Goal: Information Seeking & Learning: Learn about a topic

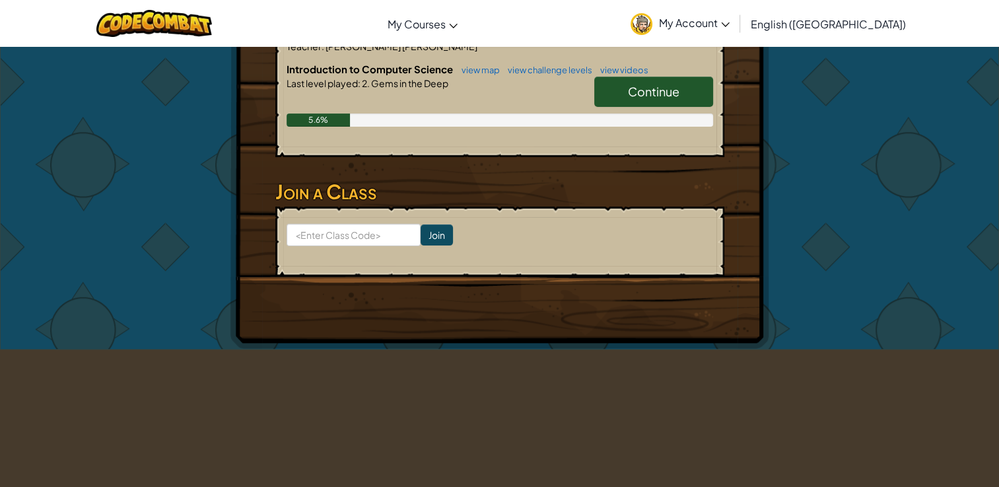
scroll to position [132, 0]
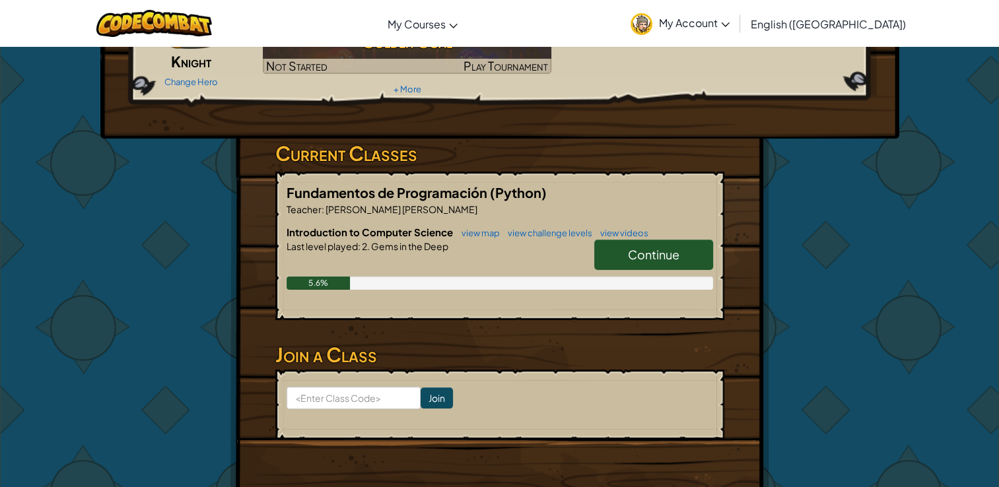
click at [654, 242] on link "Continue" at bounding box center [653, 255] width 119 height 30
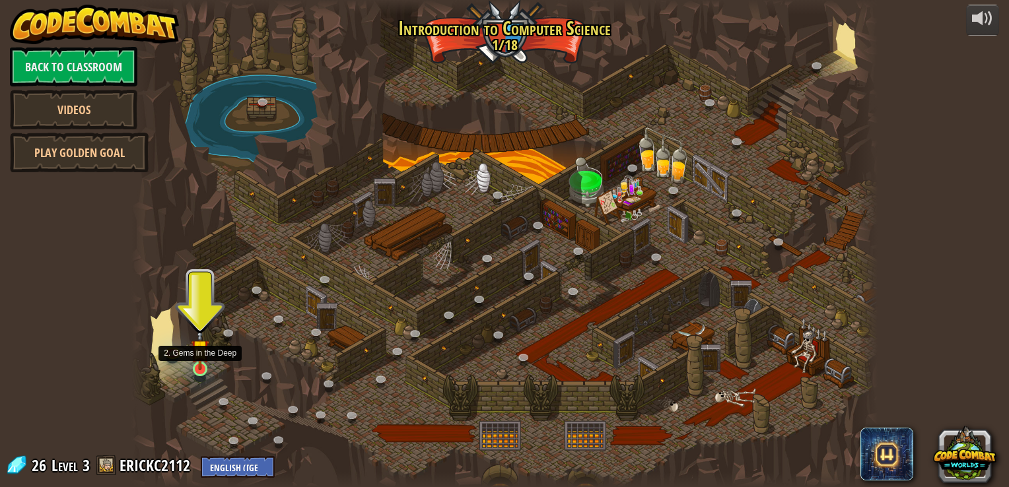
click at [202, 367] on img at bounding box center [200, 348] width 18 height 43
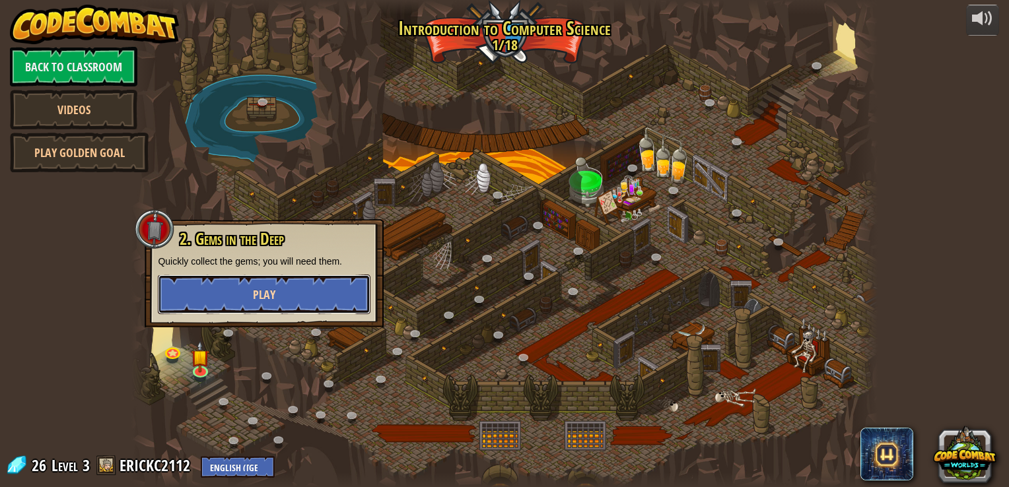
click at [219, 284] on button "Play" at bounding box center [264, 295] width 213 height 40
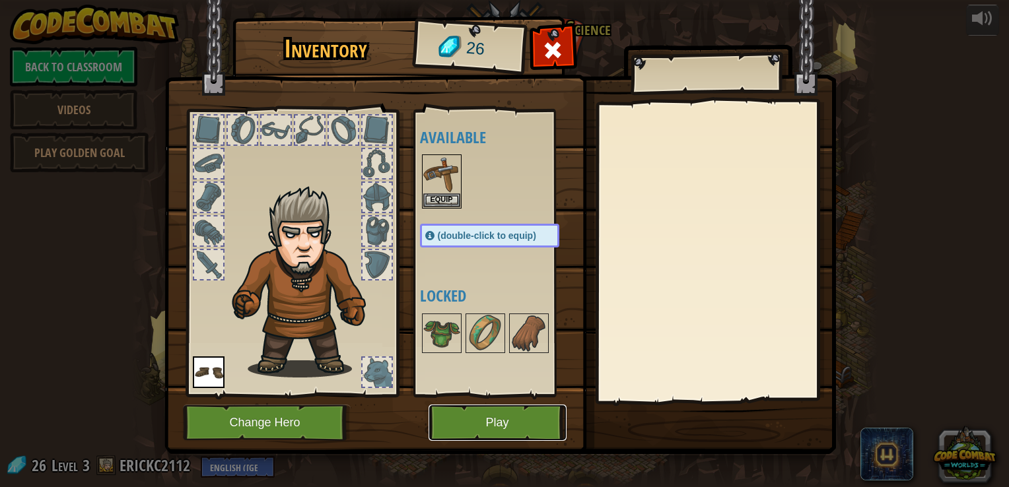
click at [491, 432] on button "Play" at bounding box center [498, 423] width 138 height 36
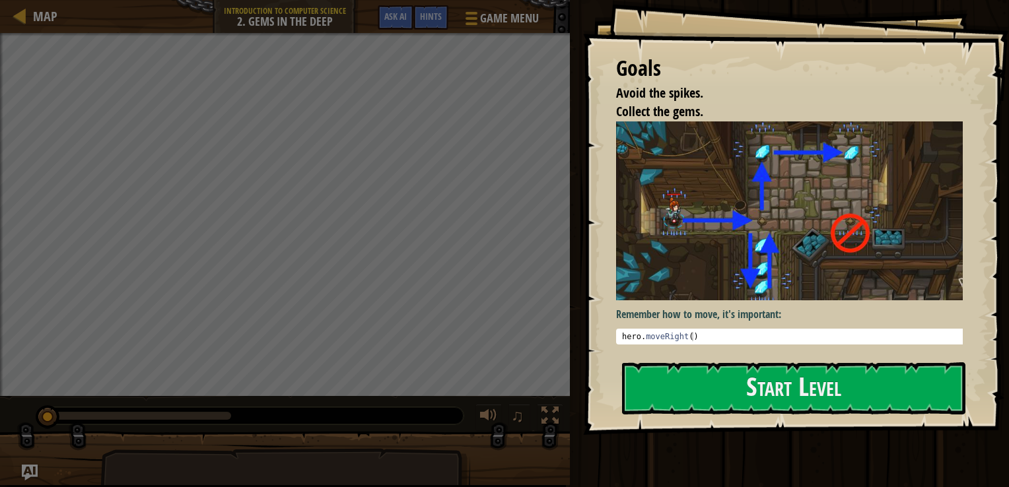
click at [491, 432] on div "Avoid the spikes. Collect the gems. Goals : Incomplete ♫" at bounding box center [504, 259] width 1009 height 452
click at [692, 395] on button "Start Level" at bounding box center [793, 388] width 343 height 52
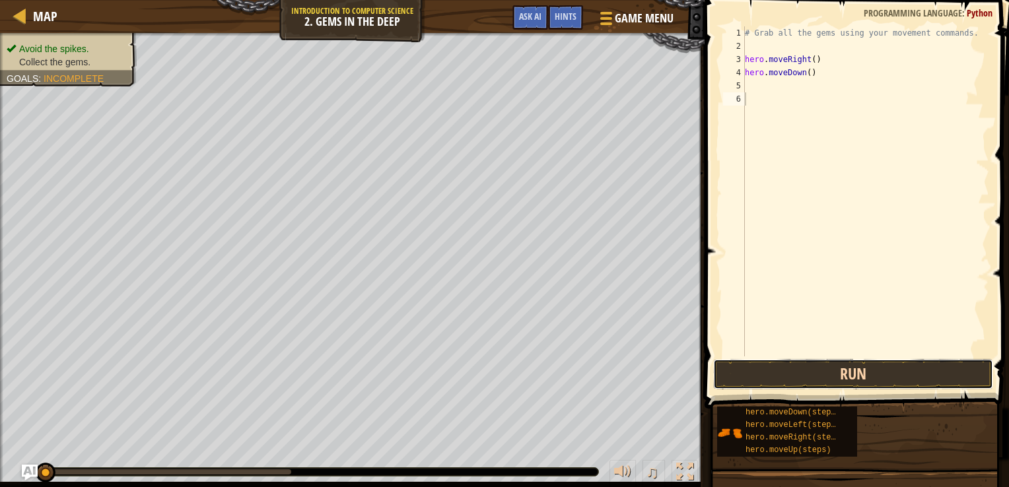
click at [787, 371] on button "Run" at bounding box center [853, 374] width 280 height 30
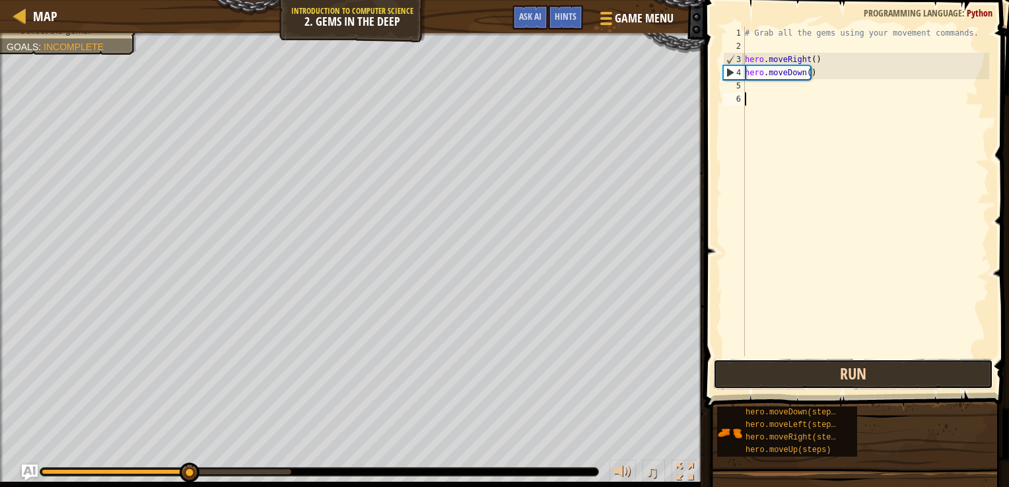
click at [772, 386] on button "Run" at bounding box center [853, 374] width 280 height 30
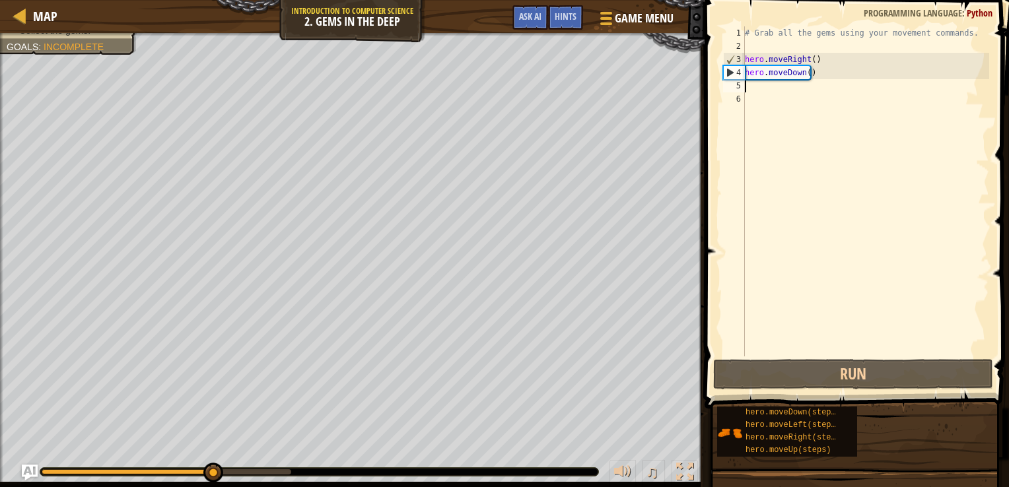
click at [811, 90] on div "# Grab all the gems using your movement commands. hero . moveRight ( ) hero . m…" at bounding box center [865, 204] width 247 height 357
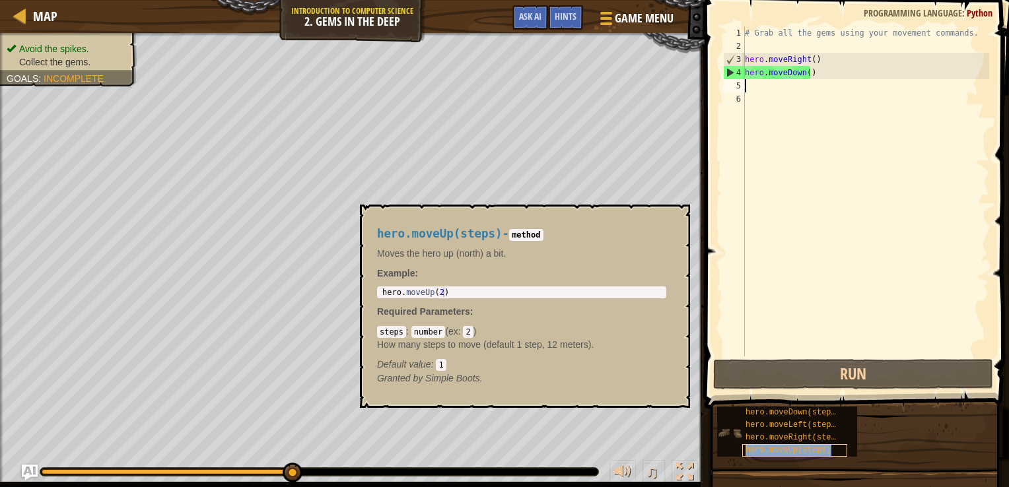
click at [790, 450] on span "hero.moveUp(steps)" at bounding box center [788, 450] width 86 height 9
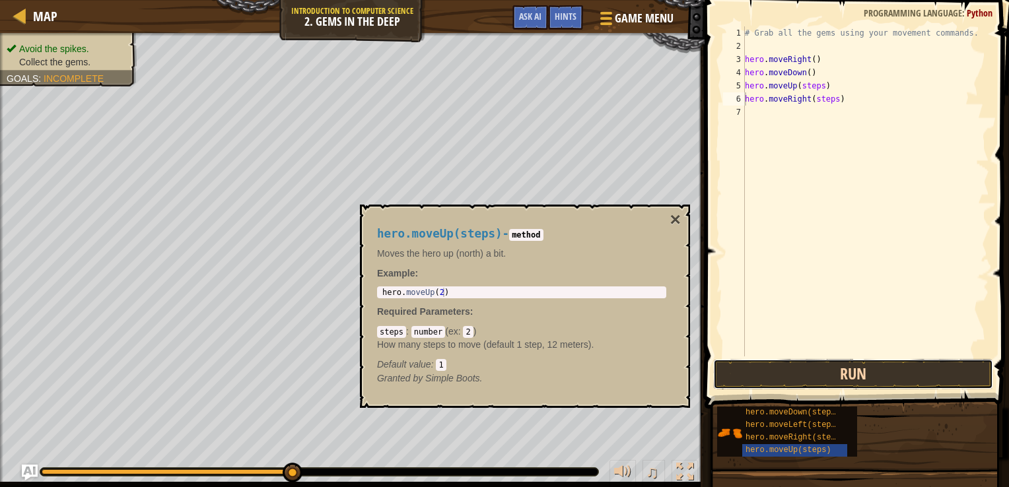
click at [811, 372] on button "Run" at bounding box center [853, 374] width 280 height 30
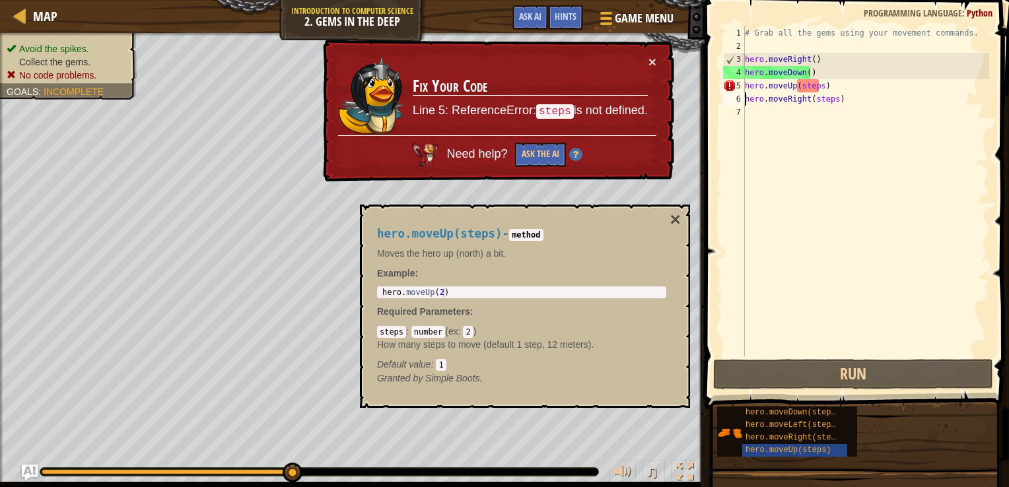
click at [815, 83] on div "# Grab all the gems using your movement commands. hero . moveRight ( ) hero . m…" at bounding box center [865, 204] width 247 height 357
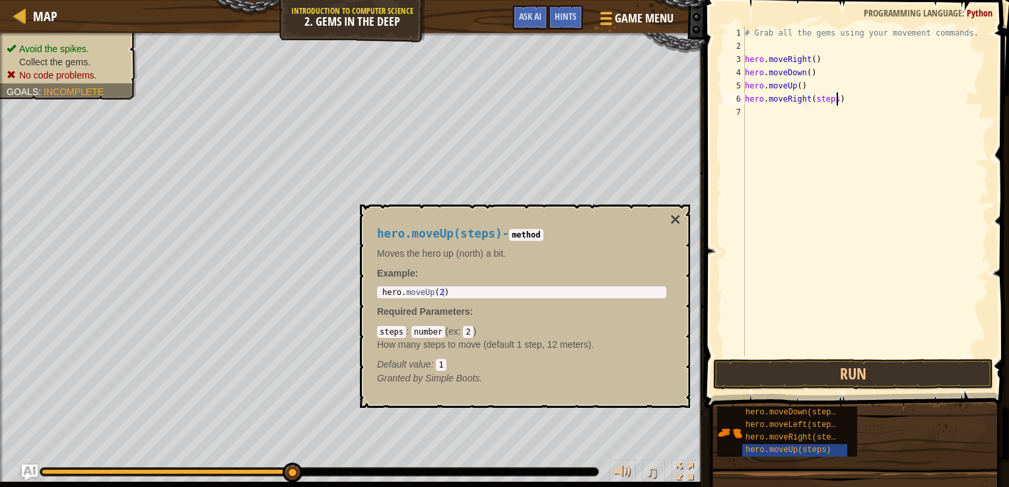
click at [839, 94] on div "# Grab all the gems using your movement commands. hero . moveRight ( ) hero . m…" at bounding box center [865, 204] width 247 height 357
click at [915, 366] on button "Run" at bounding box center [853, 374] width 280 height 30
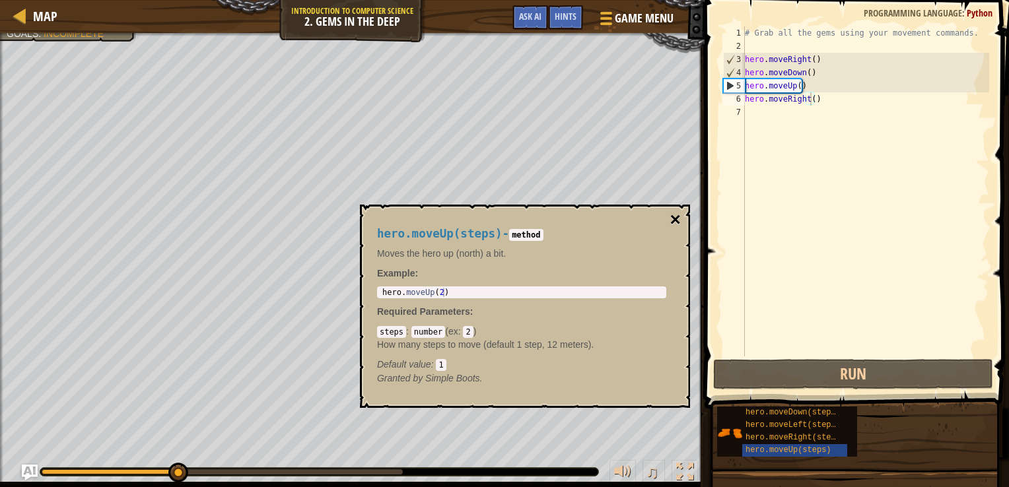
click at [677, 221] on button "×" at bounding box center [675, 220] width 11 height 18
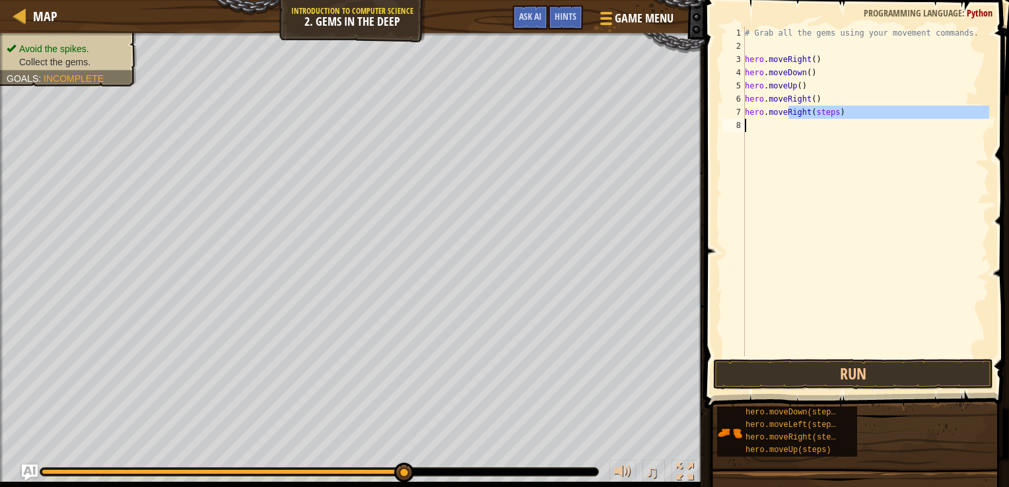
drag, startPoint x: 790, startPoint y: 109, endPoint x: 792, endPoint y: 135, distance: 26.5
click at [792, 135] on div "# Grab all the gems using your movement commands. hero . moveRight ( ) hero . m…" at bounding box center [865, 204] width 247 height 357
click at [856, 115] on div "# Grab all the gems using your movement commands. hero . moveRight ( ) hero . m…" at bounding box center [865, 191] width 247 height 330
type textarea "hero.moveRight(steps)"
drag, startPoint x: 856, startPoint y: 109, endPoint x: 743, endPoint y: 115, distance: 113.1
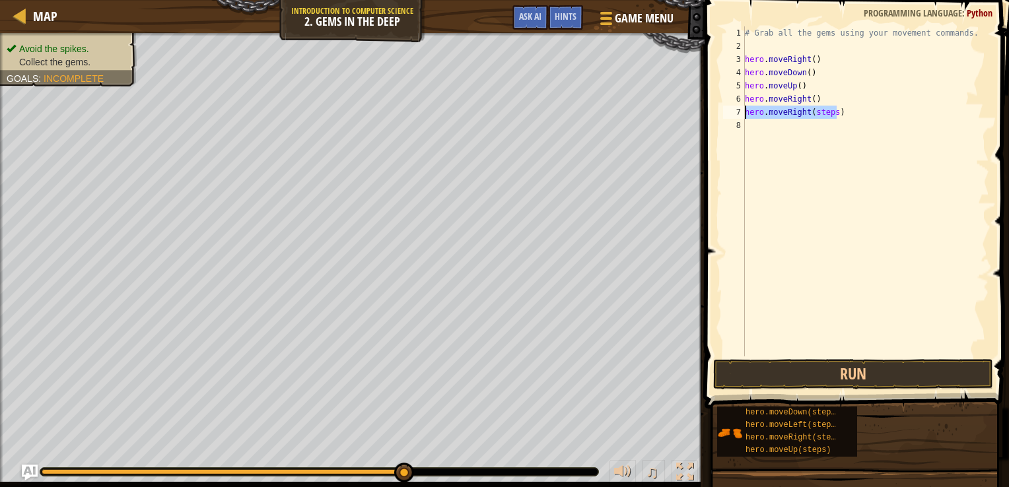
click at [743, 115] on div "hero.moveRight(steps) 1 2 3 4 5 6 7 8 # Grab all the gems using your movement c…" at bounding box center [854, 191] width 269 height 330
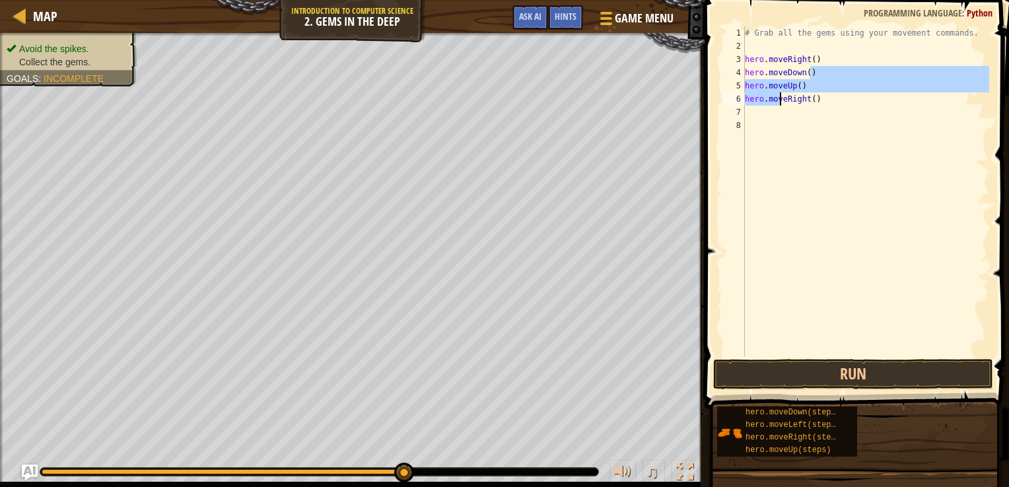
drag, startPoint x: 834, startPoint y: 77, endPoint x: 778, endPoint y: 96, distance: 58.7
click at [778, 96] on div "# Grab all the gems using your movement commands. hero . moveRight ( ) hero . m…" at bounding box center [865, 204] width 247 height 357
click at [817, 85] on div "# Grab all the gems using your movement commands. hero . moveRight ( ) hero . m…" at bounding box center [865, 191] width 247 height 330
type textarea "hero.moveUp()"
drag, startPoint x: 809, startPoint y: 85, endPoint x: 745, endPoint y: 84, distance: 64.1
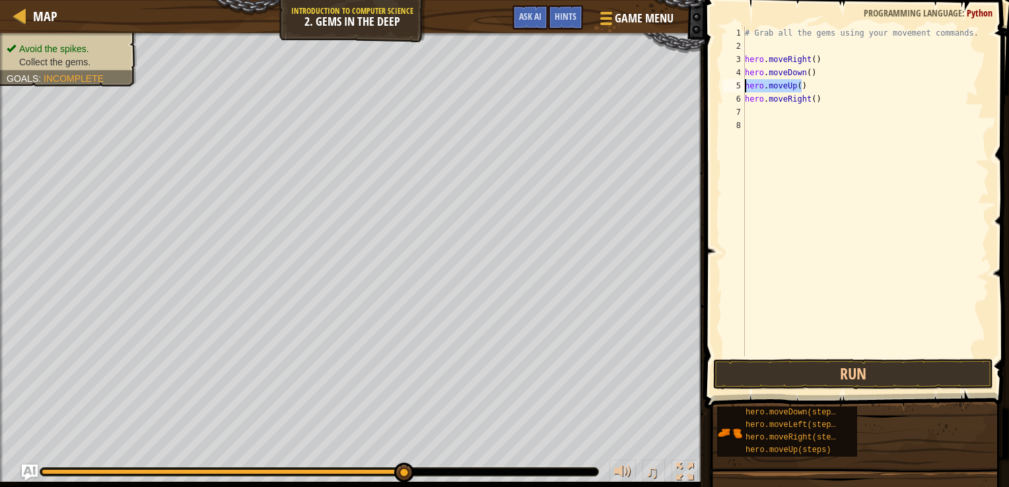
click at [745, 84] on div "# Grab all the gems using your movement commands. hero . moveRight ( ) hero . m…" at bounding box center [865, 204] width 247 height 357
click at [801, 84] on div "# Grab all the gems using your movement commands. hero . moveRight ( ) hero . m…" at bounding box center [865, 191] width 247 height 330
paste textarea "hero.moveUp()"
type textarea "hero.moveUp()"
click at [821, 373] on button "Run" at bounding box center [853, 374] width 280 height 30
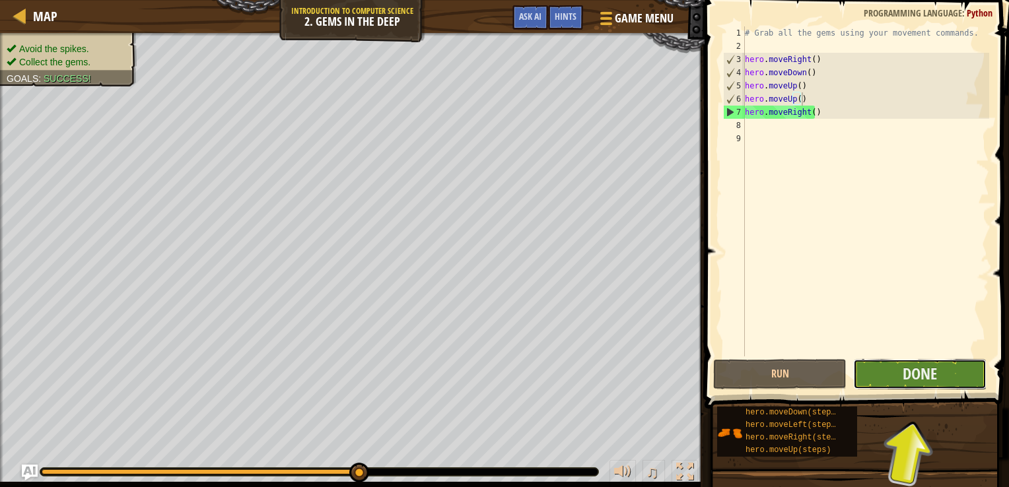
click at [893, 378] on button "Done" at bounding box center [919, 374] width 133 height 30
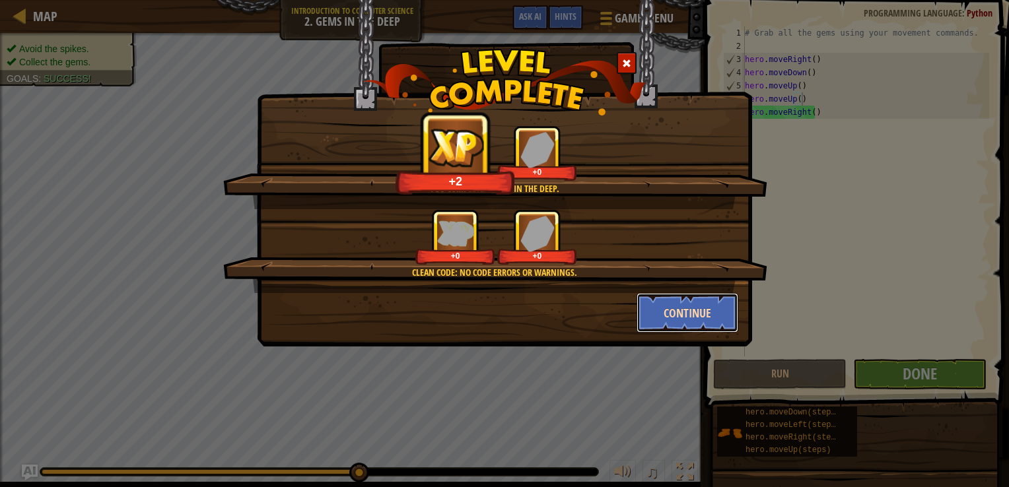
click at [712, 304] on button "Continue" at bounding box center [688, 313] width 102 height 40
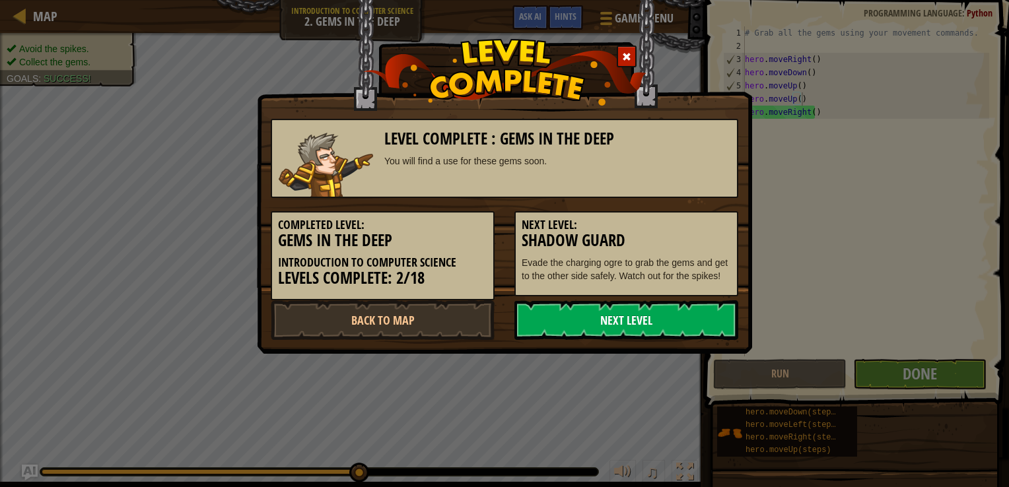
click at [675, 324] on link "Next Level" at bounding box center [626, 320] width 224 height 40
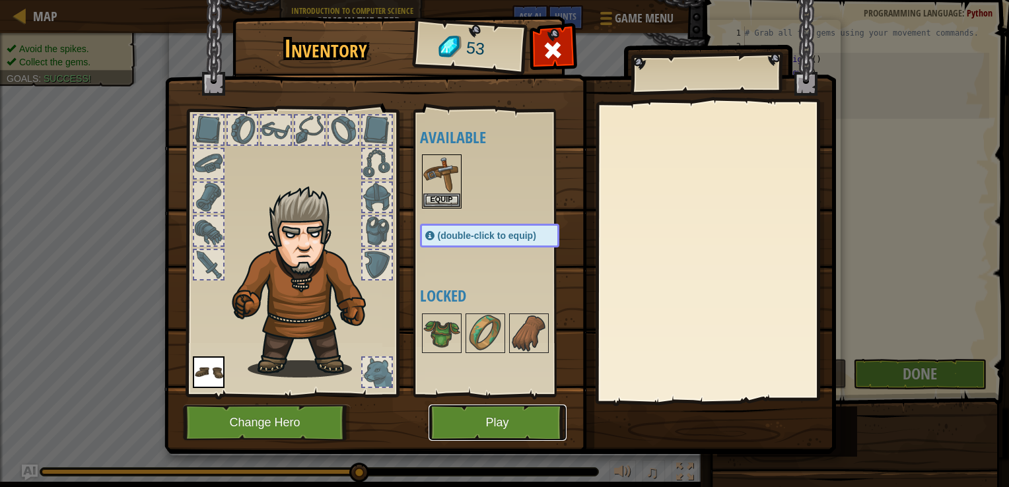
click at [507, 407] on button "Play" at bounding box center [498, 423] width 138 height 36
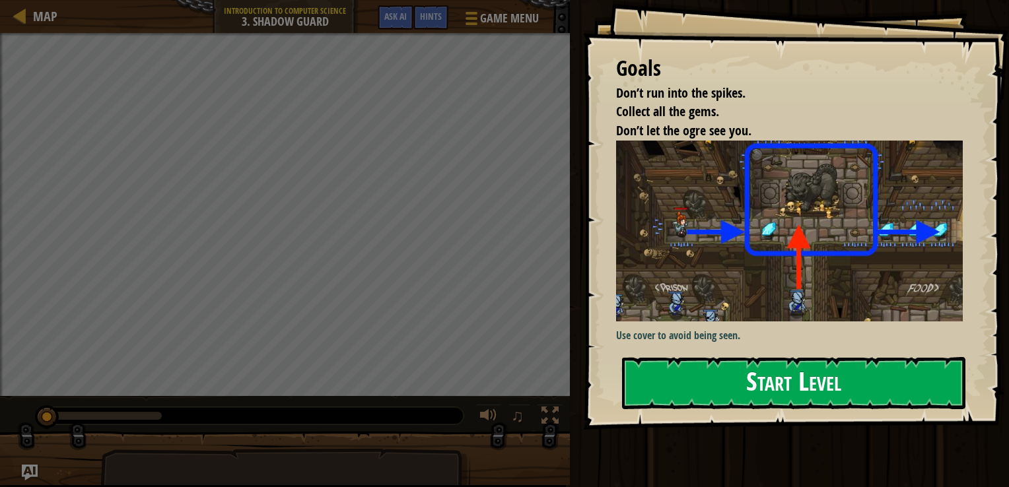
click at [730, 366] on button "Start Level" at bounding box center [793, 383] width 343 height 52
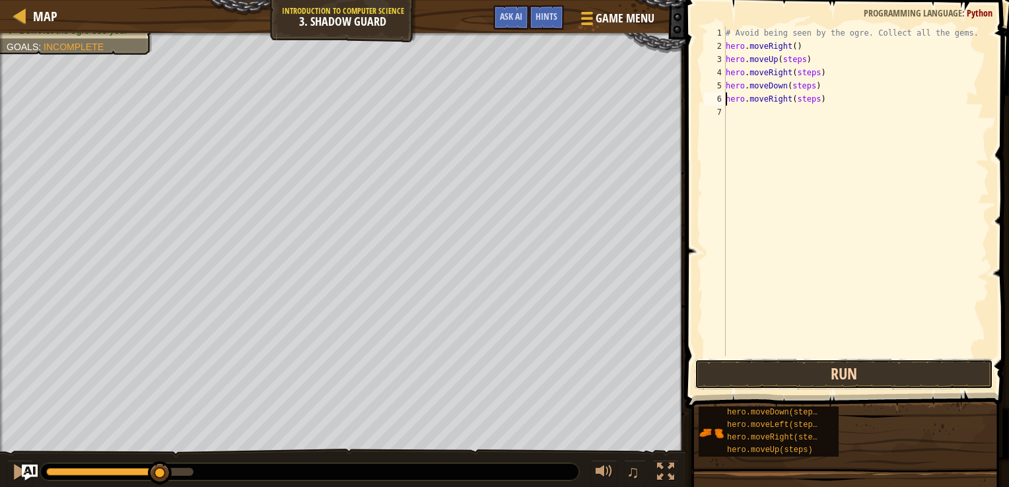
click at [775, 378] on button "Run" at bounding box center [844, 374] width 298 height 30
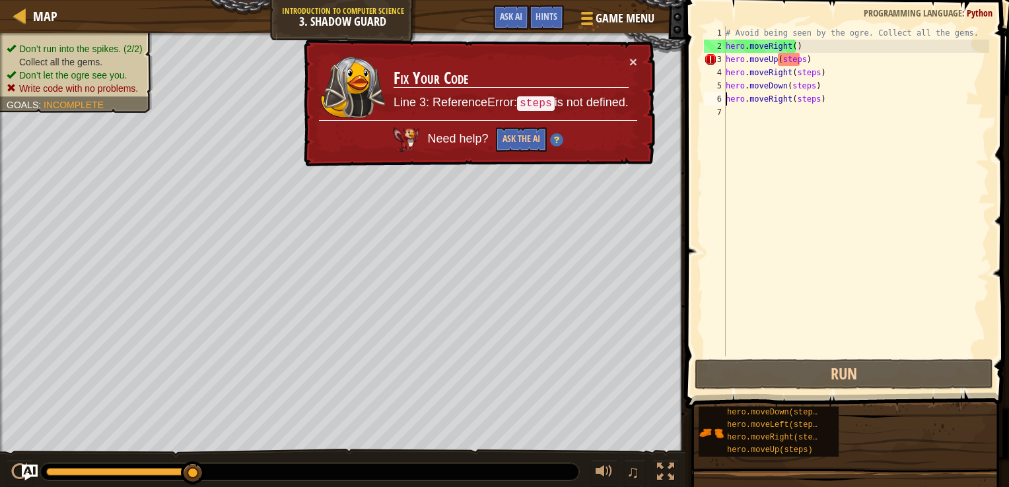
click at [796, 59] on div "# Avoid being seen by the ogre. Collect all the gems. hero . moveRight ( ) hero…" at bounding box center [856, 204] width 266 height 357
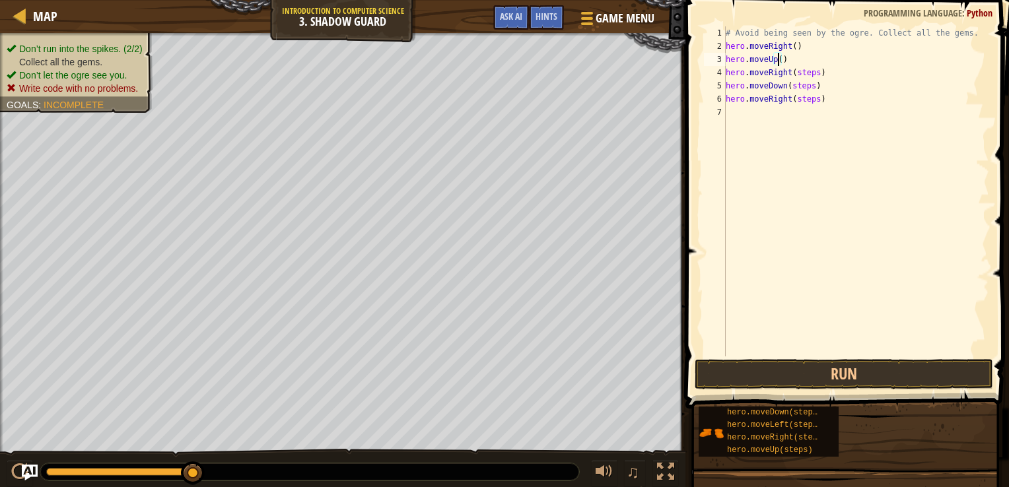
click at [815, 76] on div "# Avoid being seen by the ogre. Collect all the gems. hero . moveRight ( ) hero…" at bounding box center [856, 204] width 266 height 357
click at [808, 89] on div "# Avoid being seen by the ogre. Collect all the gems. hero . moveRight ( ) hero…" at bounding box center [856, 204] width 266 height 357
click at [811, 98] on div "# Avoid being seen by the ogre. Collect all the gems. hero . moveRight ( ) hero…" at bounding box center [856, 204] width 266 height 357
type textarea "hero.moveRight()"
click at [780, 372] on button "Run" at bounding box center [844, 374] width 298 height 30
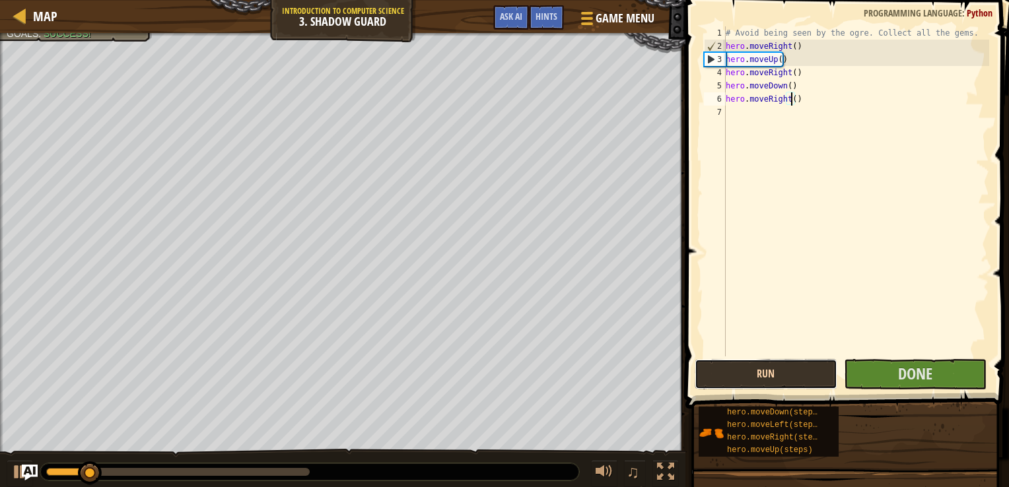
click at [779, 374] on button "Run" at bounding box center [766, 374] width 143 height 30
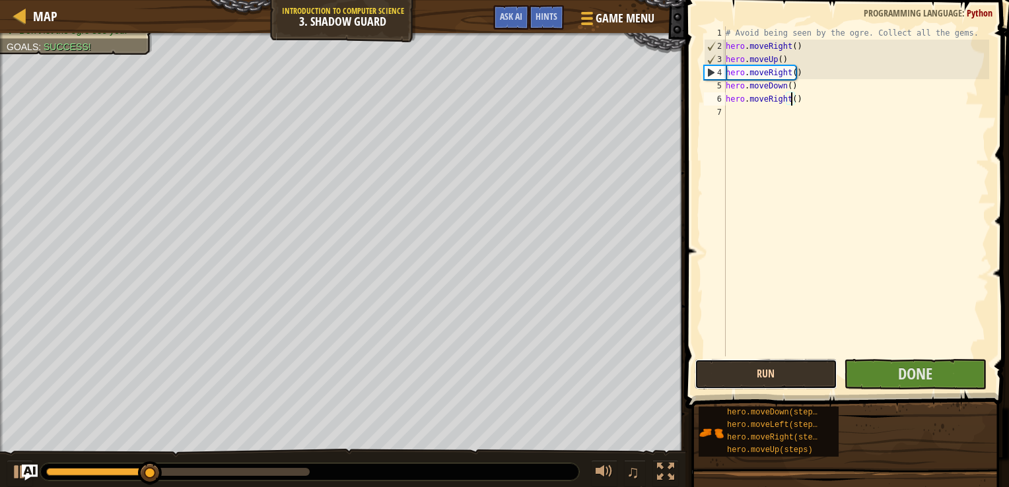
click at [779, 374] on button "Run" at bounding box center [766, 374] width 143 height 30
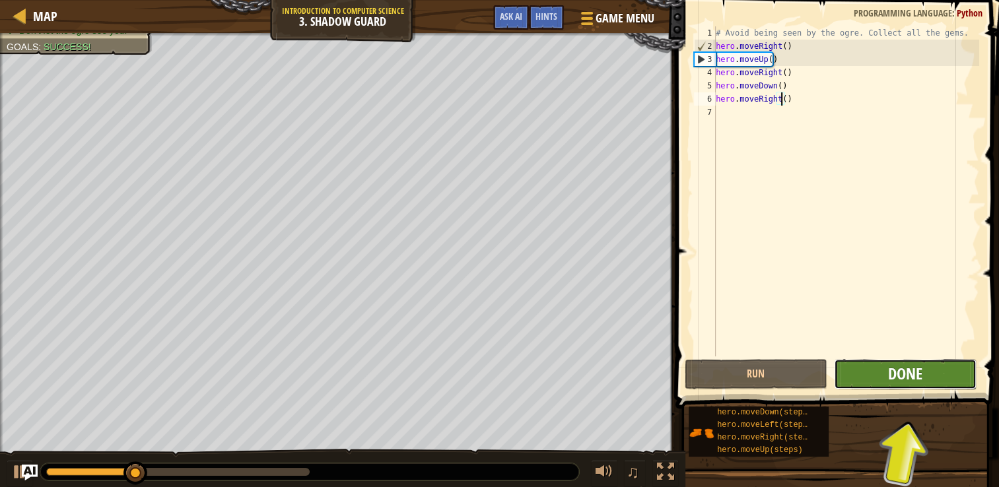
click at [905, 368] on span "Done" at bounding box center [905, 373] width 34 height 21
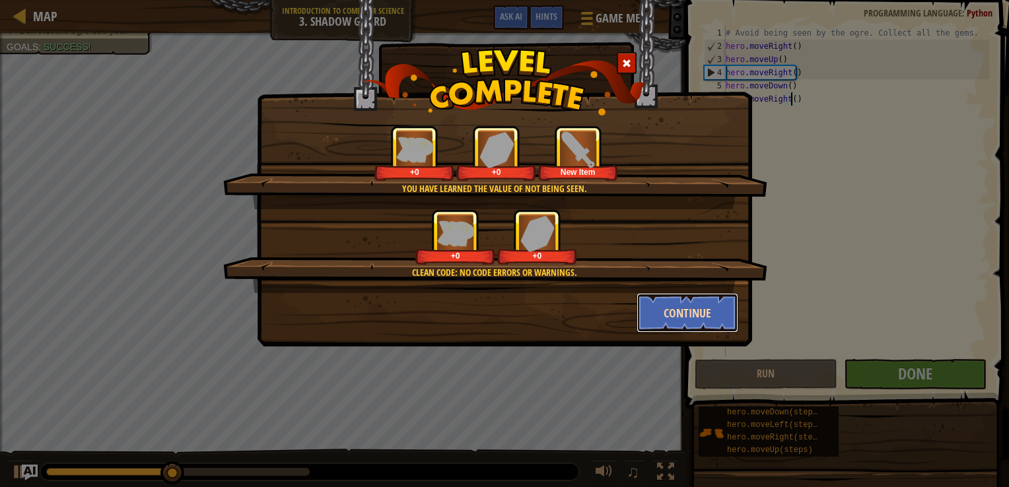
click at [686, 326] on button "Continue" at bounding box center [688, 313] width 102 height 40
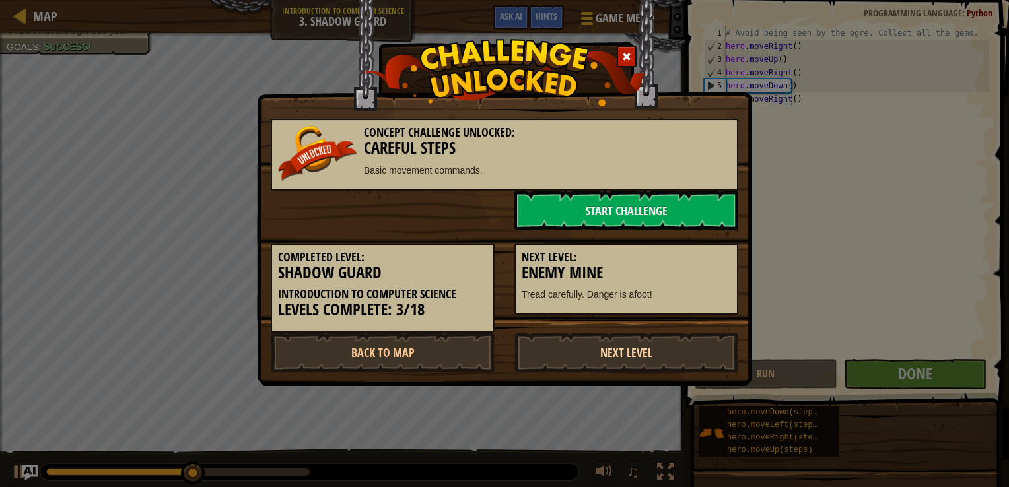
click at [580, 355] on link "Next Level" at bounding box center [626, 353] width 224 height 40
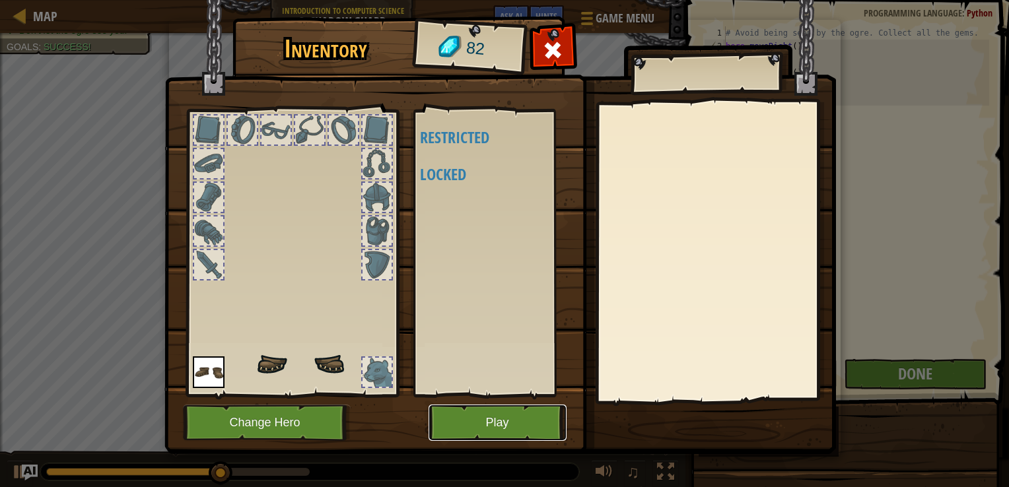
click at [516, 424] on button "Play" at bounding box center [498, 423] width 138 height 36
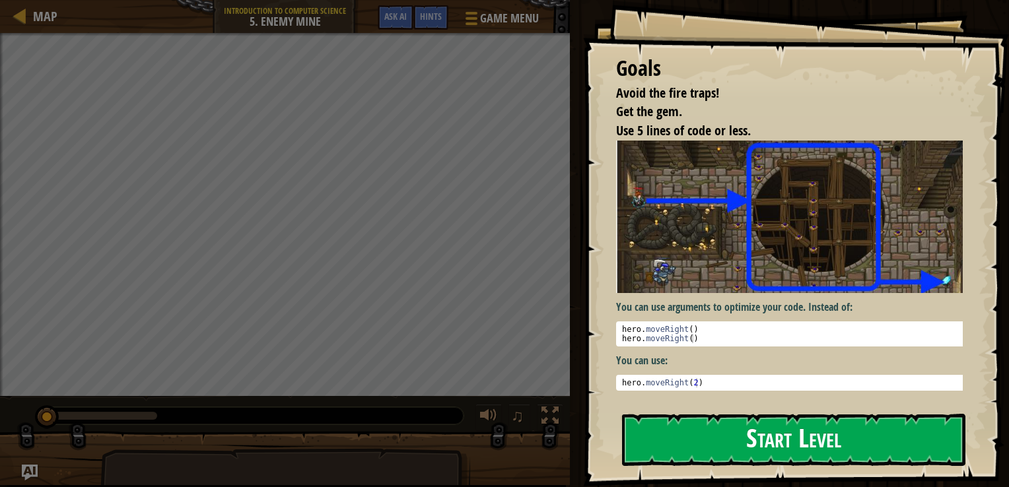
drag, startPoint x: 705, startPoint y: 458, endPoint x: 693, endPoint y: 461, distance: 12.8
click at [693, 461] on button "Start Level" at bounding box center [793, 440] width 343 height 52
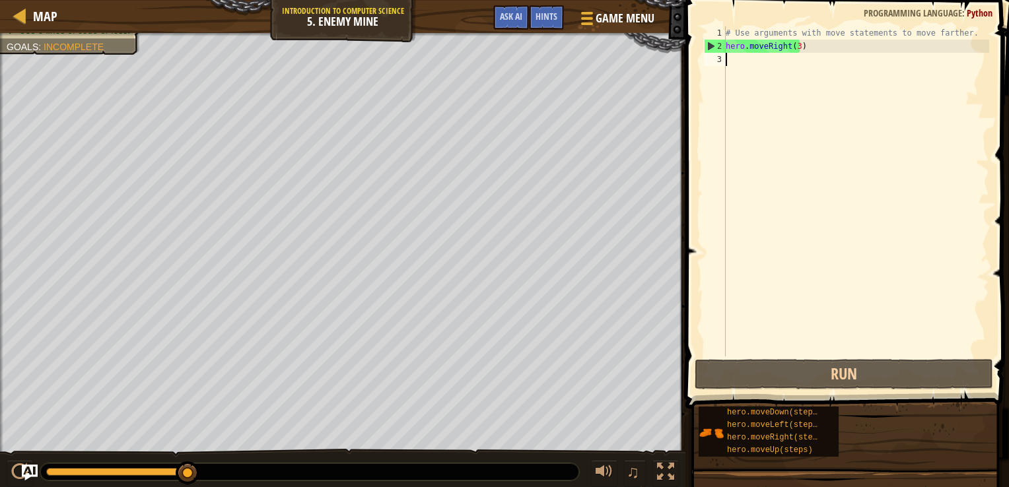
click at [745, 62] on div "# Use arguments with move statements to move farther. hero . moveRight ( 3 )" at bounding box center [856, 204] width 266 height 357
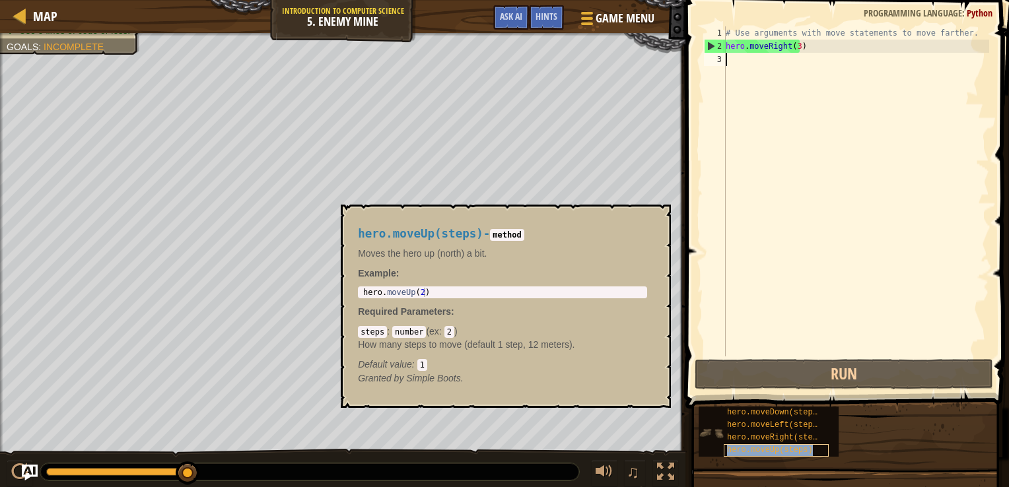
click at [770, 444] on div "hero.moveUp(steps)" at bounding box center [776, 450] width 105 height 13
click at [776, 436] on span "hero.moveRight(steps)" at bounding box center [777, 437] width 100 height 9
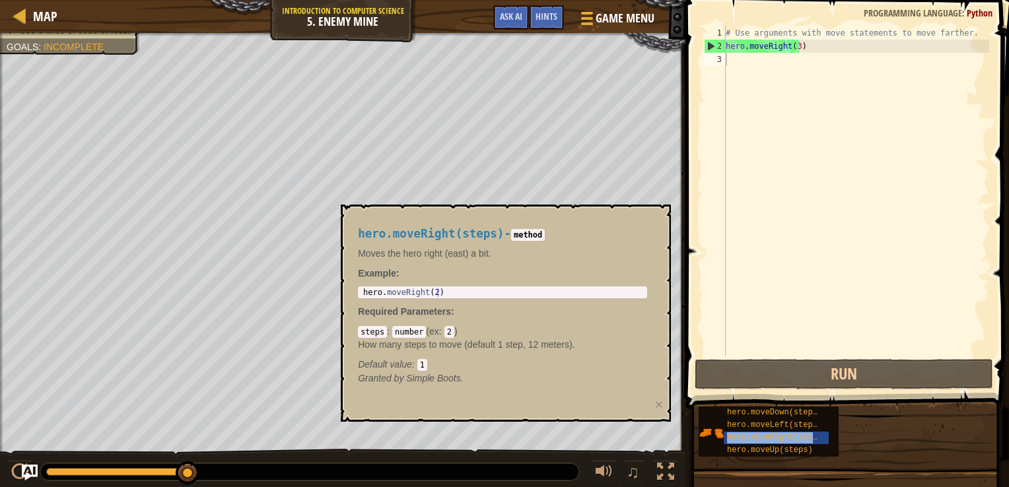
type textarea "hero.moveRight(steps)"
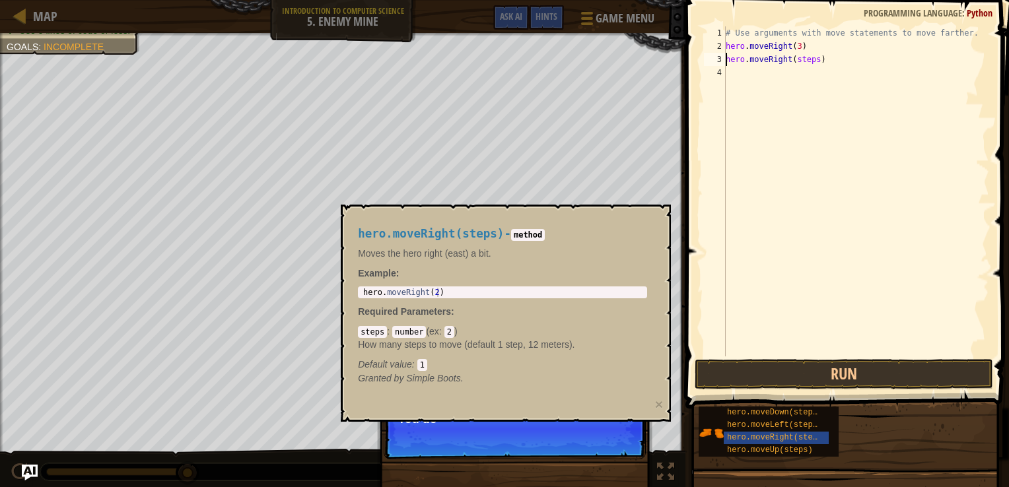
click at [800, 78] on div "# Use arguments with move statements to move farther. hero . moveRight ( 3 ) he…" at bounding box center [856, 204] width 266 height 357
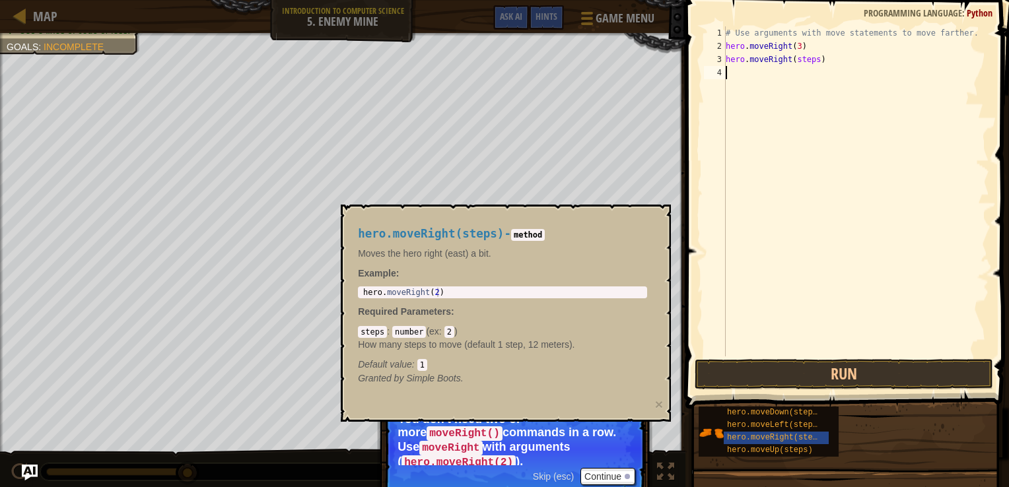
click at [807, 67] on div "# Use arguments with move statements to move farther. hero . moveRight ( 3 ) he…" at bounding box center [856, 204] width 266 height 357
click at [813, 59] on div "# Use arguments with move statements to move farther. hero . moveRight ( 3 ) he…" at bounding box center [856, 204] width 266 height 357
type textarea "hero.moveRight(2)"
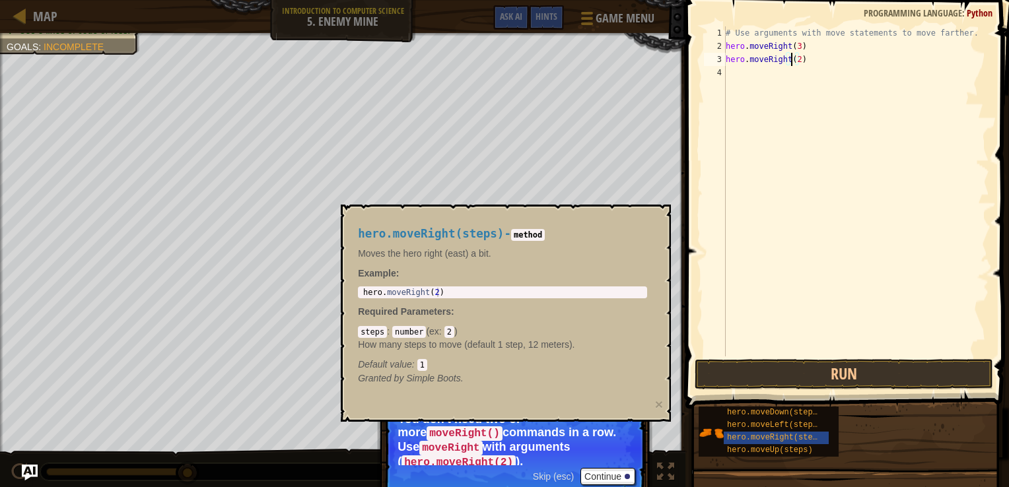
click at [809, 316] on div "# Use arguments with move statements to move farther. hero . moveRight ( 3 ) he…" at bounding box center [856, 204] width 266 height 357
click at [802, 365] on button "Run" at bounding box center [844, 374] width 298 height 30
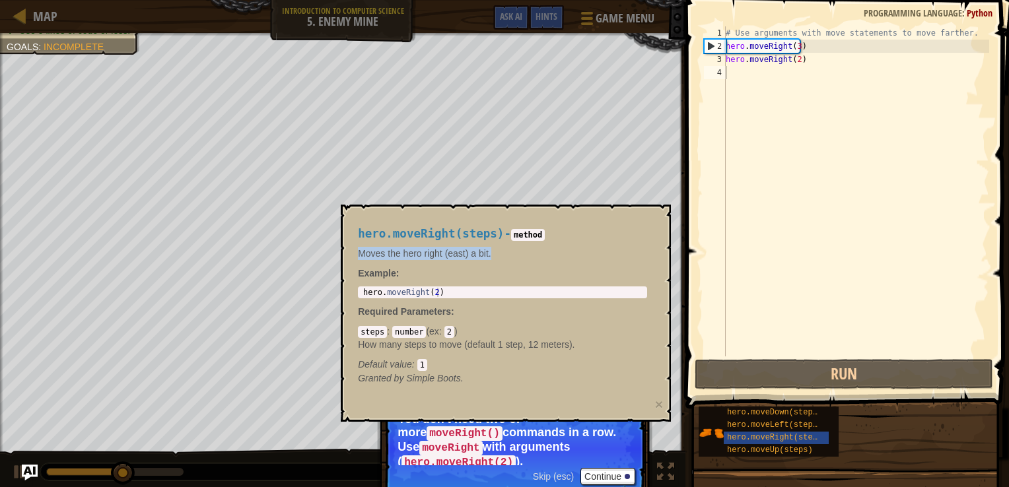
drag, startPoint x: 545, startPoint y: 230, endPoint x: 562, endPoint y: 256, distance: 30.6
click at [562, 256] on div "hero.moveRight(steps) - method Moves the hero right (east) a bit. Example : 1 h…" at bounding box center [503, 306] width 308 height 182
drag, startPoint x: 562, startPoint y: 256, endPoint x: 523, endPoint y: 237, distance: 43.4
click at [523, 237] on code "method" at bounding box center [528, 235] width 34 height 12
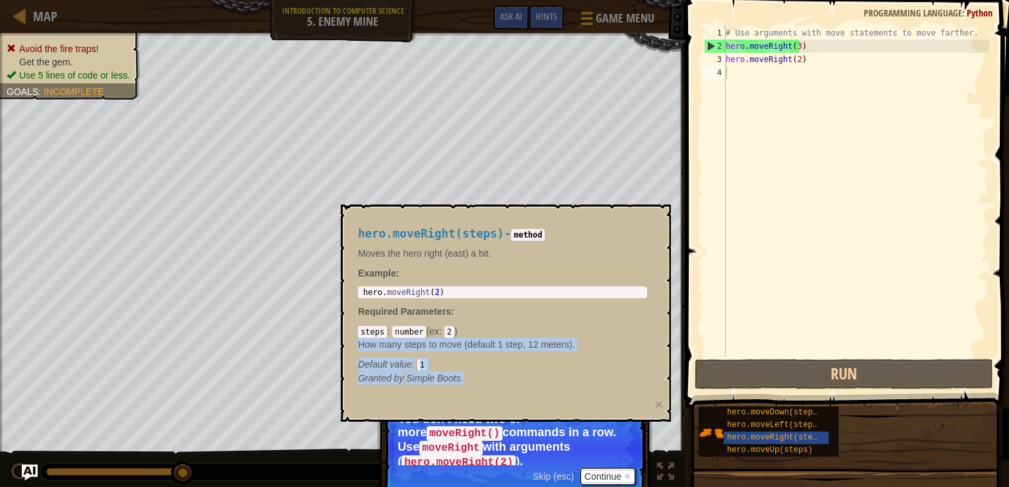
drag, startPoint x: 565, startPoint y: 386, endPoint x: 613, endPoint y: 326, distance: 77.4
click at [613, 326] on div "hero.moveRight(steps) - method Moves the hero right (east) a bit. Example : 1 h…" at bounding box center [503, 306] width 308 height 182
drag, startPoint x: 613, startPoint y: 326, endPoint x: 586, endPoint y: 341, distance: 30.7
click at [586, 341] on p "How many steps to move (default 1 step, 12 meters)." at bounding box center [502, 344] width 289 height 13
click at [537, 395] on div "hero.moveRight(steps) - method Moves the hero right (east) a bit. Example : 1 h…" at bounding box center [503, 306] width 308 height 182
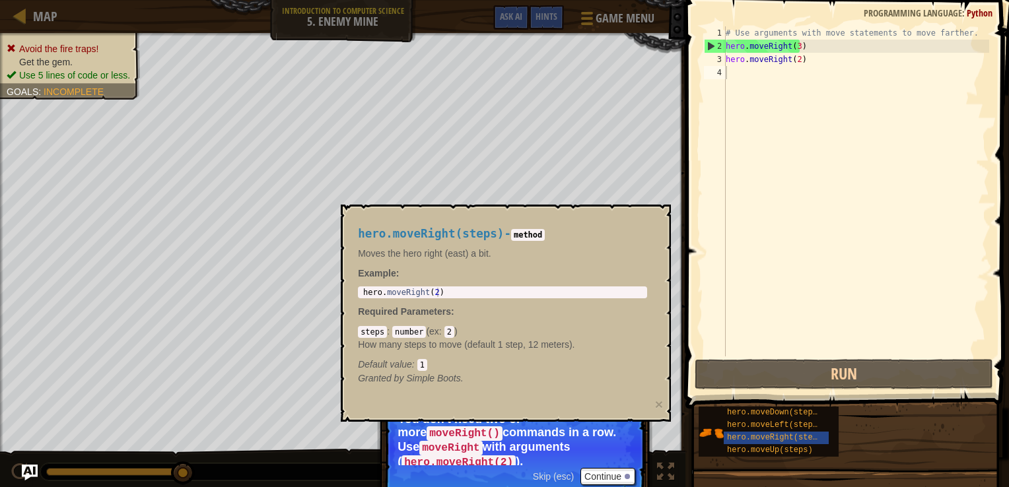
click at [856, 430] on div "hero.moveDown(steps) hero.moveLeft(steps) hero.moveRight(steps) hero.moveUp(ste…" at bounding box center [849, 432] width 302 height 52
click at [806, 438] on span "hero.moveRight(steps)" at bounding box center [777, 437] width 100 height 9
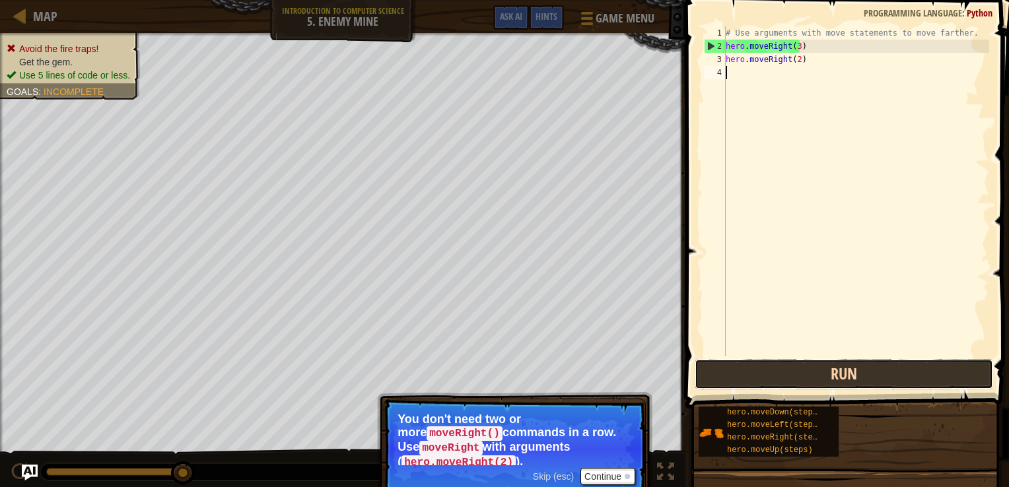
click at [846, 379] on button "Run" at bounding box center [844, 374] width 298 height 30
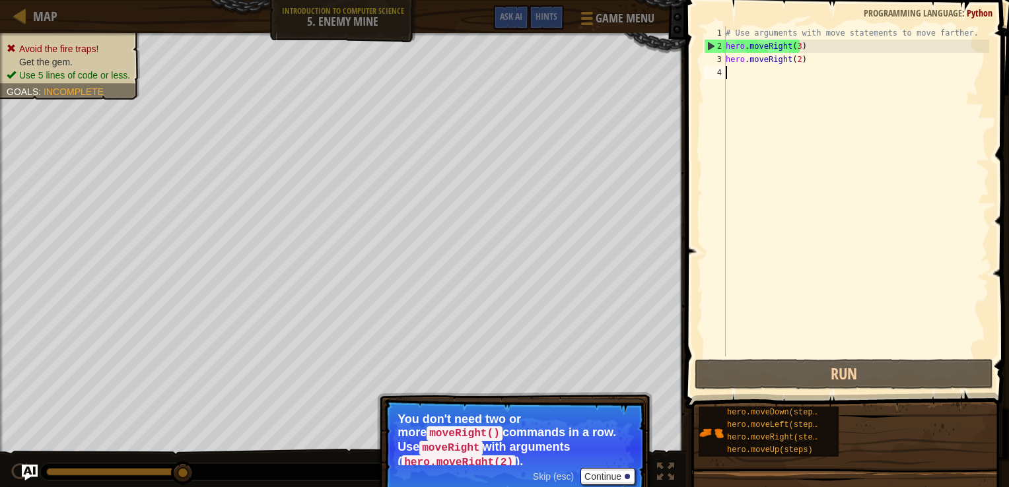
drag, startPoint x: 809, startPoint y: 70, endPoint x: 708, endPoint y: 83, distance: 101.2
click at [708, 83] on div "1 2 3 4 # Use arguments with move statements to move farther. hero . moveRight …" at bounding box center [845, 191] width 288 height 330
click at [769, 67] on div "# Use arguments with move statements to move farther. hero . moveRight ( 3 ) he…" at bounding box center [856, 204] width 266 height 357
click at [769, 63] on div "# Use arguments with move statements to move farther. hero . moveRight ( 3 ) he…" at bounding box center [856, 204] width 266 height 357
click at [802, 65] on div "# Use arguments with move statements to move farther. hero . moveRight ( 3 ) he…" at bounding box center [856, 204] width 266 height 357
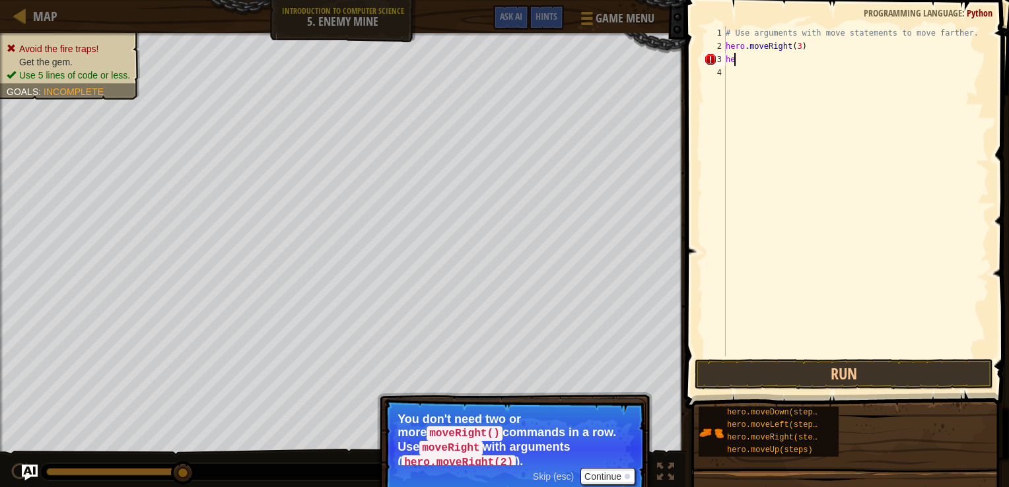
type textarea "h"
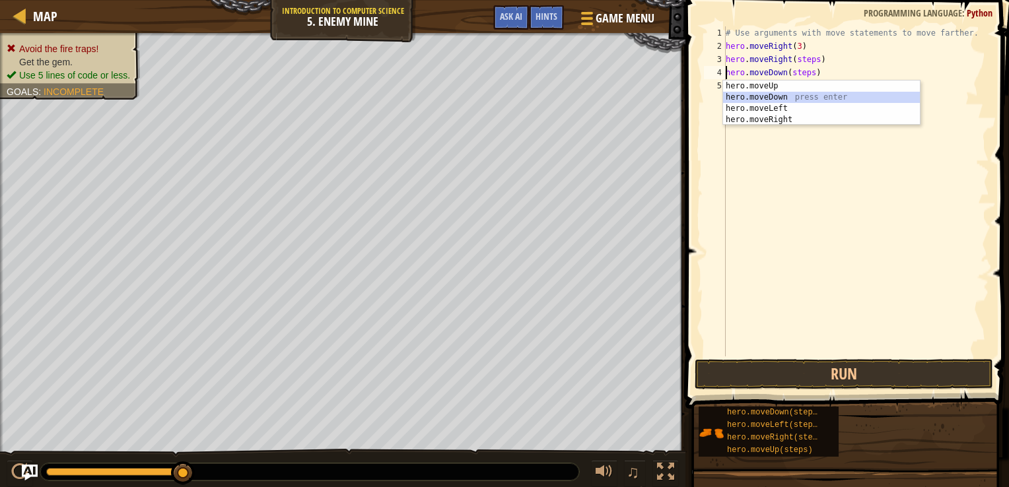
click at [794, 96] on div "hero.moveUp press enter hero.moveDown press enter hero.moveLeft press enter her…" at bounding box center [821, 114] width 197 height 67
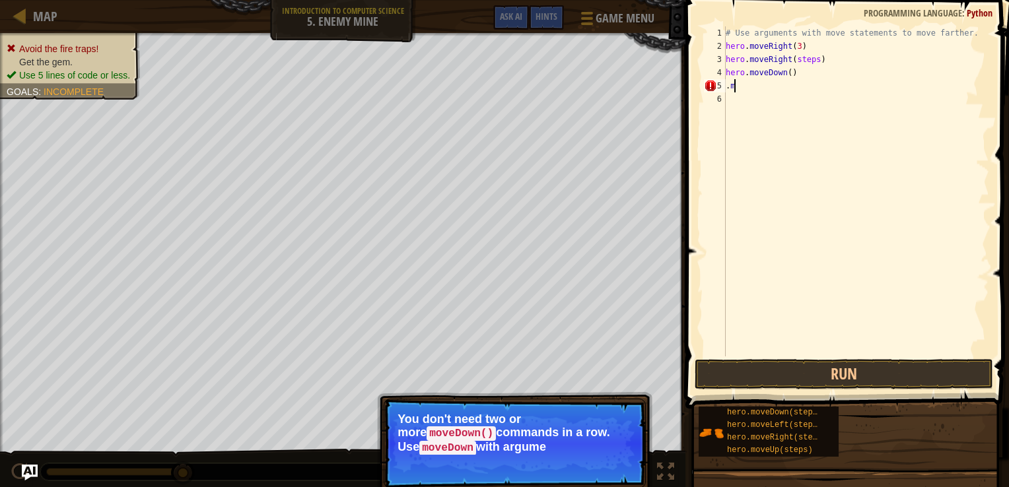
type textarea "."
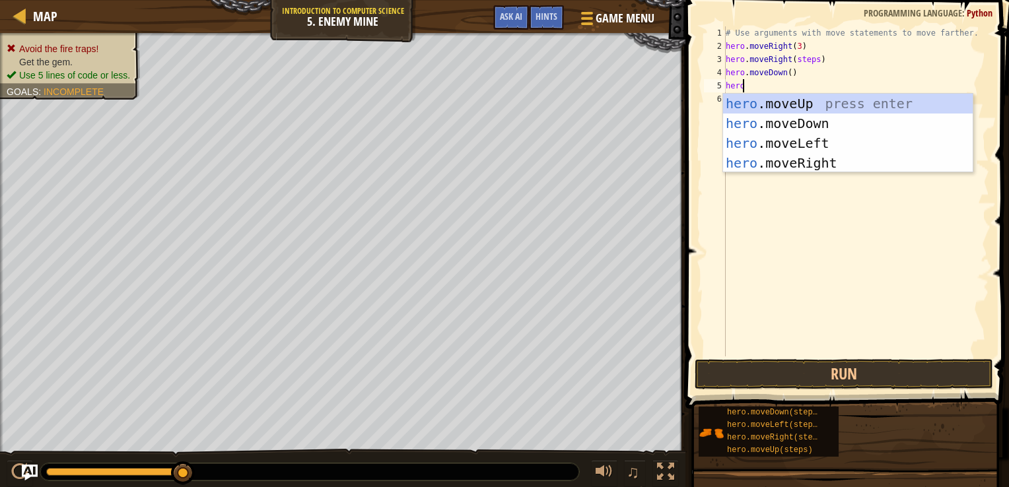
scroll to position [6, 1]
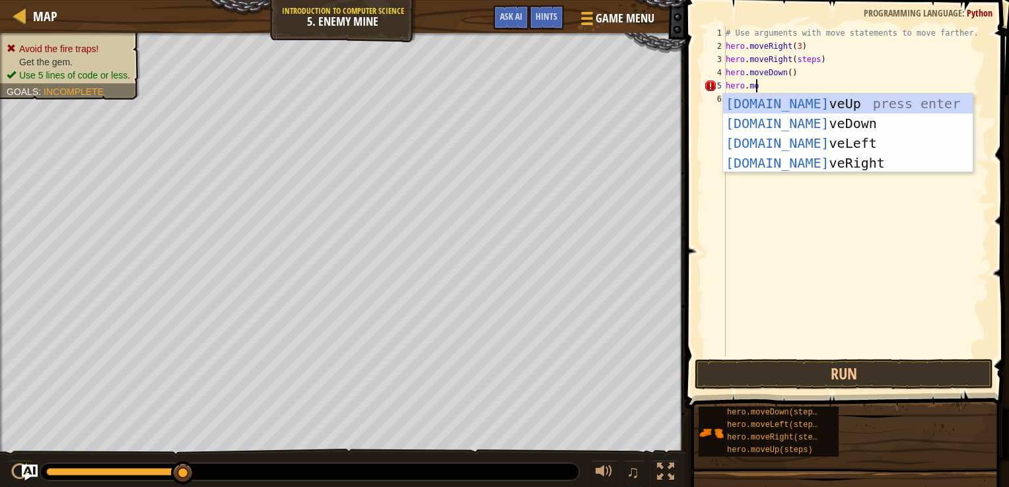
type textarea "hero.mov"
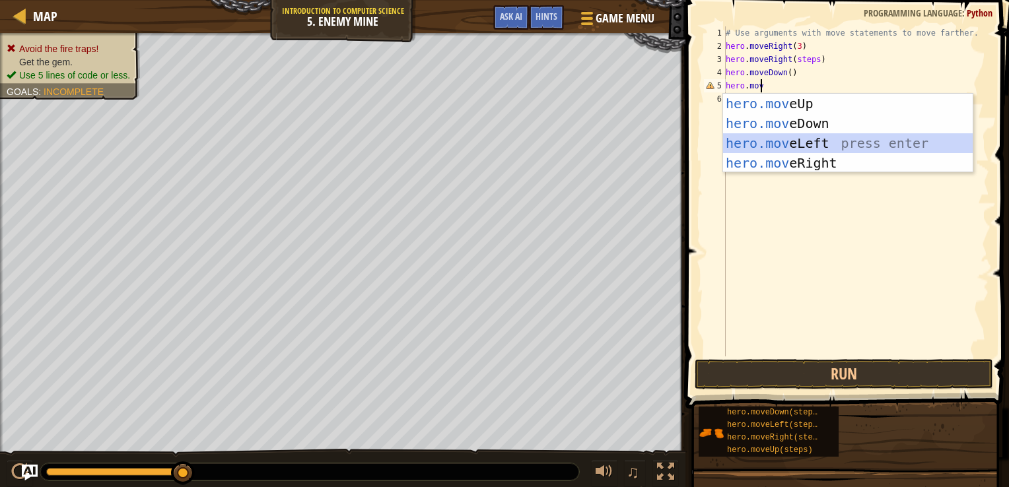
scroll to position [6, 0]
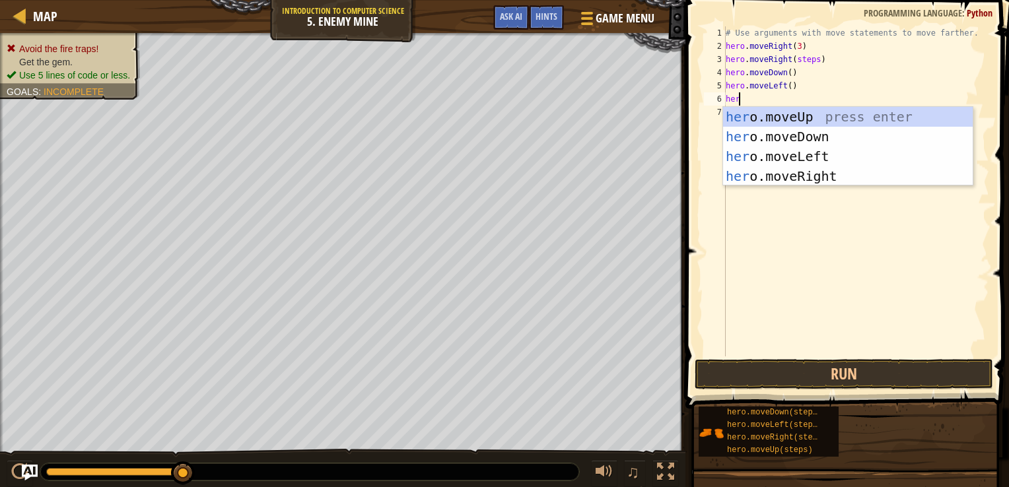
type textarea "hero"
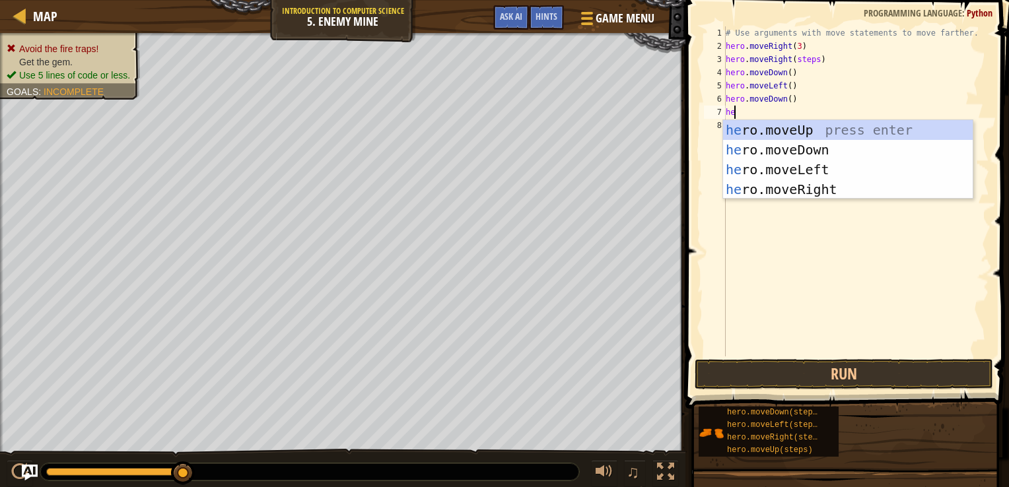
type textarea "hero"
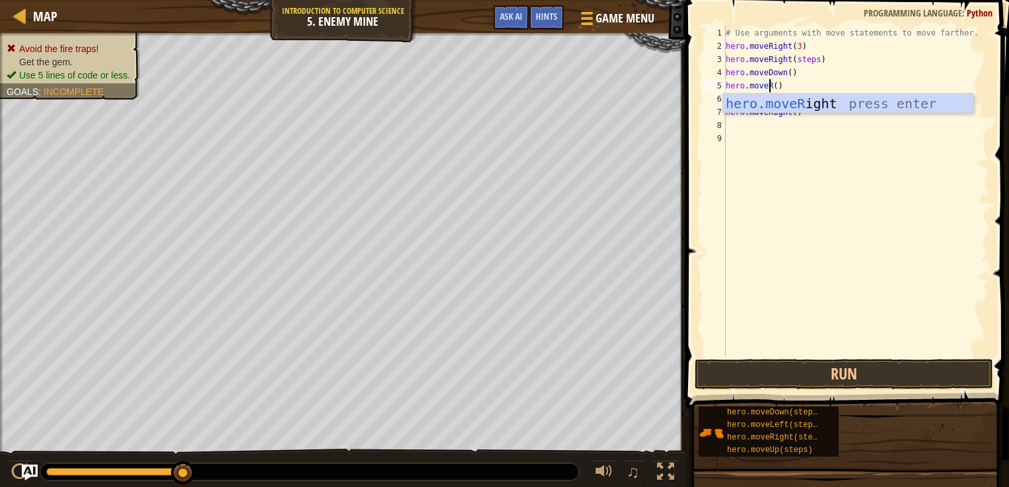
scroll to position [6, 3]
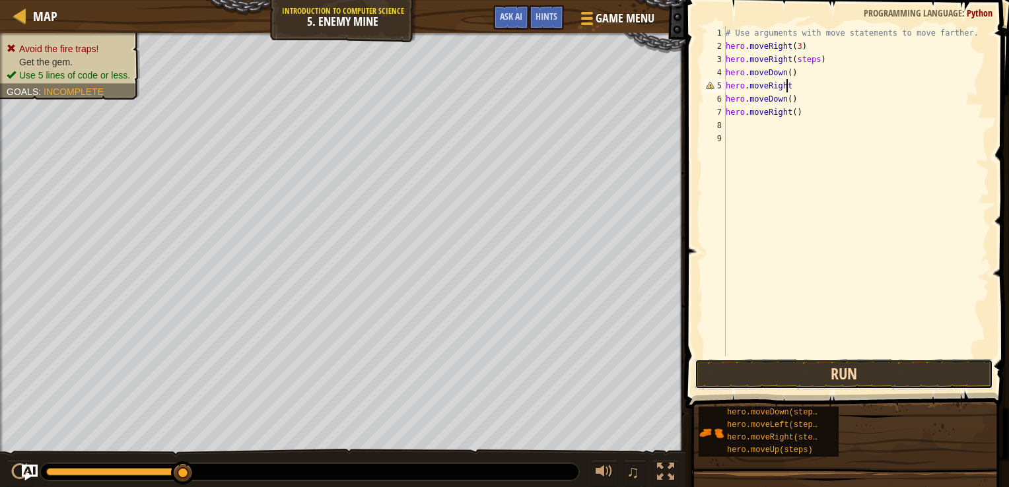
click at [795, 388] on button "Run" at bounding box center [844, 374] width 298 height 30
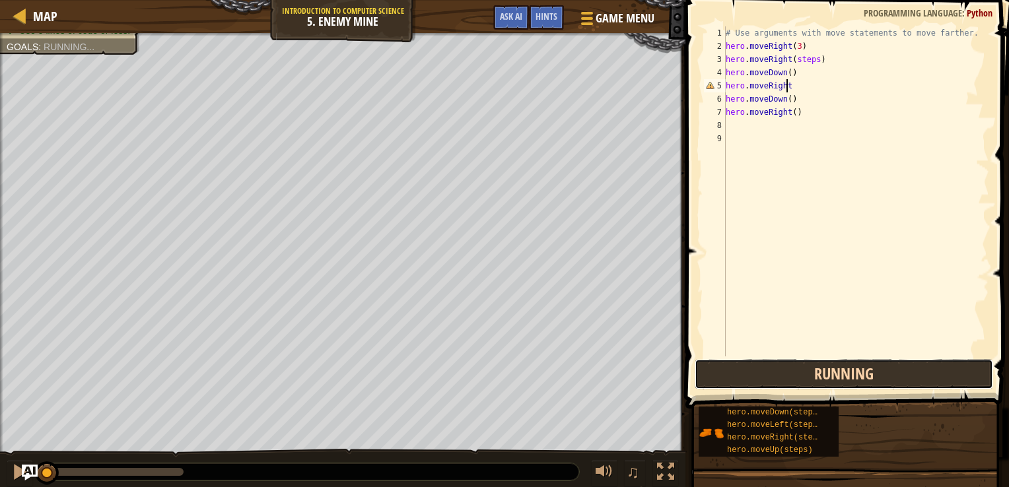
click at [792, 370] on button "Running" at bounding box center [844, 374] width 298 height 30
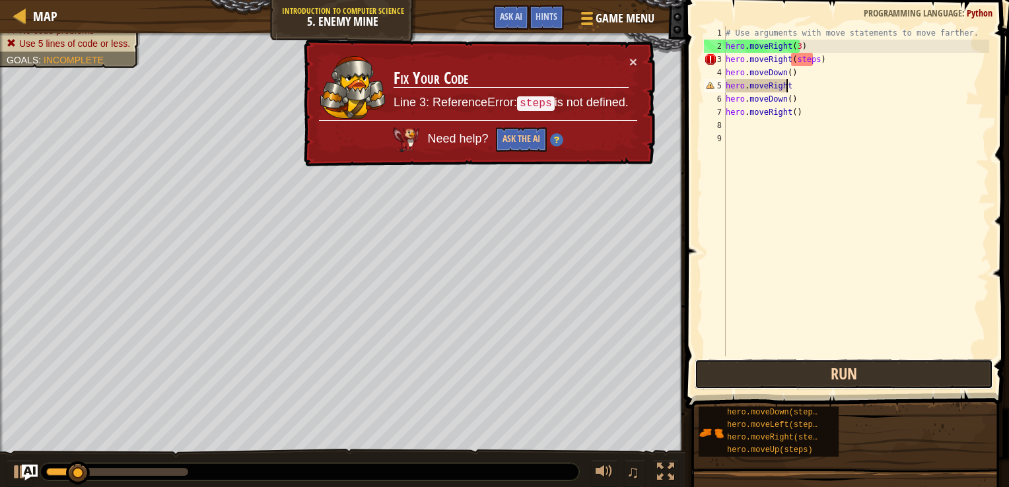
click at [782, 384] on button "Run" at bounding box center [844, 374] width 298 height 30
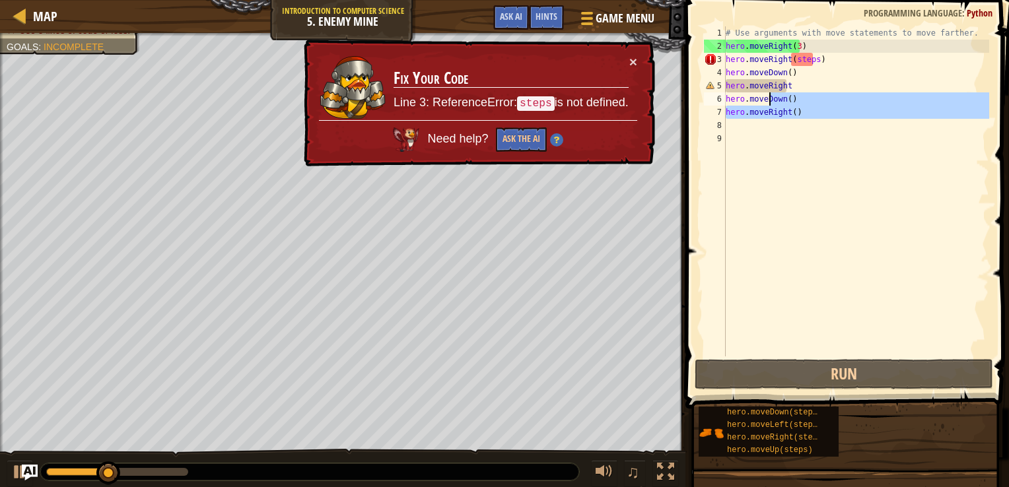
drag, startPoint x: 802, startPoint y: 126, endPoint x: 763, endPoint y: 91, distance: 52.9
click at [763, 91] on div "# Use arguments with move statements to move farther. hero . moveRight ( 3 ) he…" at bounding box center [856, 204] width 266 height 357
click at [794, 90] on div "# Use arguments with move statements to move farther. hero . moveRight ( 3 ) he…" at bounding box center [856, 191] width 266 height 330
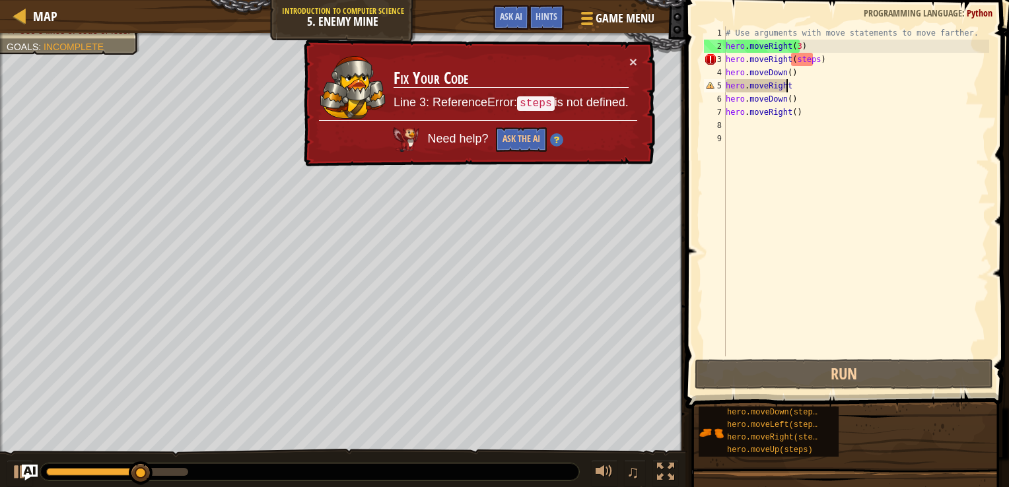
click at [812, 66] on div "# Use arguments with move statements to move farther. hero . moveRight ( 3 ) he…" at bounding box center [856, 204] width 266 height 357
click at [637, 70] on div "× Fix Your Code Line 3: ReferenceError: steps is not defined. Need help? Ask th…" at bounding box center [478, 103] width 354 height 127
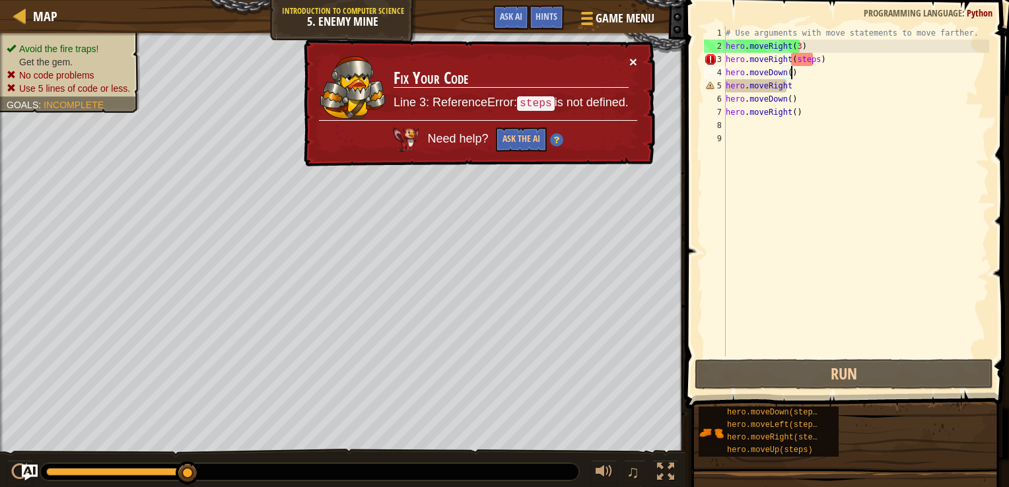
click at [633, 66] on button "×" at bounding box center [633, 64] width 9 height 14
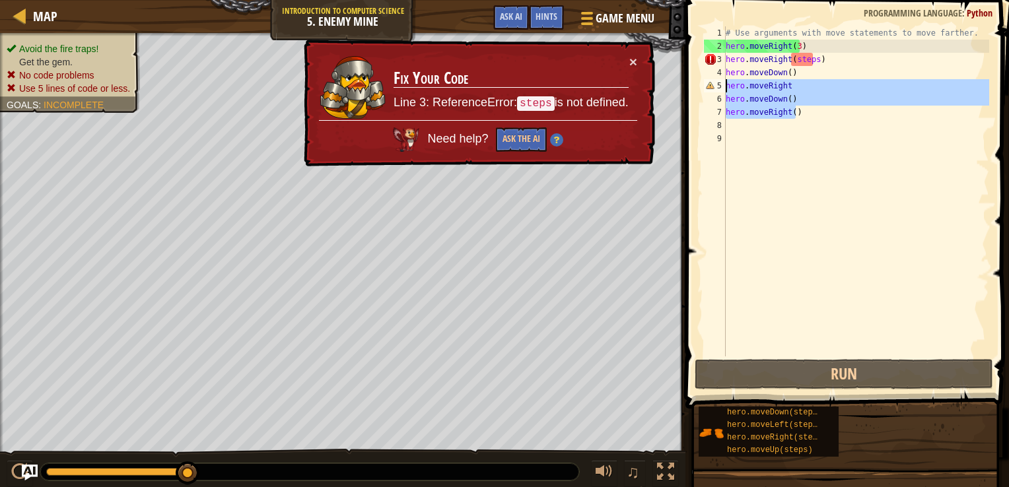
drag, startPoint x: 804, startPoint y: 118, endPoint x: 724, endPoint y: 86, distance: 86.3
click at [724, 86] on div "hero.moveDown() 1 2 3 4 5 6 7 8 9 # Use arguments with move statements to move …" at bounding box center [845, 191] width 288 height 330
click at [736, 92] on div "# Use arguments with move statements to move farther. hero . moveRight ( 3 ) he…" at bounding box center [856, 191] width 266 height 330
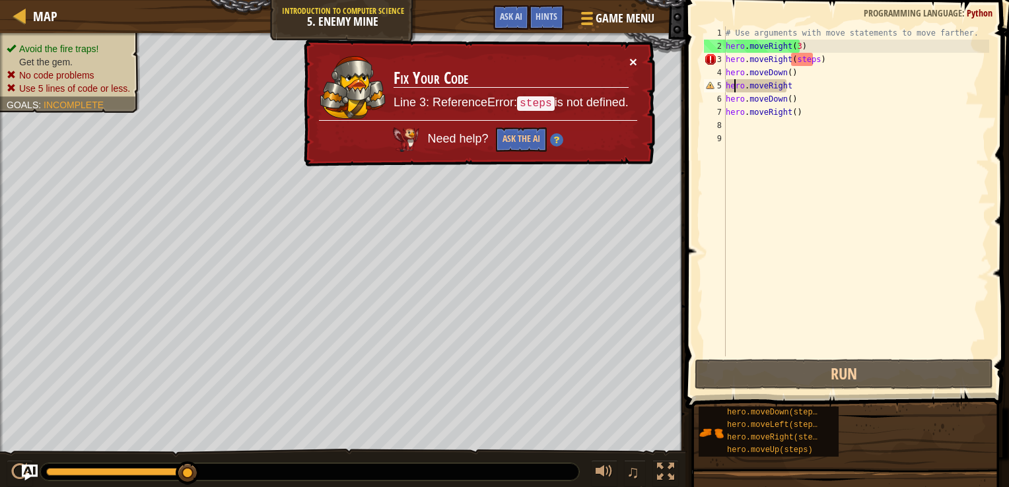
click at [631, 59] on button "×" at bounding box center [633, 62] width 8 height 14
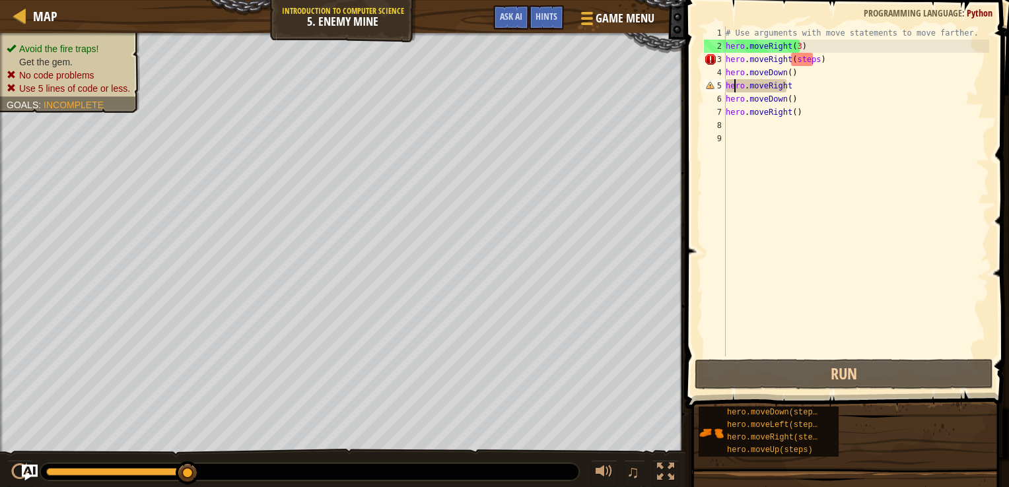
click at [815, 61] on div "# Use arguments with move statements to move farther. hero . moveRight ( 3 ) he…" at bounding box center [856, 204] width 266 height 357
click at [811, 59] on div "# Use arguments with move statements to move farther. hero . moveRight ( 3 ) he…" at bounding box center [856, 191] width 266 height 330
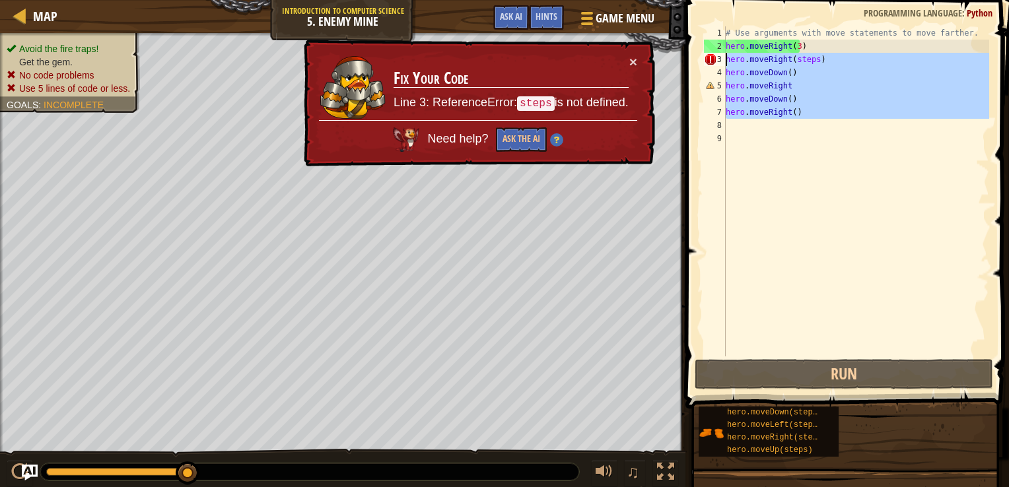
drag, startPoint x: 805, startPoint y: 118, endPoint x: 711, endPoint y: 57, distance: 111.7
click at [711, 57] on div "hero.moveRight(steps) 1 2 3 4 5 6 7 8 9 # Use arguments with move statements to…" at bounding box center [845, 191] width 288 height 330
type textarea "hero.moveRight(steps) hero.moveDown()"
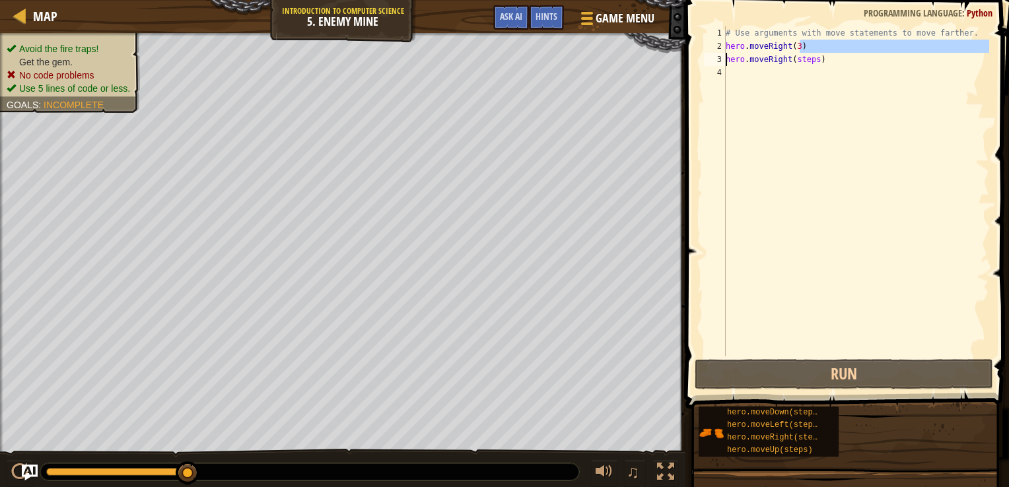
type textarea "hero.moveRight(steps)"
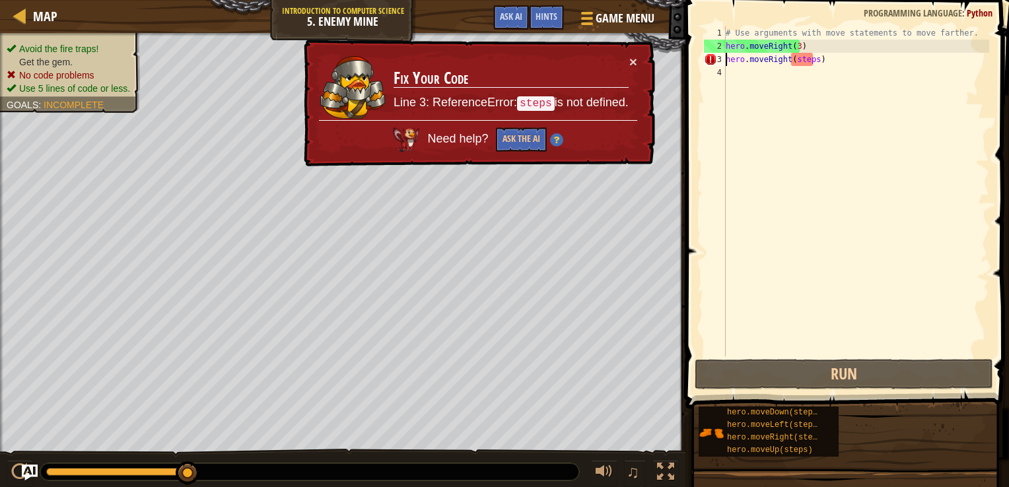
click at [804, 67] on div "# Use arguments with move statements to move farther. hero . moveRight ( 3 ) he…" at bounding box center [856, 204] width 266 height 357
click at [811, 59] on div "# Use arguments with move statements to move farther. hero . moveRight ( 3 ) he…" at bounding box center [856, 204] width 266 height 357
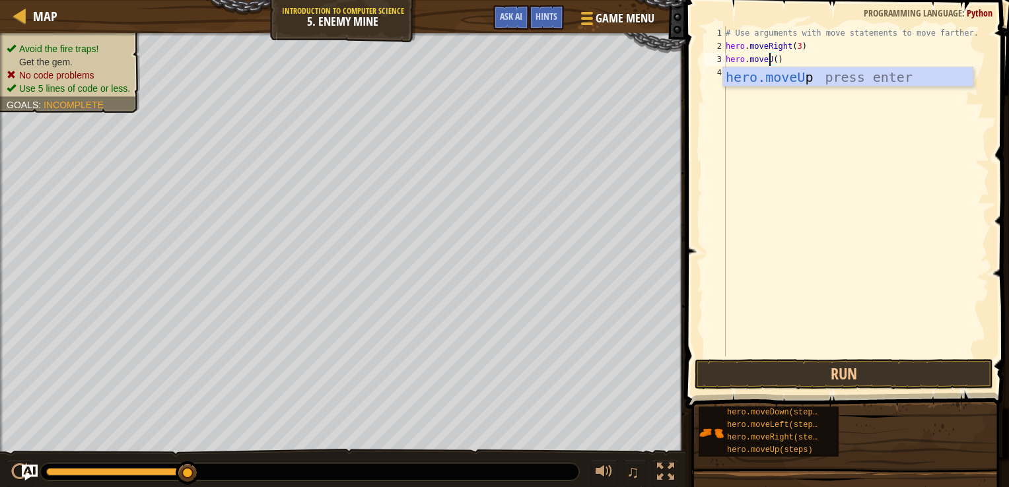
scroll to position [6, 3]
type textarea "hero.moveUp"
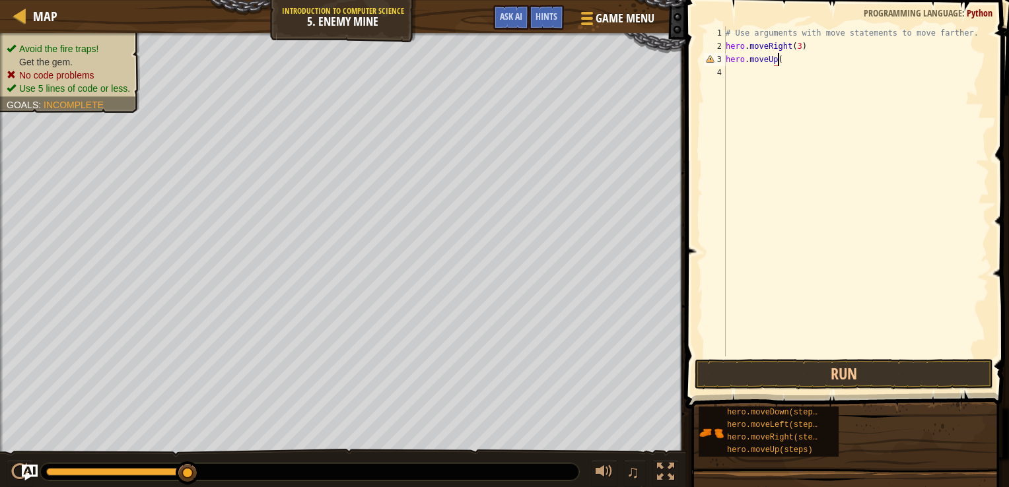
type textarea "hero.moveUp()"
type textarea "H"
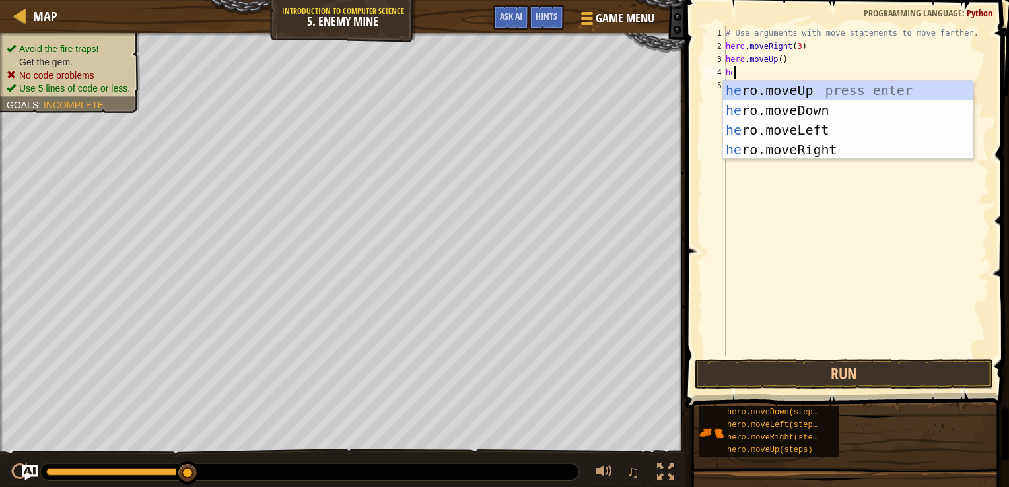
type textarea "hero"
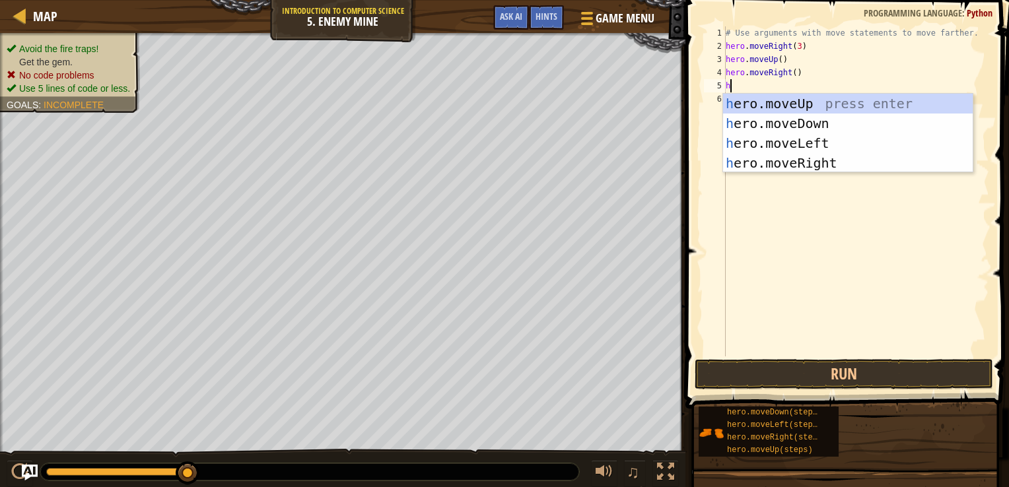
type textarea "her"
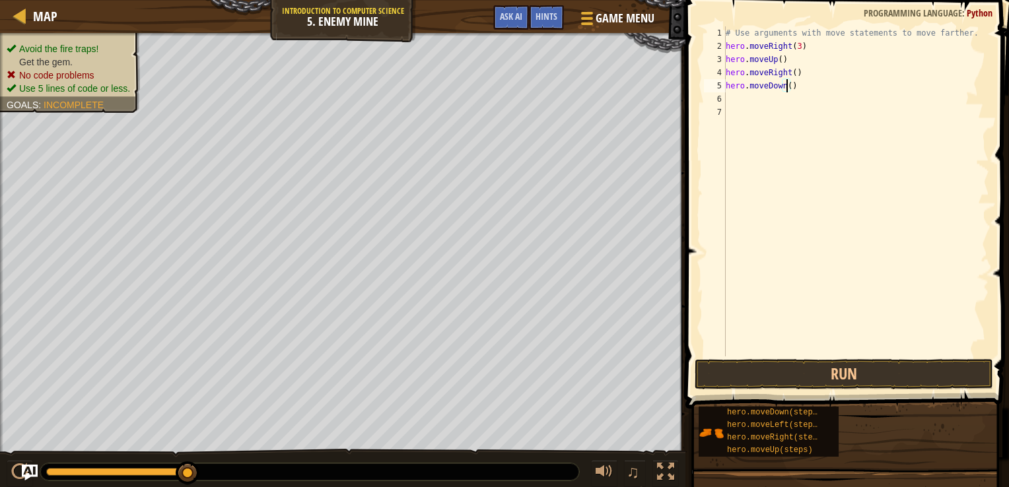
click at [784, 89] on div "# Use arguments with move statements to move farther. hero . moveRight ( 3 ) he…" at bounding box center [856, 204] width 266 height 357
type textarea "hero.moveDown(3)"
click at [824, 83] on div "# Use arguments with move statements to move farther. hero . moveRight ( 3 ) he…" at bounding box center [856, 204] width 266 height 357
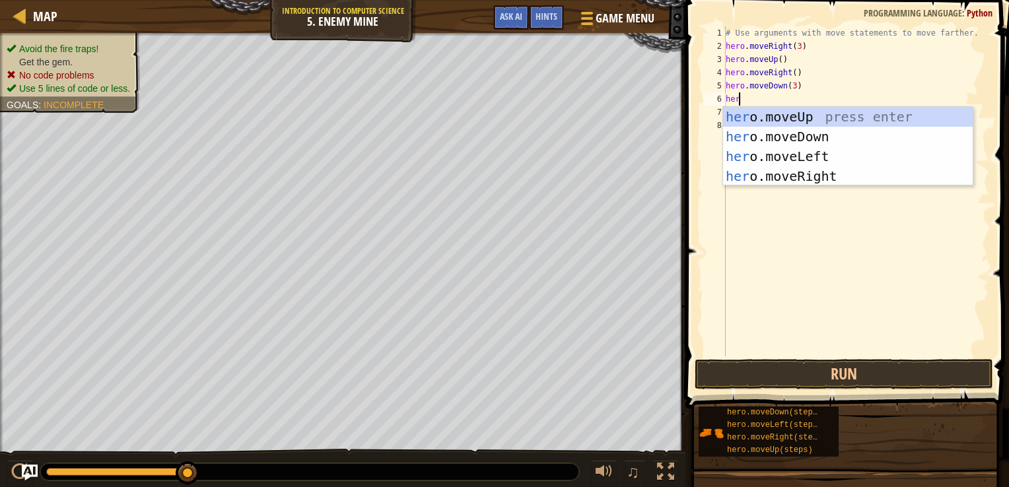
type textarea "hero"
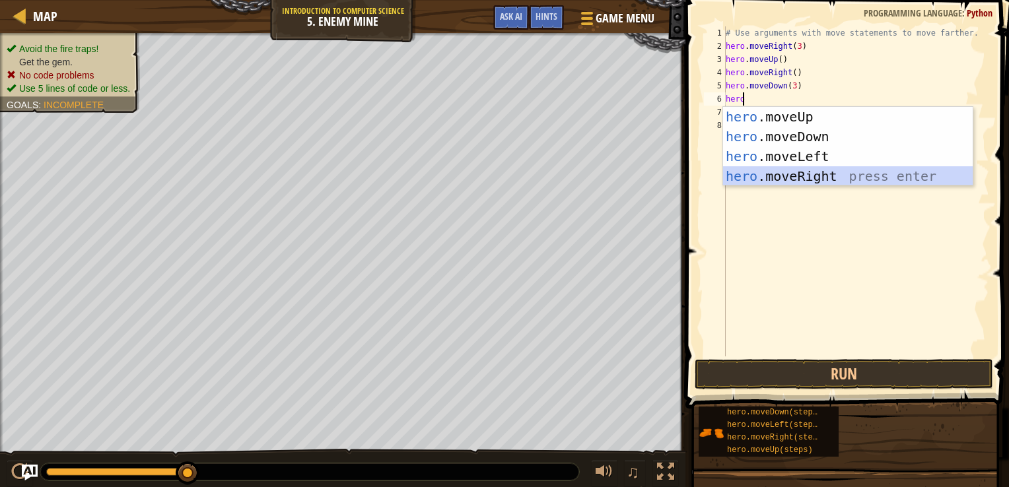
click at [826, 172] on div "hero .moveUp press enter hero .moveDown press enter hero .moveLeft press enter …" at bounding box center [848, 166] width 250 height 119
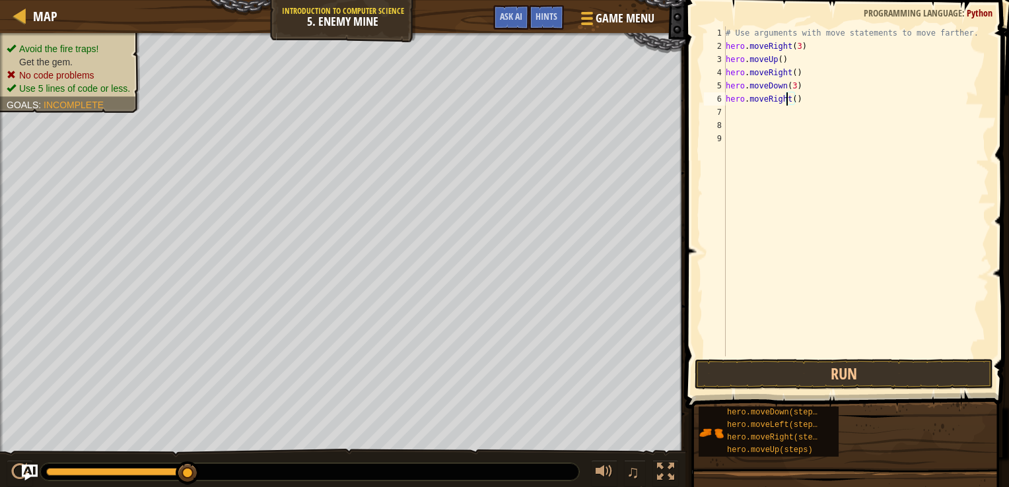
click at [788, 96] on div "# Use arguments with move statements to move farther. hero . moveRight ( 3 ) he…" at bounding box center [856, 204] width 266 height 357
type textarea "hero.moveRight(2)"
click at [868, 160] on div "# Use arguments with move statements to move farther. hero . moveRight ( 3 ) he…" at bounding box center [856, 204] width 266 height 357
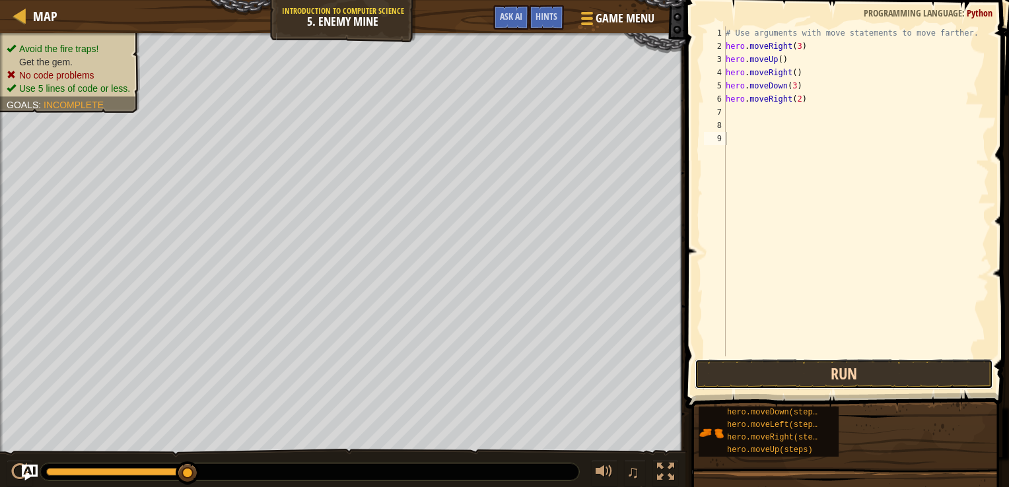
click at [843, 361] on button "Run" at bounding box center [844, 374] width 298 height 30
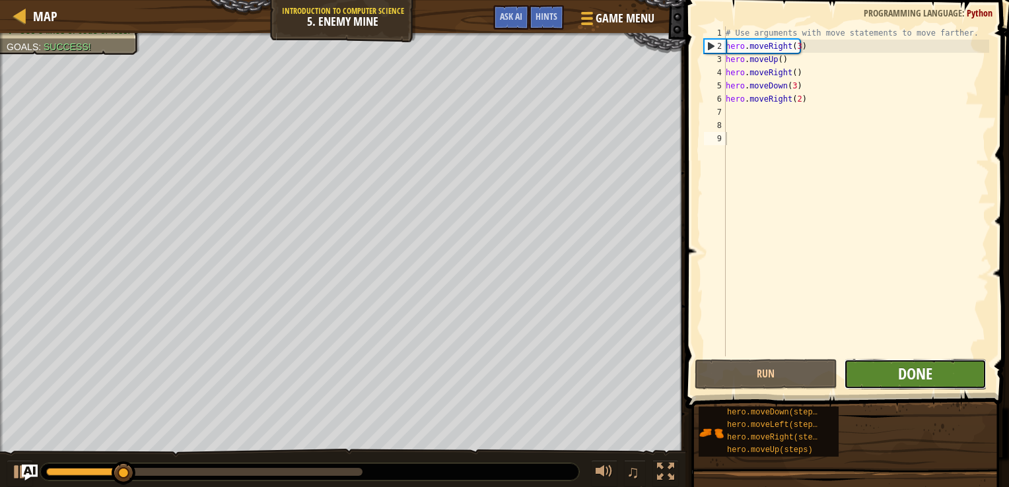
click at [920, 372] on span "Done" at bounding box center [915, 373] width 34 height 21
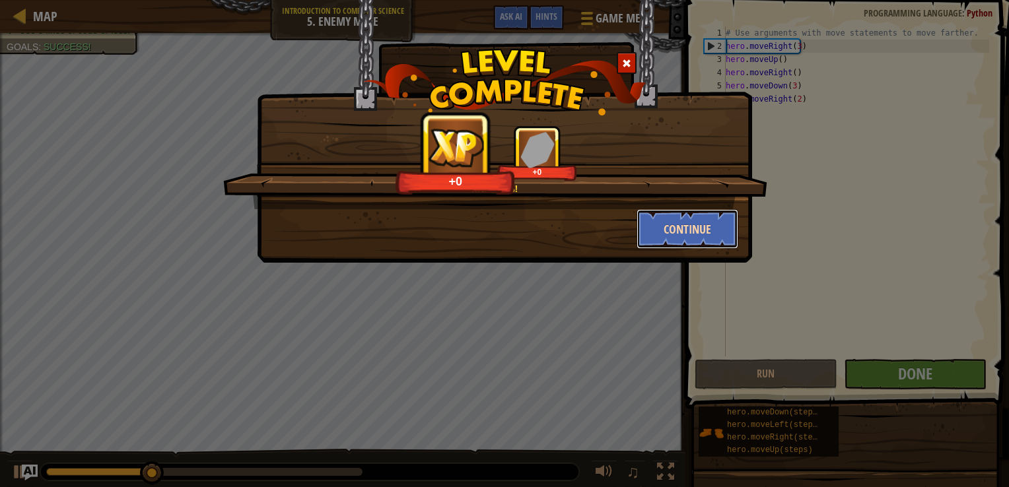
click at [700, 242] on button "Continue" at bounding box center [688, 229] width 102 height 40
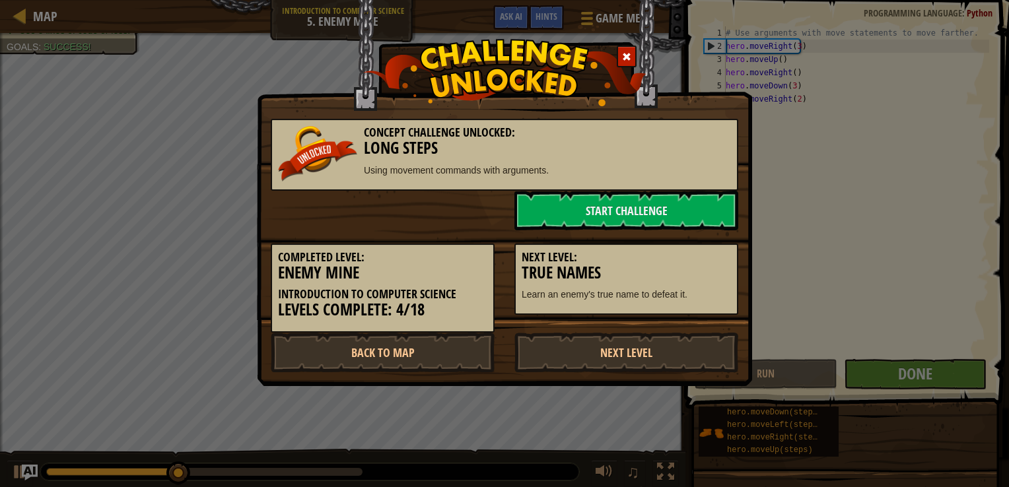
click at [652, 327] on div "Completed Level: Enemy Mine Introduction to Computer Science Levels Complete: 4…" at bounding box center [504, 281] width 487 height 102
click at [586, 350] on link "Next Level" at bounding box center [626, 353] width 224 height 40
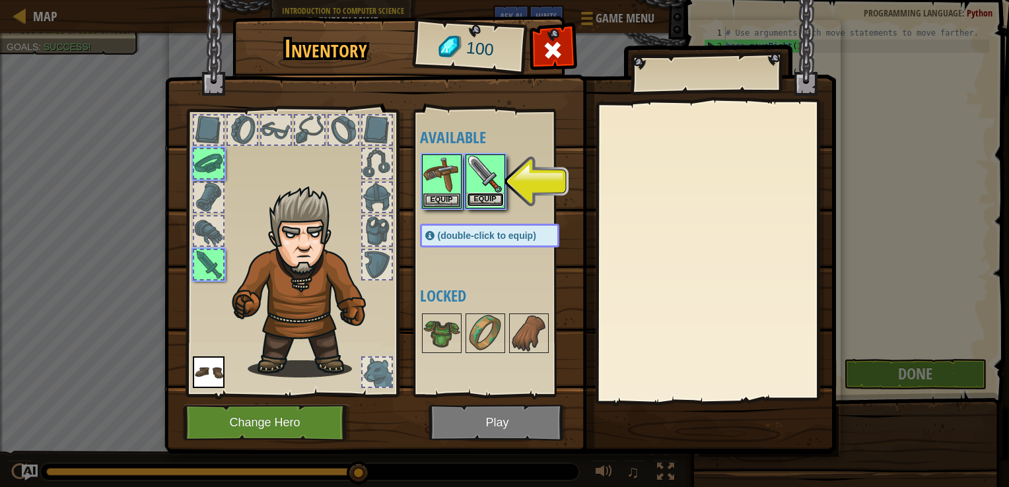
click at [484, 201] on button "Equip" at bounding box center [485, 200] width 37 height 14
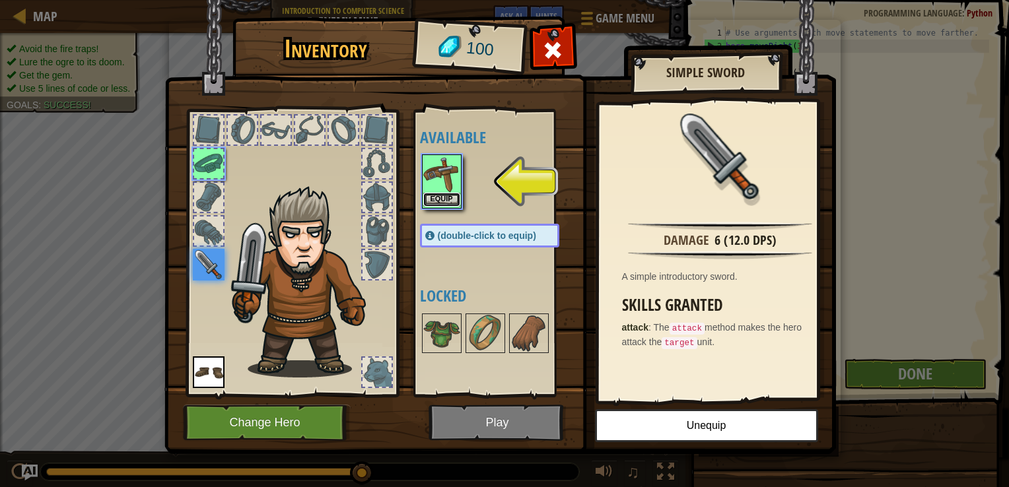
click at [452, 205] on button "Equip" at bounding box center [441, 200] width 37 height 14
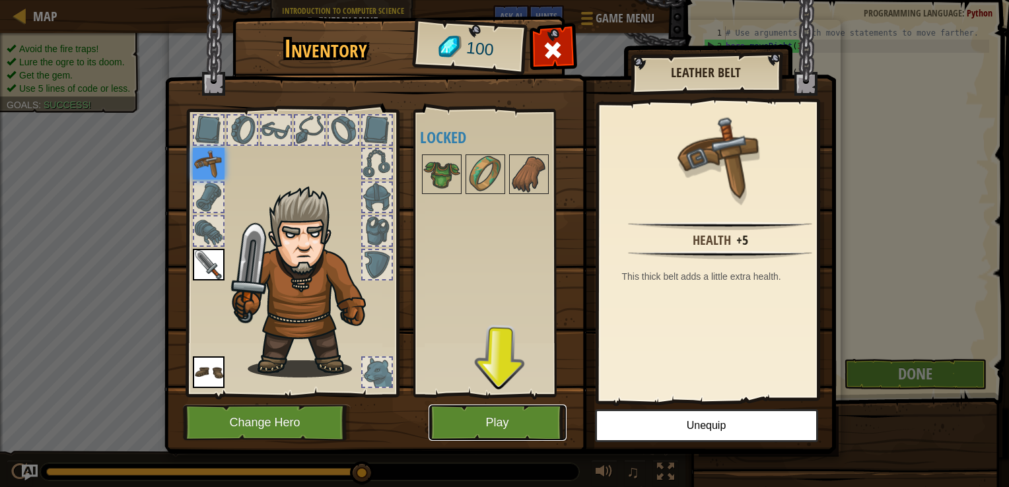
click at [526, 411] on button "Play" at bounding box center [498, 423] width 138 height 36
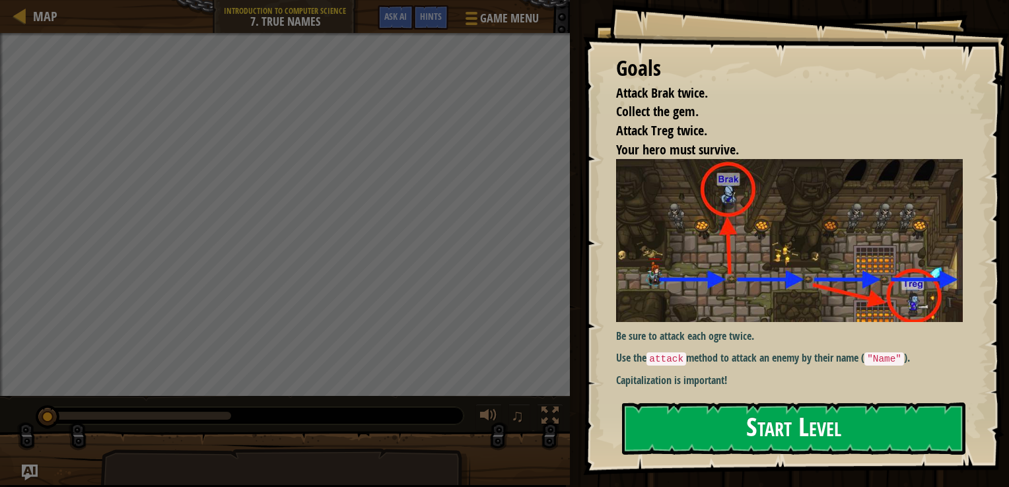
click at [754, 403] on button "Start Level" at bounding box center [793, 429] width 343 height 52
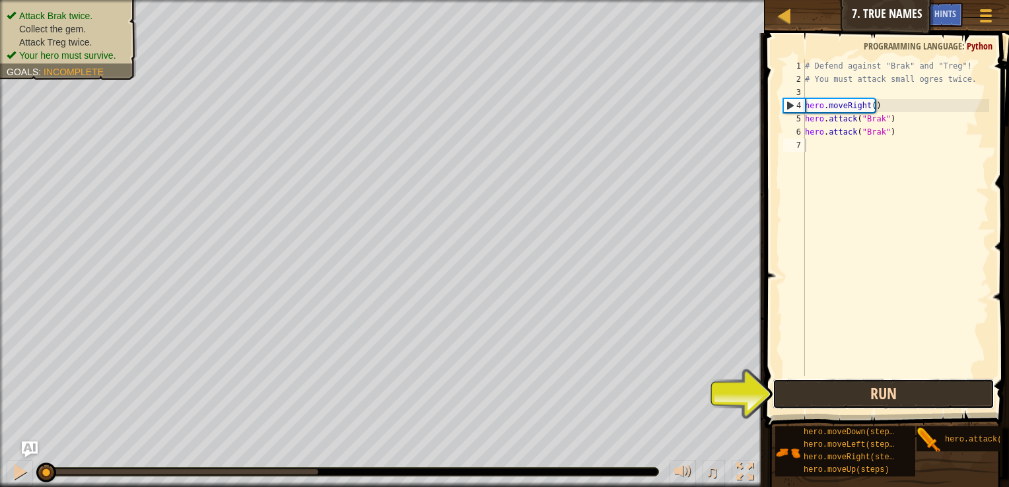
click at [838, 389] on button "Run" at bounding box center [884, 394] width 222 height 30
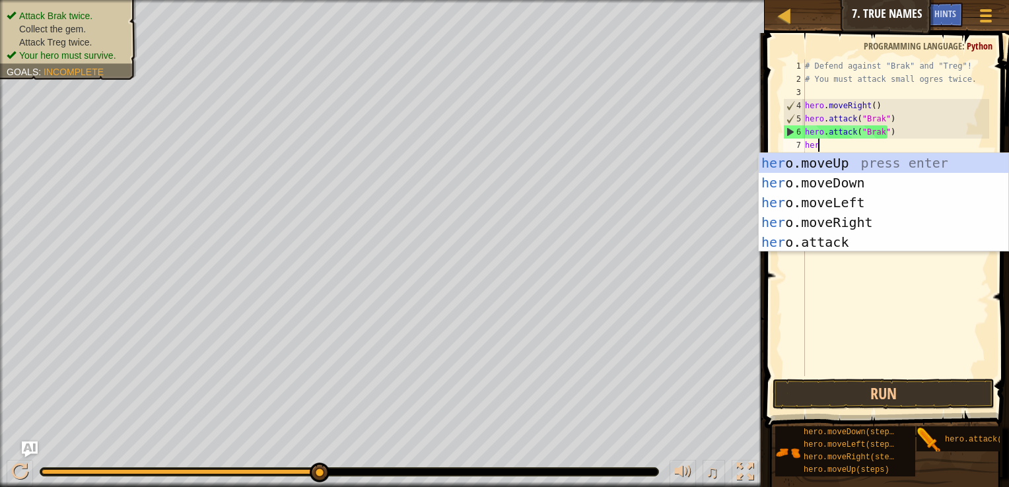
type textarea "hero"
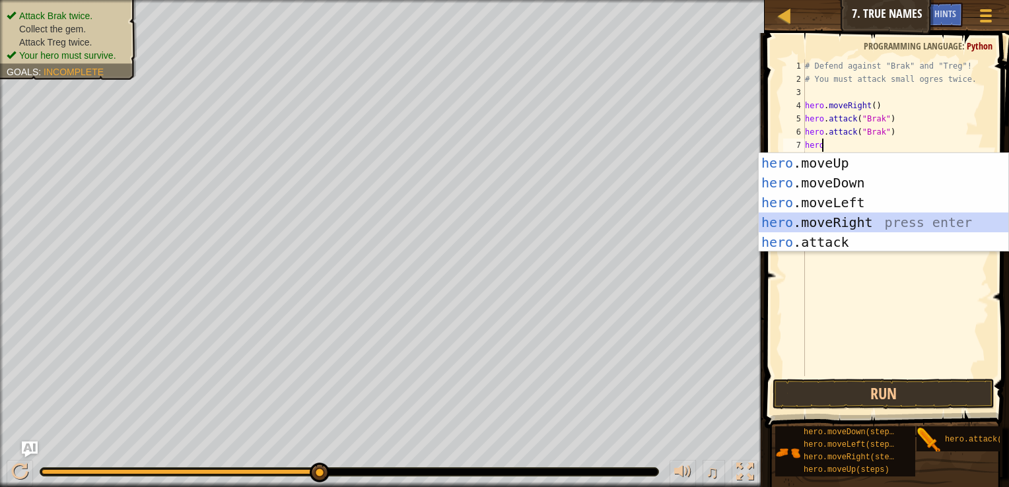
scroll to position [6, 0]
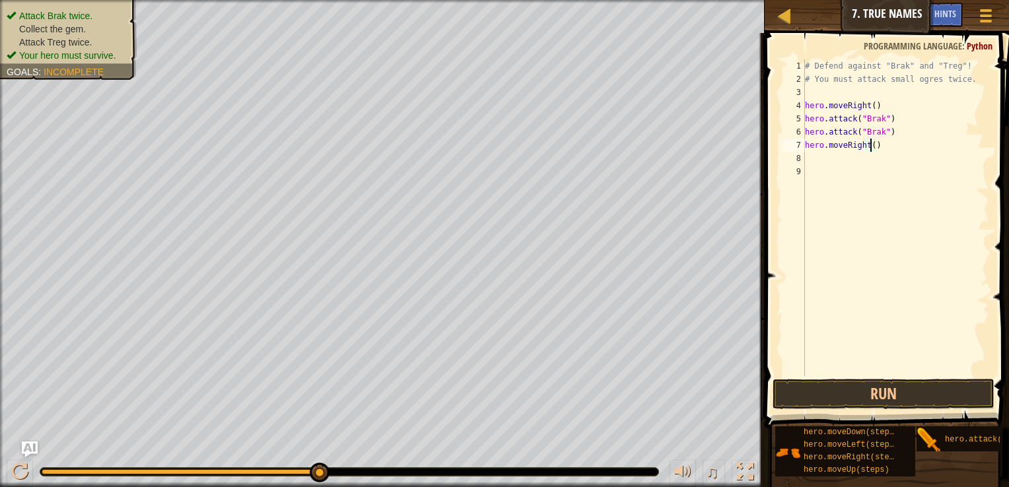
click at [869, 149] on div "# Defend against "Brak" and "Treg"! # You must attack small ogres twice. hero .…" at bounding box center [895, 230] width 187 height 343
drag, startPoint x: 906, startPoint y: 132, endPoint x: 808, endPoint y: 132, distance: 97.7
click at [808, 132] on div "# Defend against "Brak" and "Treg"! # You must attack small ogres twice. hero .…" at bounding box center [895, 230] width 187 height 343
click at [829, 129] on div "# Defend against "Brak" and "Treg"! # You must attack small ogres twice. hero .…" at bounding box center [895, 217] width 187 height 317
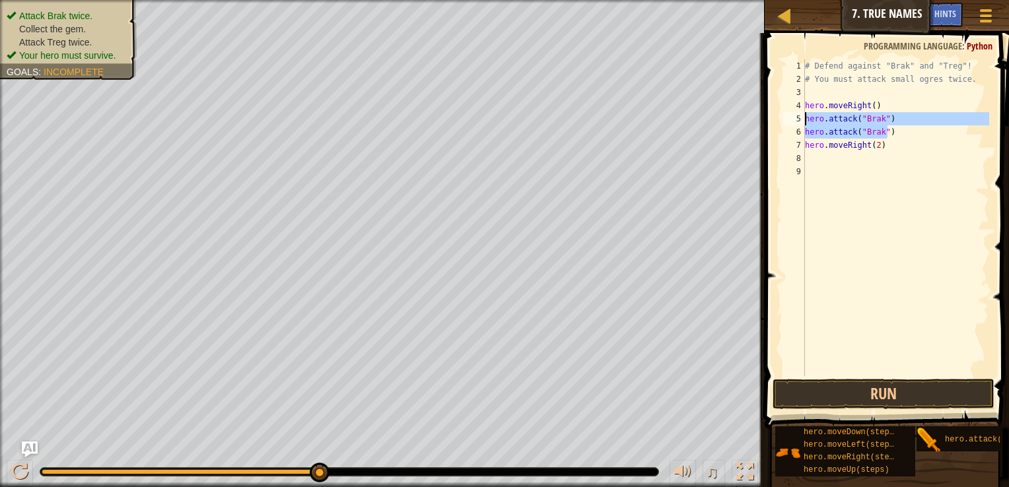
drag, startPoint x: 906, startPoint y: 135, endPoint x: 804, endPoint y: 124, distance: 102.3
click at [804, 124] on div "hero.attack("Brak") 1 2 3 4 5 6 7 8 9 # Defend against "Brak" and "Treg"! # You…" at bounding box center [884, 217] width 209 height 317
type textarea "hero.attack("Brak") hero.attack("Brak")"
click at [822, 164] on div "# Defend against "Brak" and "Treg"! # You must attack small ogres twice. hero .…" at bounding box center [895, 230] width 187 height 343
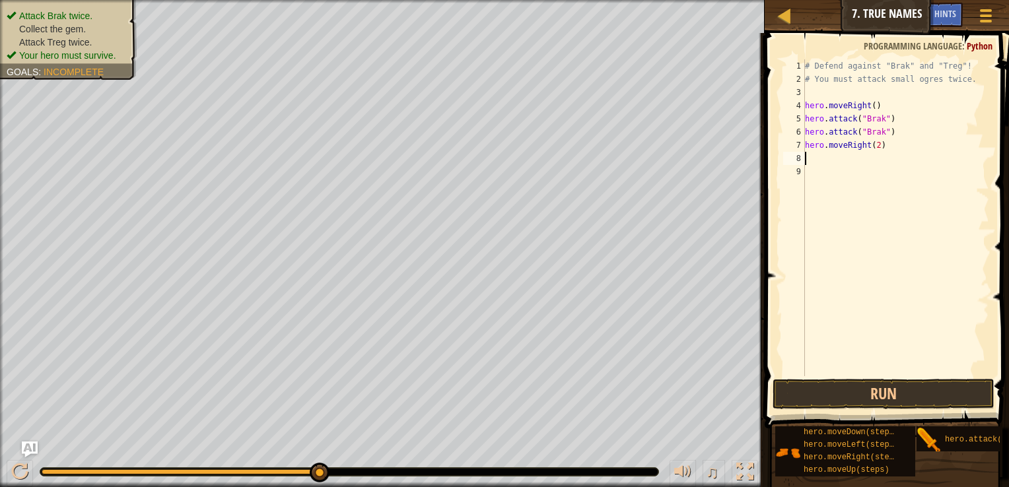
paste textarea "hero.attack("Brak")"
click at [869, 390] on button "Run" at bounding box center [884, 394] width 222 height 30
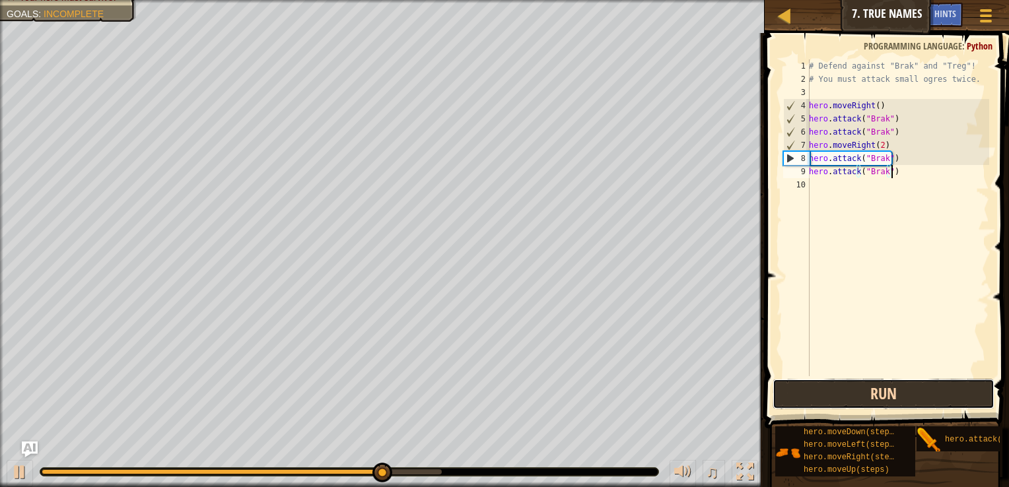
click at [866, 390] on button "Run" at bounding box center [884, 394] width 222 height 30
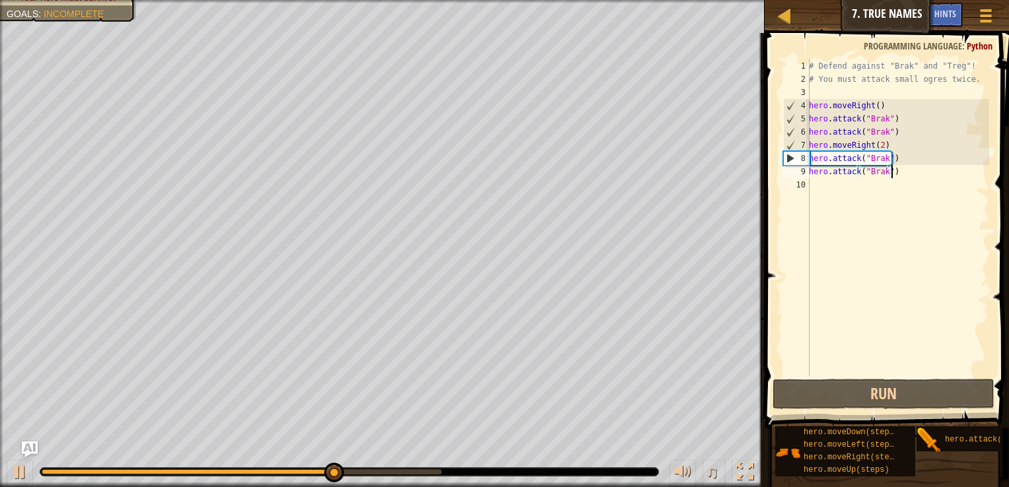
click at [879, 160] on div "# Defend against "Brak" and "Treg"! # You must attack small ogres twice. hero .…" at bounding box center [897, 230] width 183 height 343
click at [881, 162] on div "# Defend against "Brak" and "Treg"! # You must attack small ogres twice. hero .…" at bounding box center [897, 230] width 183 height 343
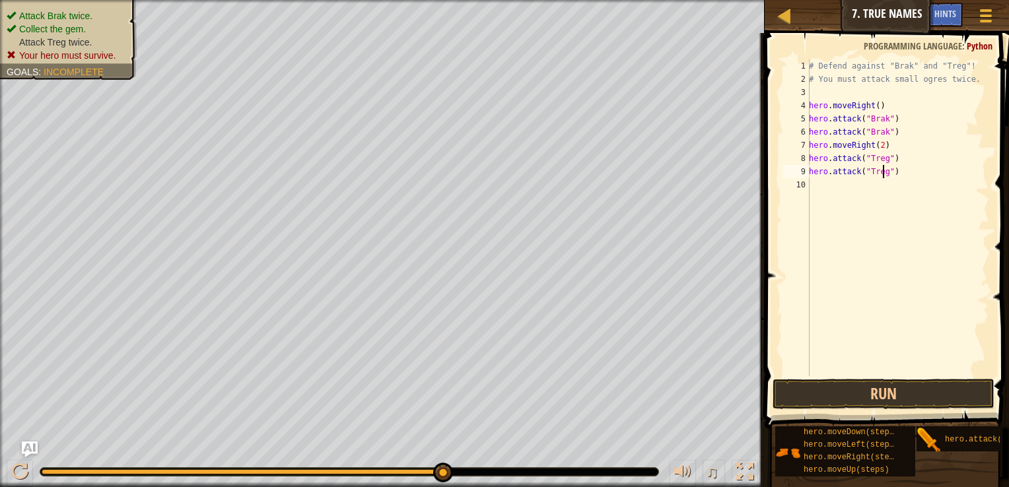
scroll to position [6, 5]
type textarea "hero.attack("Treg")"
drag, startPoint x: 962, startPoint y: 393, endPoint x: 969, endPoint y: 394, distance: 6.7
click at [969, 394] on button "Run" at bounding box center [884, 394] width 222 height 30
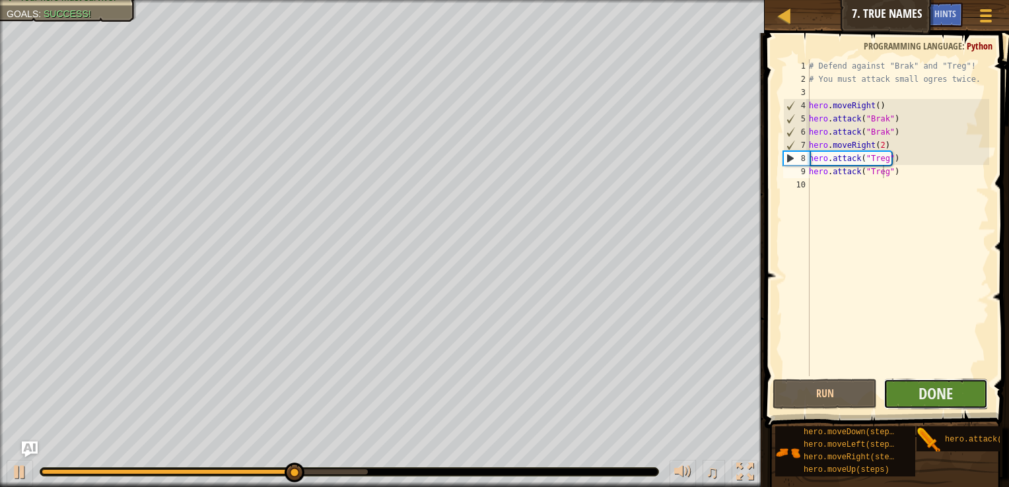
click at [967, 388] on button "Done" at bounding box center [935, 394] width 104 height 30
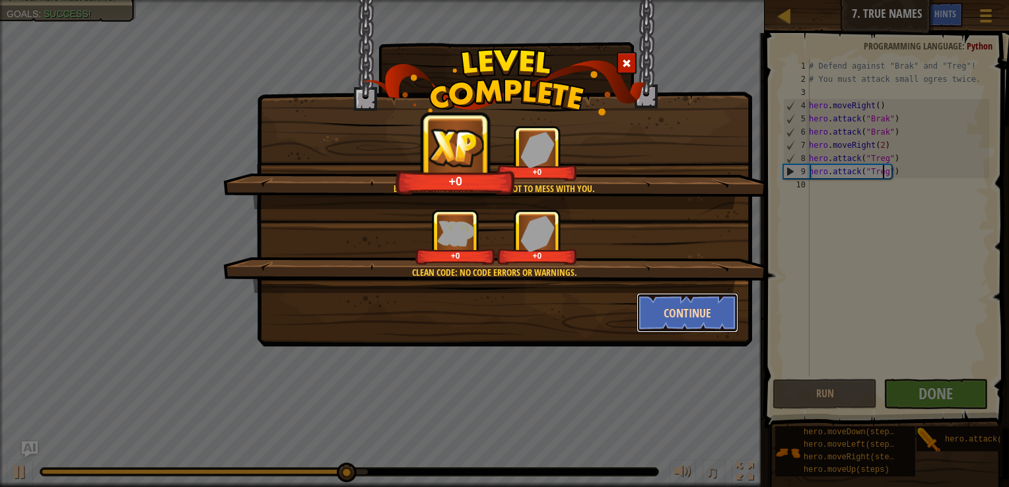
click at [658, 311] on button "Continue" at bounding box center [688, 313] width 102 height 40
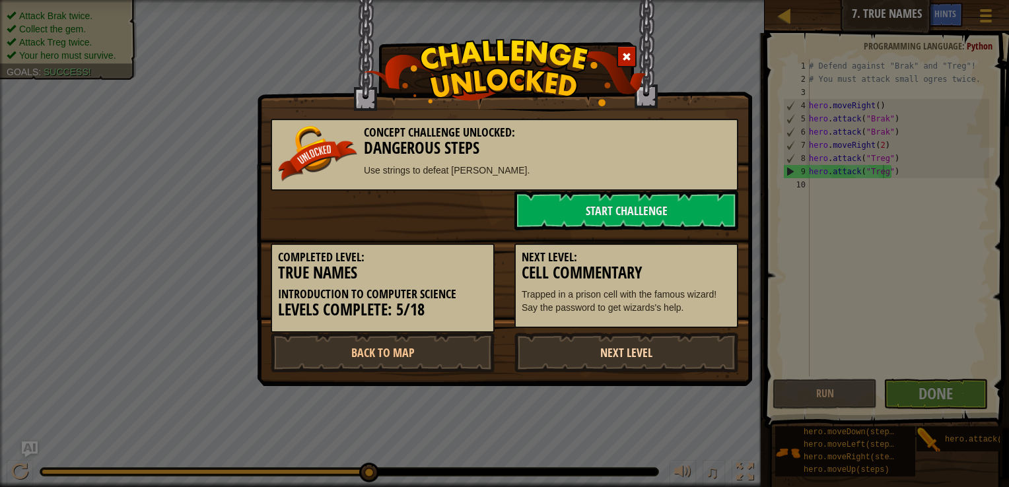
click at [615, 347] on link "Next Level" at bounding box center [626, 353] width 224 height 40
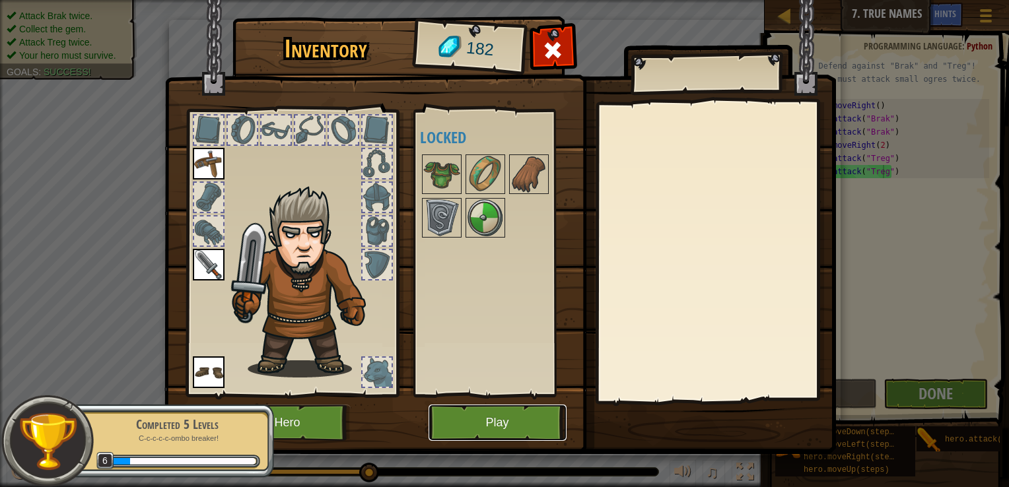
click at [453, 414] on button "Play" at bounding box center [498, 423] width 138 height 36
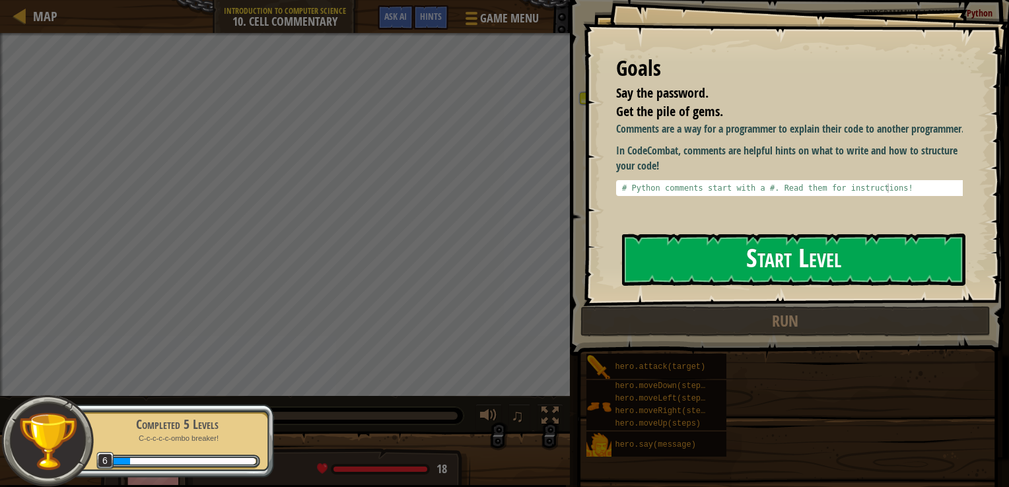
click at [765, 256] on button "Start Level" at bounding box center [793, 260] width 343 height 52
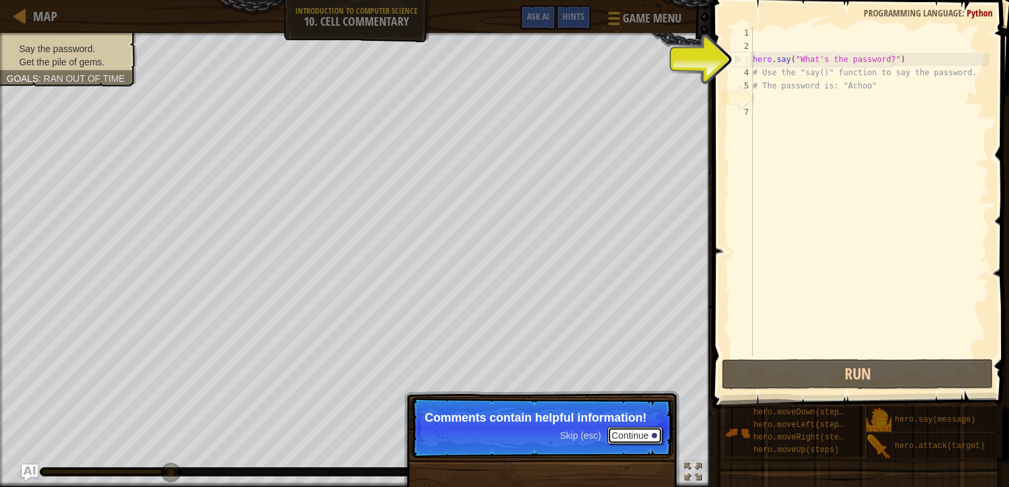
click at [645, 436] on button "Continue" at bounding box center [634, 435] width 55 height 17
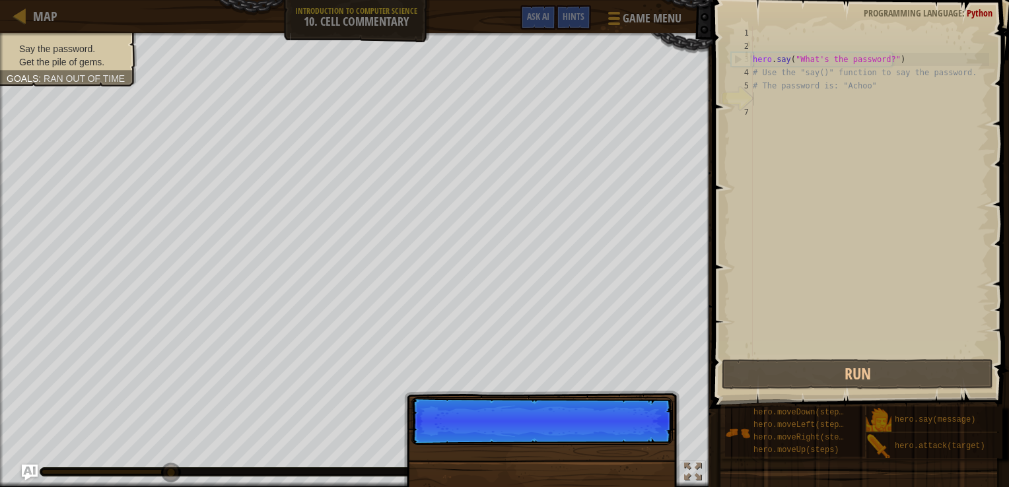
scroll to position [6, 0]
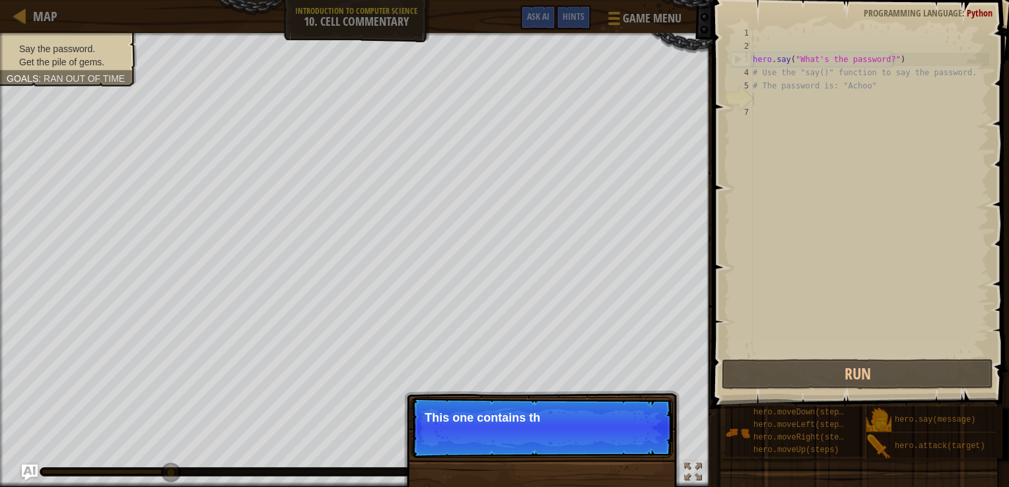
click at [610, 421] on p "This one contains th" at bounding box center [542, 417] width 234 height 13
click at [610, 421] on p "This one contains the passw" at bounding box center [542, 417] width 234 height 13
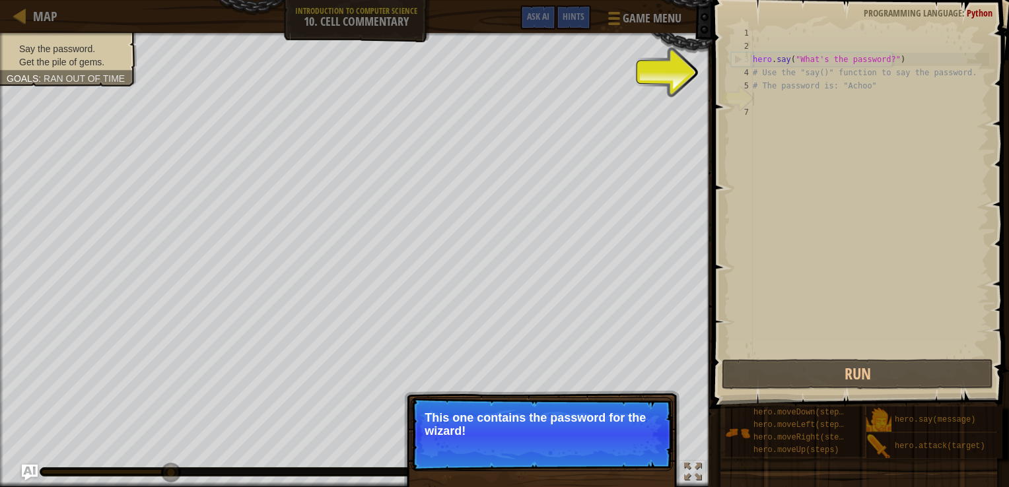
click at [602, 416] on p "This one contains the password for the wizard!" at bounding box center [542, 424] width 234 height 26
click at [601, 416] on p "This one contains the password for the wizard!" at bounding box center [542, 424] width 234 height 26
click at [784, 129] on div "hero . say ( "What's the password?" ) # Use the "say()" function to say the pas…" at bounding box center [869, 204] width 239 height 357
click at [872, 90] on div "hero . say ( "What's the password?" ) # Use the "say()" function to say the pas…" at bounding box center [869, 204] width 239 height 357
type textarea "# The password is: "Achoo""
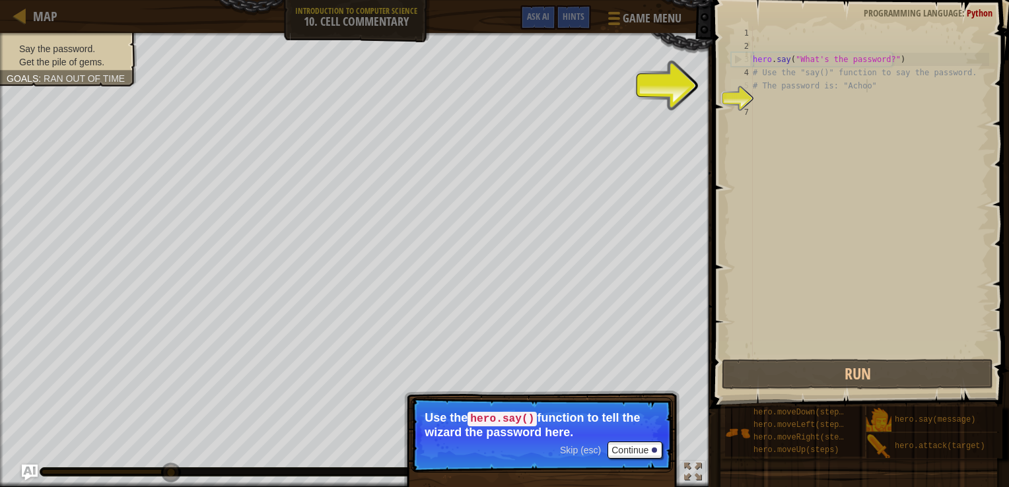
click at [797, 94] on div "hero . say ( "What's the password?" ) # Use the "say()" function to say the pas…" at bounding box center [869, 204] width 239 height 357
click at [773, 100] on div "hero . say ( "What's the password?" ) # Use the "say()" function to say the pas…" at bounding box center [869, 204] width 239 height 357
click at [814, 97] on div "hero . say ( "What's the password?" ) # Use the "say()" function to say the pas…" at bounding box center [869, 204] width 239 height 357
click at [879, 92] on div "hero . say ( "What's the password?" ) # Use the "say()" function to say the pas…" at bounding box center [869, 204] width 239 height 357
click at [809, 97] on div "hero . say ( "What's the password?" ) # Use the "say()" function to say the pas…" at bounding box center [869, 204] width 239 height 357
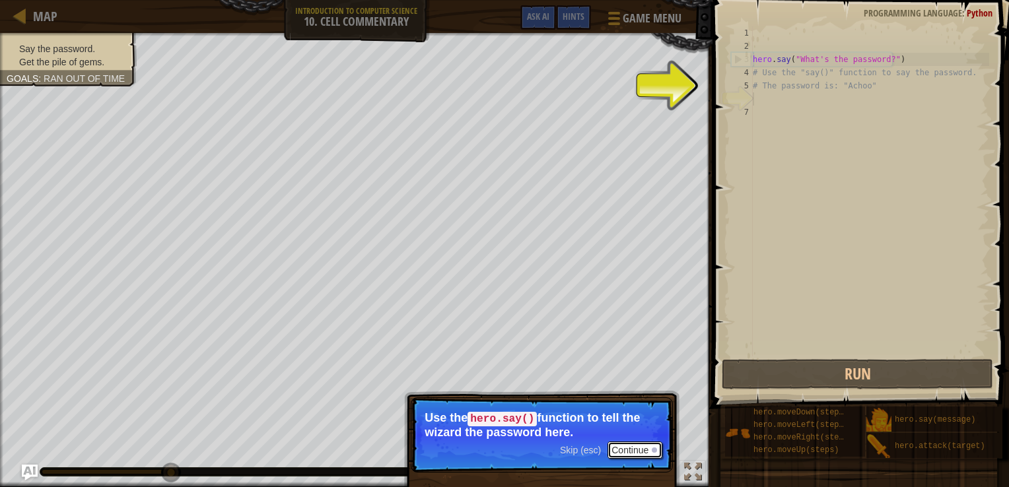
click at [629, 442] on button "Continue" at bounding box center [634, 450] width 55 height 17
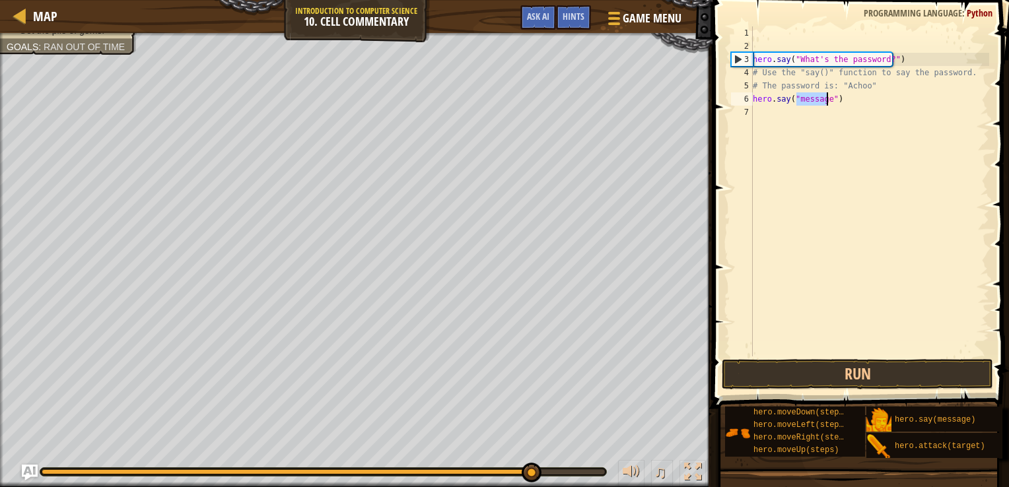
click at [832, 101] on div "hero . say ( "What's the password?" ) # Use the "say()" function to say the pas…" at bounding box center [869, 204] width 239 height 357
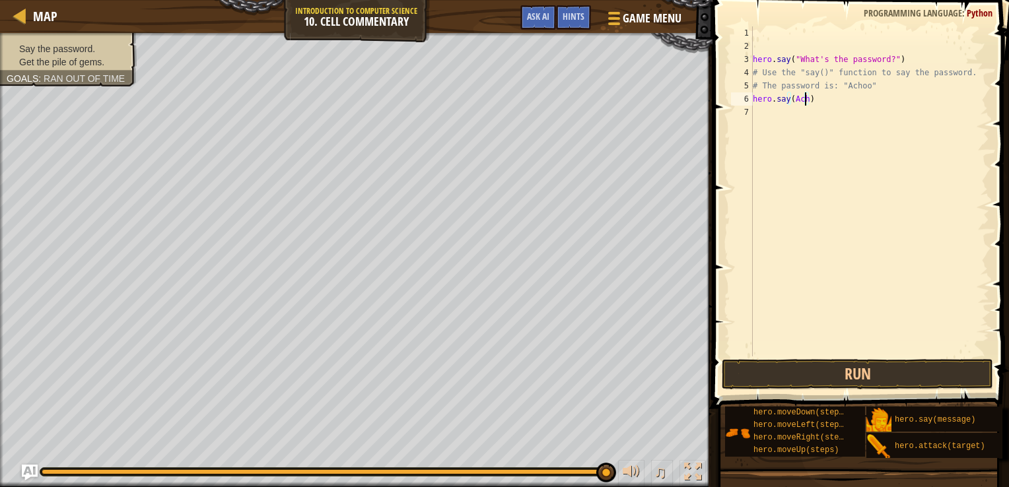
type textarea "hero.say(Achoo)"
click at [818, 374] on button "Run" at bounding box center [858, 374] width 272 height 30
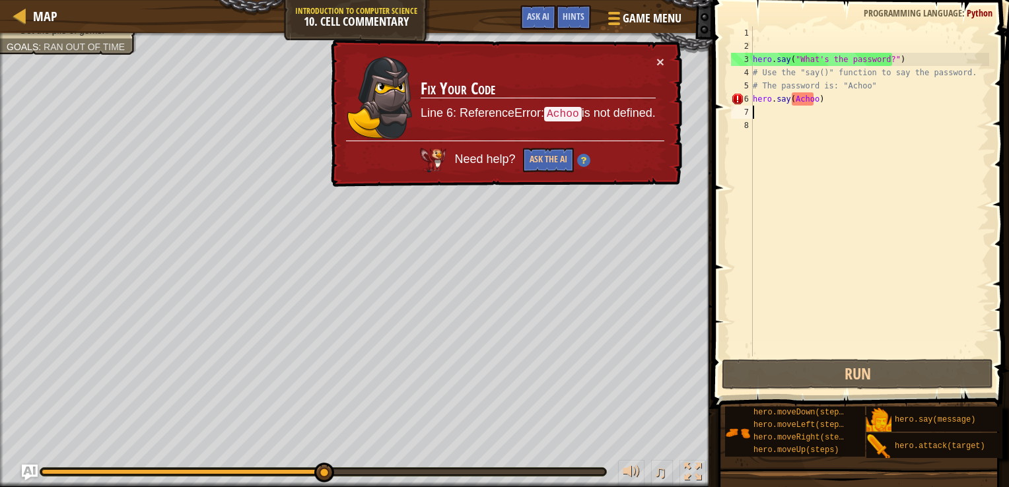
click at [792, 103] on div "hero . say ( "What's the password?" ) # Use the "say()" function to say the pas…" at bounding box center [869, 204] width 239 height 357
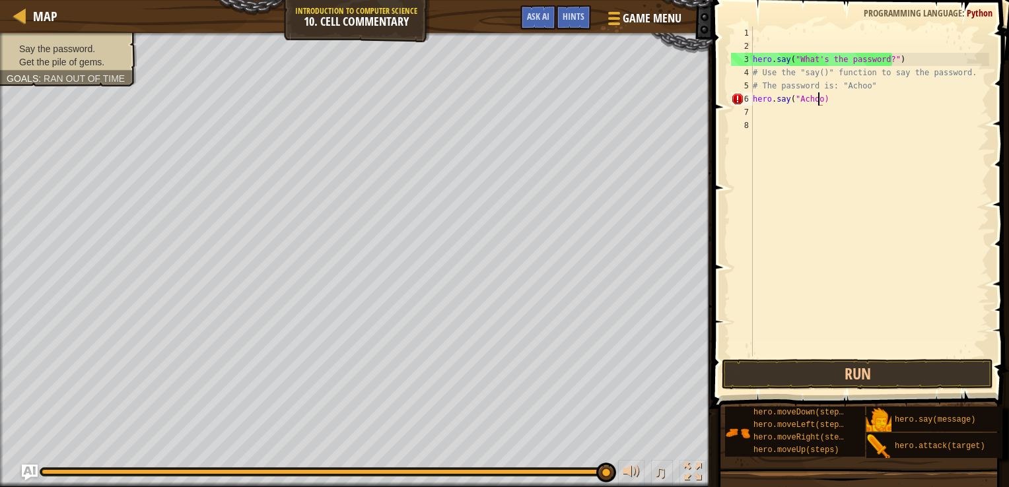
scroll to position [6, 5]
type textarea "hero.say("Achoo")"
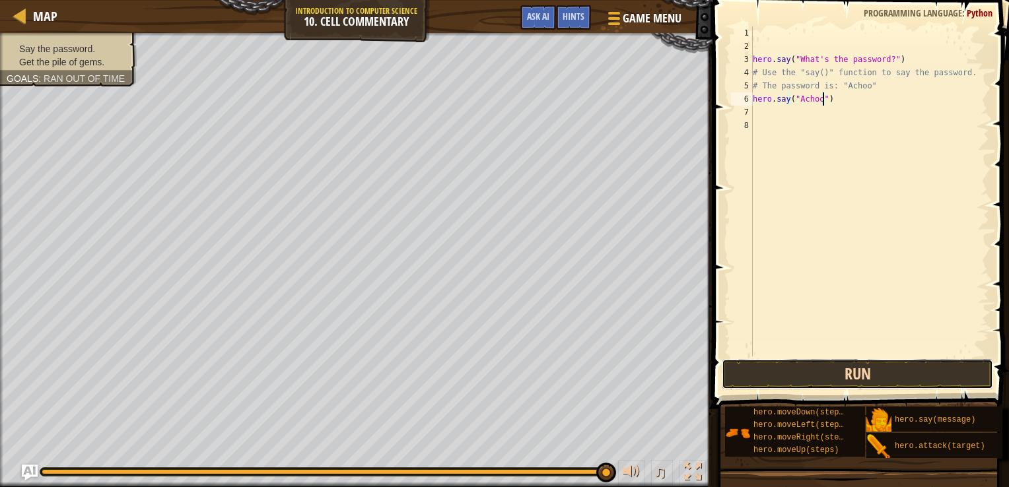
click at [833, 364] on button "Run" at bounding box center [858, 374] width 272 height 30
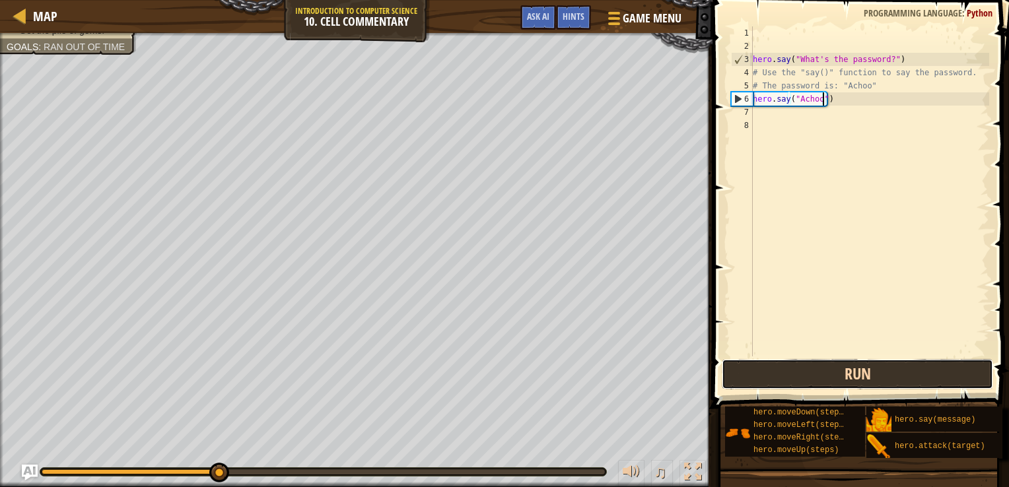
click at [833, 375] on button "Run" at bounding box center [858, 374] width 272 height 30
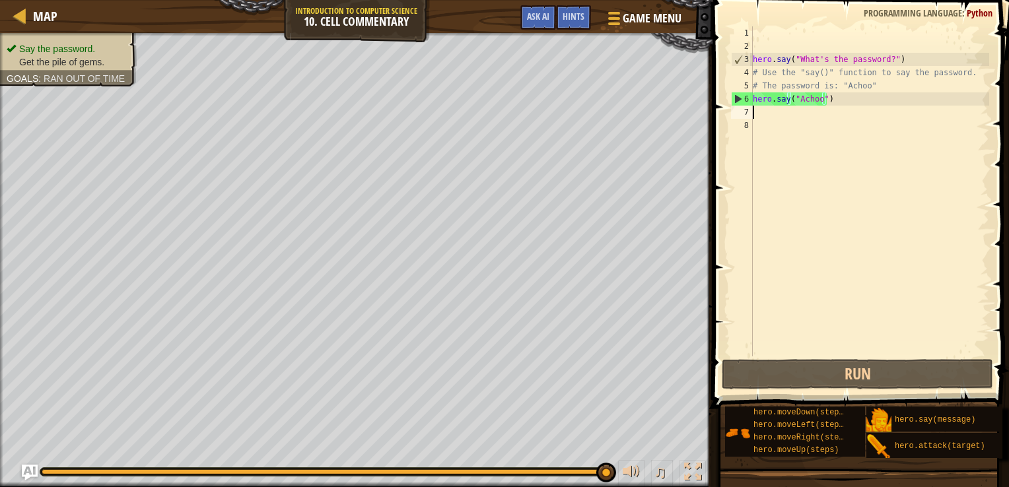
click at [851, 106] on div "hero . say ( "What's the password?" ) # Use the "say()" function to say the pas…" at bounding box center [869, 204] width 239 height 357
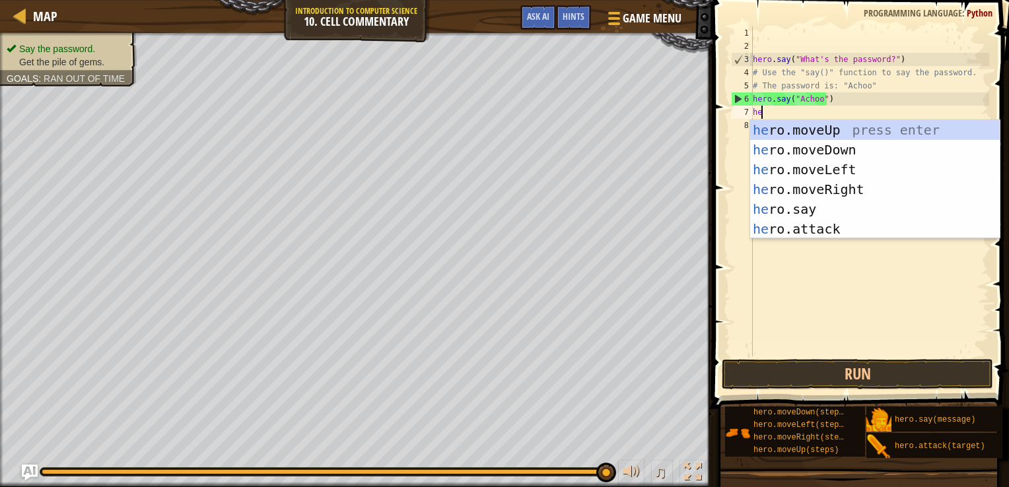
type textarea "hero"
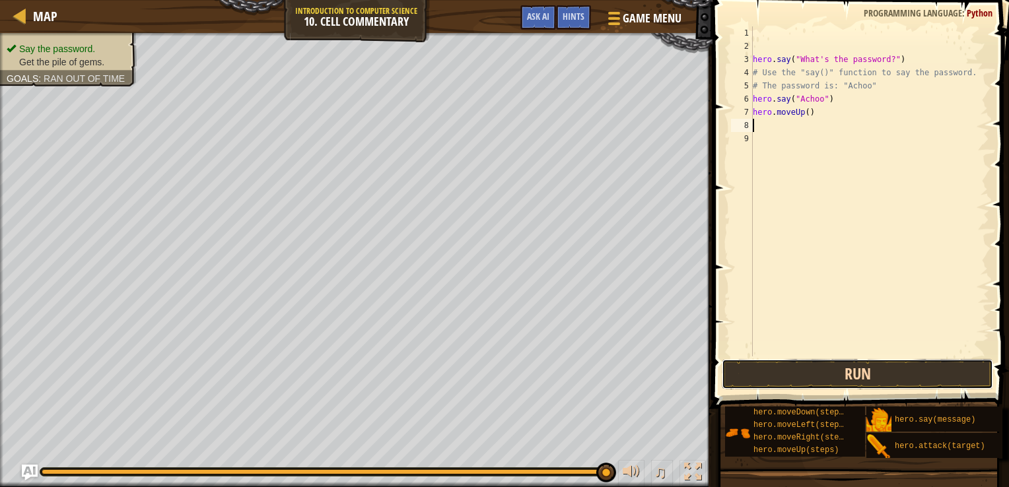
click at [829, 375] on button "Run" at bounding box center [858, 374] width 272 height 30
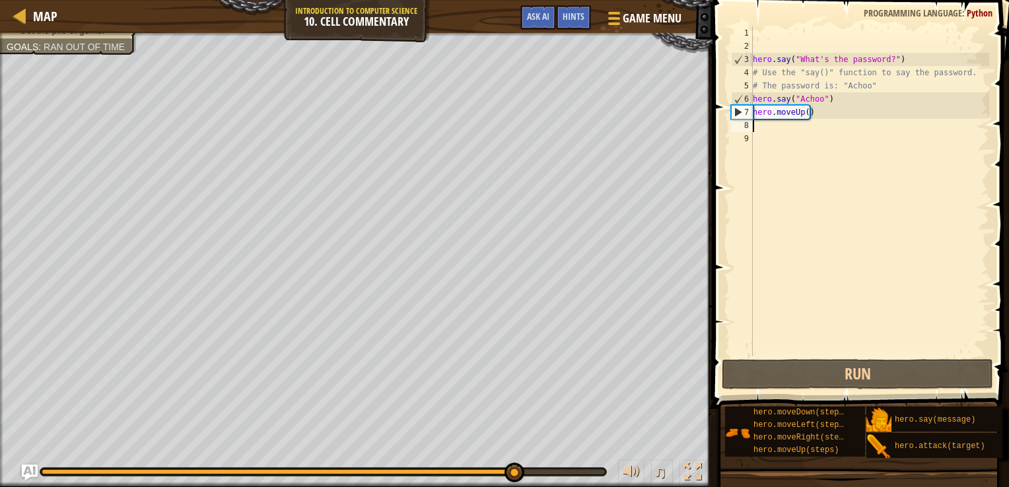
click at [802, 110] on div "hero . say ( "What's the password?" ) # Use the "say()" function to say the pas…" at bounding box center [869, 204] width 239 height 357
click at [802, 118] on div "hero . say ( "What's the password?" ) # Use the "say()" function to say the pas…" at bounding box center [869, 204] width 239 height 357
click at [804, 118] on div "hero . say ( "What's the password?" ) # Use the "say()" function to say the pas…" at bounding box center [869, 204] width 239 height 357
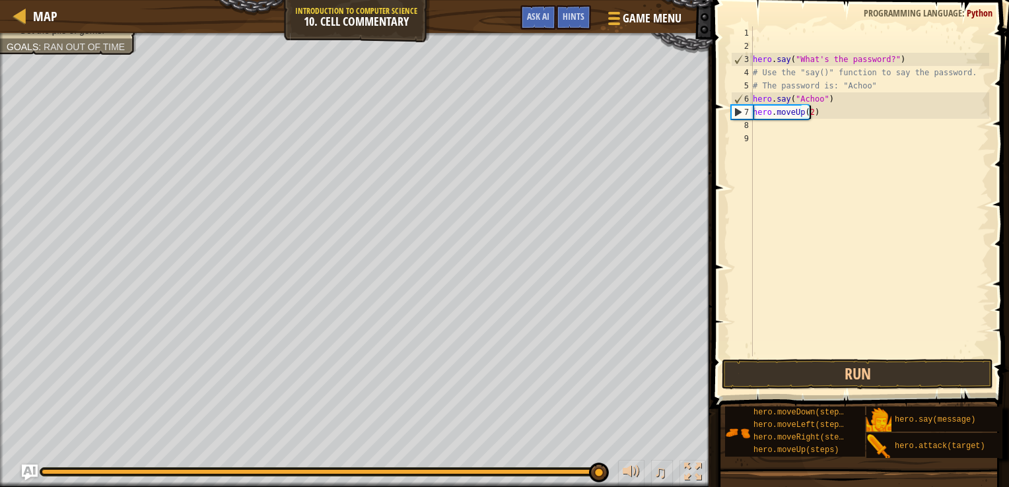
scroll to position [6, 4]
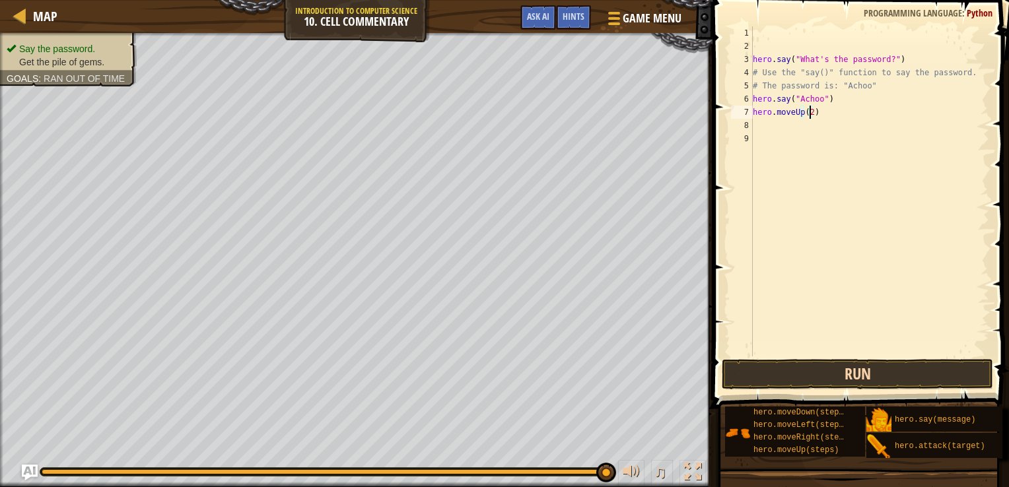
type textarea "hero.moveUp(2)"
click at [806, 376] on button "Run" at bounding box center [858, 374] width 272 height 30
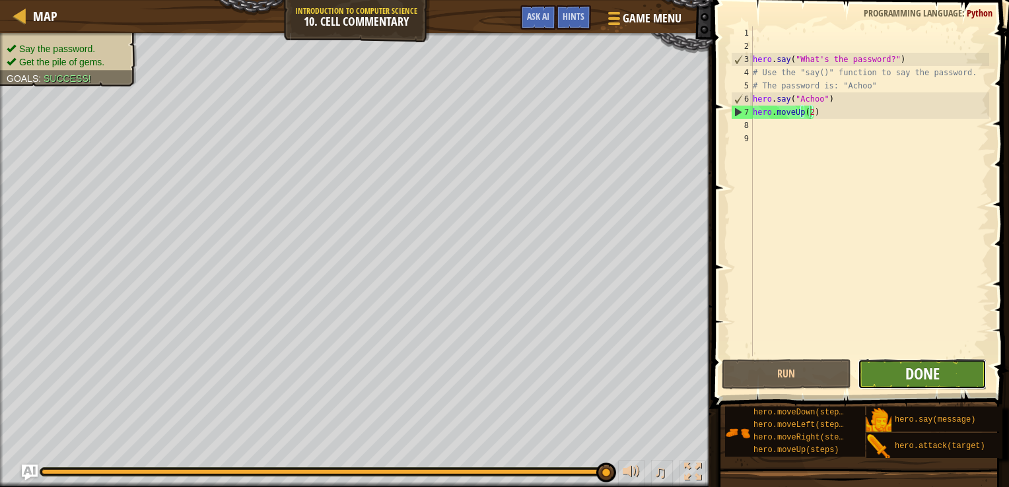
click at [932, 368] on span "Done" at bounding box center [922, 373] width 34 height 21
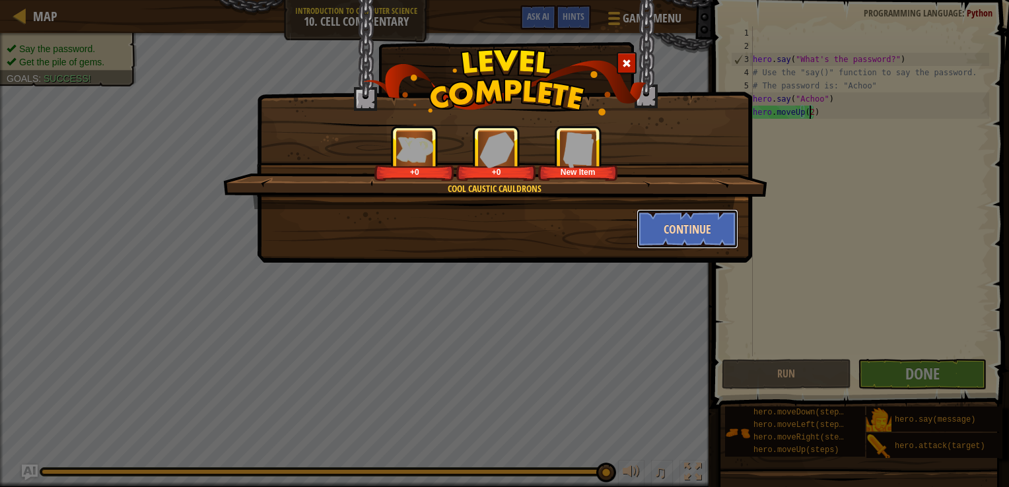
click at [709, 228] on button "Continue" at bounding box center [688, 229] width 102 height 40
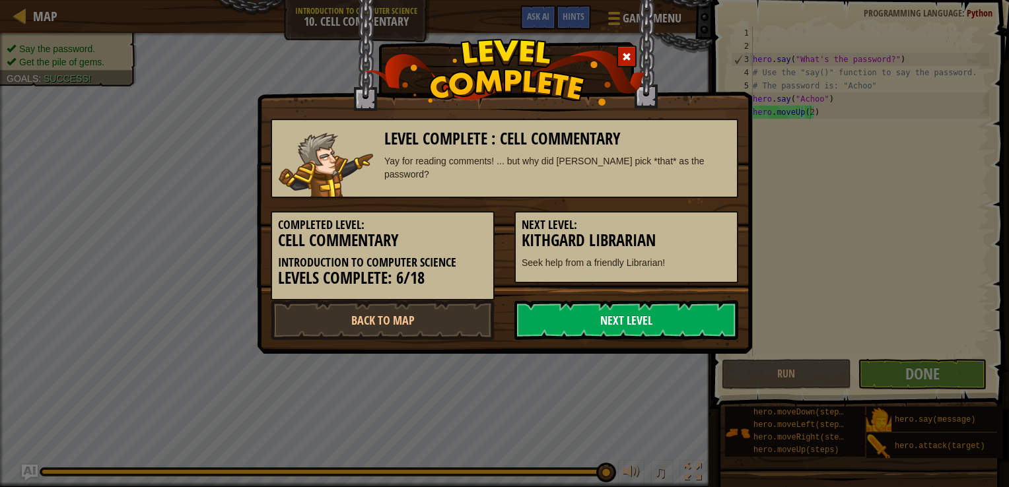
click at [676, 321] on link "Next Level" at bounding box center [626, 320] width 224 height 40
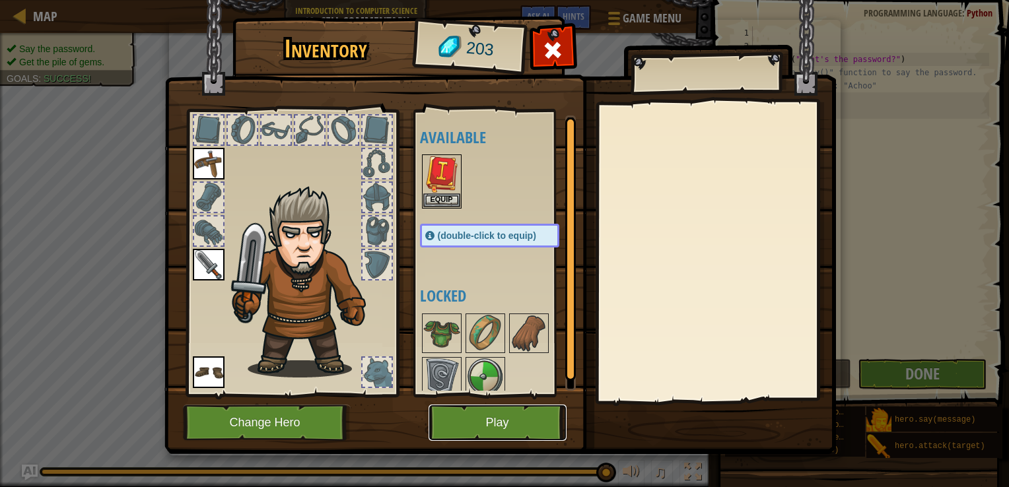
click at [514, 419] on button "Play" at bounding box center [498, 423] width 138 height 36
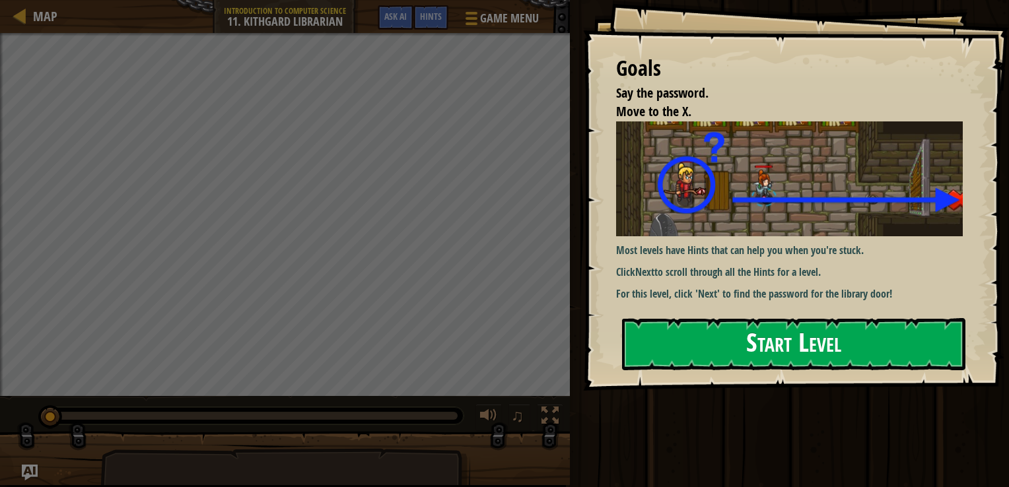
click at [741, 353] on button "Start Level" at bounding box center [793, 344] width 343 height 52
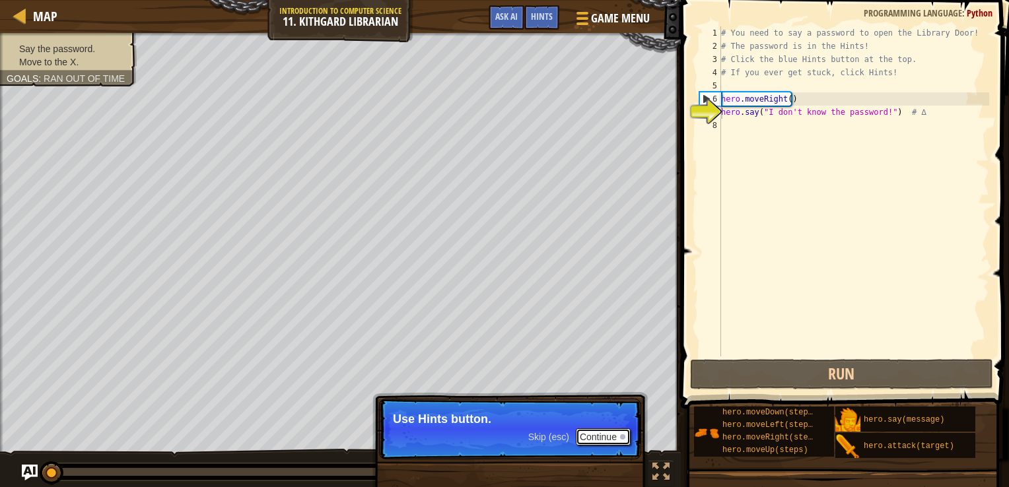
click at [601, 429] on button "Continue" at bounding box center [603, 437] width 55 height 17
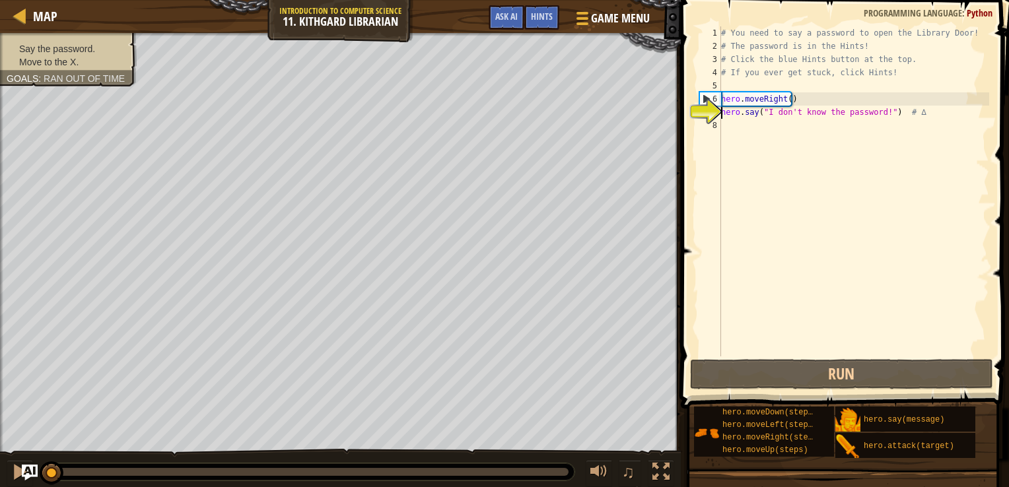
click at [760, 118] on div "# You need to say a password to open the Library Door! # The password is in the…" at bounding box center [853, 204] width 271 height 357
click at [732, 114] on div "# You need to say a password to open the Library Door! # The password is in the…" at bounding box center [853, 204] width 271 height 357
click at [761, 112] on div "# You need to say a password to open the Library Door! # The password is in the…" at bounding box center [853, 204] width 271 height 357
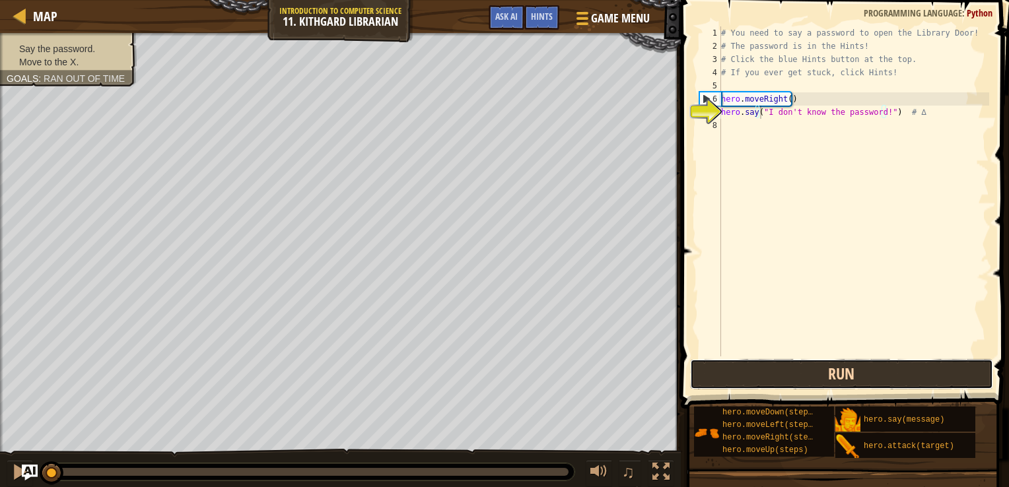
click at [862, 368] on button "Run" at bounding box center [841, 374] width 303 height 30
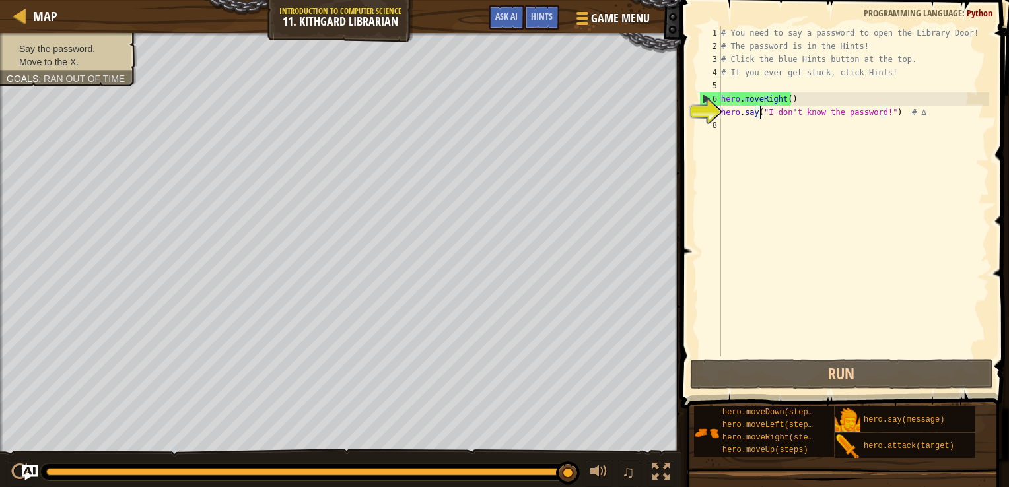
click at [924, 116] on div "# You need to say a password to open the Library Door! # The password is in the…" at bounding box center [853, 204] width 271 height 357
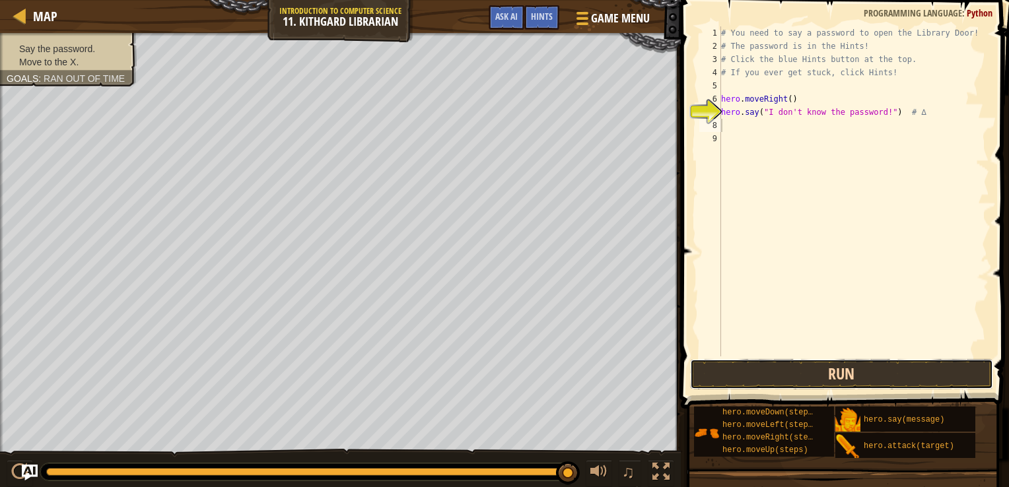
click at [903, 370] on button "Run" at bounding box center [841, 374] width 303 height 30
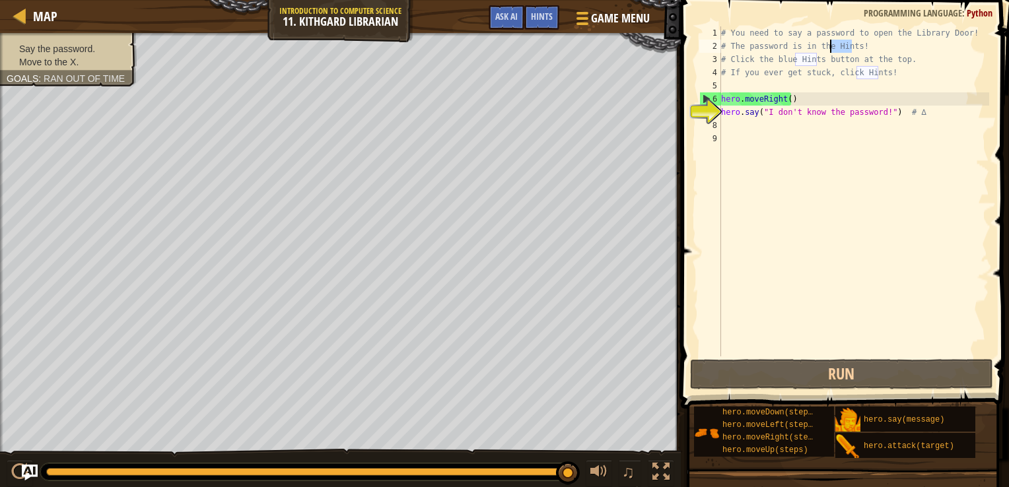
drag, startPoint x: 852, startPoint y: 44, endPoint x: 829, endPoint y: 45, distance: 23.1
click at [829, 45] on div "# You need to say a password to open the Library Door! # The password is in the…" at bounding box center [853, 204] width 271 height 357
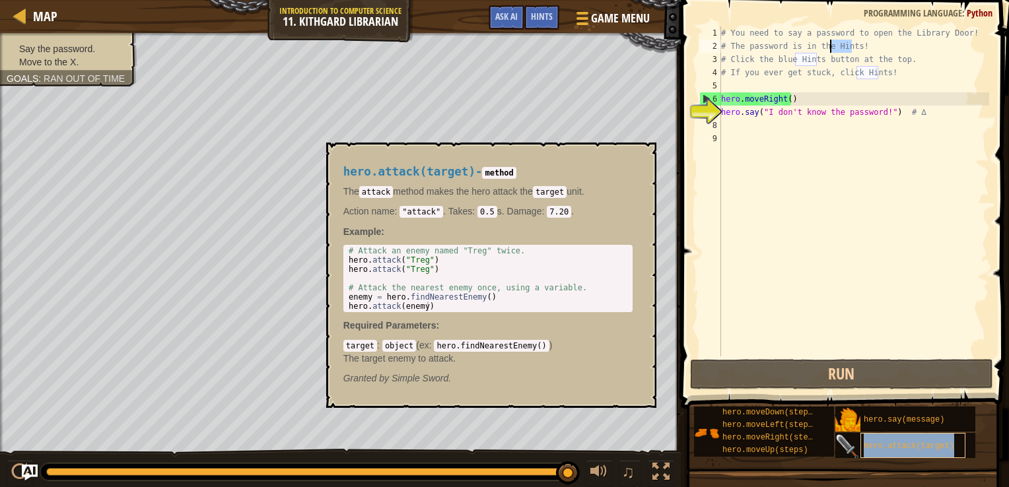
click at [878, 440] on div "hero.attack(target)" at bounding box center [912, 445] width 105 height 25
type textarea "hero.attack(target)"
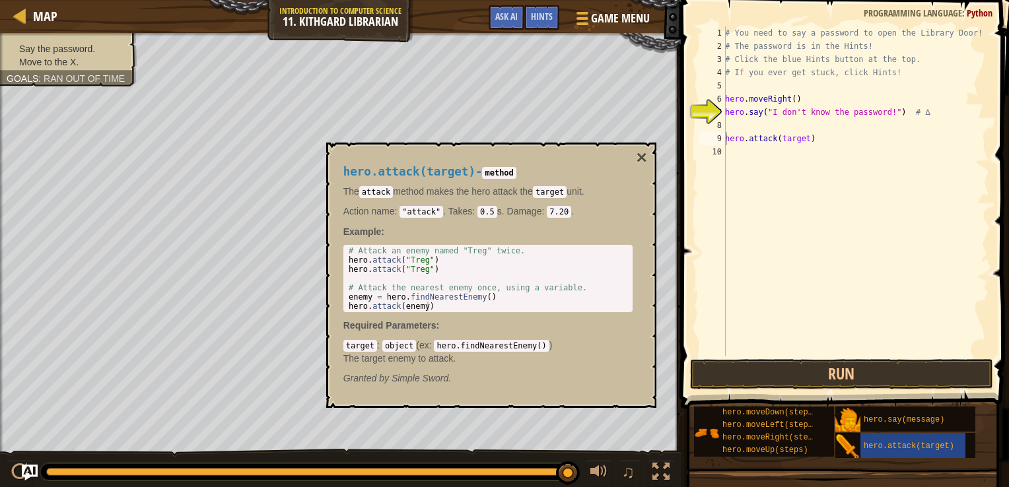
click at [791, 122] on div "# You need to say a password to open the Library Door! # The password is in the…" at bounding box center [855, 204] width 267 height 357
drag, startPoint x: 816, startPoint y: 165, endPoint x: 734, endPoint y: 141, distance: 85.4
click at [734, 141] on div "# You need to say a password to open the Library Door! # The password is in the…" at bounding box center [855, 204] width 267 height 357
click at [732, 133] on div "# You need to say a password to open the Library Door! # The password is in the…" at bounding box center [855, 191] width 267 height 330
type textarea "hero.attack(target)"
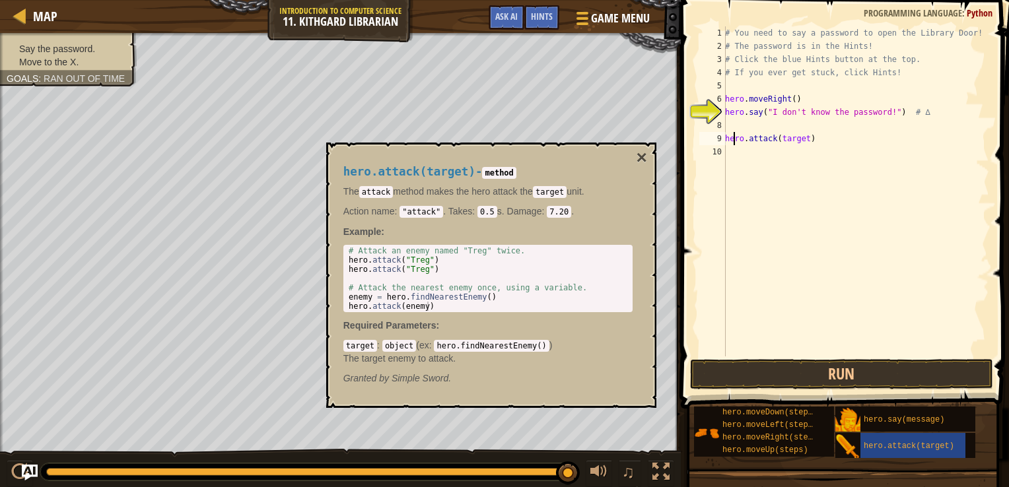
click at [732, 128] on div "# You need to say a password to open the Library Door! # The password is in the…" at bounding box center [855, 204] width 267 height 357
type textarea "hero.say("I don't know the password!") # ∆"
click at [871, 360] on button "Run" at bounding box center [841, 374] width 303 height 30
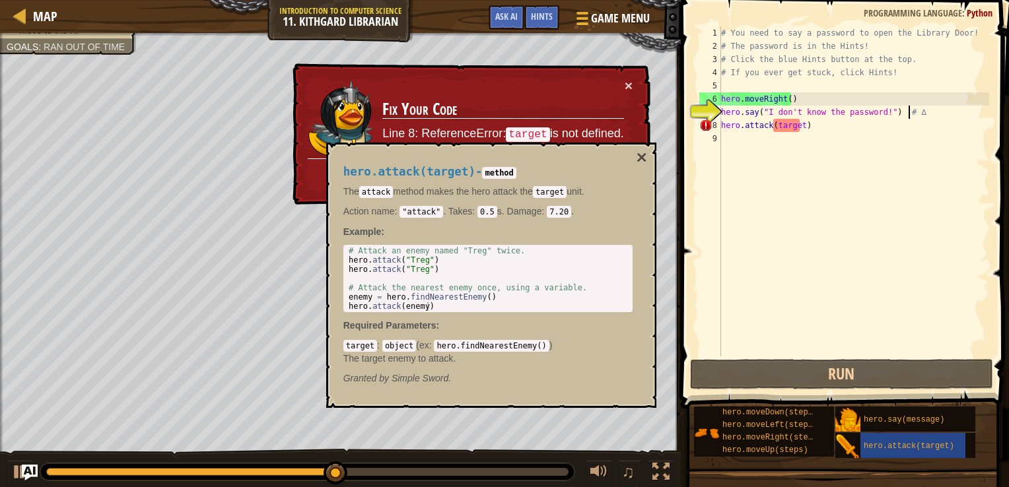
click at [647, 158] on div "hero.attack(target) - method The attack method makes the hero attack the target…" at bounding box center [491, 275] width 330 height 265
click at [644, 155] on button "×" at bounding box center [641, 158] width 11 height 18
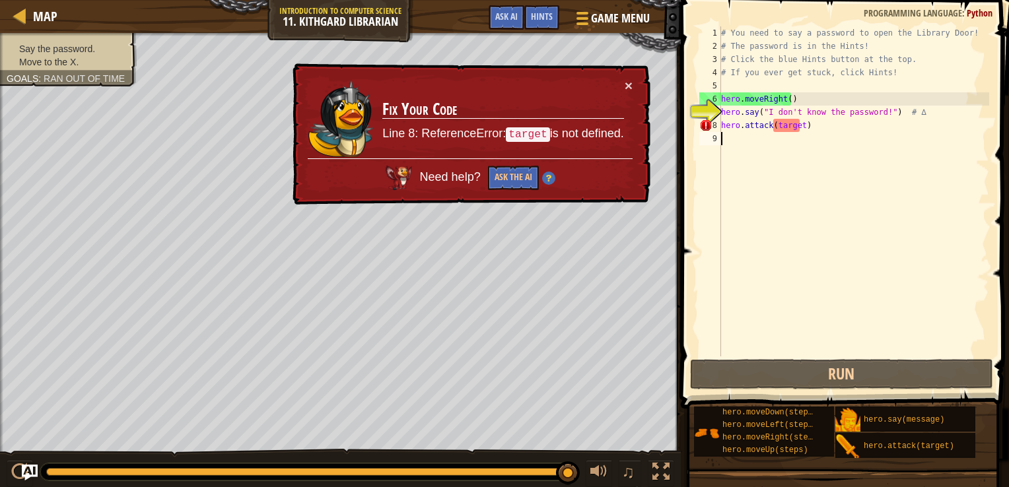
drag, startPoint x: 814, startPoint y: 133, endPoint x: 724, endPoint y: 144, distance: 91.1
click at [724, 144] on div "# You need to say a password to open the Library Door! # The password is in the…" at bounding box center [853, 204] width 271 height 357
click at [793, 128] on div "# You need to say a password to open the Library Door! # The password is in the…" at bounding box center [853, 204] width 271 height 357
click at [805, 127] on div "# You need to say a password to open the Library Door! # The password is in the…" at bounding box center [853, 204] width 271 height 357
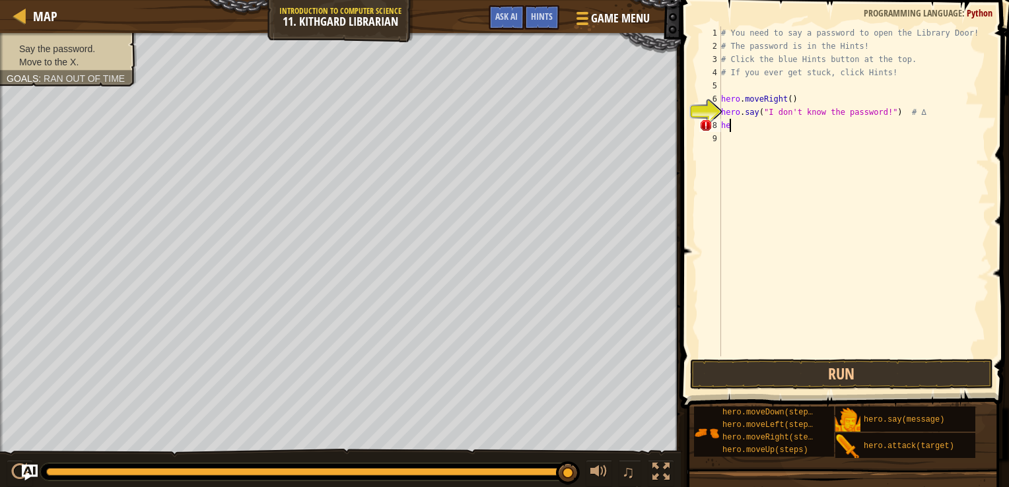
type textarea "h"
click at [798, 112] on div "# You need to say a password to open the Library Door! # The password is in the…" at bounding box center [853, 204] width 271 height 357
click at [828, 381] on button "Run" at bounding box center [841, 374] width 303 height 30
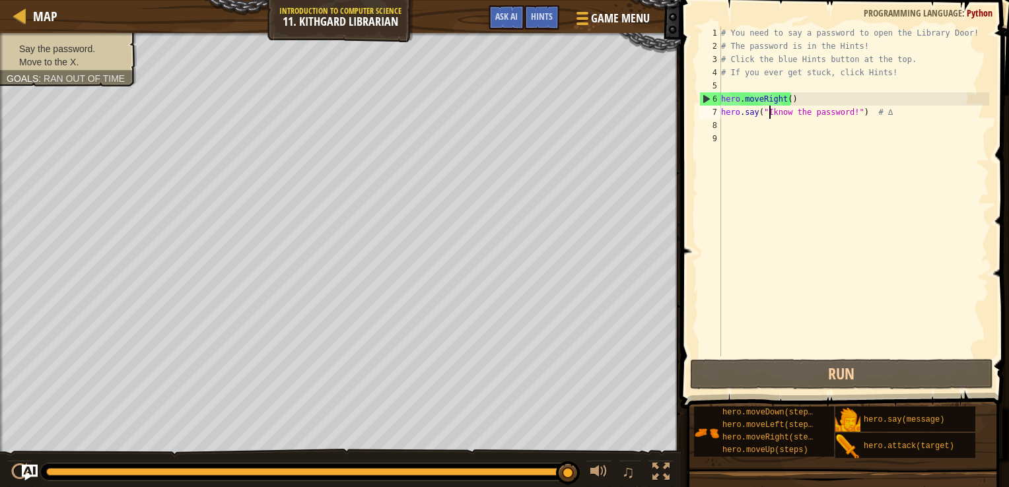
click at [786, 105] on div "# You need to say a password to open the Library Door! # The password is in the…" at bounding box center [853, 204] width 271 height 357
click at [887, 36] on div "# You need to say a password to open the Library Door! # The password is in the…" at bounding box center [853, 204] width 271 height 357
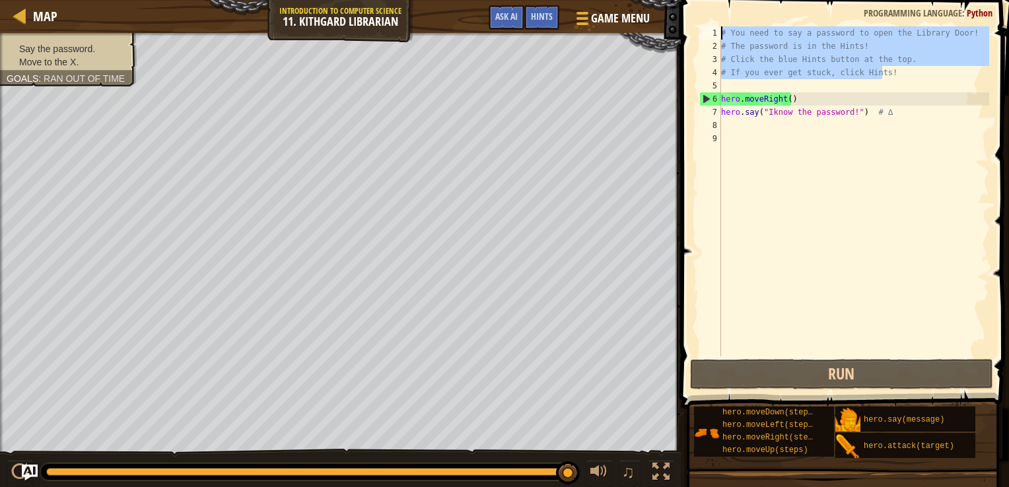
drag, startPoint x: 891, startPoint y: 78, endPoint x: 672, endPoint y: 13, distance: 228.6
click at [672, 13] on div "Map Introduction to Computer Science 11. Kithgard Librarian Game Menu Done Hint…" at bounding box center [504, 243] width 1009 height 487
type textarea "# You need to say a password to open the Library Door! # The password is in the…"
click at [885, 163] on div "# You need to say a password to open the Library Door! # The password is in the…" at bounding box center [853, 204] width 271 height 357
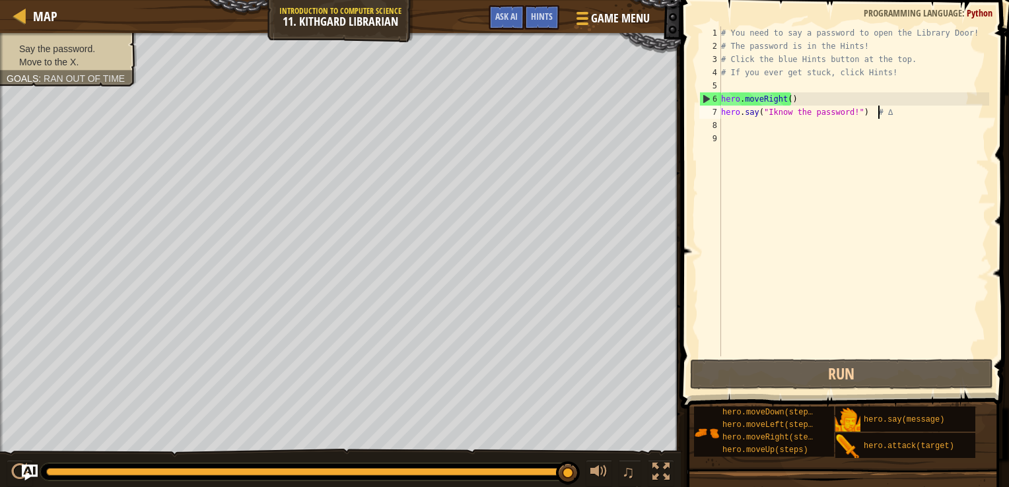
click at [887, 114] on div "# You need to say a password to open the Library Door! # The password is in the…" at bounding box center [853, 204] width 271 height 357
drag, startPoint x: 887, startPoint y: 114, endPoint x: 862, endPoint y: 112, distance: 25.8
click at [862, 112] on div "# You need to say a password to open the Library Door! # The password is in the…" at bounding box center [853, 204] width 271 height 357
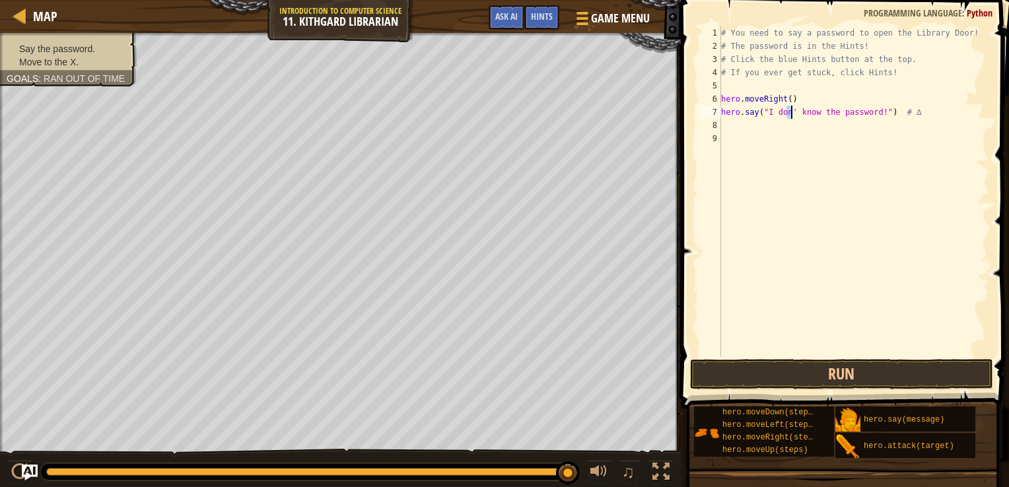
type textarea "hero.say("I don't know the password!") # ∆"
click at [866, 125] on div "# You need to say a password to open the Library Door! # The password is in the…" at bounding box center [853, 204] width 271 height 357
drag, startPoint x: 830, startPoint y: 399, endPoint x: 829, endPoint y: 439, distance: 40.3
drag, startPoint x: 829, startPoint y: 439, endPoint x: 742, endPoint y: 268, distance: 191.9
click at [742, 268] on div "# You need to say a password to open the Library Door! # The password is in the…" at bounding box center [853, 204] width 271 height 357
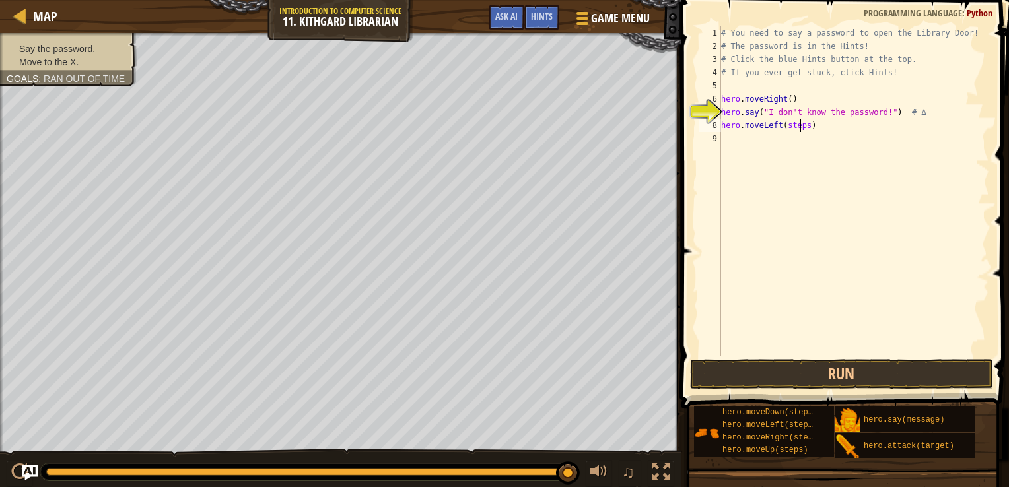
click at [800, 129] on div "# You need to say a password to open the Library Door! # The password is in the…" at bounding box center [853, 204] width 271 height 357
type textarea "hero.moveLeft()"
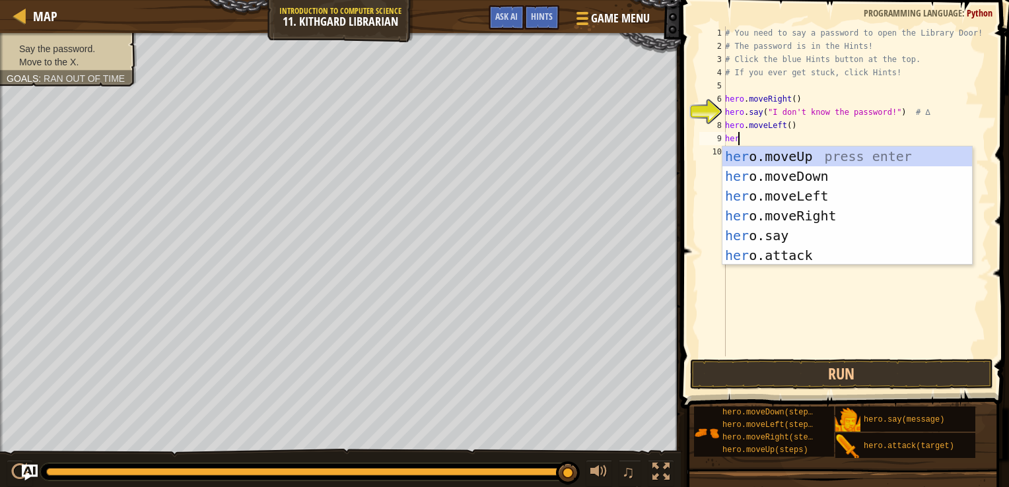
scroll to position [6, 0]
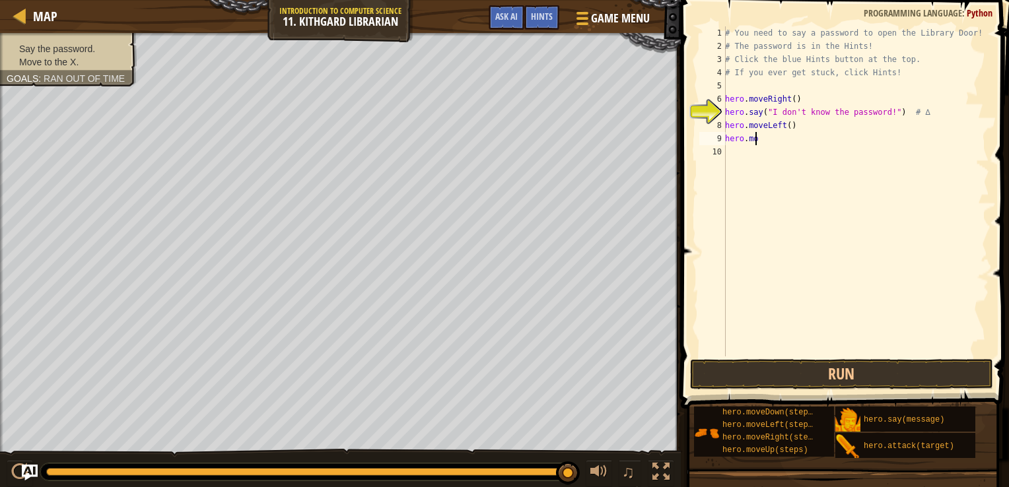
type textarea "hero.move"
click at [782, 387] on button "Run" at bounding box center [841, 374] width 303 height 30
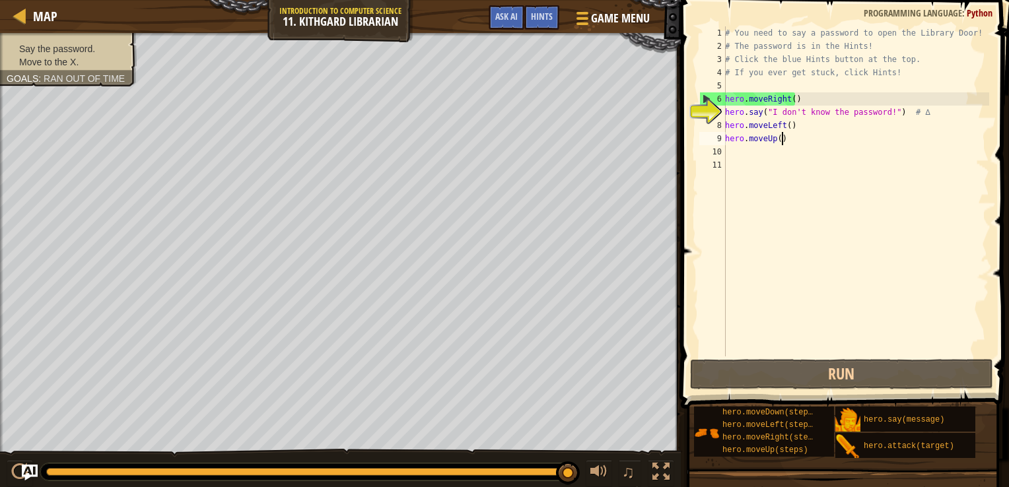
click at [791, 138] on div "# You need to say a password to open the Library Door! # The password is in the…" at bounding box center [855, 204] width 267 height 357
drag, startPoint x: 784, startPoint y: 143, endPoint x: 720, endPoint y: 129, distance: 66.2
click at [720, 129] on div "hero.moveUp() 1 2 3 4 5 6 7 8 9 10 11 # You need to say a password to open the …" at bounding box center [843, 191] width 293 height 330
type textarea "hero.moveLeft() hero.moveUp()"
click at [740, 161] on div "# You need to say a password to open the Library Door! # The password is in the…" at bounding box center [855, 204] width 267 height 357
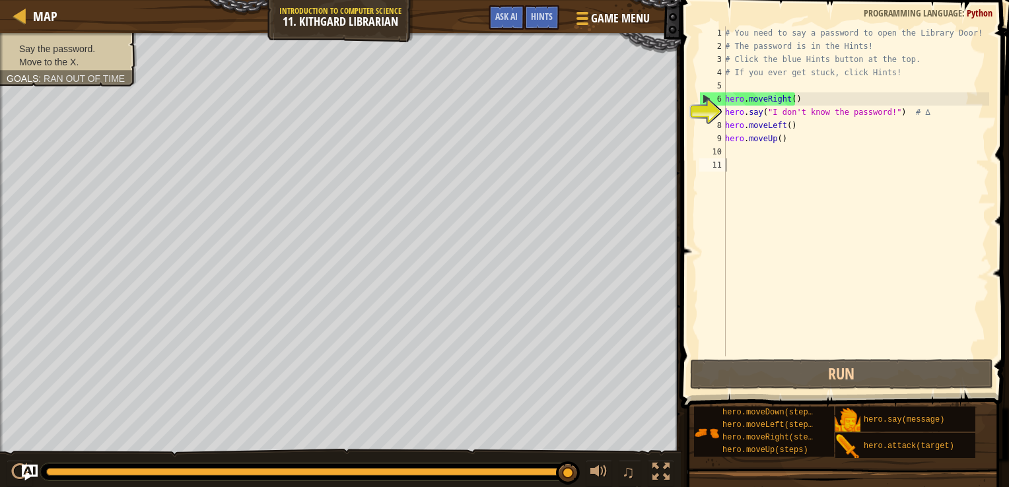
click at [740, 160] on div "# You need to say a password to open the Library Door! # The password is in the…" at bounding box center [855, 204] width 267 height 357
click at [739, 152] on div "# You need to say a password to open the Library Door! # The password is in the…" at bounding box center [855, 204] width 267 height 357
paste textarea "hero.moveUp()"
type textarea "hero.moveUp()"
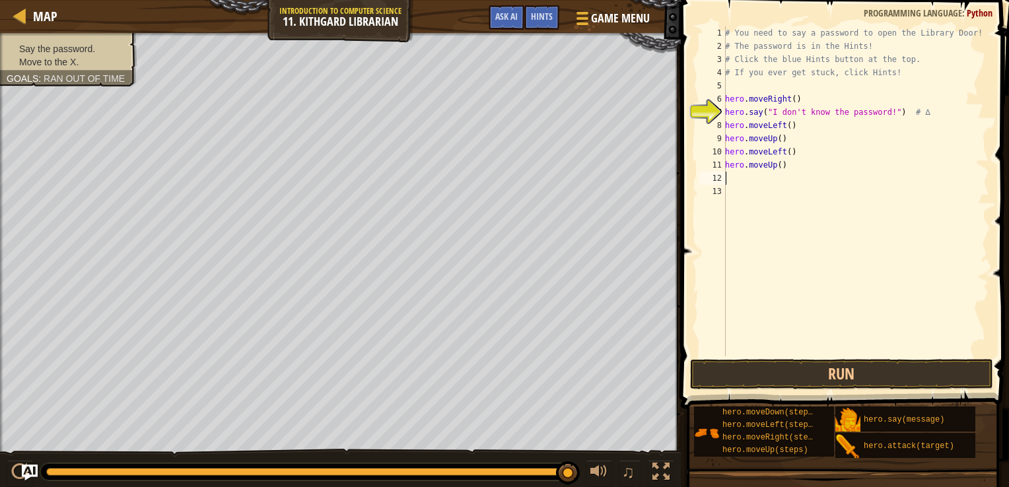
paste textarea "hero.moveUp()"
click at [824, 381] on button "Run" at bounding box center [841, 374] width 303 height 30
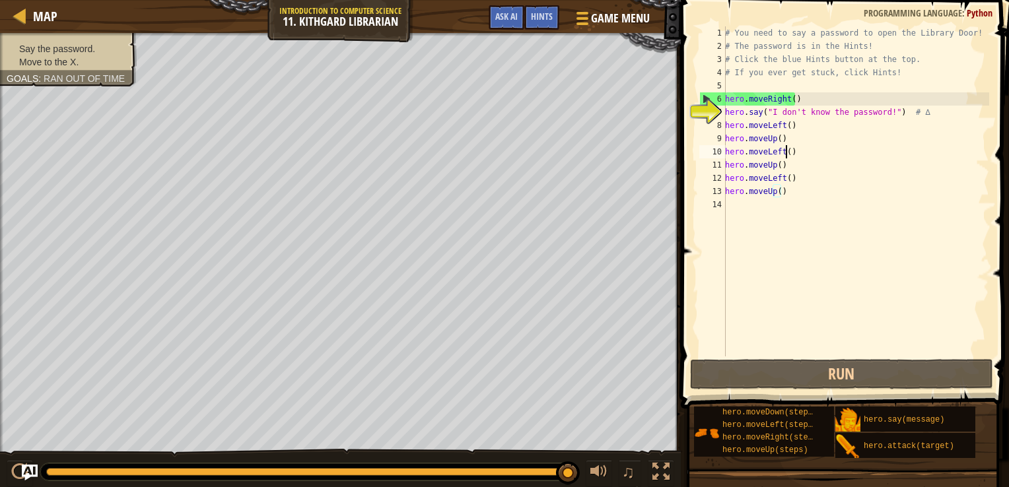
click at [786, 153] on div "# You need to say a password to open the Library Door! # The password is in the…" at bounding box center [855, 204] width 267 height 357
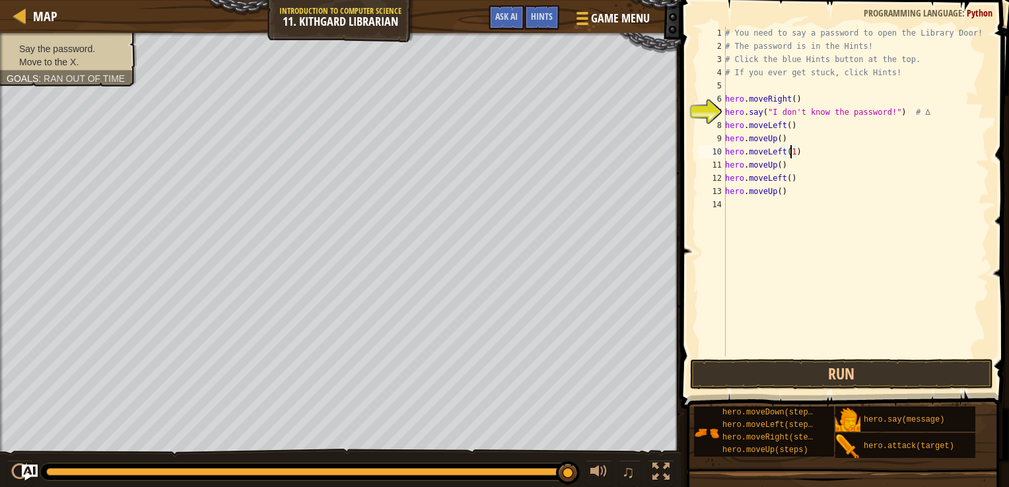
scroll to position [6, 5]
click at [825, 374] on button "Run" at bounding box center [841, 374] width 303 height 30
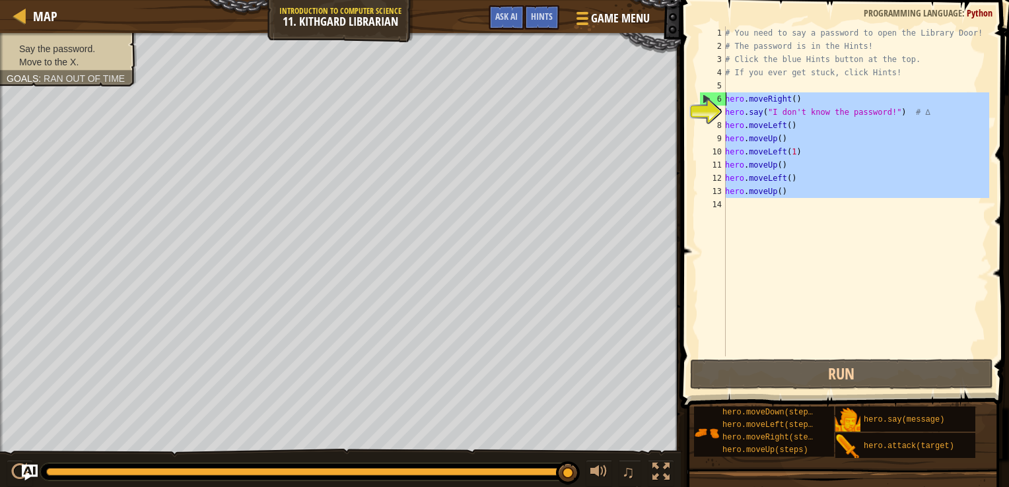
drag, startPoint x: 790, startPoint y: 205, endPoint x: 708, endPoint y: 92, distance: 139.5
click at [708, 92] on div "hero.moveLeft(1) 1 2 3 4 5 6 7 8 9 10 11 12 13 14 # You need to say a password …" at bounding box center [843, 191] width 293 height 330
type textarea "hero.moveRight() hero.say("I don't know the password!") # ∆"
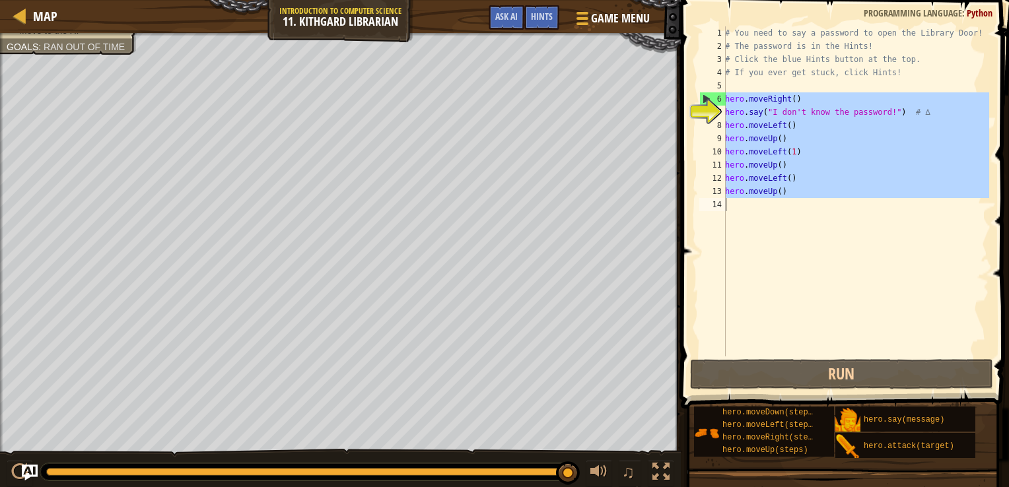
scroll to position [6, 0]
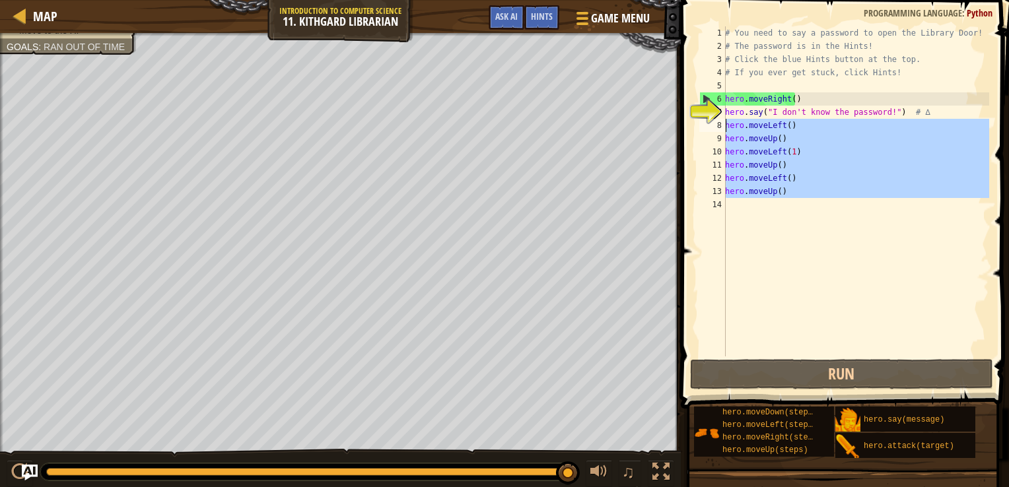
drag, startPoint x: 811, startPoint y: 203, endPoint x: 708, endPoint y: 128, distance: 127.2
click at [708, 128] on div "1 2 3 4 5 6 7 8 9 10 11 12 13 14 # You need to say a password to open the Libra…" at bounding box center [843, 191] width 293 height 330
type textarea "hero.moveLeft() hero.moveUp()"
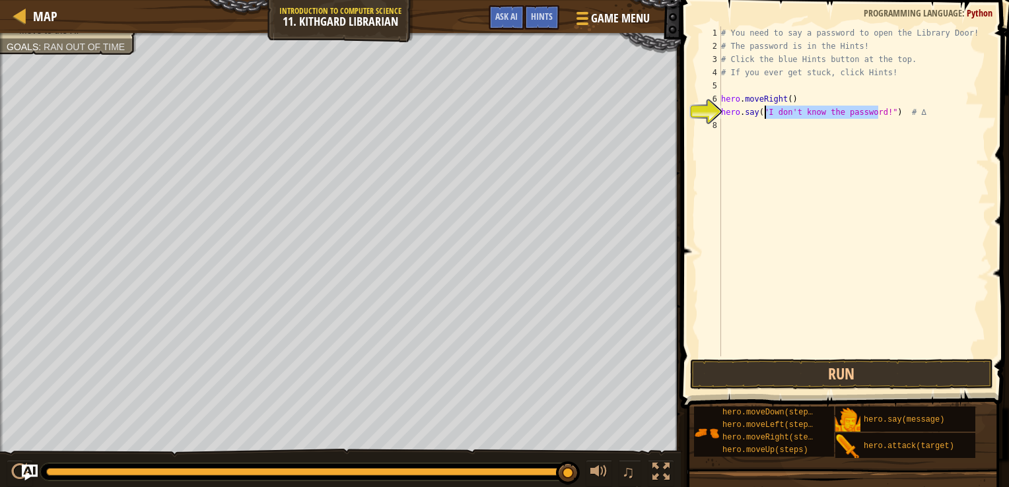
drag, startPoint x: 877, startPoint y: 115, endPoint x: 763, endPoint y: 116, distance: 114.2
click at [763, 116] on div "# You need to say a password to open the Library Door! # The password is in the…" at bounding box center [853, 204] width 271 height 357
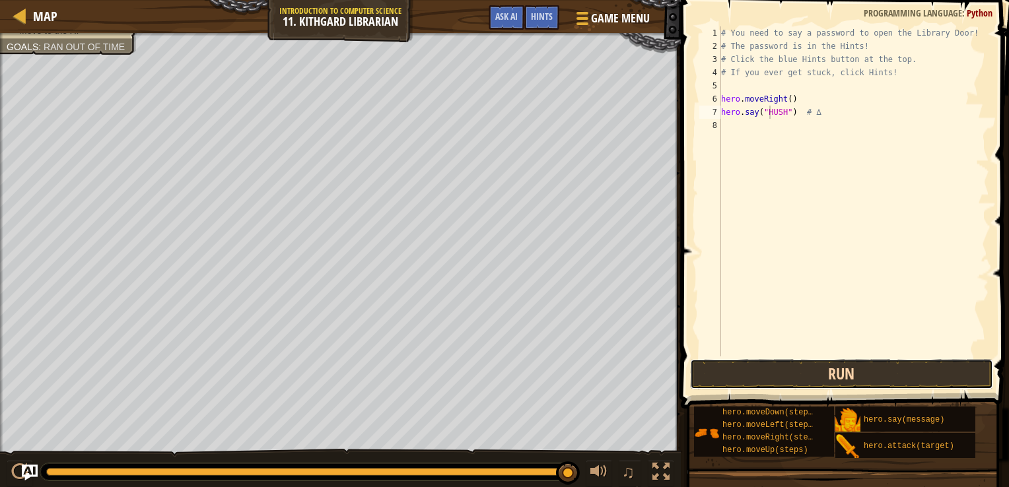
click at [773, 380] on button "Run" at bounding box center [841, 374] width 303 height 30
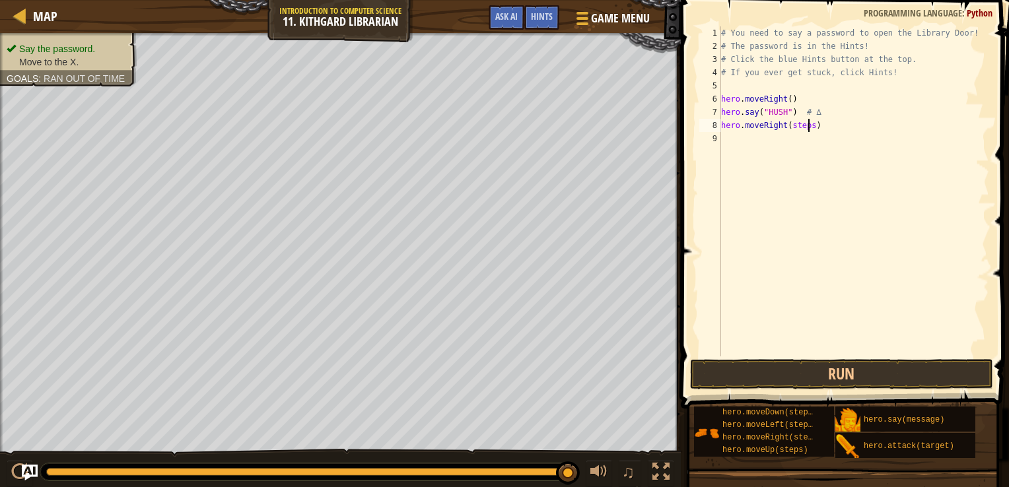
click at [809, 125] on div "# You need to say a password to open the Library Door! # The password is in the…" at bounding box center [853, 204] width 271 height 357
type textarea "hero.moveRight()"
click at [789, 370] on button "Run" at bounding box center [841, 374] width 303 height 30
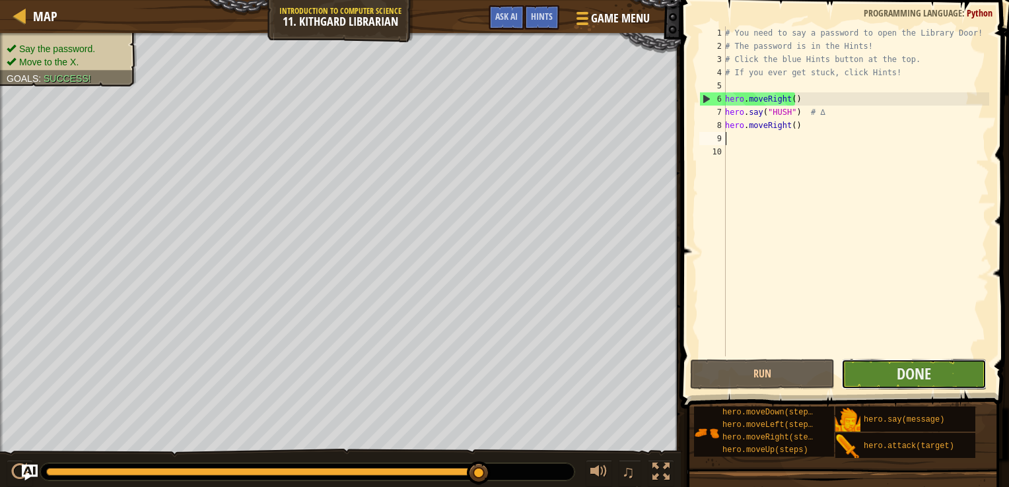
click at [882, 367] on button "Done" at bounding box center [913, 374] width 145 height 30
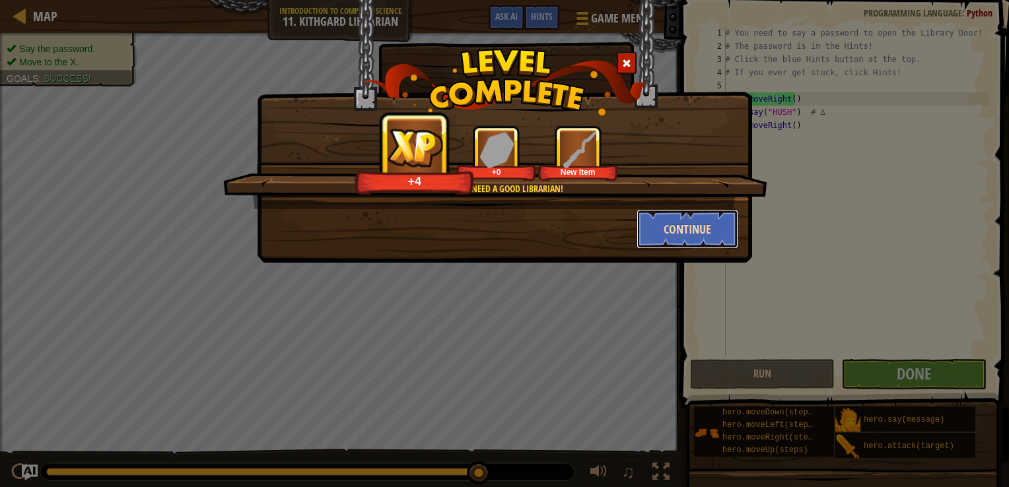
click at [668, 218] on button "Continue" at bounding box center [688, 229] width 102 height 40
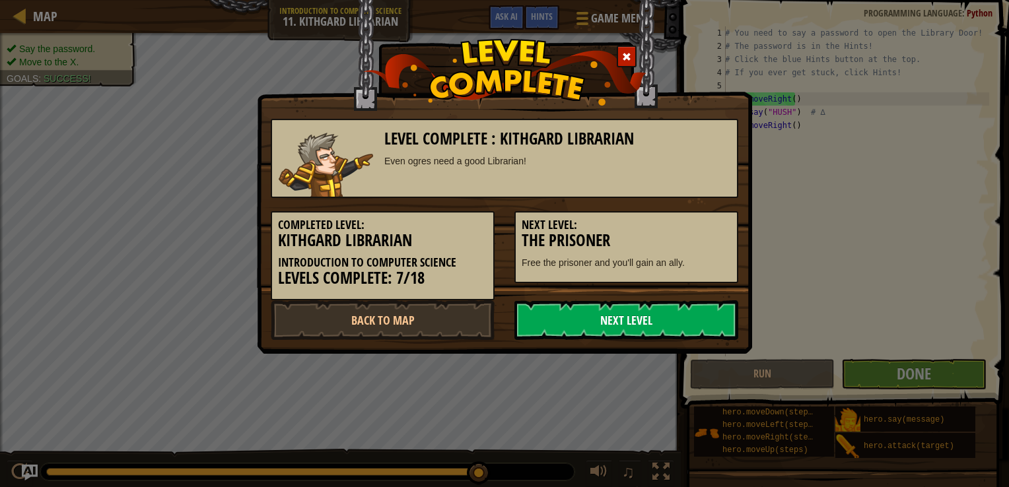
click at [663, 322] on link "Next Level" at bounding box center [626, 320] width 224 height 40
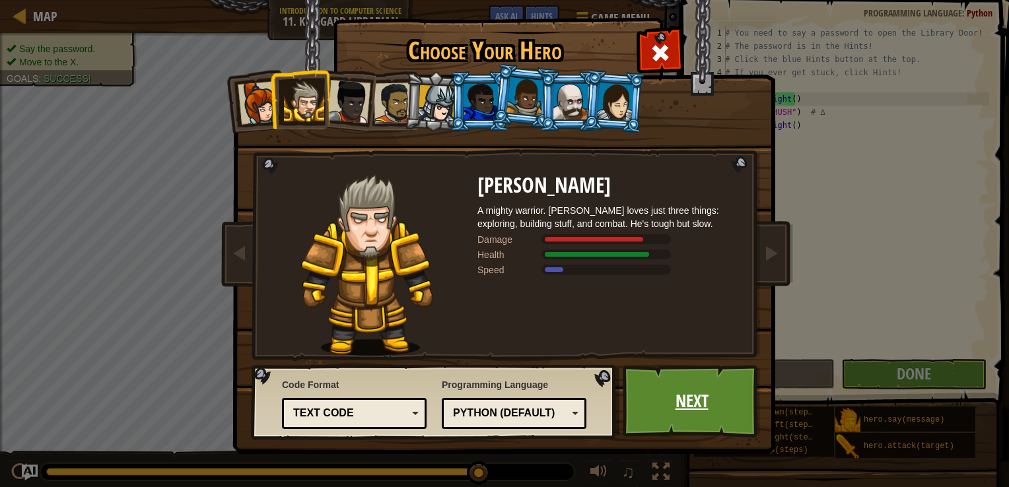
click at [660, 396] on link "Next" at bounding box center [692, 401] width 138 height 73
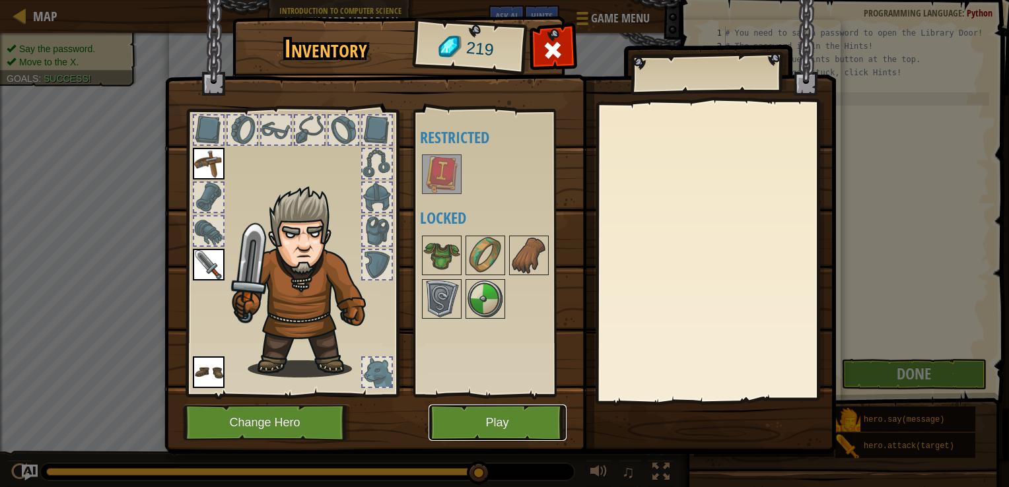
click at [514, 429] on button "Play" at bounding box center [498, 423] width 138 height 36
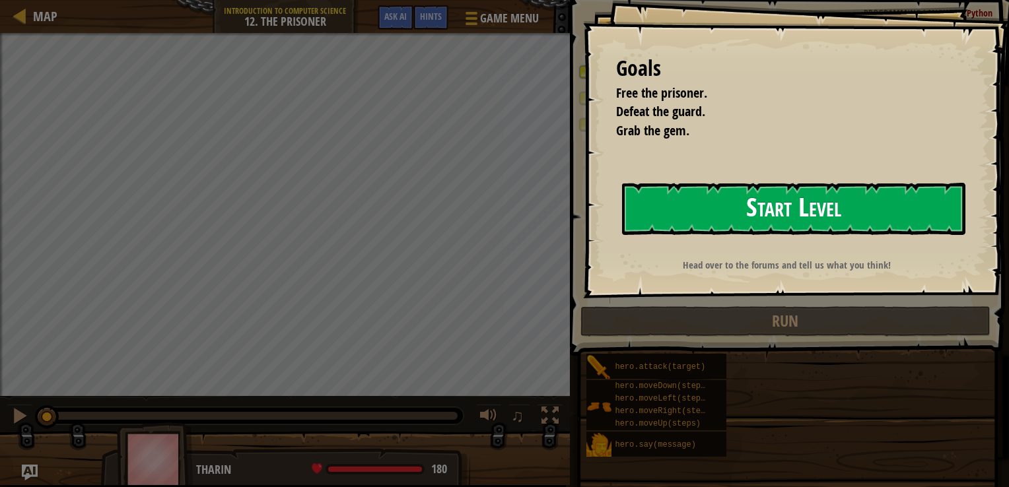
click at [738, 218] on button "Start Level" at bounding box center [793, 209] width 343 height 52
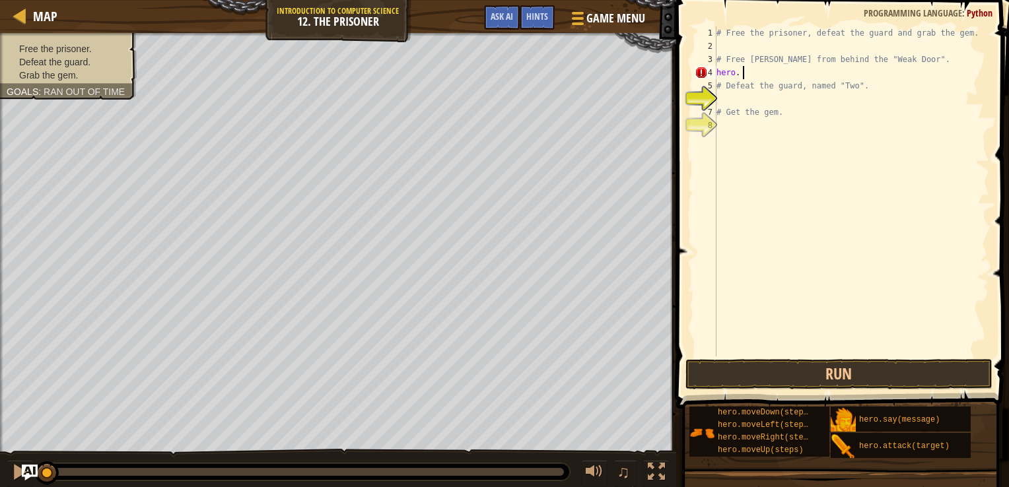
scroll to position [6, 2]
type textarea "hero. [GEOGRAPHIC_DATA]"
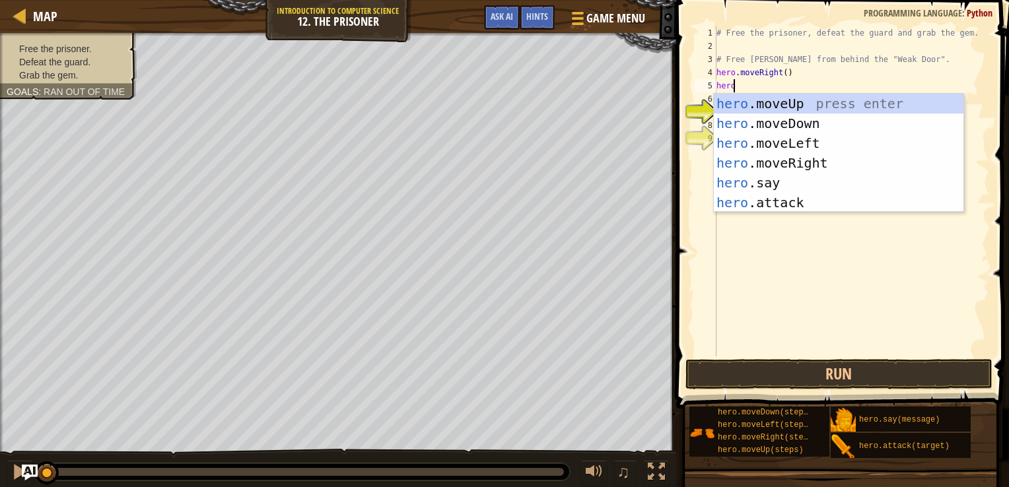
scroll to position [6, 1]
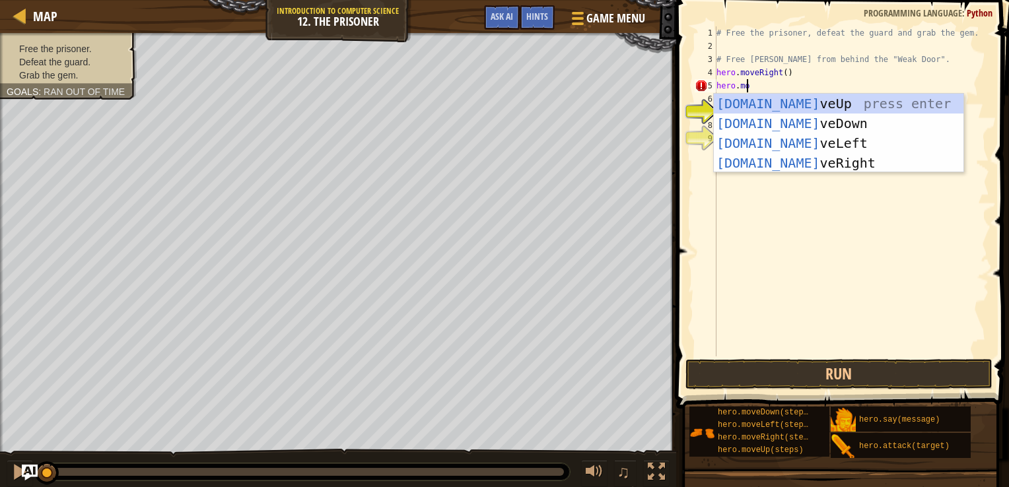
type textarea "hero.move"
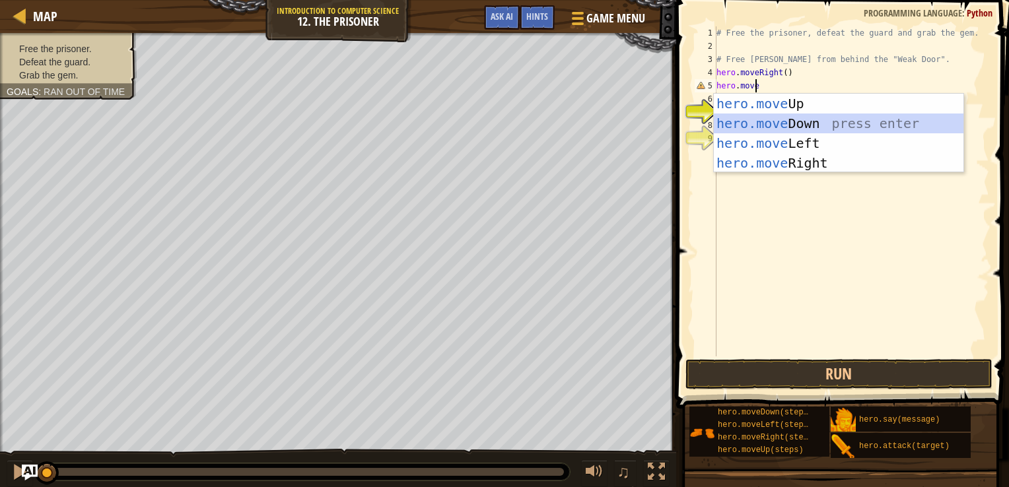
scroll to position [6, 0]
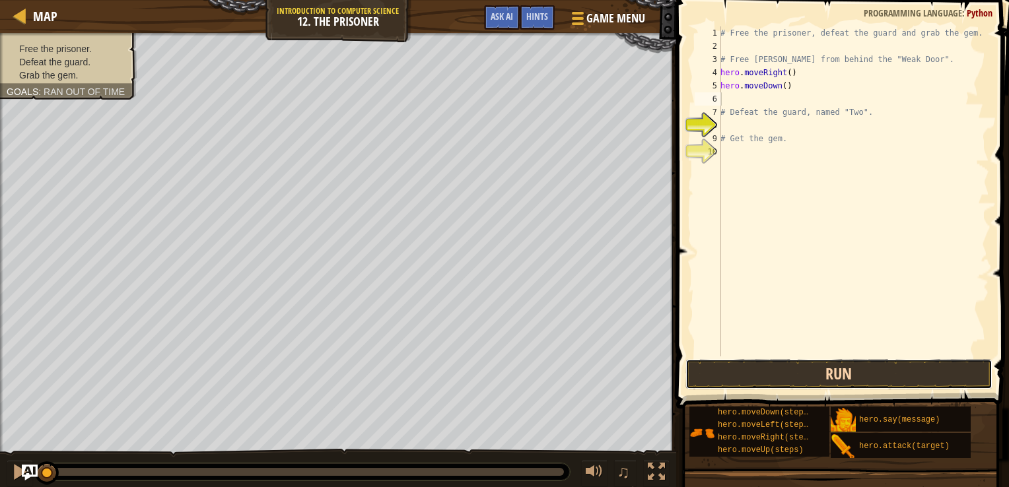
click at [736, 370] on button "Run" at bounding box center [839, 374] width 308 height 30
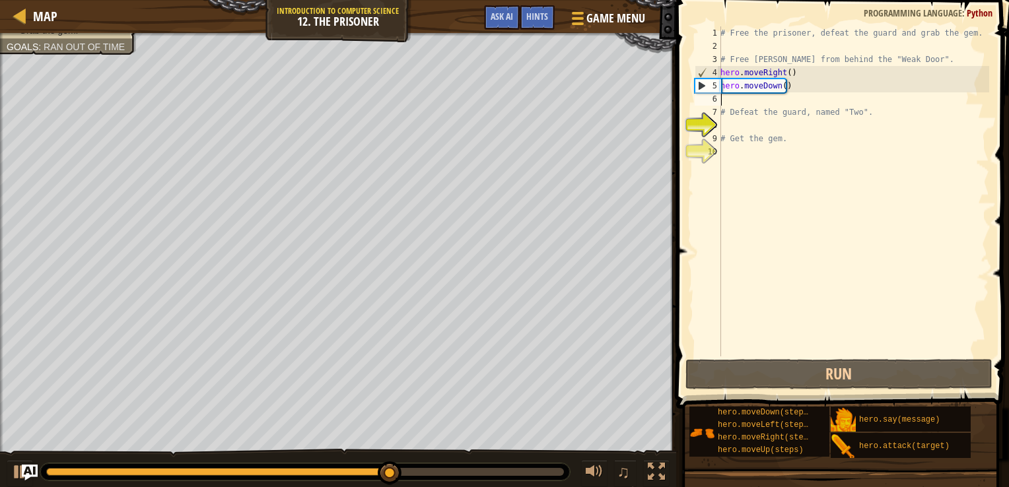
click at [784, 86] on div "# Free the prisoner, defeat the guard and grab the gem. # Free [PERSON_NAME] fr…" at bounding box center [853, 204] width 271 height 357
type textarea "hero.moveDown()"
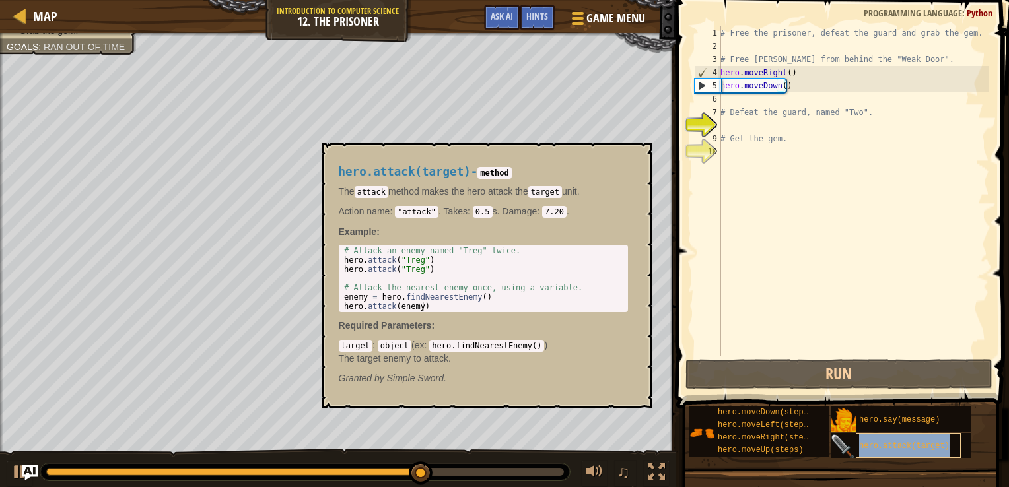
click at [878, 442] on span "hero.attack(target)" at bounding box center [904, 446] width 90 height 9
click at [764, 98] on div "# Free the prisoner, defeat the guard and grab the gem. # Free [PERSON_NAME] fr…" at bounding box center [853, 204] width 271 height 357
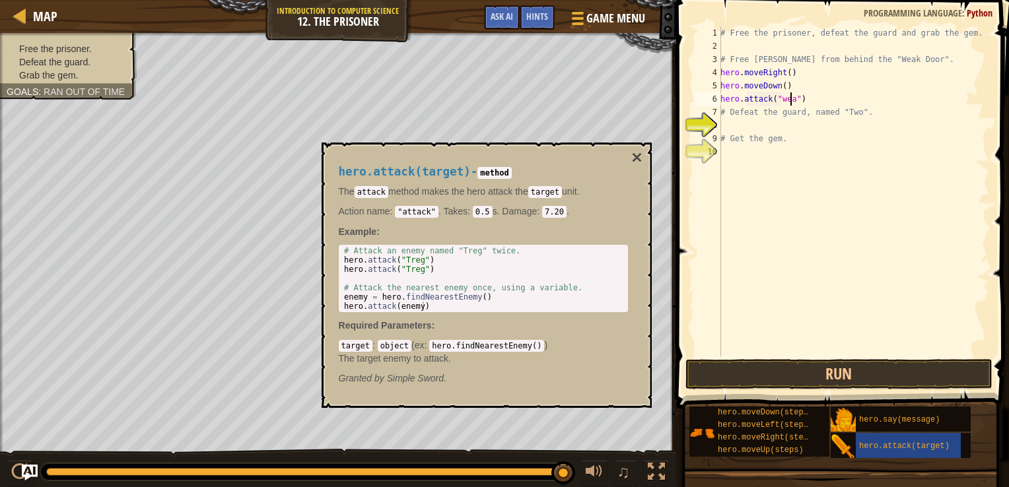
scroll to position [6, 5]
type textarea "hero.attack("weak door")"
click at [821, 102] on div "# Free the prisoner, defeat the guard and grab the gem. # Free [PERSON_NAME] fr…" at bounding box center [853, 204] width 271 height 357
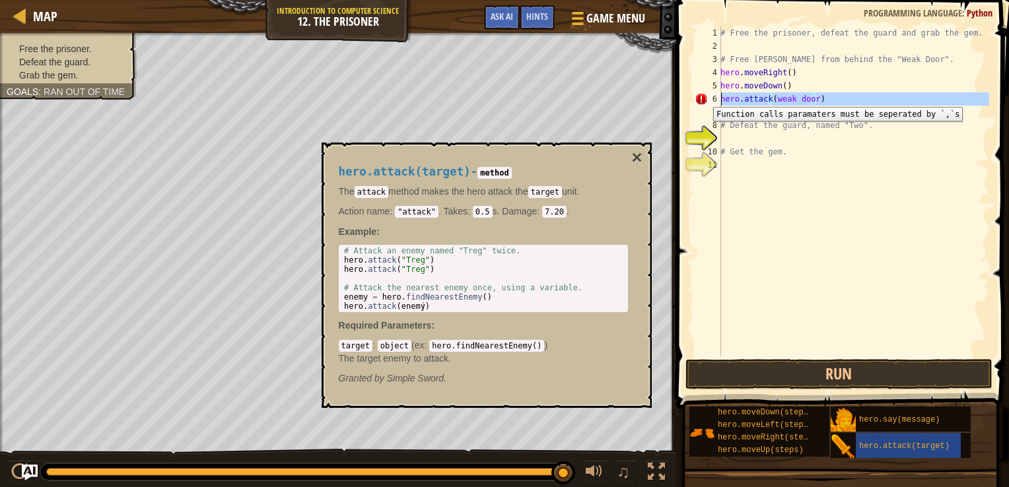
click at [703, 97] on div "6" at bounding box center [708, 98] width 26 height 13
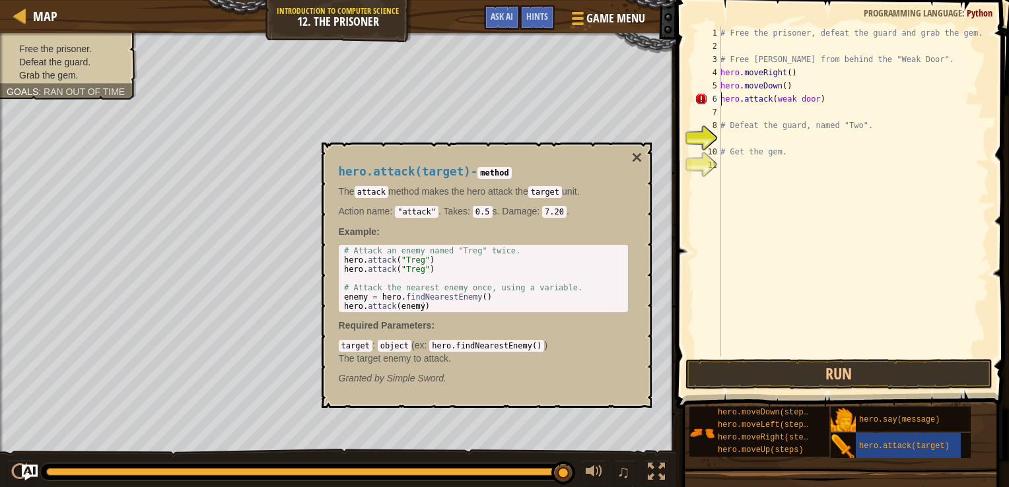
click at [837, 102] on div "# Free the prisoner, defeat the guard and grab the gem. # Free [PERSON_NAME] fr…" at bounding box center [853, 204] width 271 height 357
click at [795, 378] on button "Run" at bounding box center [839, 374] width 308 height 30
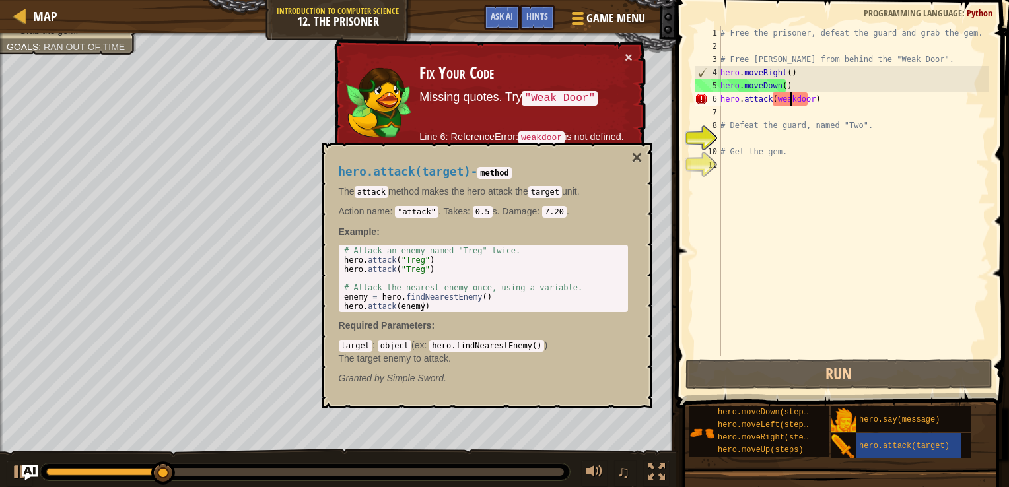
click at [779, 104] on div "# Free the prisoner, defeat the guard and grab the gem. # Free [PERSON_NAME] fr…" at bounding box center [853, 204] width 271 height 357
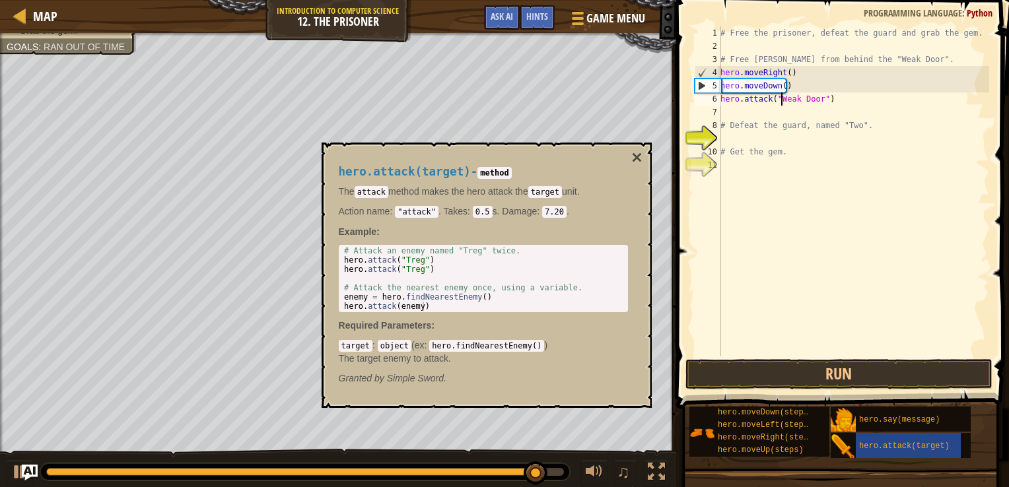
scroll to position [6, 5]
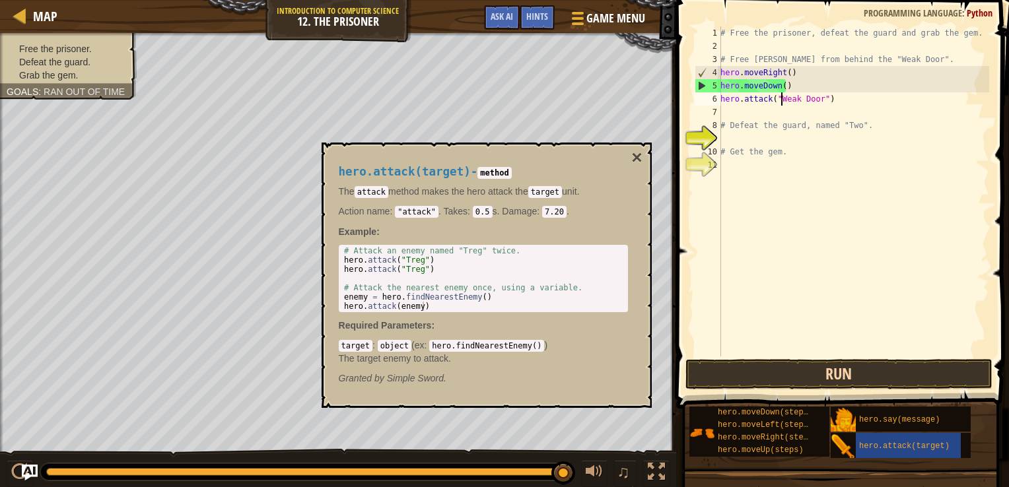
type textarea "hero.attack("Weak Door")"
click at [780, 383] on button "Run" at bounding box center [839, 374] width 308 height 30
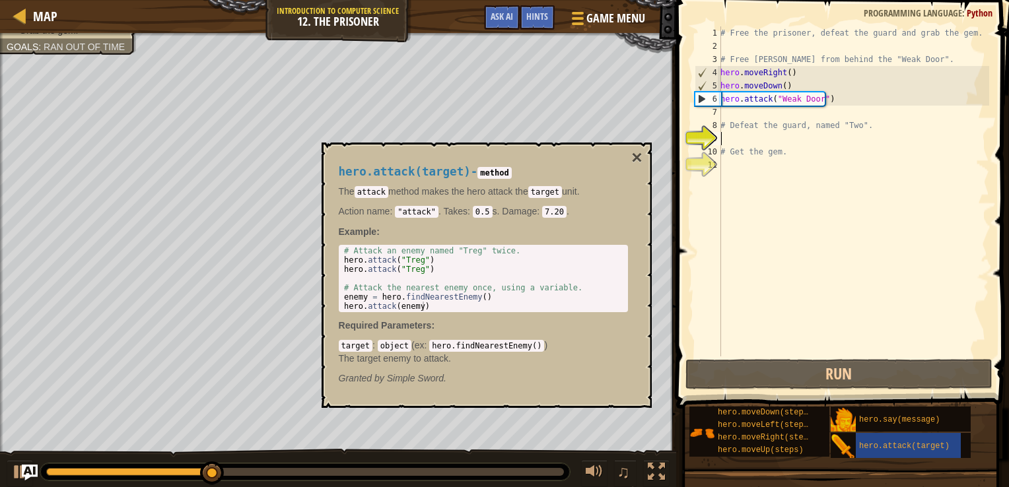
click at [724, 143] on div "# Free the prisoner, defeat the guard and grab the gem. # Free [PERSON_NAME] fr…" at bounding box center [853, 204] width 271 height 357
click at [637, 151] on button "×" at bounding box center [636, 158] width 11 height 18
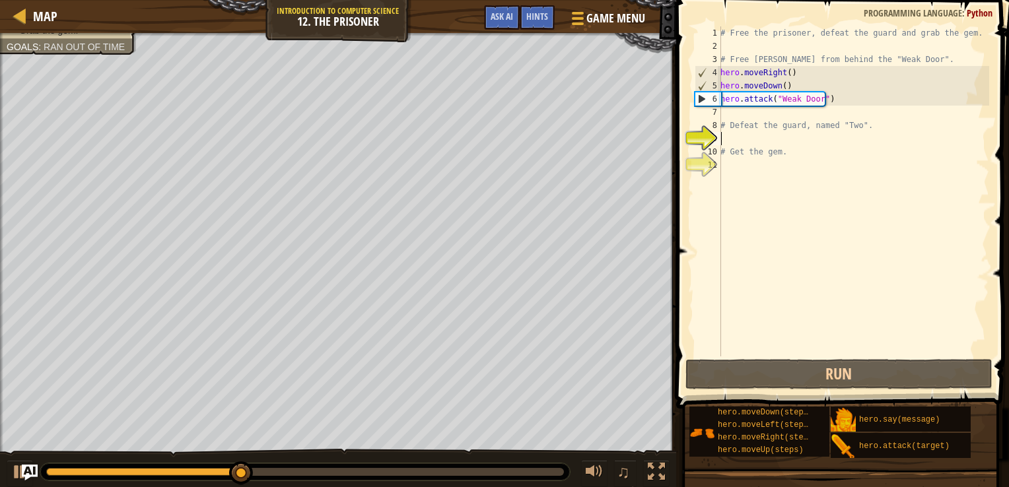
click at [767, 135] on div "# Free the prisoner, defeat the guard and grab the gem. # Free [PERSON_NAME] fr…" at bounding box center [853, 204] width 271 height 357
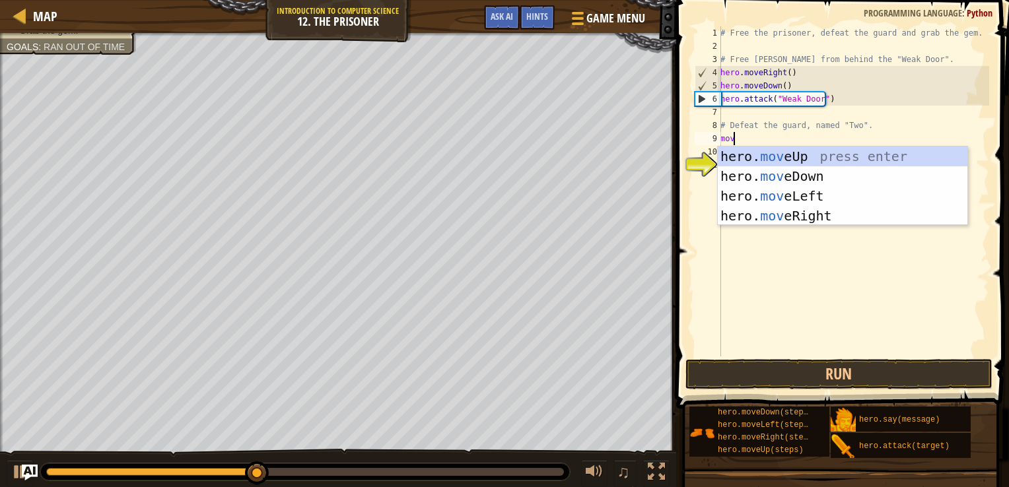
type textarea "move"
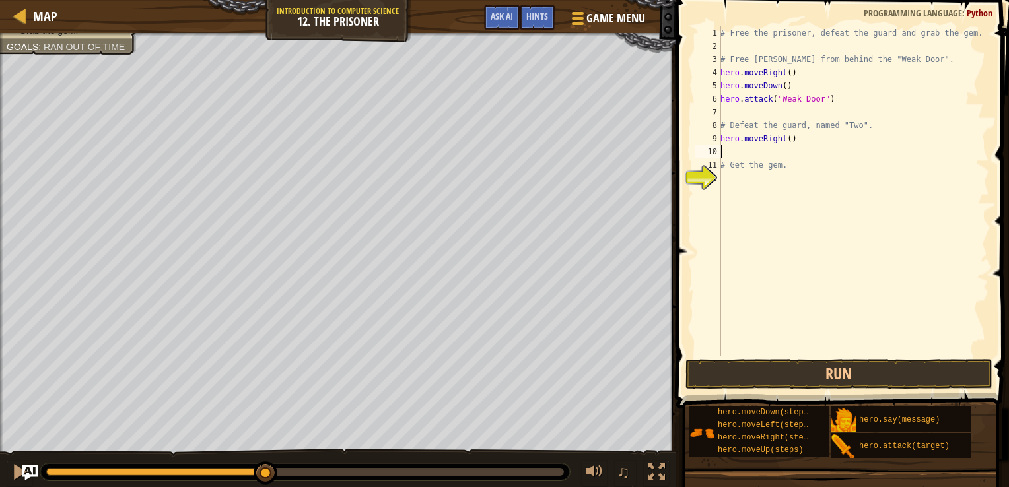
type textarea "# Get the gem."
click at [784, 138] on div "# Free the prisoner, defeat the guard and grab the gem. # Free [PERSON_NAME] fr…" at bounding box center [853, 204] width 271 height 357
type textarea "hero.moveRight(4)"
click at [778, 151] on div "# Free the prisoner, defeat the guard and grab the gem. # Free [PERSON_NAME] fr…" at bounding box center [853, 204] width 271 height 357
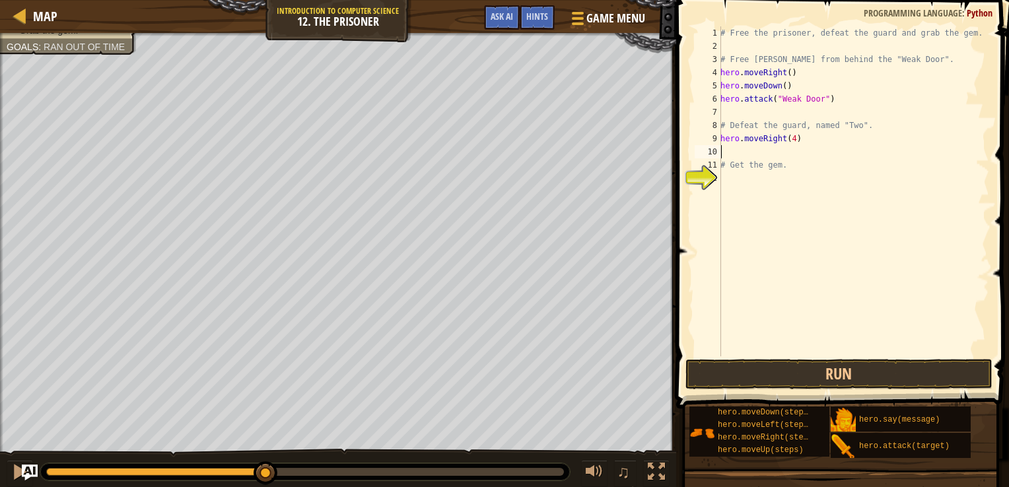
scroll to position [6, 0]
click at [792, 138] on div "# Free the prisoner, defeat the guard and grab the gem. # Free [PERSON_NAME] fr…" at bounding box center [853, 204] width 271 height 357
click at [787, 141] on div "# Free the prisoner, defeat the guard and grab the gem. # Free [PERSON_NAME] fr…" at bounding box center [853, 204] width 271 height 357
type textarea "hero.moveRight(3)"
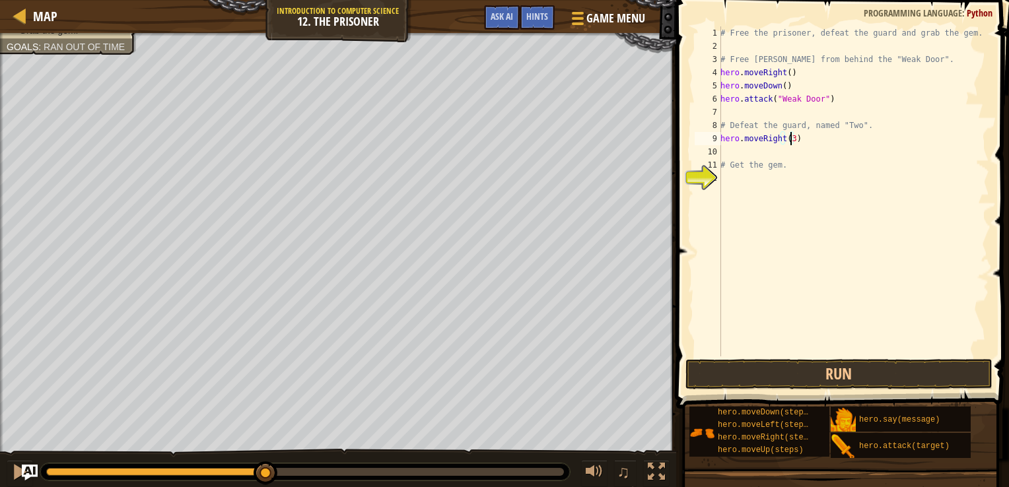
click at [793, 155] on div "# Free the prisoner, defeat the guard and grab the gem. # Free [PERSON_NAME] fr…" at bounding box center [853, 204] width 271 height 357
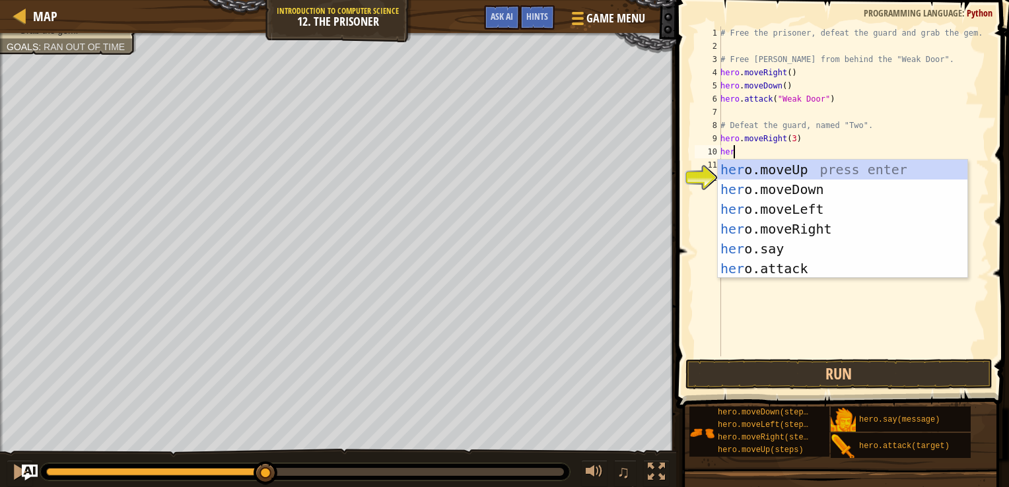
scroll to position [6, 0]
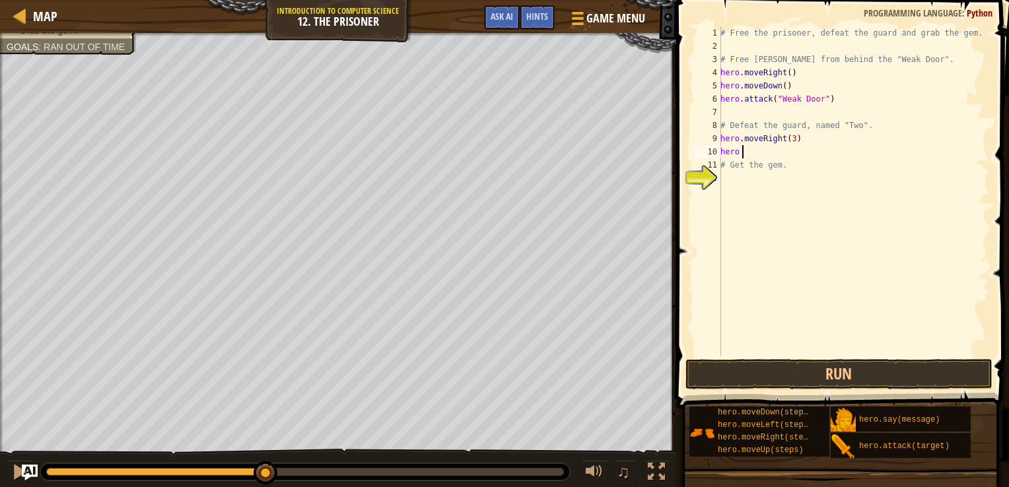
type textarea "hero mo"
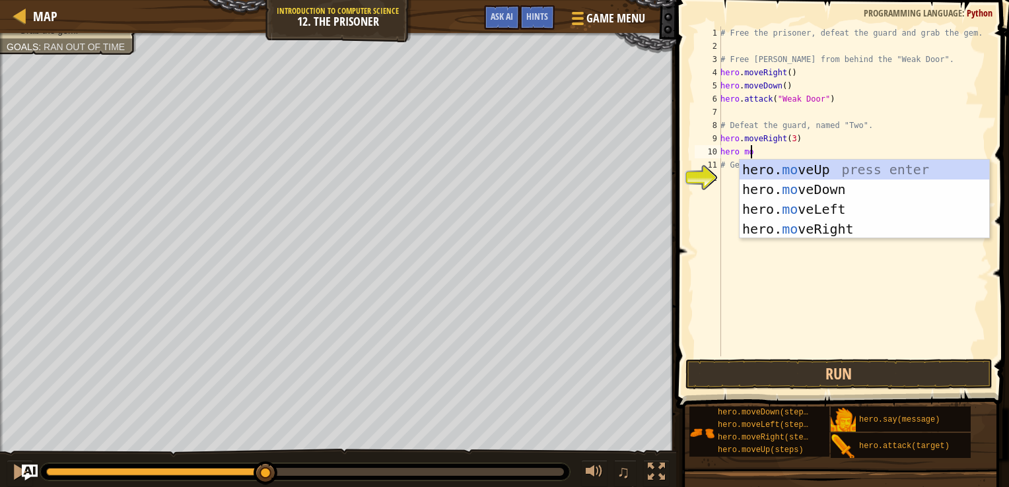
scroll to position [6, 1]
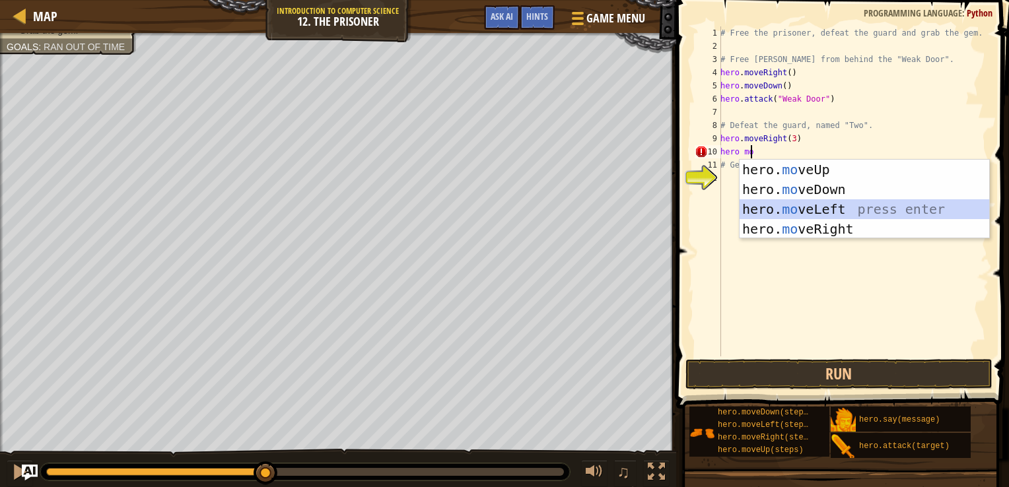
click at [848, 201] on div "hero. mo veUp press enter hero. mo veDown press enter hero. mo veLeft press ent…" at bounding box center [865, 219] width 250 height 119
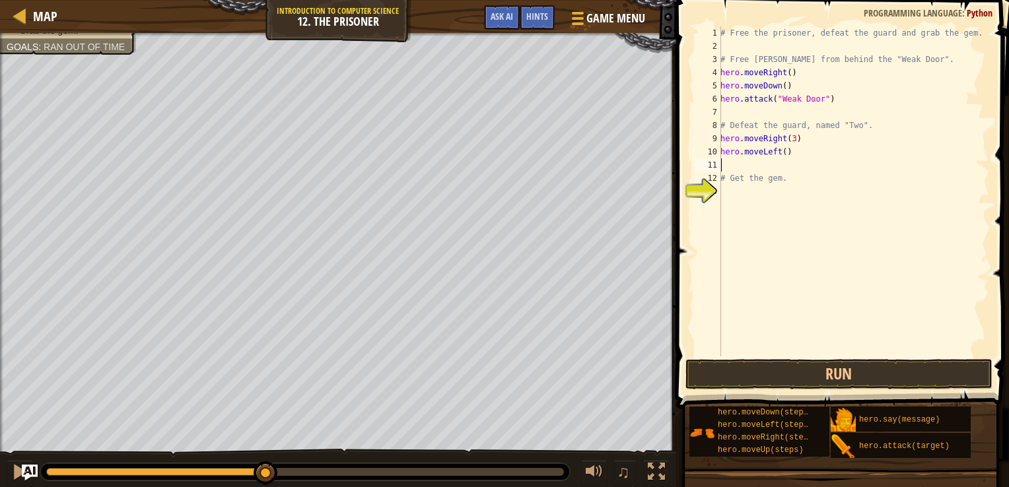
click at [781, 153] on div "# Free the prisoner, defeat the guard and grab the gem. # Free [PERSON_NAME] fr…" at bounding box center [853, 204] width 271 height 357
type textarea "hero.moveLeft(2)"
click at [792, 157] on div "# Free the prisoner, defeat the guard and grab the gem. # Free [PERSON_NAME] fr…" at bounding box center [853, 204] width 271 height 357
click at [790, 162] on div "# Free the prisoner, defeat the guard and grab the gem. # Free [PERSON_NAME] fr…" at bounding box center [853, 204] width 271 height 357
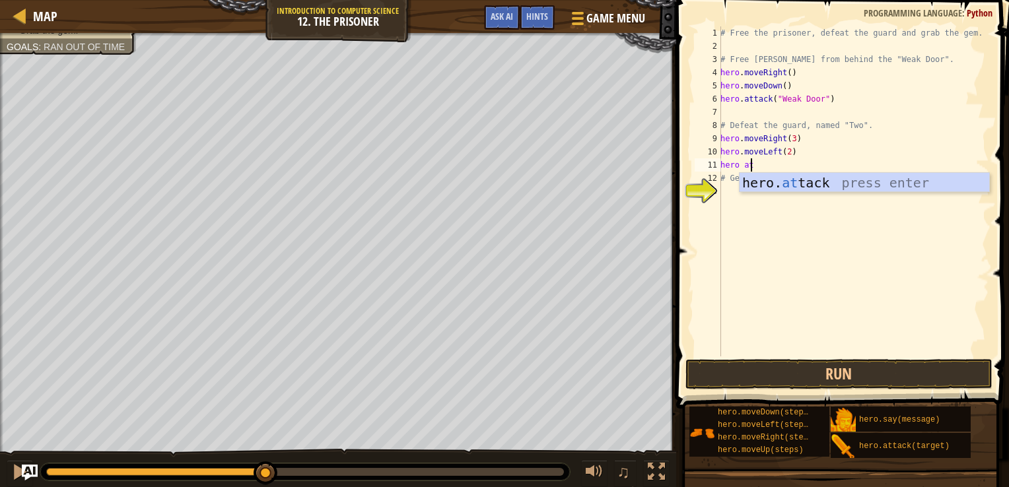
scroll to position [6, 2]
click at [786, 184] on div "hero. [PERSON_NAME] press enter" at bounding box center [865, 202] width 250 height 59
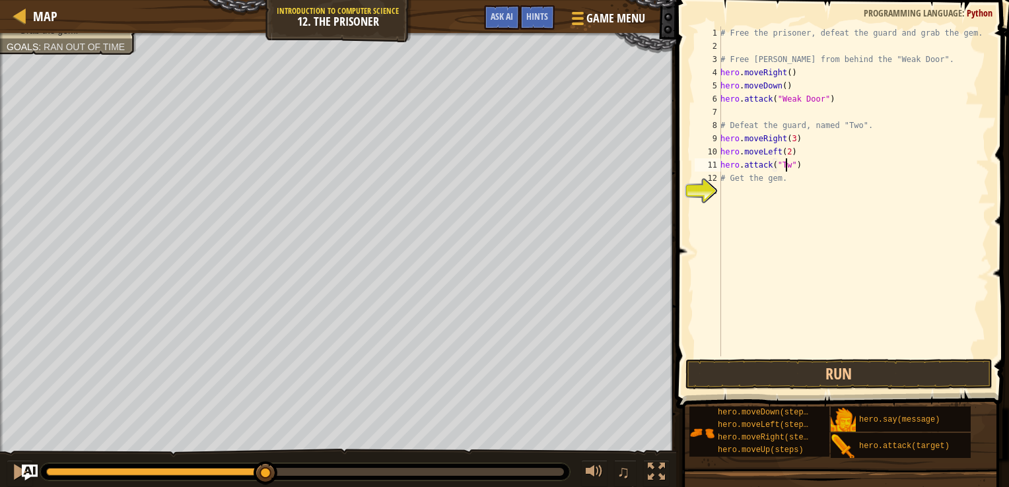
scroll to position [6, 5]
drag, startPoint x: 830, startPoint y: 160, endPoint x: 716, endPoint y: 162, distance: 114.3
click at [716, 162] on div "hero.attack("Two") 1 2 3 4 5 6 7 8 9 10 11 12 13 # Free the prisoner, defeat th…" at bounding box center [840, 191] width 297 height 330
type textarea "hero.attack("Two")"
click at [798, 162] on div "# Free the prisoner, defeat the guard and grab the gem. # Free [PERSON_NAME] fr…" at bounding box center [853, 191] width 271 height 330
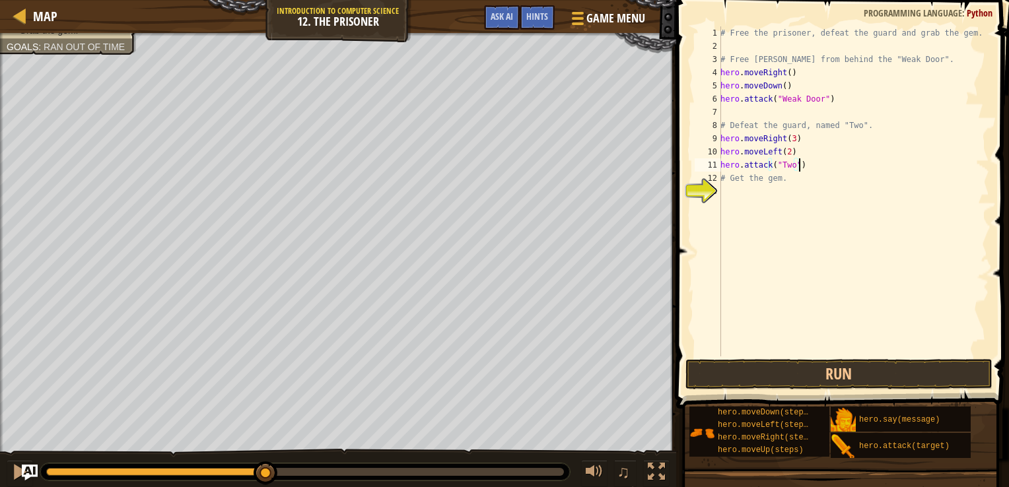
scroll to position [6, 0]
paste textarea "hero.attack("Two")"
type textarea "hero.attack("Two")"
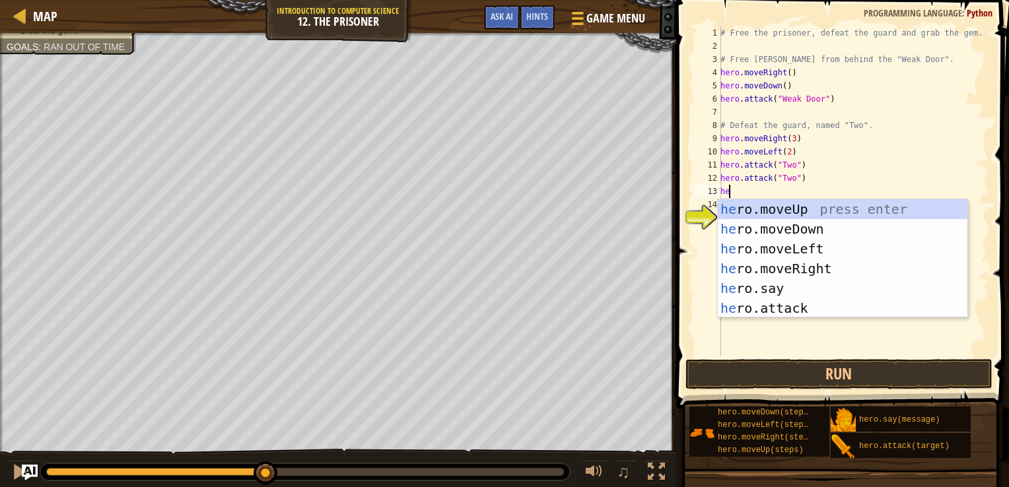
type textarea "hero"
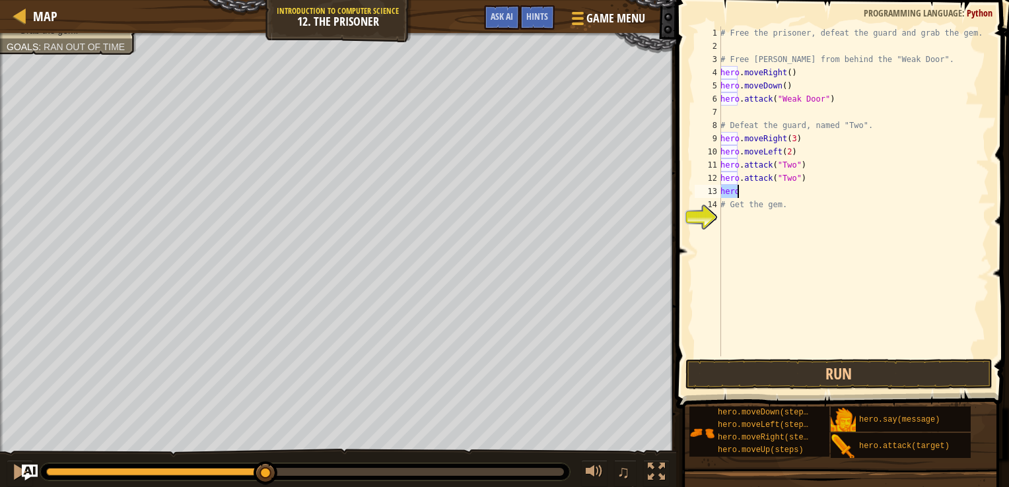
type textarea "."
type textarea "hero."
click at [777, 153] on div "# Free the prisoner, defeat the guard and grab the gem. # Free [PERSON_NAME] fr…" at bounding box center [853, 204] width 271 height 357
click at [781, 191] on div "# Free the prisoner, defeat the guard and grab the gem. # Free [PERSON_NAME] fr…" at bounding box center [853, 204] width 271 height 357
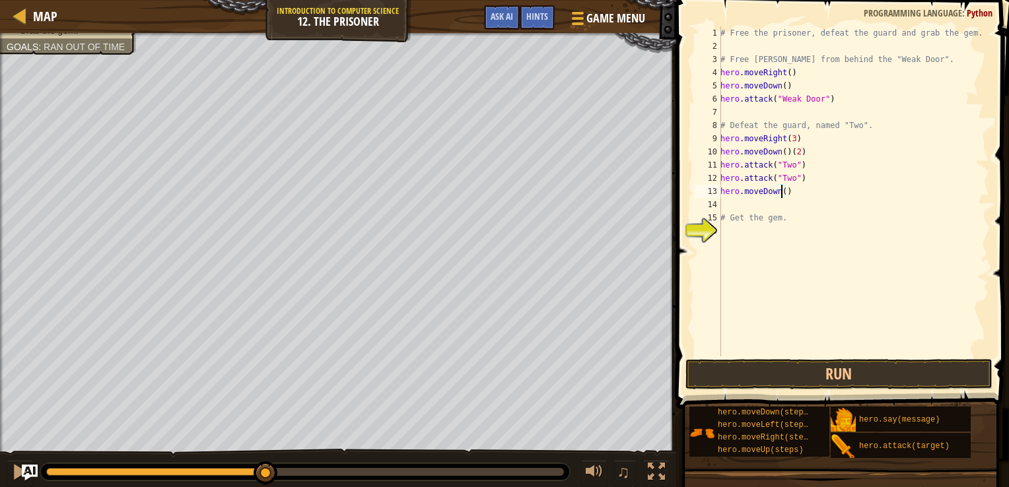
type textarea "hero.moveDown(1)"
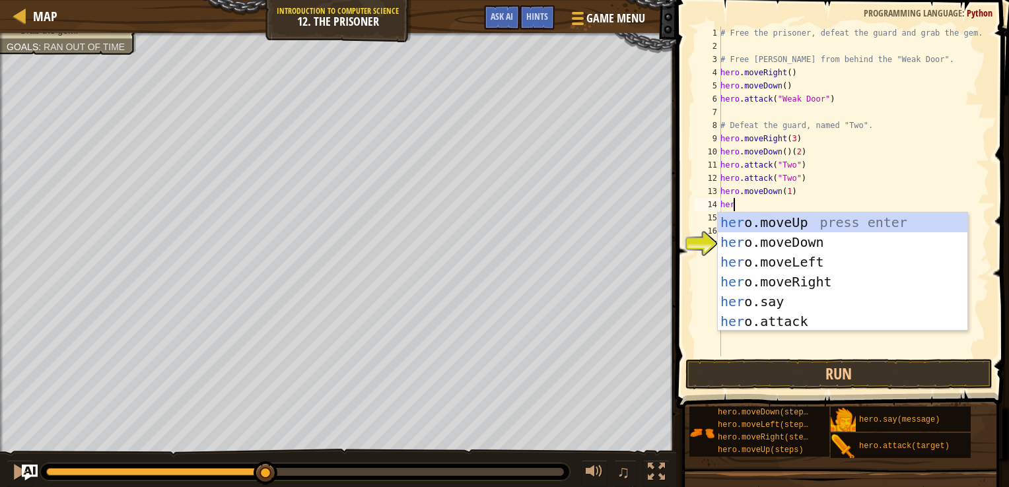
scroll to position [6, 0]
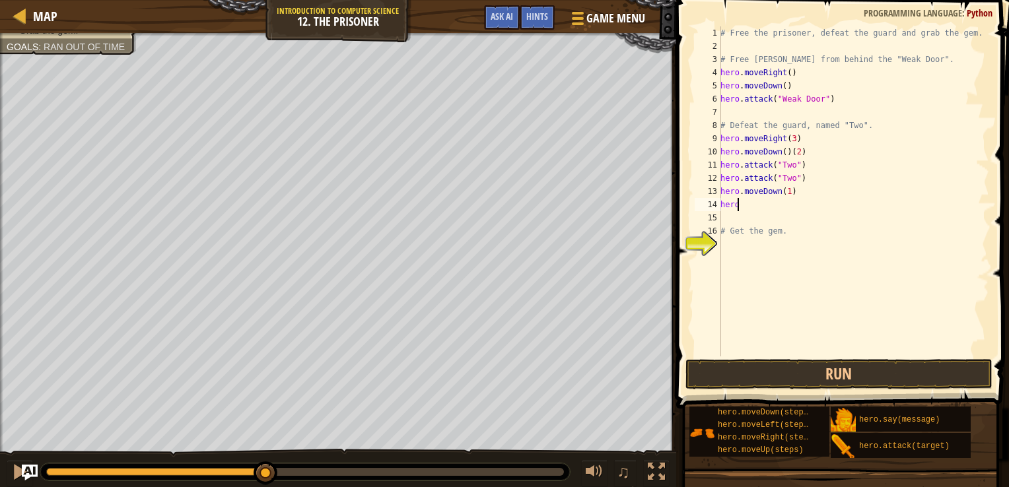
type textarea "hero."
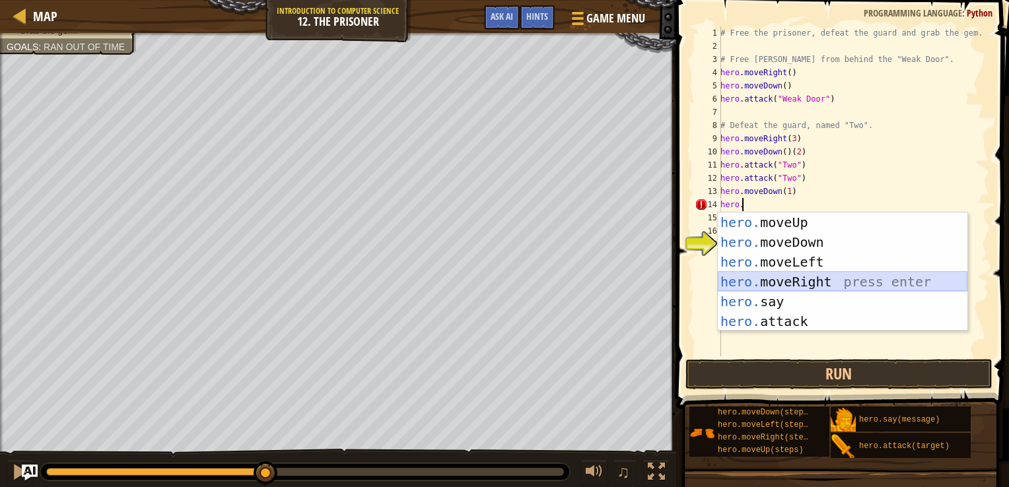
click at [776, 276] on div "hero. moveUp press enter hero. moveDown press enter hero. moveLeft press enter …" at bounding box center [843, 292] width 250 height 158
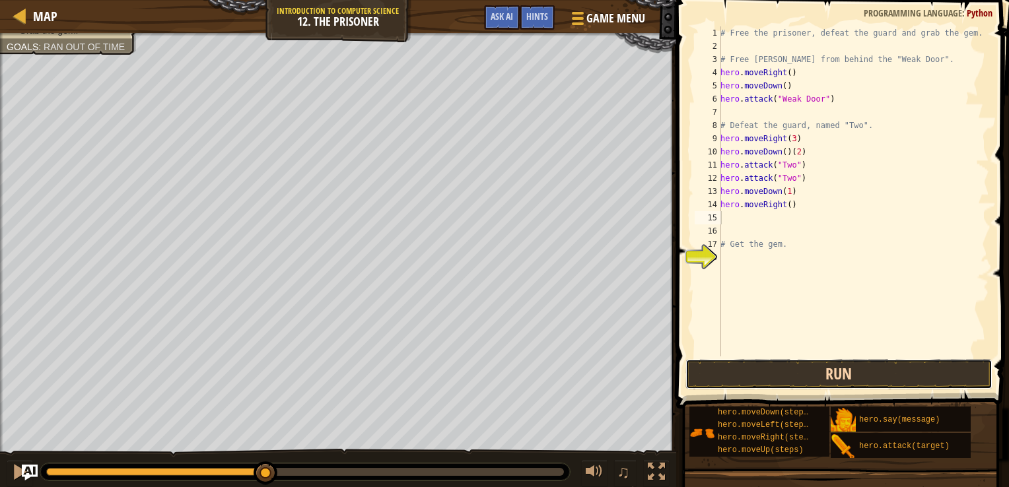
click at [757, 378] on button "Run" at bounding box center [839, 374] width 308 height 30
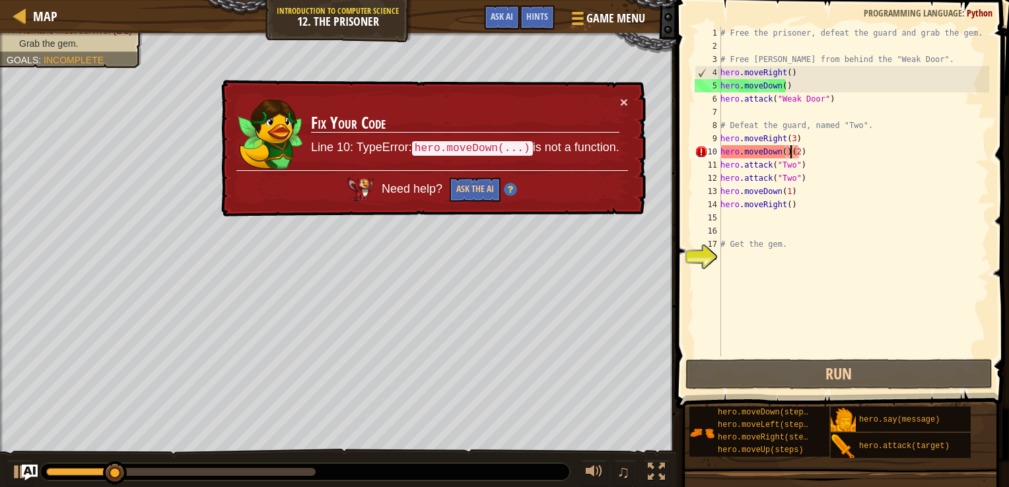
click at [792, 156] on div "# Free the prisoner, defeat the guard and grab the gem. # Free [PERSON_NAME] fr…" at bounding box center [853, 204] width 271 height 357
click at [787, 156] on div "# Free the prisoner, defeat the guard and grab the gem. # Free [PERSON_NAME] fr…" at bounding box center [853, 204] width 271 height 357
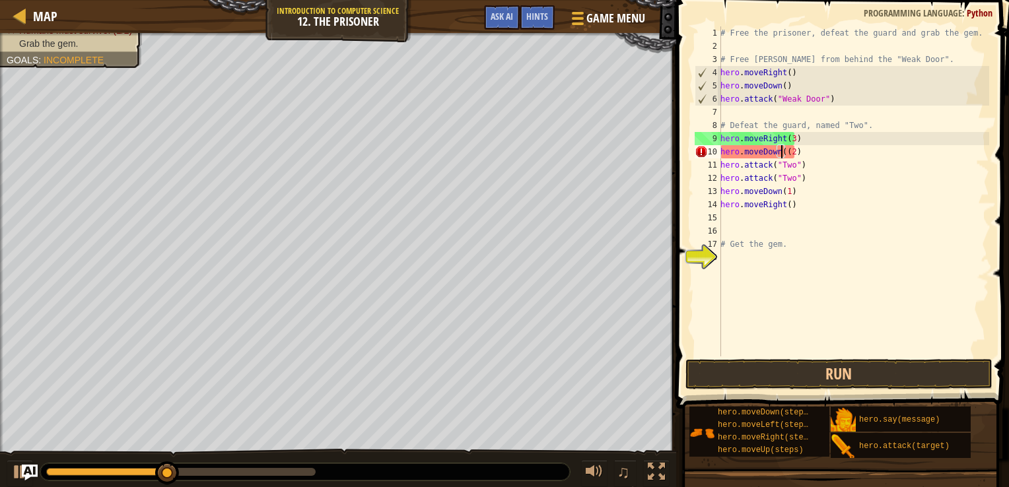
type textarea "hero.moveDown(2)"
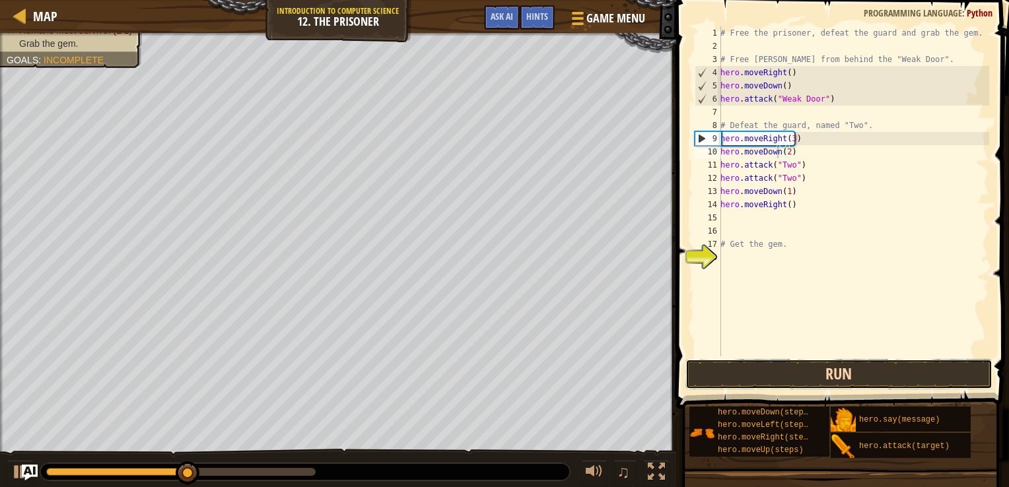
click at [834, 366] on button "Run" at bounding box center [839, 374] width 308 height 30
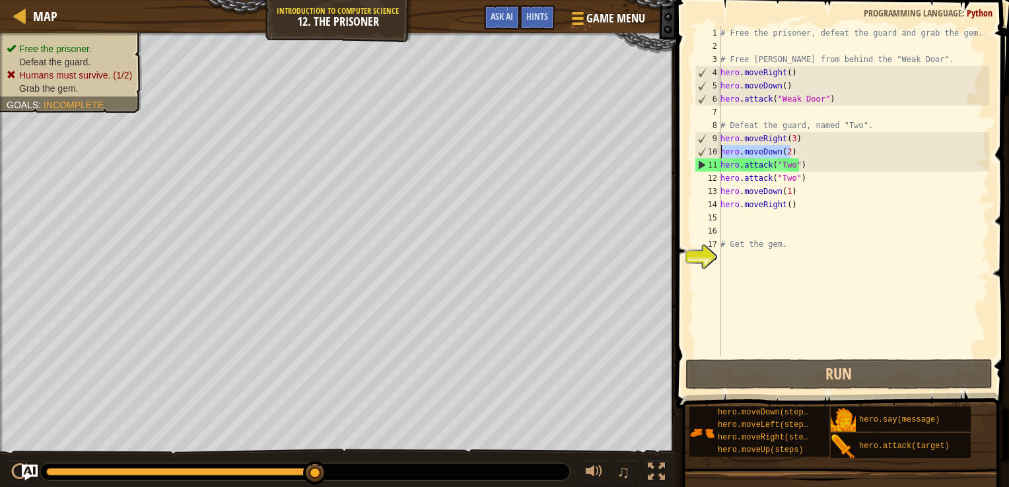
drag, startPoint x: 794, startPoint y: 150, endPoint x: 710, endPoint y: 150, distance: 83.9
click at [710, 150] on div "hero.moveDown(2) 1 2 3 4 5 6 7 8 9 10 11 12 13 14 15 16 17 18 # Free the prison…" at bounding box center [840, 191] width 297 height 330
click at [804, 155] on div "# Free the prisoner, defeat the guard and grab the gem. # Free [PERSON_NAME] fr…" at bounding box center [853, 191] width 271 height 330
drag, startPoint x: 804, startPoint y: 155, endPoint x: 716, endPoint y: 151, distance: 87.9
click at [716, 151] on div "hero.moveDown(2) 1 2 3 4 5 6 7 8 9 10 11 12 13 14 15 16 17 18 # Free the prison…" at bounding box center [840, 191] width 297 height 330
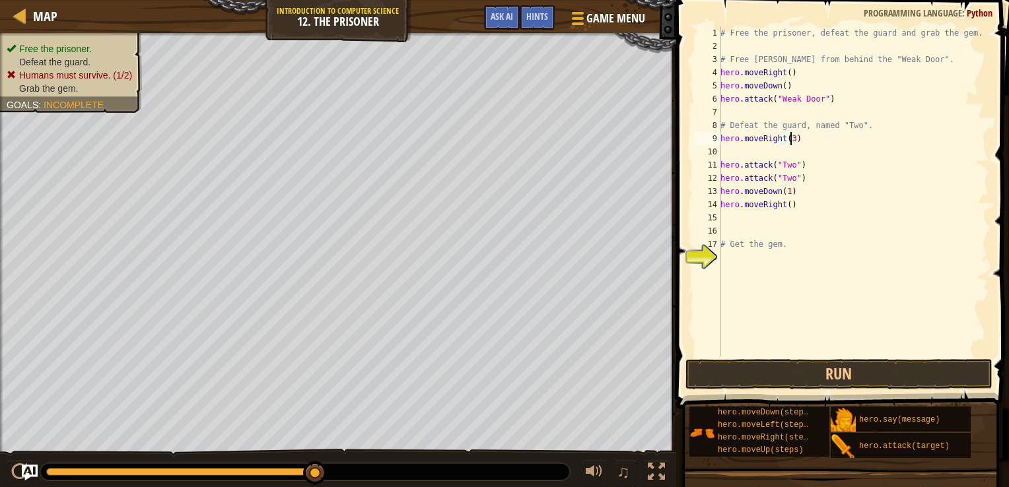
click at [789, 135] on div "# Free the prisoner, defeat the guard and grab the gem. # Free [PERSON_NAME] fr…" at bounding box center [853, 204] width 271 height 357
click at [797, 368] on button "Run" at bounding box center [839, 374] width 308 height 30
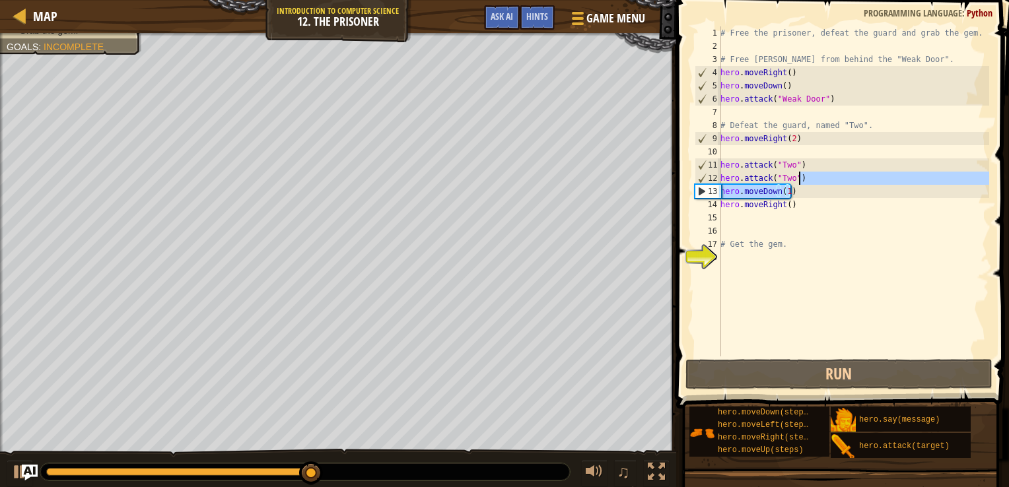
drag, startPoint x: 808, startPoint y: 185, endPoint x: 805, endPoint y: 178, distance: 7.4
click at [805, 178] on div "# Free the prisoner, defeat the guard and grab the gem. # Free [PERSON_NAME] fr…" at bounding box center [853, 204] width 271 height 357
click at [802, 181] on div "# Free the prisoner, defeat the guard and grab the gem. # Free [PERSON_NAME] fr…" at bounding box center [853, 191] width 271 height 330
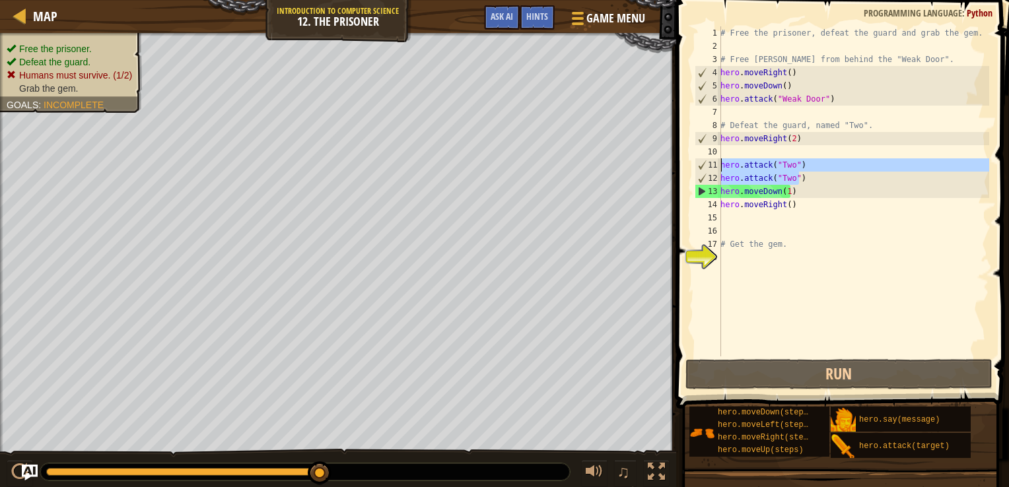
drag, startPoint x: 808, startPoint y: 182, endPoint x: 720, endPoint y: 165, distance: 88.8
click at [720, 165] on div "hero.attack("Two") 1 2 3 4 5 6 7 8 9 10 11 12 13 14 15 16 17 18 # Free the pris…" at bounding box center [840, 191] width 297 height 330
click at [808, 185] on div "# Free the prisoner, defeat the guard and grab the gem. # Free [PERSON_NAME] fr…" at bounding box center [853, 204] width 271 height 357
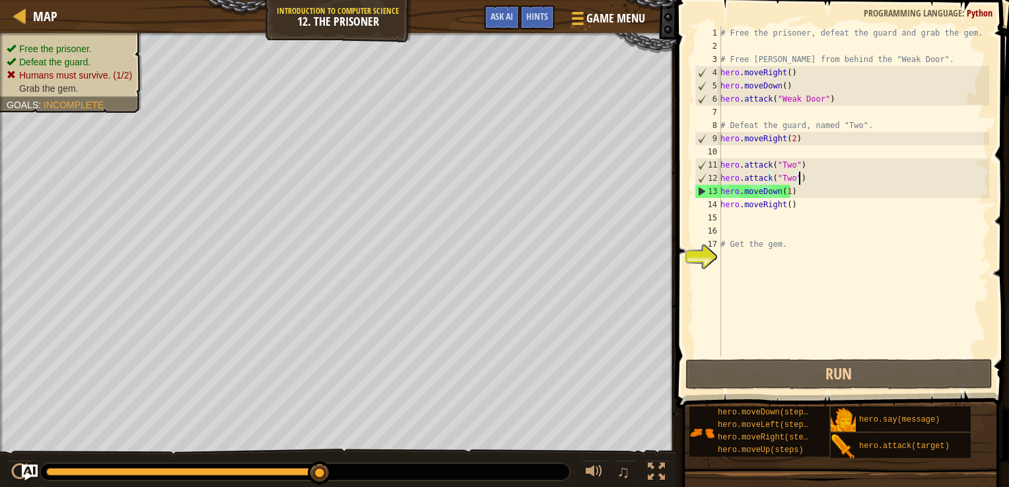
click at [810, 180] on div "# Free the prisoner, defeat the guard and grab the gem. # Free [PERSON_NAME] fr…" at bounding box center [853, 204] width 271 height 357
type textarea "hero.attack("Two")"
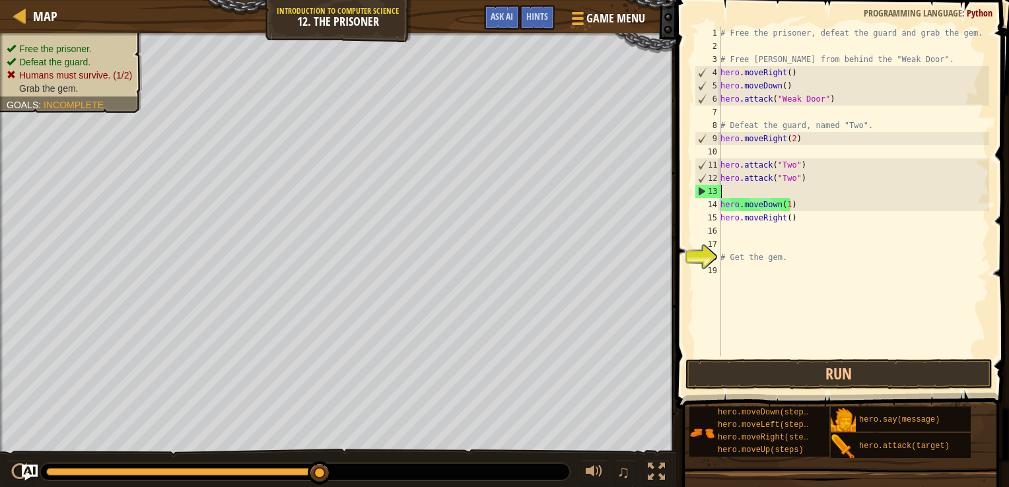
paste textarea "hero.attack("Two")"
type textarea "hero.attack("Two")"
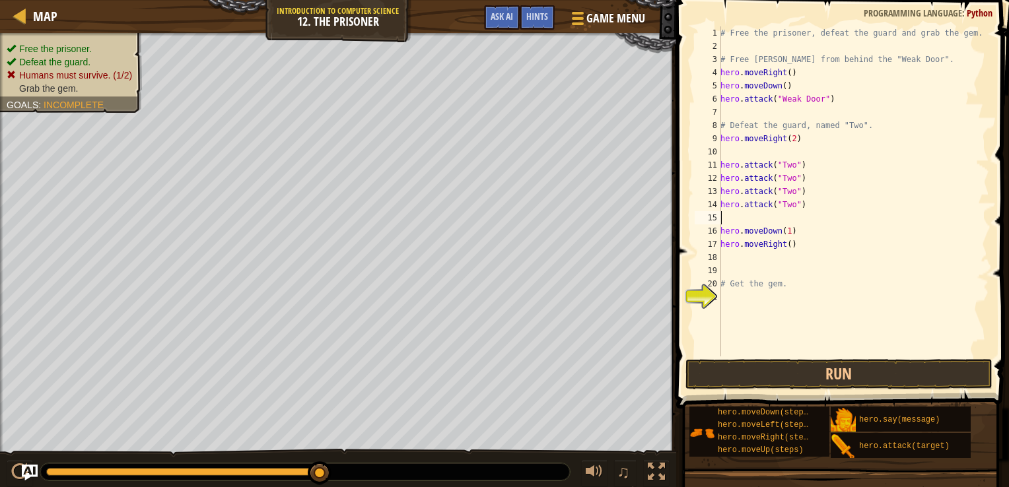
paste textarea "hero.attack("Two")"
type textarea "hero.attack("Two")"
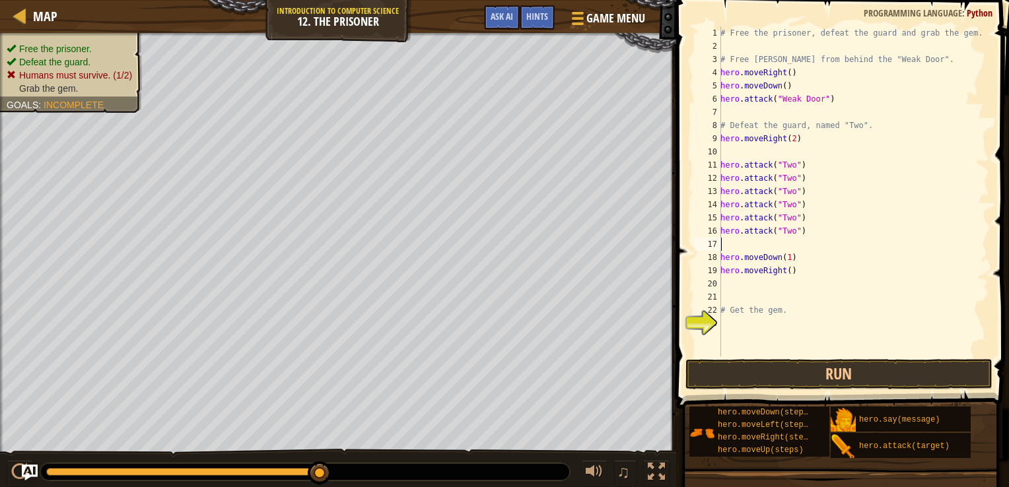
paste textarea "hero.attack("Two")"
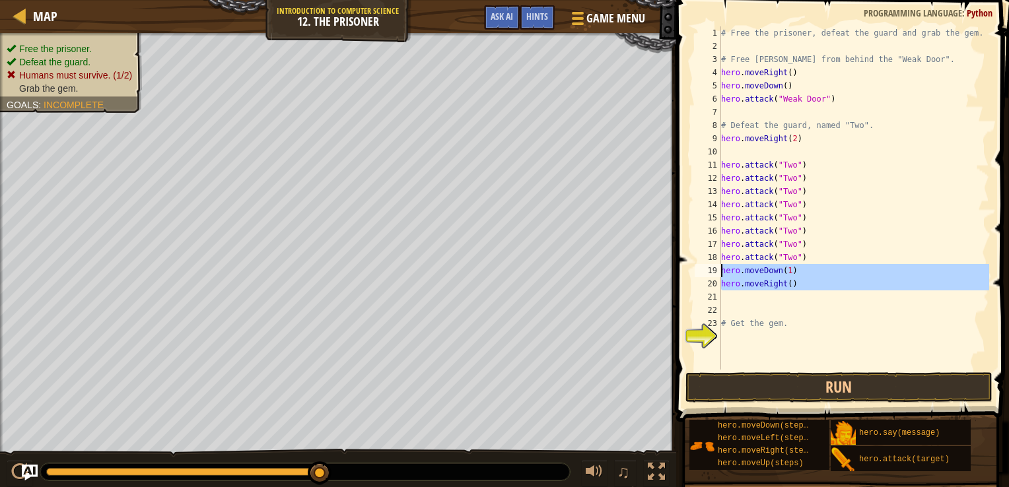
drag, startPoint x: 800, startPoint y: 300, endPoint x: 714, endPoint y: 271, distance: 90.6
click at [714, 271] on div "hero.attack("Two") 1 2 3 4 5 6 7 8 9 10 11 12 13 14 15 16 17 18 19 20 21 22 23 …" at bounding box center [840, 197] width 297 height 343
type textarea "hero.moveDown(1) hero.moveRight()"
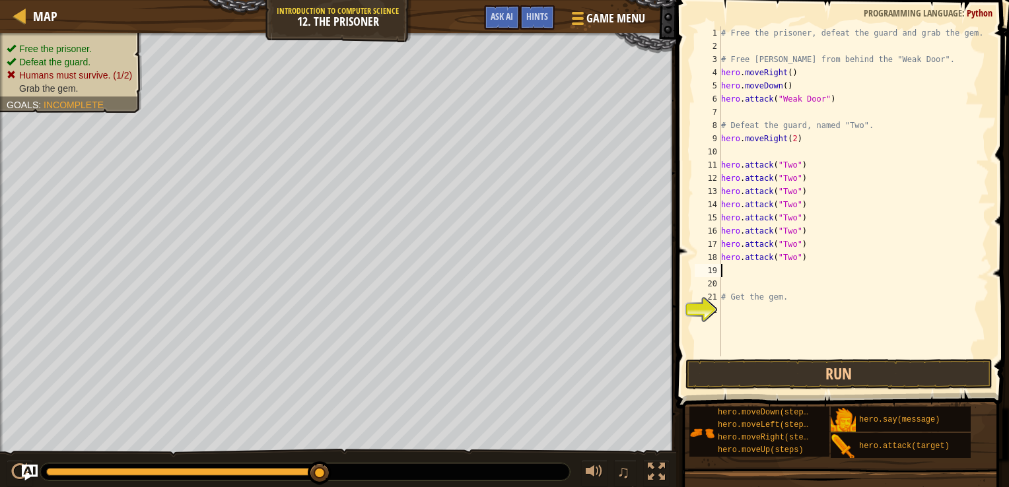
click at [744, 316] on div "# Free the prisoner, defeat the guard and grab the gem. # Free [PERSON_NAME] fr…" at bounding box center [853, 204] width 271 height 357
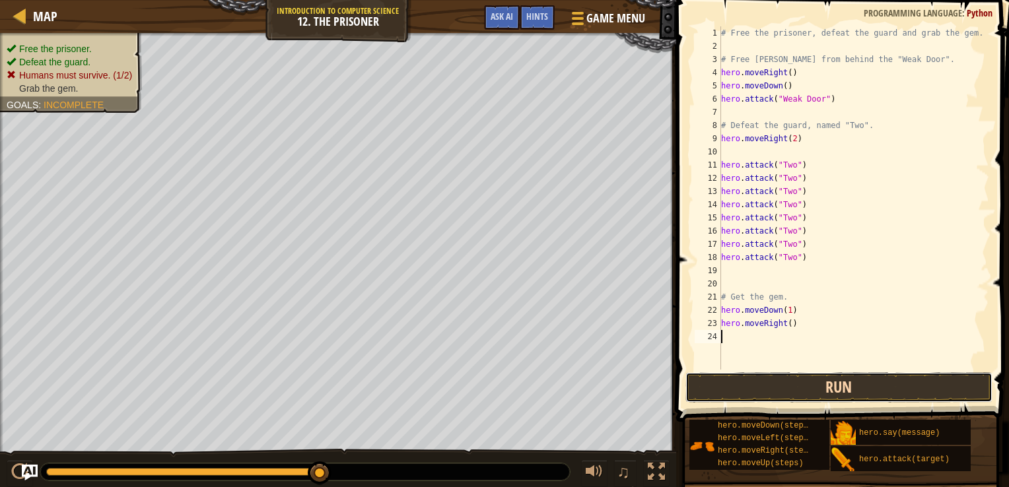
click at [806, 390] on button "Run" at bounding box center [839, 387] width 308 height 30
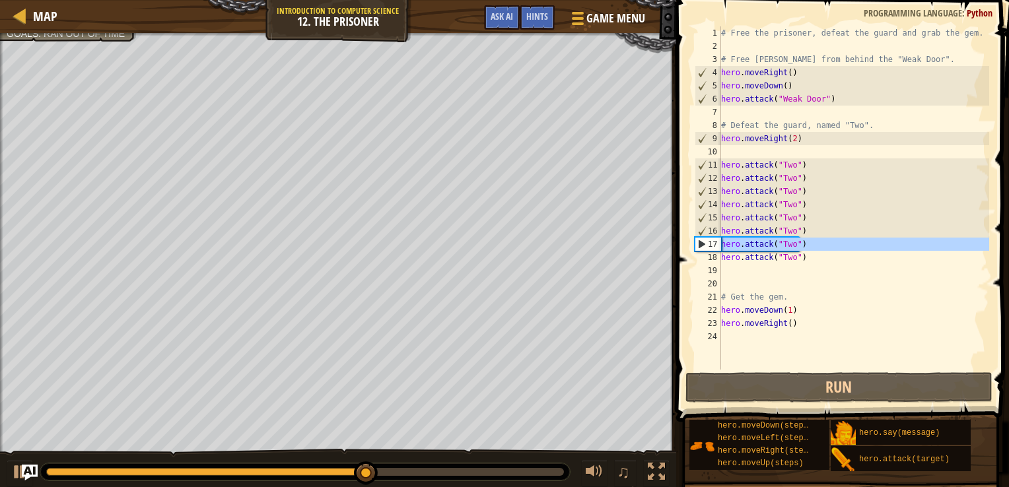
click at [705, 243] on div "17" at bounding box center [708, 244] width 26 height 13
drag, startPoint x: 825, startPoint y: 268, endPoint x: 720, endPoint y: 245, distance: 108.1
click at [720, 245] on div "hero.attack("Two") 1 2 3 4 5 6 7 8 9 10 11 12 13 14 15 16 17 18 19 20 21 22 23 …" at bounding box center [840, 197] width 297 height 343
type textarea "hero.attack("Two") hero.attack("Two")"
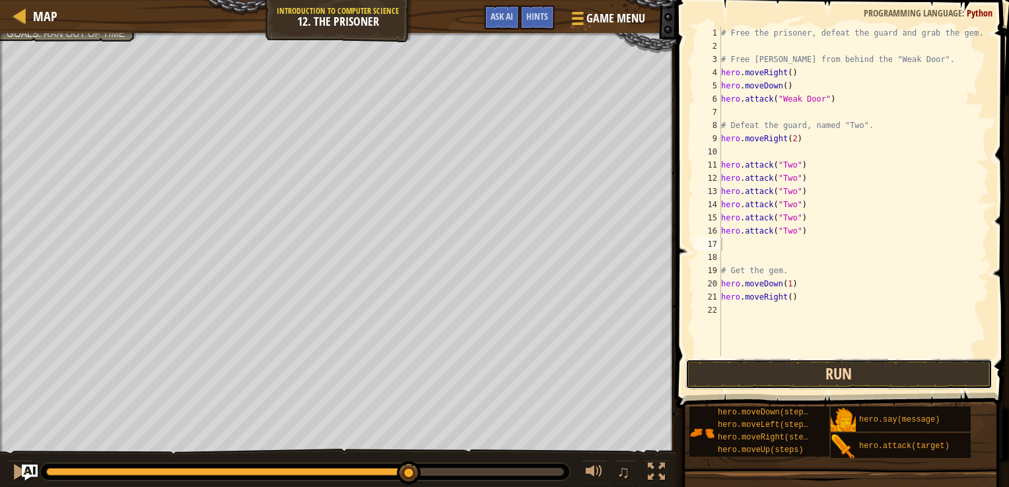
click at [805, 374] on button "Run" at bounding box center [839, 374] width 308 height 30
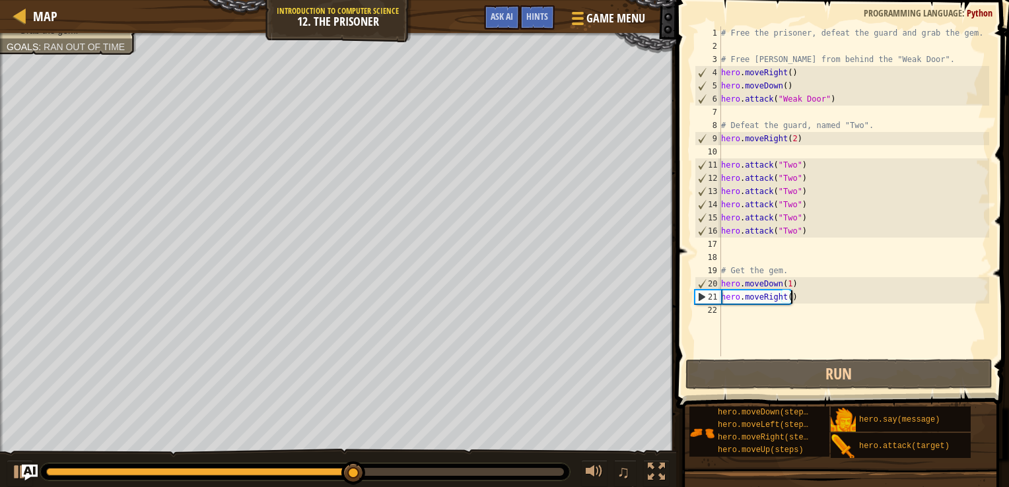
click at [805, 298] on div "# Free the prisoner, defeat the guard and grab the gem. # Free [PERSON_NAME] fr…" at bounding box center [853, 204] width 271 height 357
type textarea "hero.moveRight()"
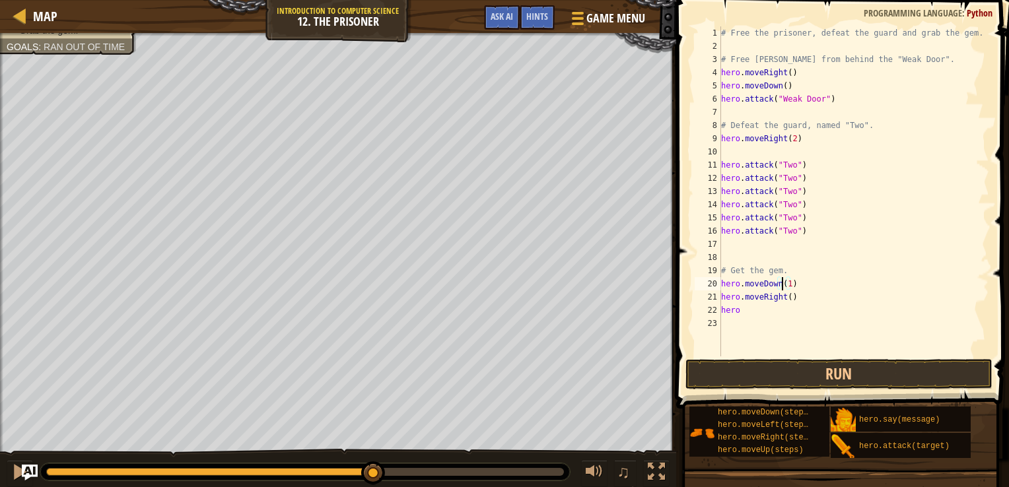
click at [784, 281] on div "# Free the prisoner, defeat the guard and grab the gem. # Free [PERSON_NAME] fr…" at bounding box center [853, 204] width 271 height 357
click at [786, 284] on div "# Free the prisoner, defeat the guard and grab the gem. # Free [PERSON_NAME] fr…" at bounding box center [853, 204] width 271 height 357
click at [767, 375] on button "Run" at bounding box center [839, 374] width 308 height 30
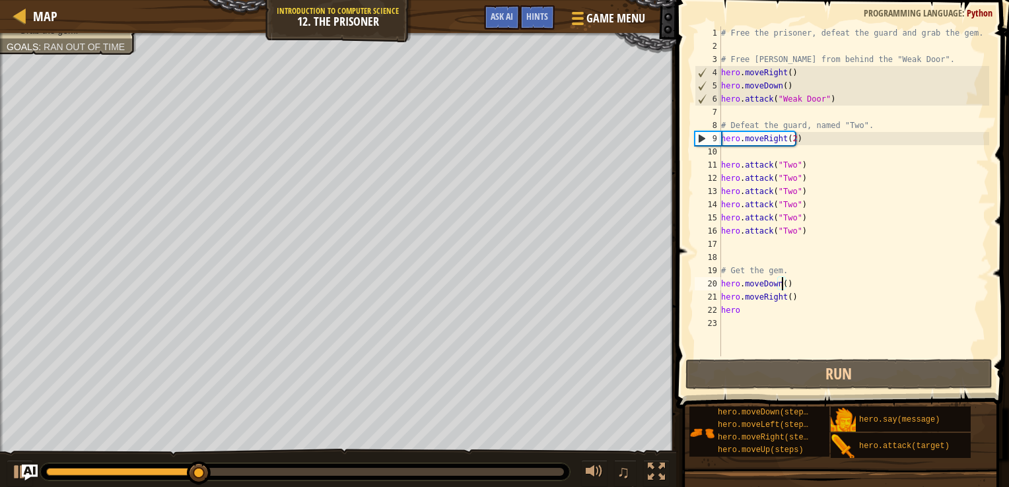
scroll to position [6, 5]
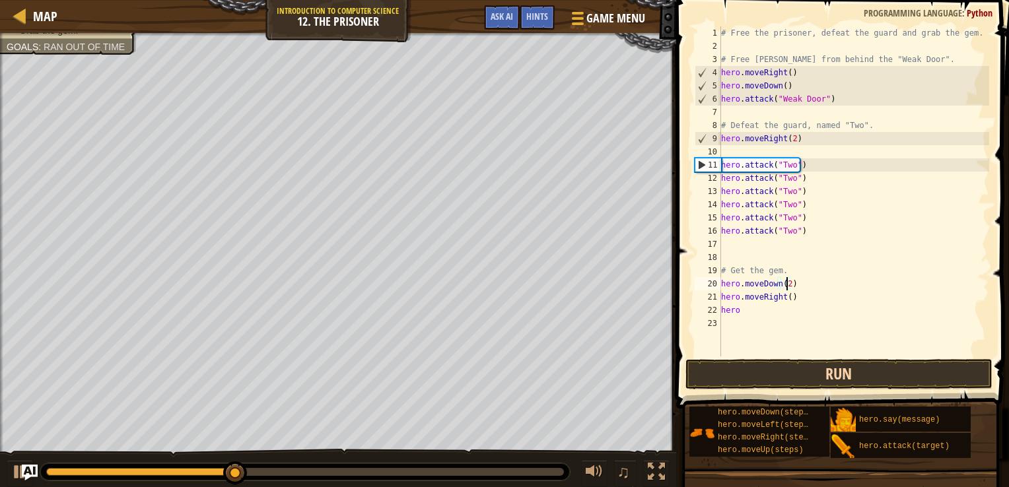
type textarea "hero.moveDown(2)"
click at [795, 372] on button "Run" at bounding box center [839, 374] width 308 height 30
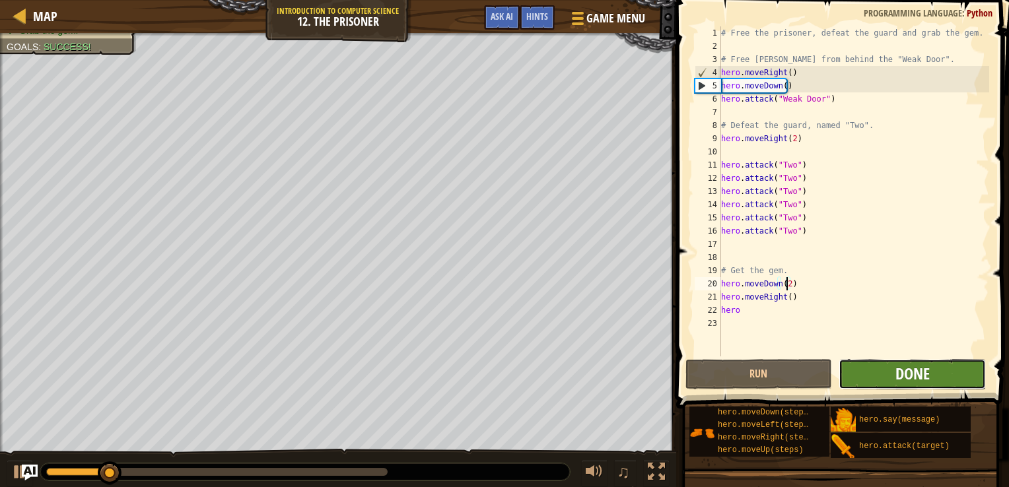
click at [903, 367] on span "Done" at bounding box center [912, 373] width 34 height 21
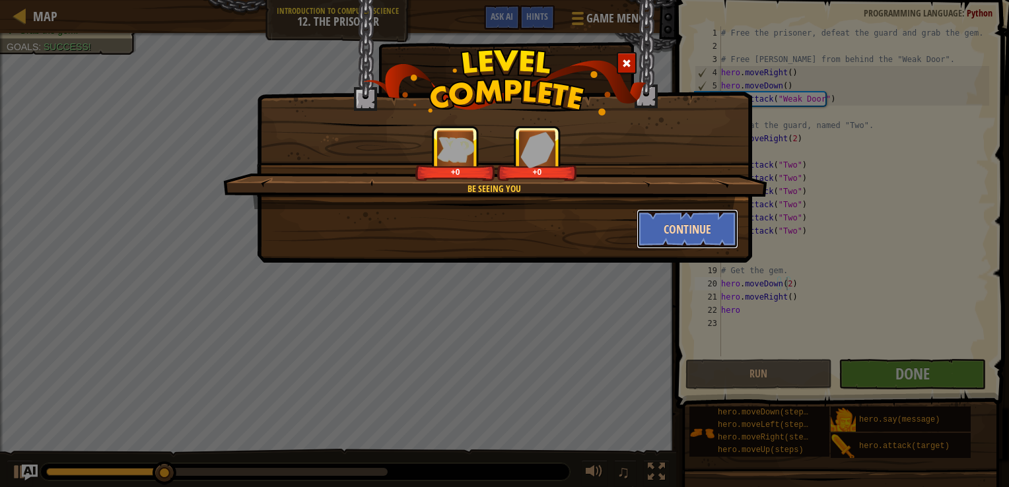
click at [679, 232] on button "Continue" at bounding box center [688, 229] width 102 height 40
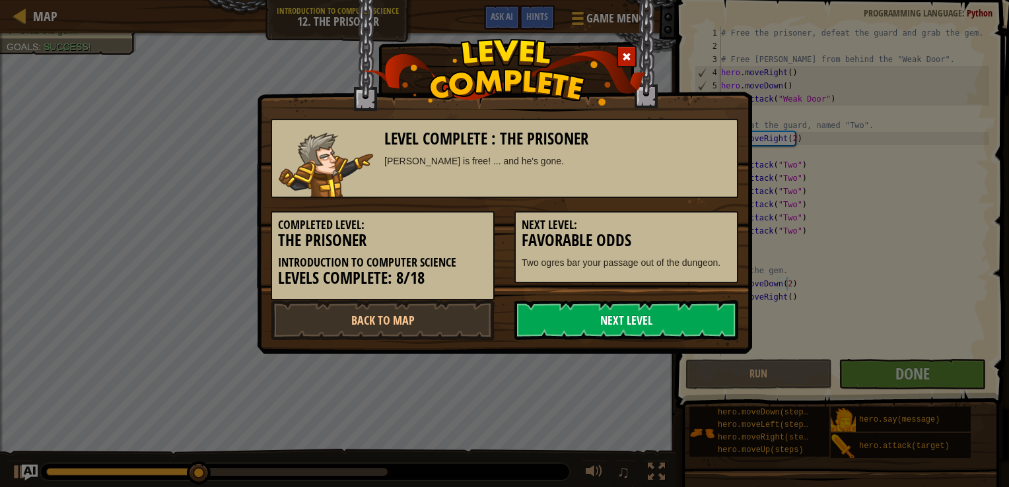
click at [621, 322] on link "Next Level" at bounding box center [626, 320] width 224 height 40
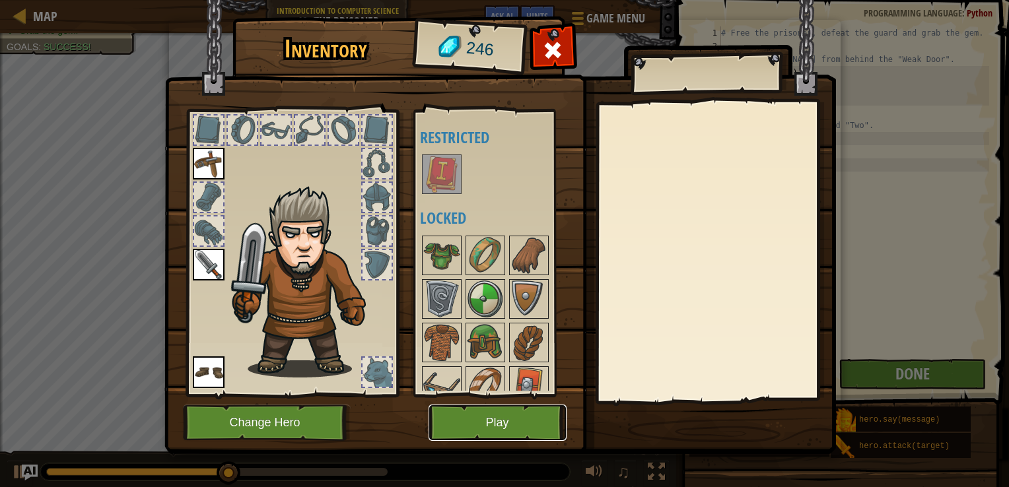
click at [499, 410] on button "Play" at bounding box center [498, 423] width 138 height 36
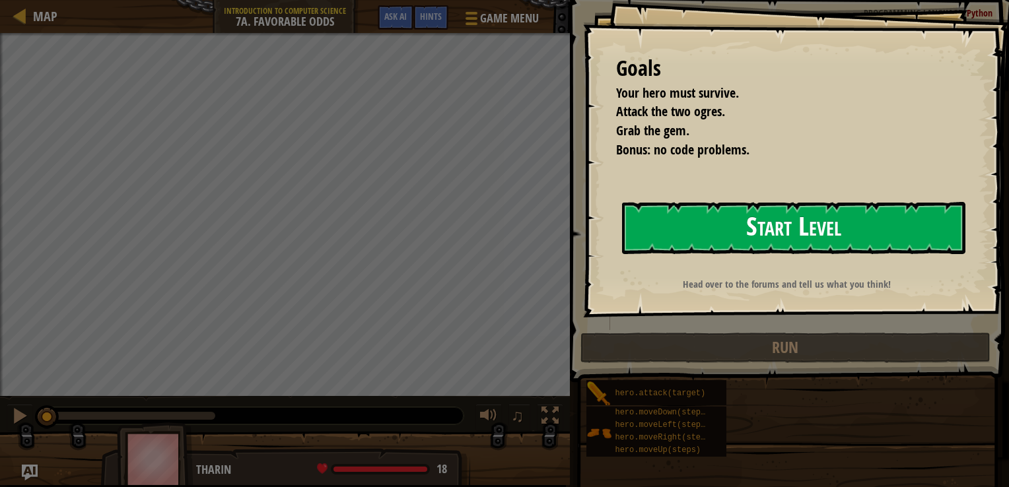
click at [843, 240] on button "Start Level" at bounding box center [793, 228] width 343 height 52
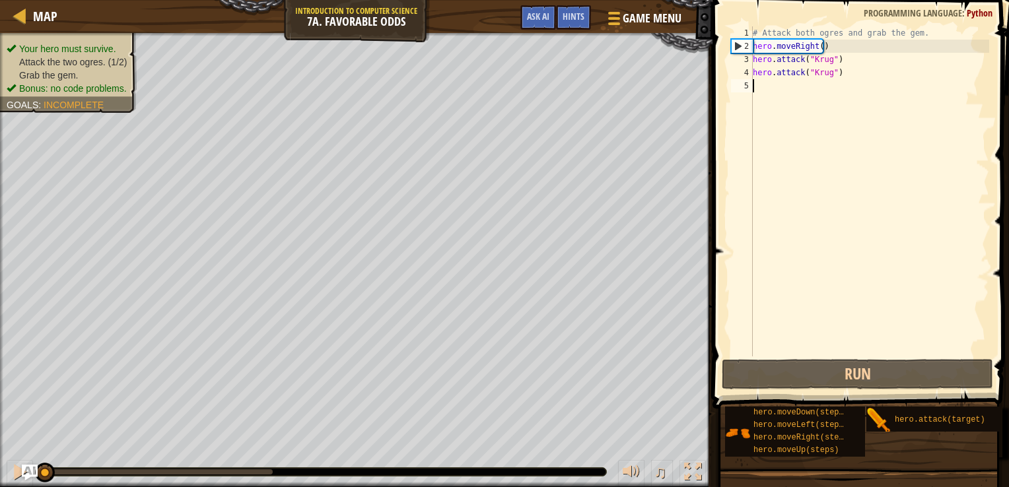
click at [841, 93] on div "# Attack both ogres and grab the gem. hero . moveRight ( ) hero . attack ( "[PE…" at bounding box center [869, 204] width 239 height 357
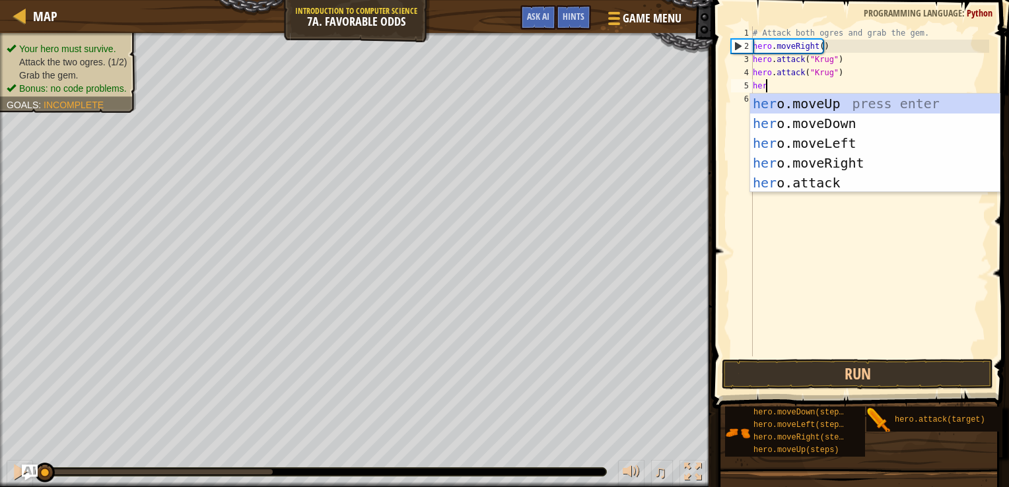
scroll to position [6, 0]
type textarea "hero."
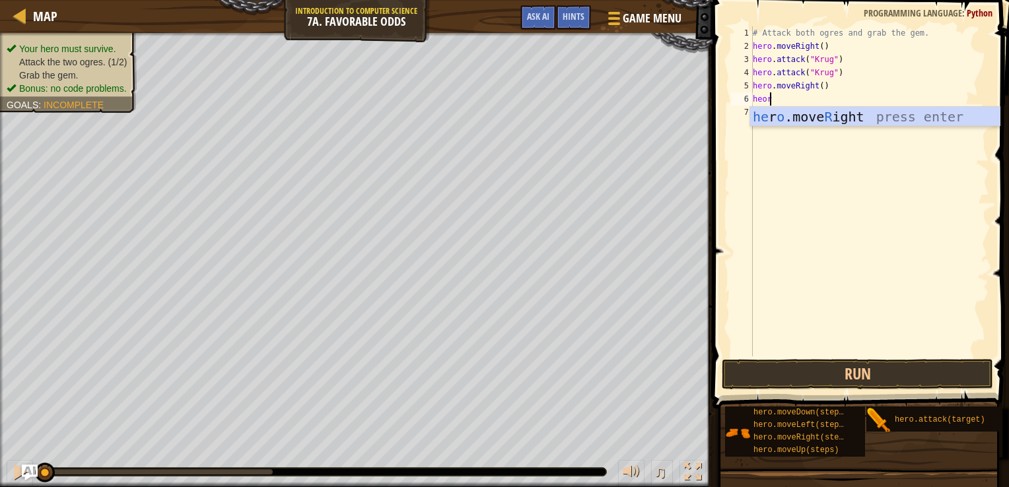
type textarea "heo"
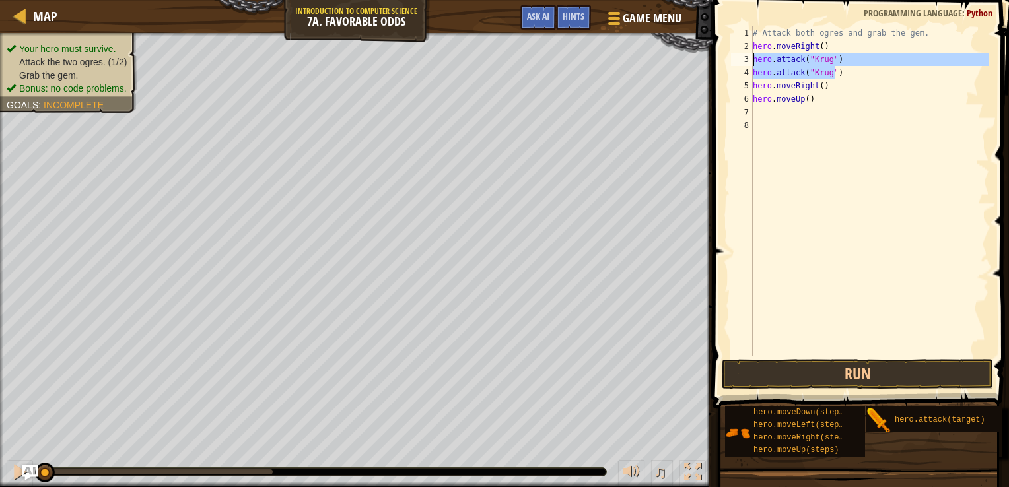
drag, startPoint x: 858, startPoint y: 72, endPoint x: 743, endPoint y: 55, distance: 116.1
click at [743, 55] on div "1 2 3 4 5 6 7 8 # Attack both ogres and grab the gem. hero . moveRight ( ) hero…" at bounding box center [858, 191] width 261 height 330
type textarea "hero.attack("[PERSON_NAME]") hero.attack("[PERSON_NAME]")"
click at [776, 119] on div "# Attack both ogres and grab the gem. hero . moveRight ( ) hero . attack ( "[PE…" at bounding box center [869, 204] width 239 height 357
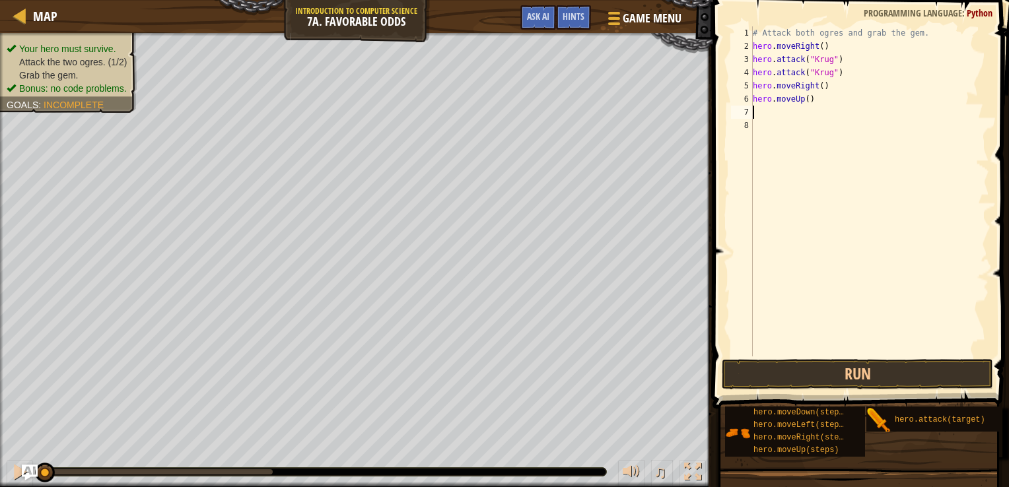
click at [776, 118] on div "# Attack both ogres and grab the gem. hero . moveRight ( ) hero . attack ( "[PE…" at bounding box center [869, 204] width 239 height 357
click at [829, 109] on div "# Attack both ogres and grab the gem. hero . moveRight ( ) hero . attack ( "[PE…" at bounding box center [869, 204] width 239 height 357
type textarea "hero.attack("Grump")"
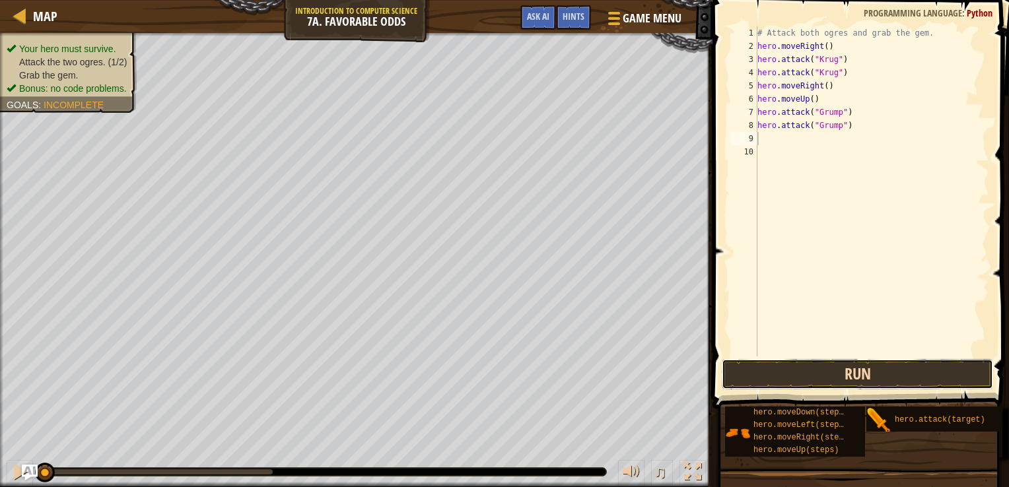
click at [866, 375] on button "Run" at bounding box center [858, 374] width 272 height 30
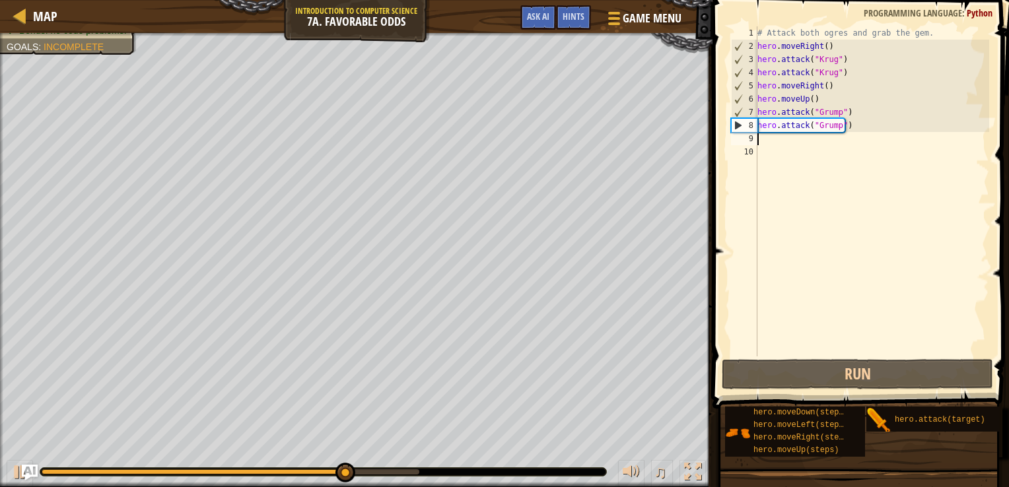
click at [806, 144] on div "# Attack both ogres and grab the gem. hero . moveRight ( ) hero . attack ( "[PE…" at bounding box center [872, 204] width 235 height 357
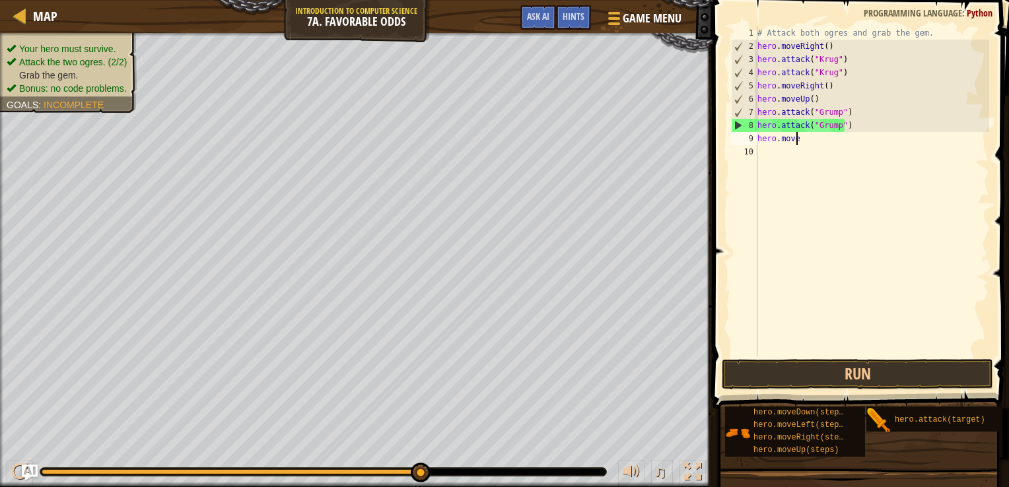
scroll to position [6, 3]
type textarea "hero.movele"
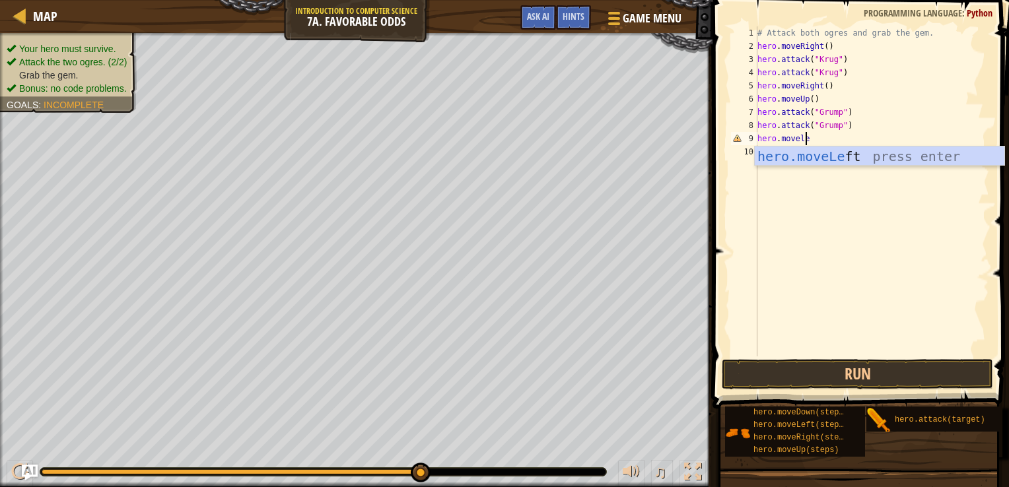
scroll to position [6, 0]
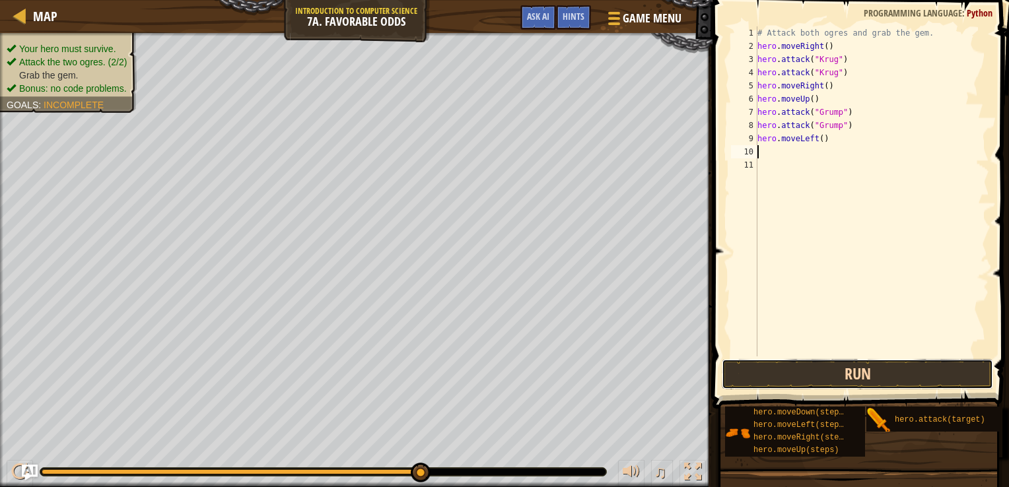
click at [809, 385] on button "Run" at bounding box center [858, 374] width 272 height 30
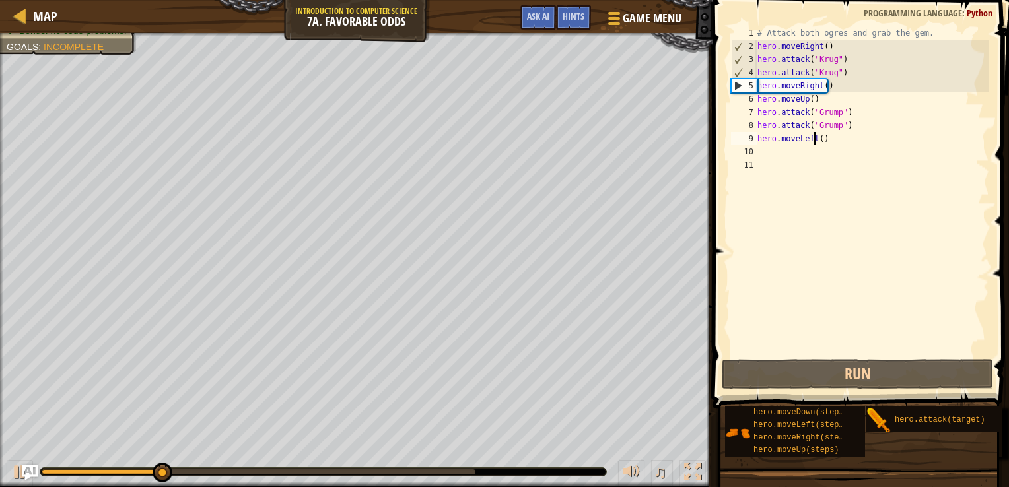
click at [815, 142] on div "# Attack both ogres and grab the gem. hero . moveRight ( ) hero . attack ( "[PE…" at bounding box center [872, 204] width 235 height 357
type textarea "hero.moveLeft()"
click at [821, 139] on div "# Attack both ogres and grab the gem. hero . moveRight ( ) hero . attack ( "[PE…" at bounding box center [872, 204] width 235 height 357
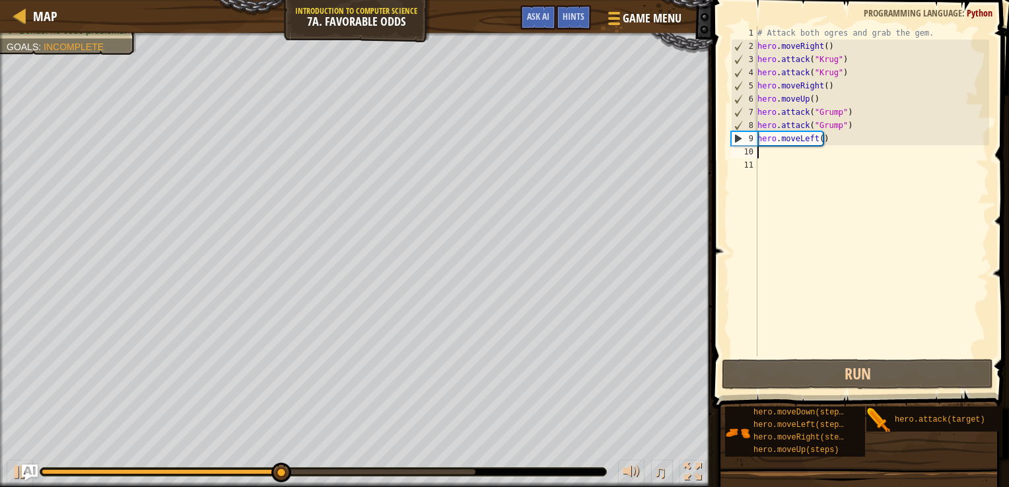
click at [817, 146] on div "# Attack both ogres and grab the gem. hero . moveRight ( ) hero . attack ( "[PE…" at bounding box center [872, 204] width 235 height 357
click at [816, 138] on div "# Attack both ogres and grab the gem. hero . moveRight ( ) hero . attack ( "[PE…" at bounding box center [872, 204] width 235 height 357
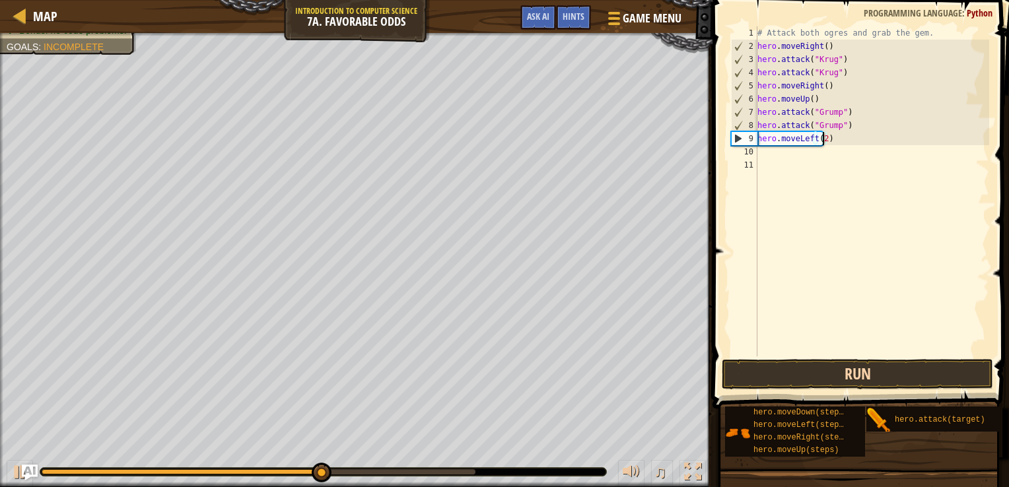
type textarea "hero.moveLeft(2)"
click at [837, 374] on button "Run" at bounding box center [858, 374] width 272 height 30
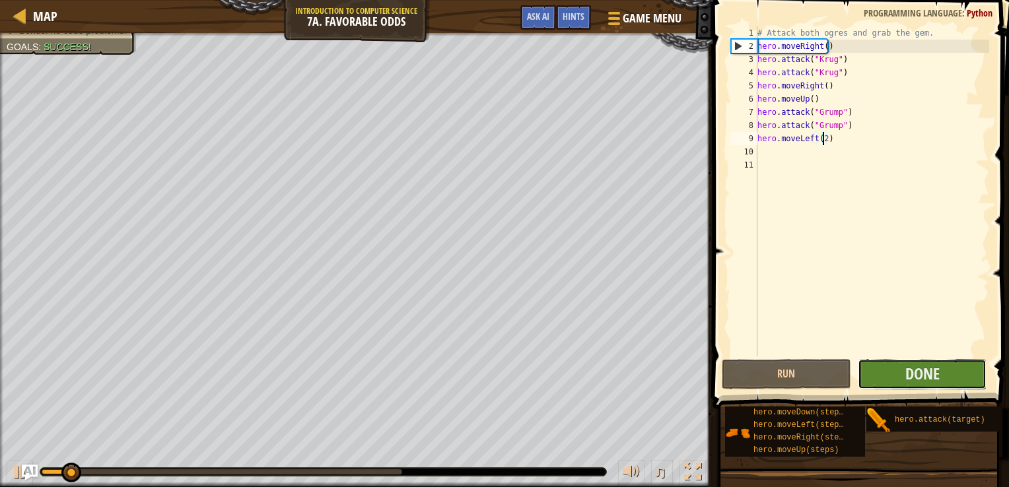
click at [887, 379] on button "Done" at bounding box center [922, 374] width 129 height 30
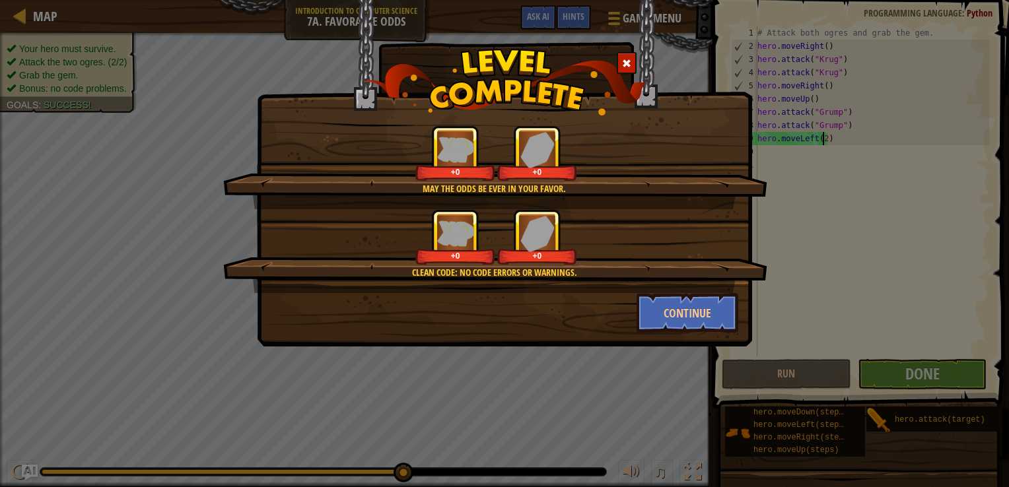
click at [672, 291] on div "Clean code: no code errors or warnings. +0 +0" at bounding box center [495, 251] width 544 height 84
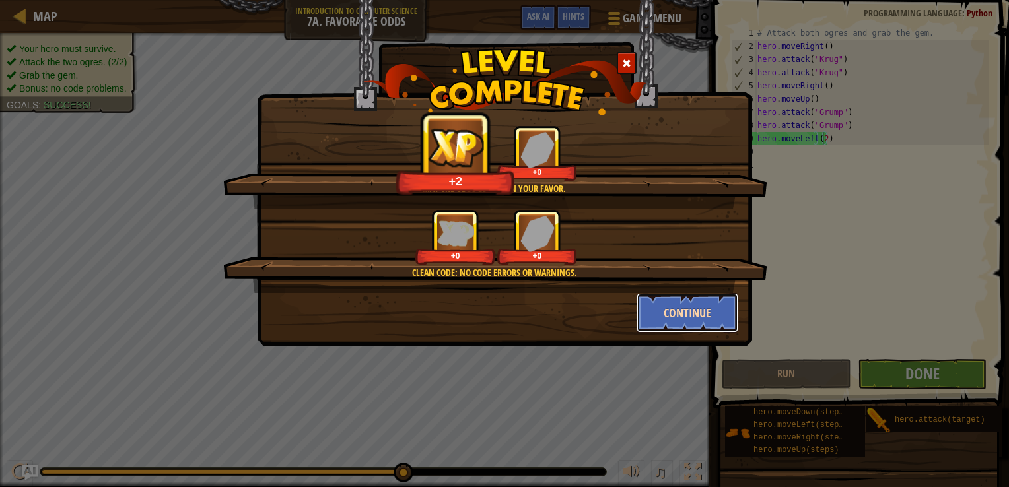
click at [675, 302] on button "Continue" at bounding box center [688, 313] width 102 height 40
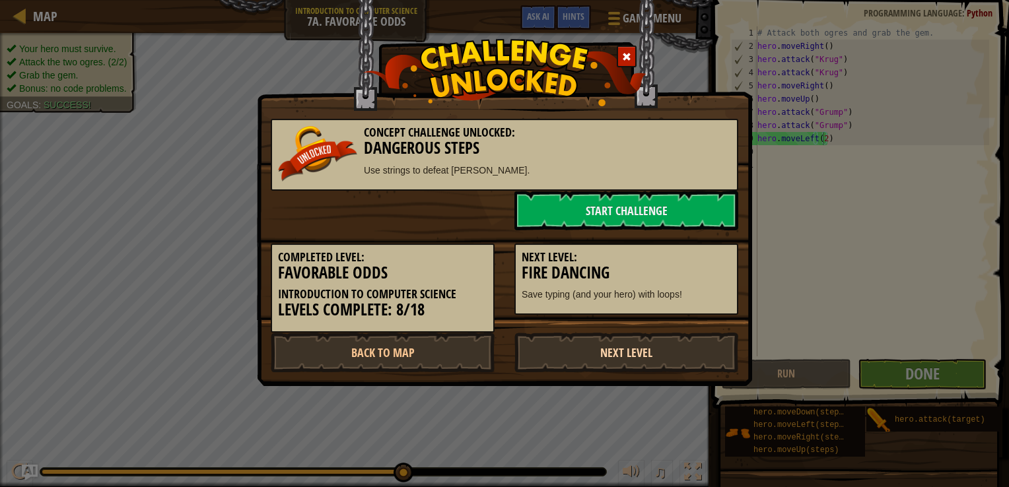
click at [631, 353] on link "Next Level" at bounding box center [626, 353] width 224 height 40
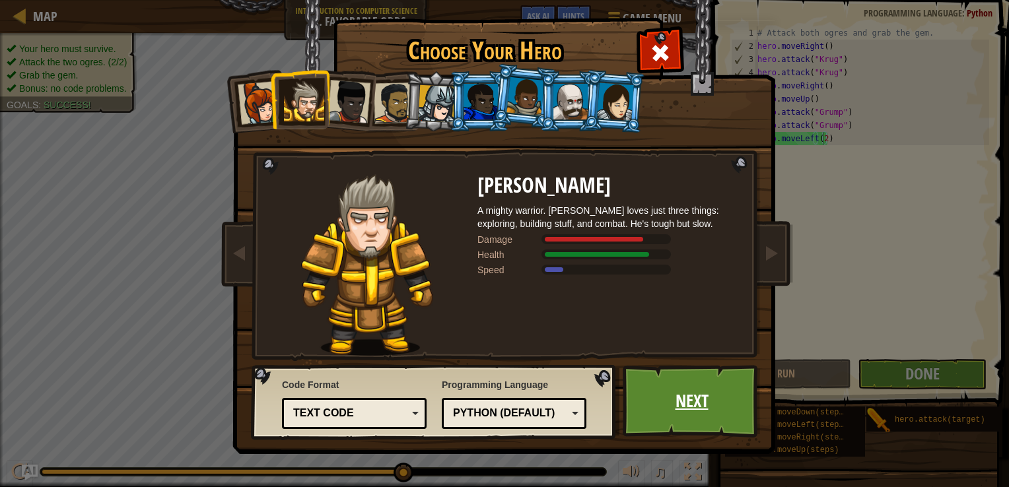
click at [668, 411] on link "Next" at bounding box center [692, 401] width 138 height 73
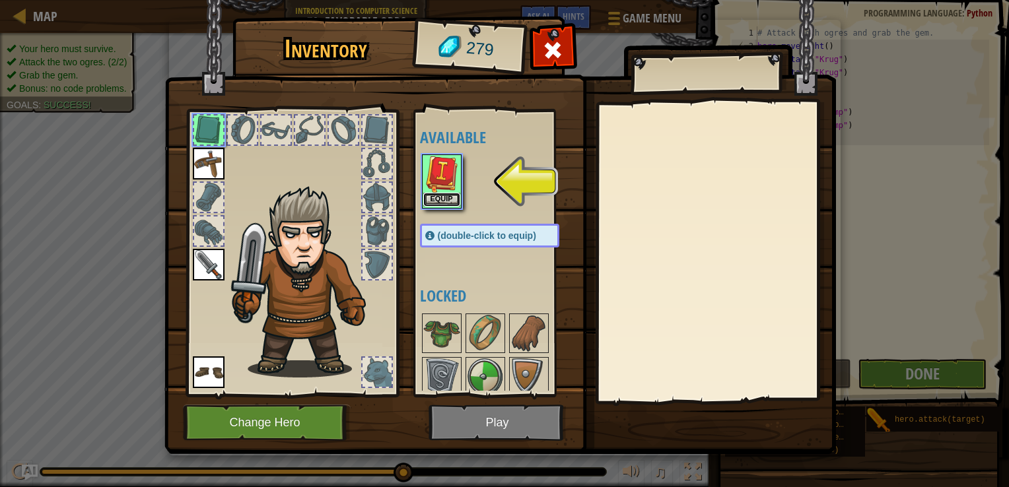
click at [444, 199] on button "Equip" at bounding box center [441, 200] width 37 height 14
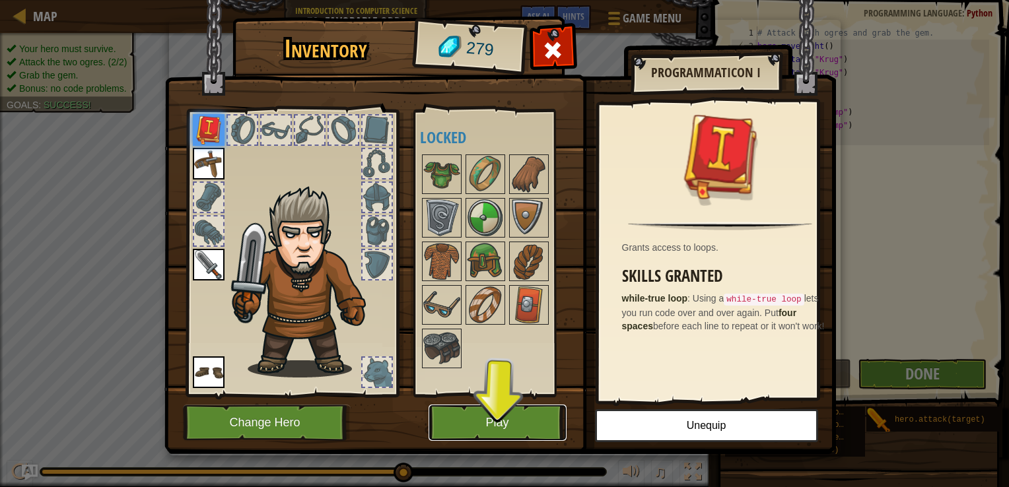
click at [495, 418] on button "Play" at bounding box center [498, 423] width 138 height 36
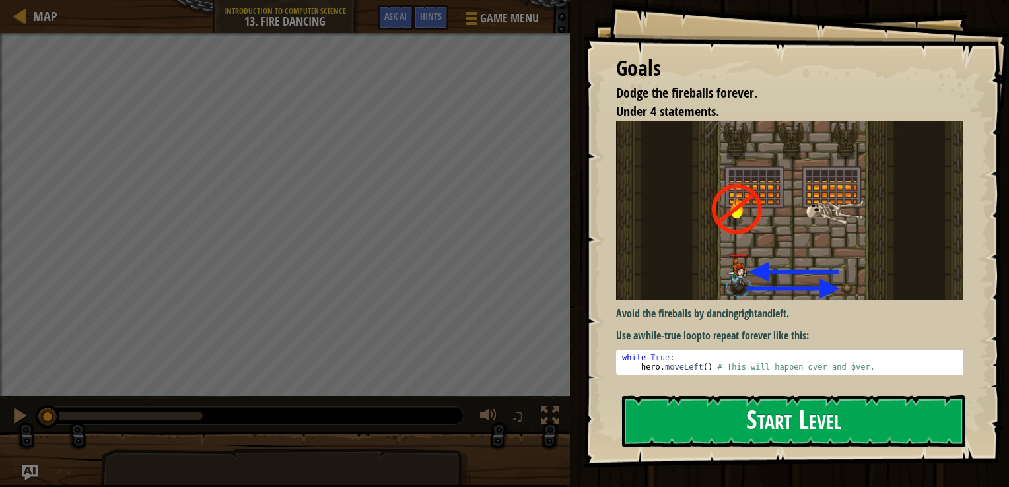
click at [821, 414] on button "Start Level" at bounding box center [793, 422] width 343 height 52
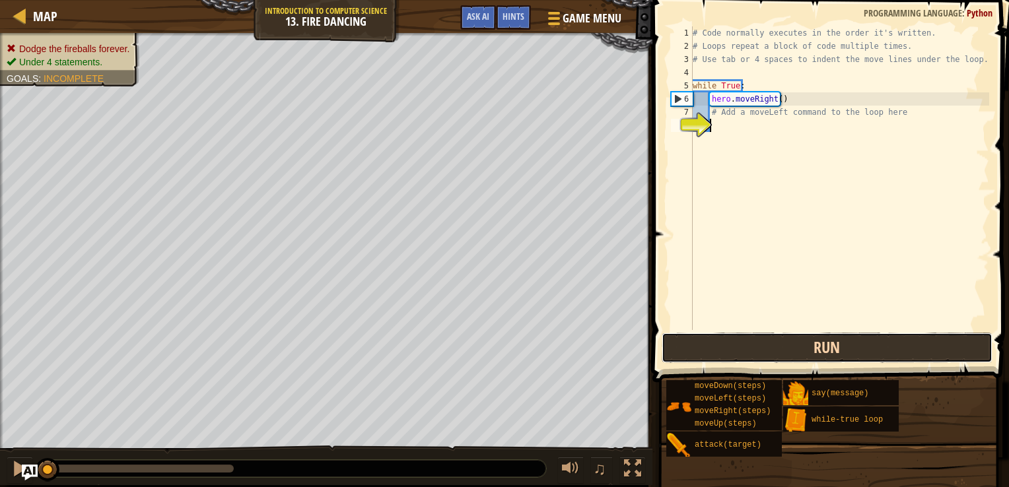
click at [687, 348] on button "Run" at bounding box center [827, 348] width 331 height 30
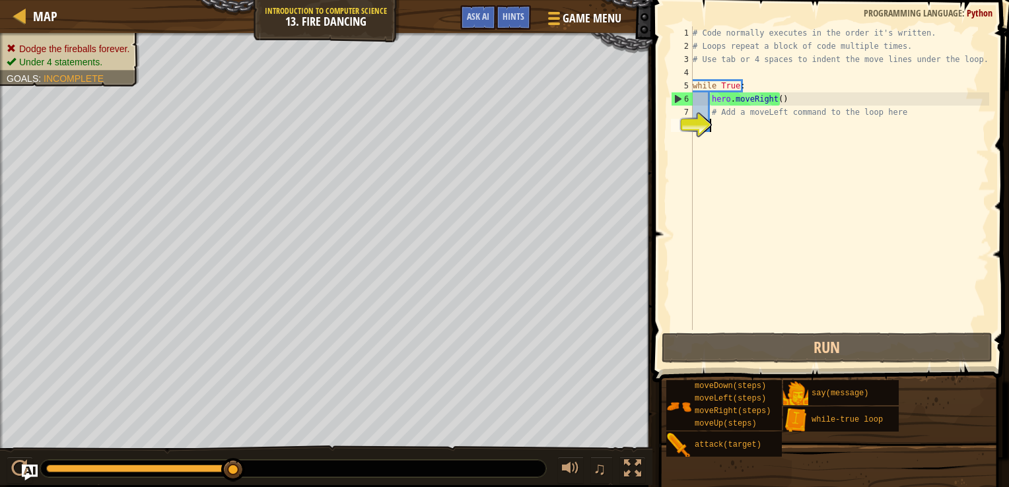
click at [780, 104] on div "# Code normally executes in the order it's written. # Loops repeat a block of c…" at bounding box center [839, 191] width 299 height 330
type textarea "hero.moveRight()"
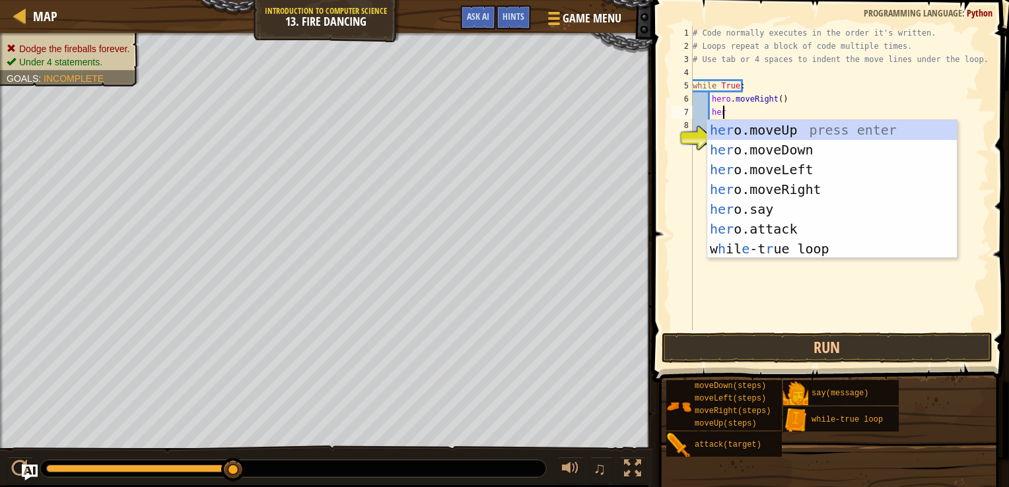
scroll to position [6, 2]
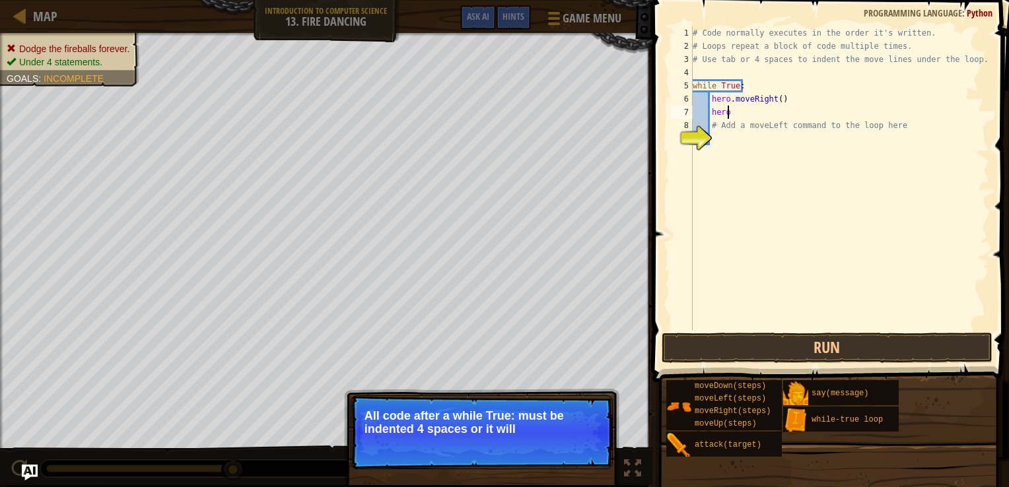
click at [781, 116] on div "# Code normally executes in the order it's written. # Loops repeat a block of c…" at bounding box center [839, 191] width 299 height 330
type textarea "h"
click at [772, 102] on div "# Code normally executes in the order it's written. # Loops repeat a block of c…" at bounding box center [839, 191] width 299 height 330
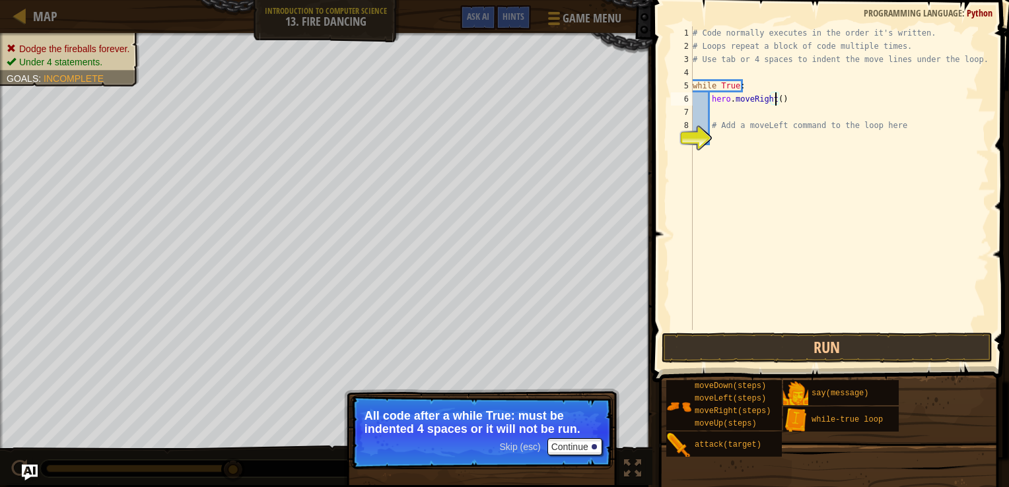
scroll to position [6, 7]
type textarea "hero.moveRight(2)"
click at [765, 112] on div "# Code normally executes in the order it's written. # Loops repeat a block of c…" at bounding box center [839, 191] width 299 height 330
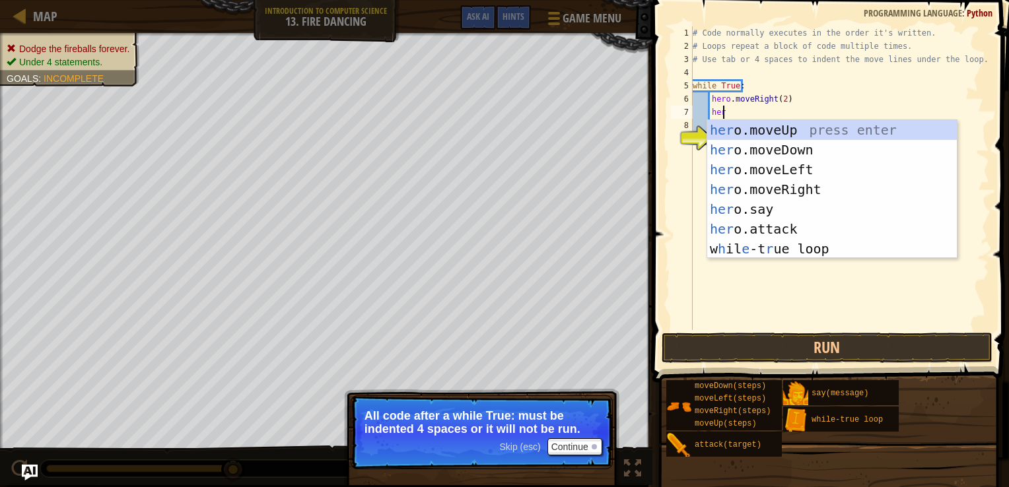
type textarea "hero"
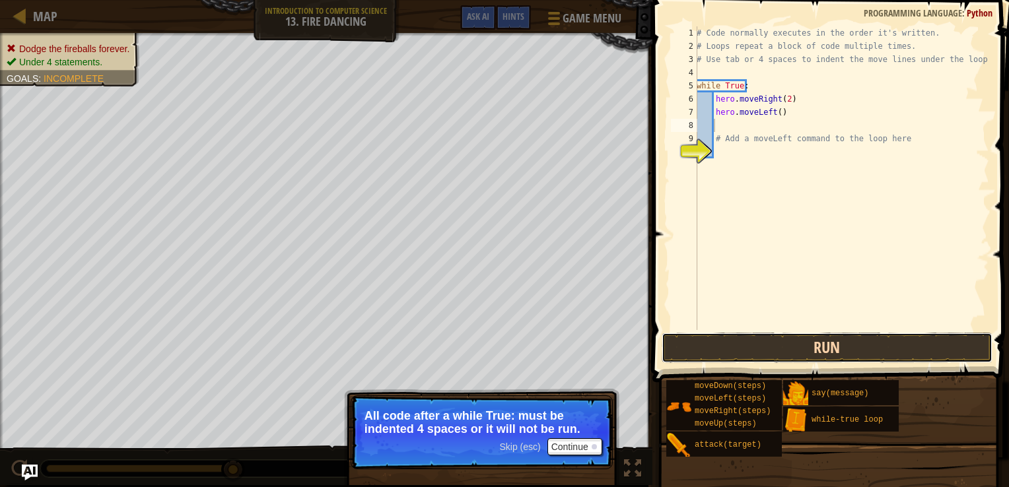
click at [733, 350] on button "Run" at bounding box center [827, 348] width 331 height 30
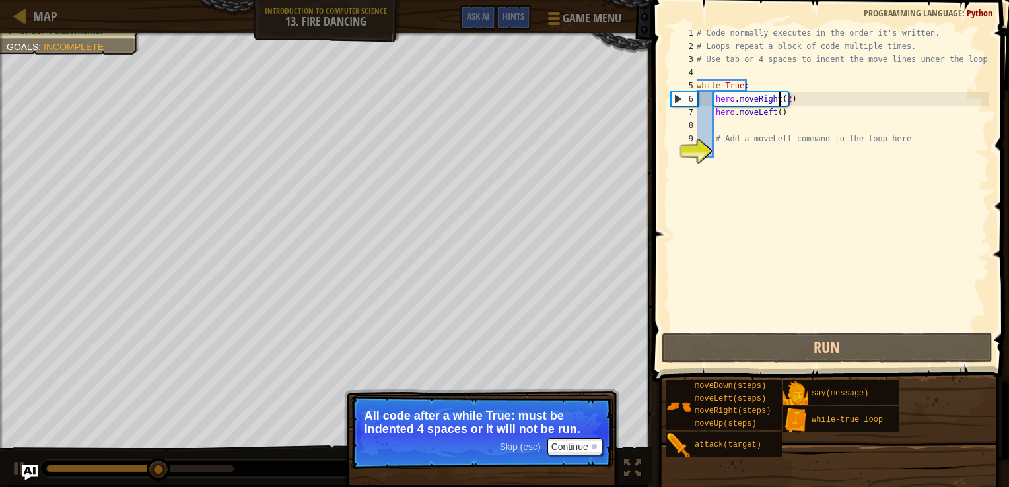
click at [781, 102] on div "# Code normally executes in the order it's written. # Loops repeat a block of c…" at bounding box center [841, 191] width 295 height 330
type textarea "hero.moveRight()"
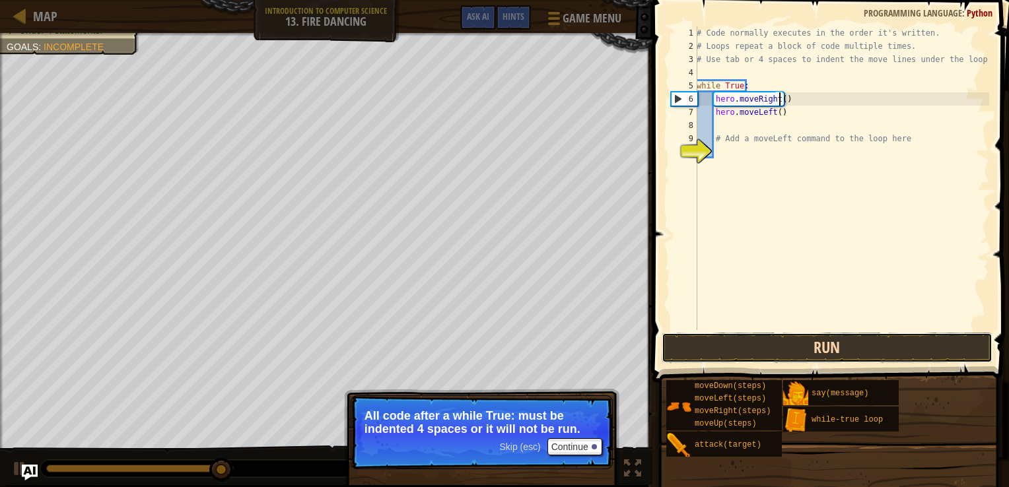
click at [773, 353] on button "Run" at bounding box center [827, 348] width 331 height 30
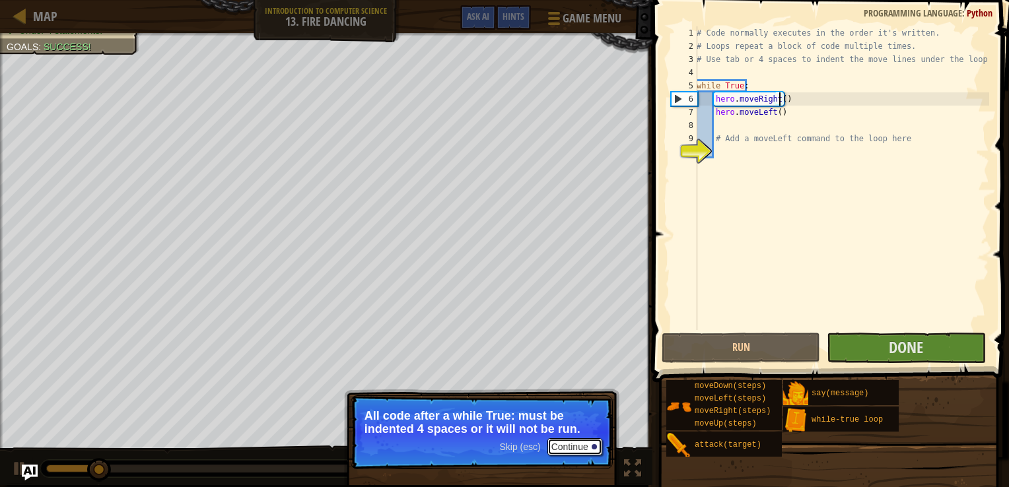
click at [573, 448] on button "Continue" at bounding box center [574, 446] width 55 height 17
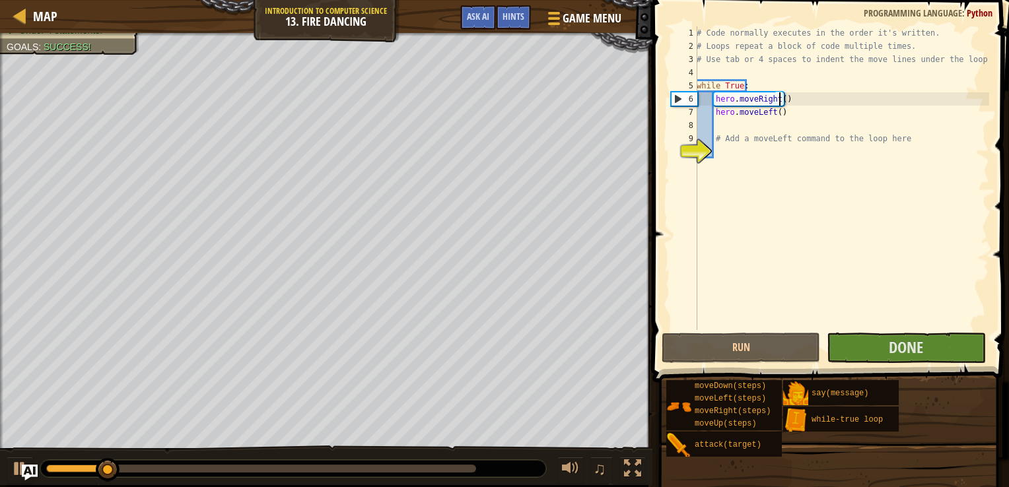
scroll to position [6, 6]
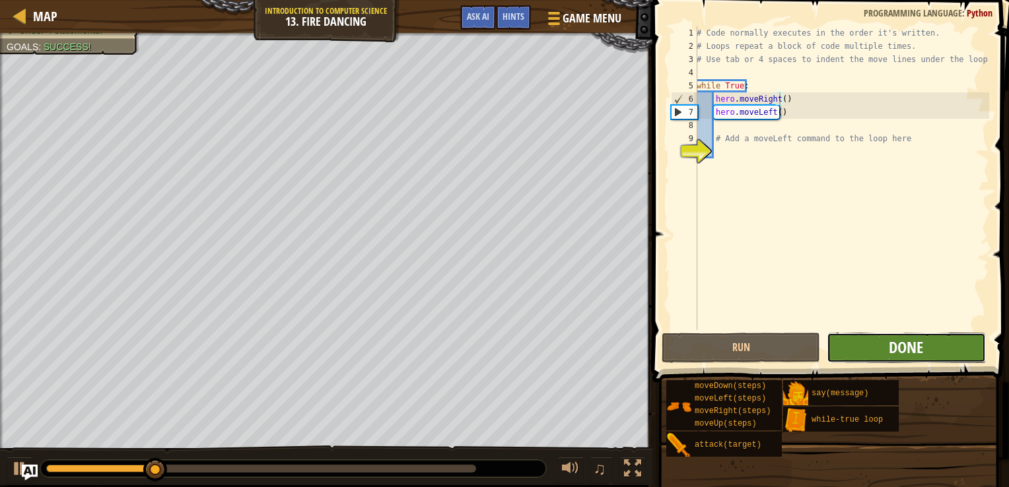
click at [901, 346] on span "Done" at bounding box center [906, 347] width 34 height 21
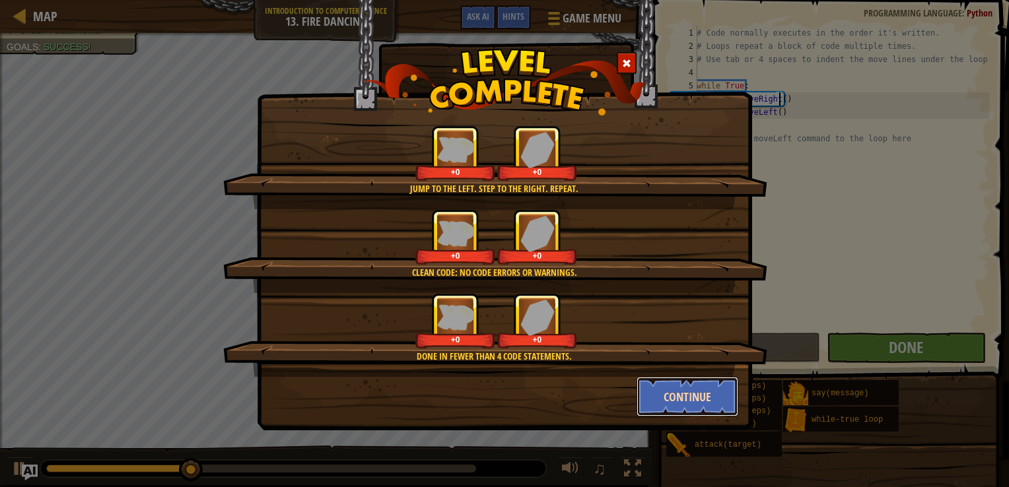
click at [685, 401] on button "Continue" at bounding box center [688, 397] width 102 height 40
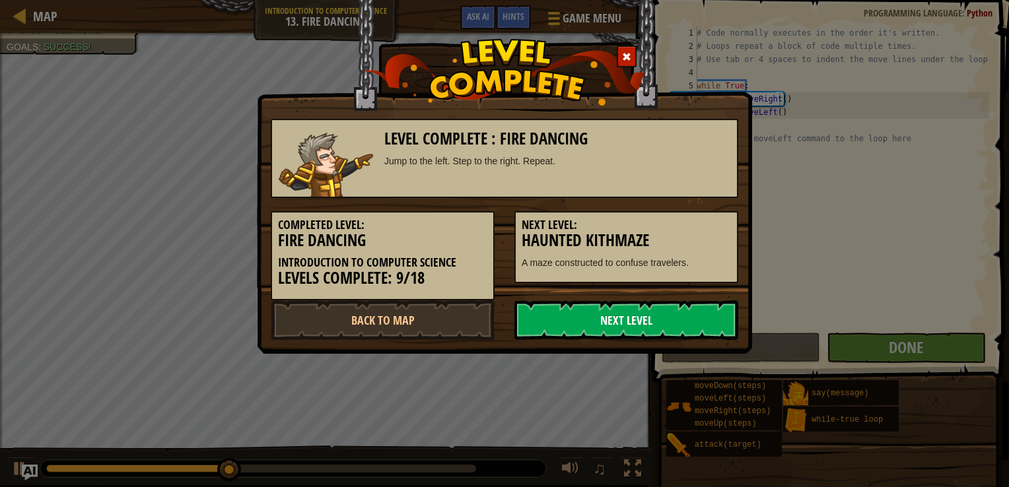
click at [630, 326] on link "Next Level" at bounding box center [626, 320] width 224 height 40
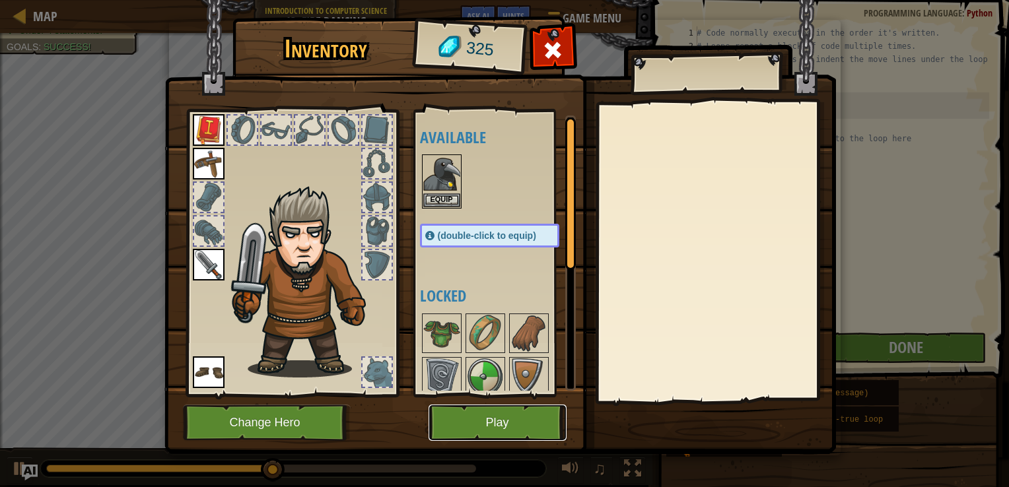
click at [492, 423] on button "Play" at bounding box center [498, 423] width 138 height 36
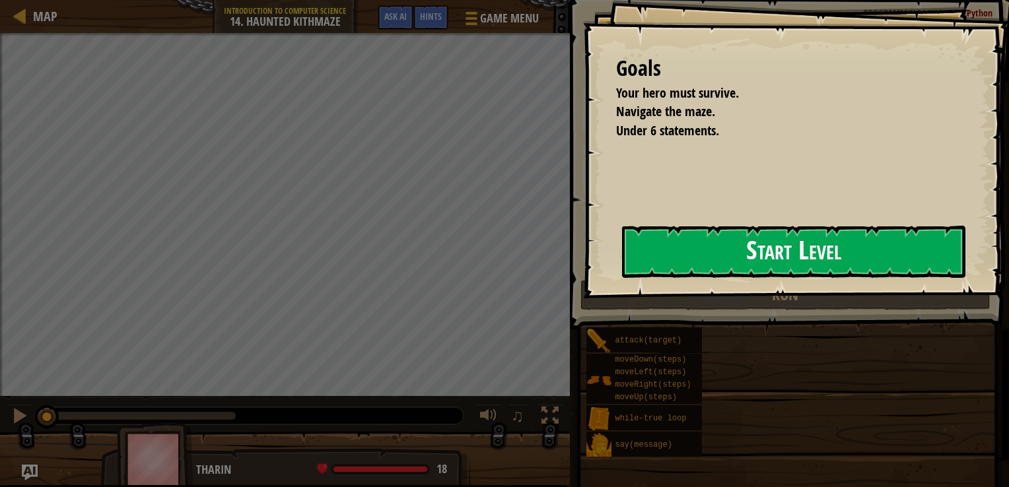
click at [695, 249] on button "Start Level" at bounding box center [793, 252] width 343 height 52
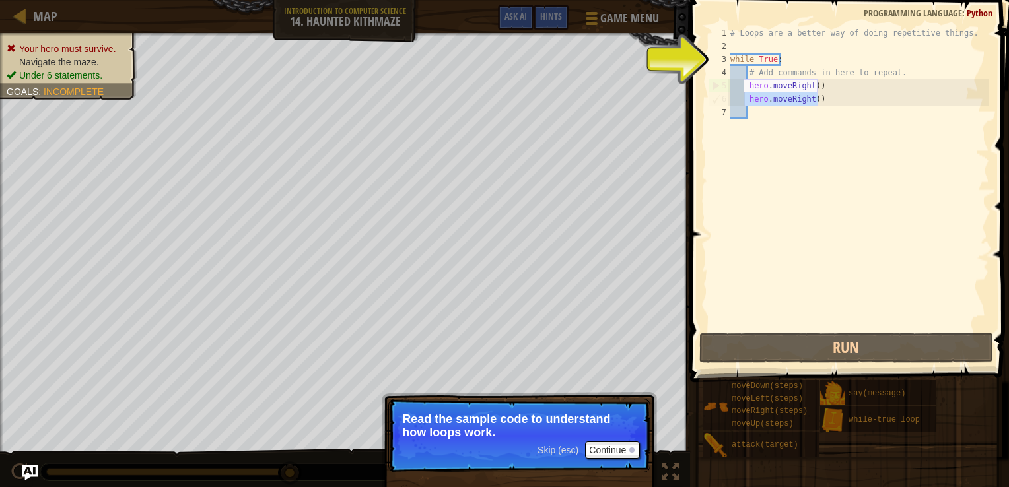
drag, startPoint x: 827, startPoint y: 98, endPoint x: 745, endPoint y: 100, distance: 81.9
click at [745, 100] on div "# Loops are a better way of doing repetitive things. while True : # Add command…" at bounding box center [858, 191] width 261 height 330
type textarea "hero.moveRight()"
click at [610, 450] on button "Continue" at bounding box center [612, 450] width 55 height 17
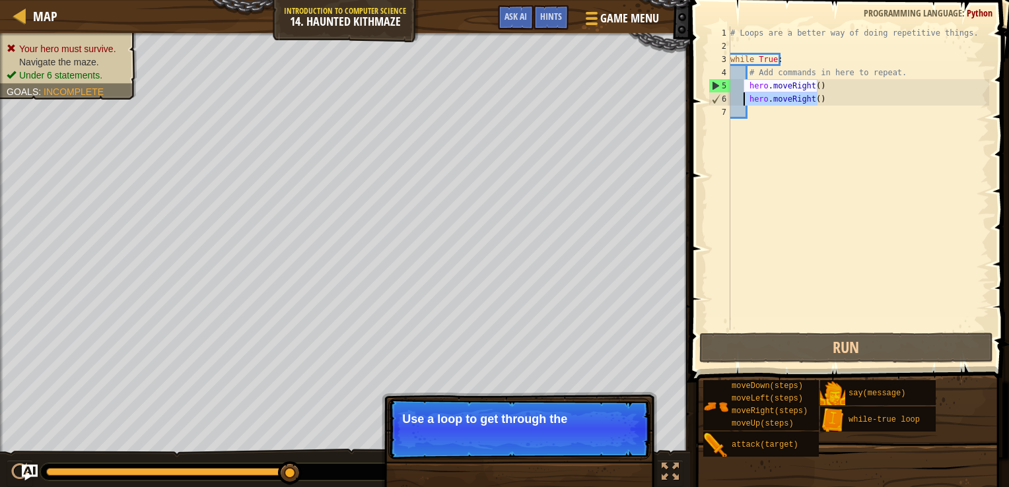
click at [817, 124] on div "# Loops are a better way of doing repetitive things. while True : # Add command…" at bounding box center [858, 191] width 261 height 330
click at [830, 108] on div "# Loops are a better way of doing repetitive things. while True : # Add command…" at bounding box center [858, 191] width 261 height 330
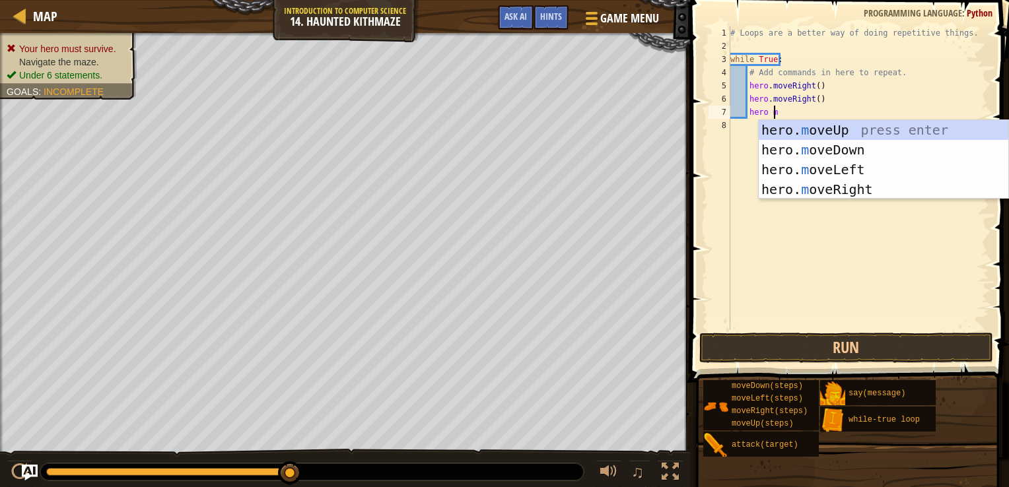
type textarea "hero mo"
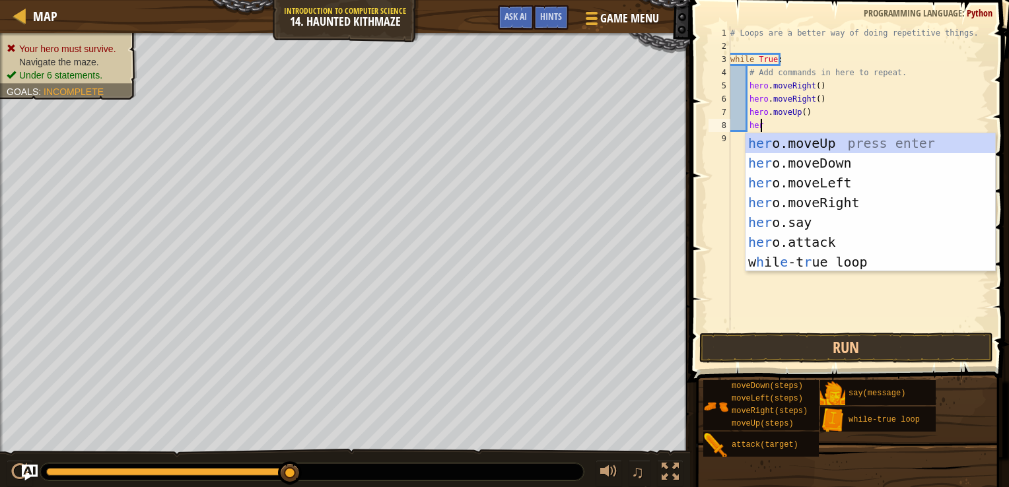
scroll to position [6, 2]
type textarea "hero"
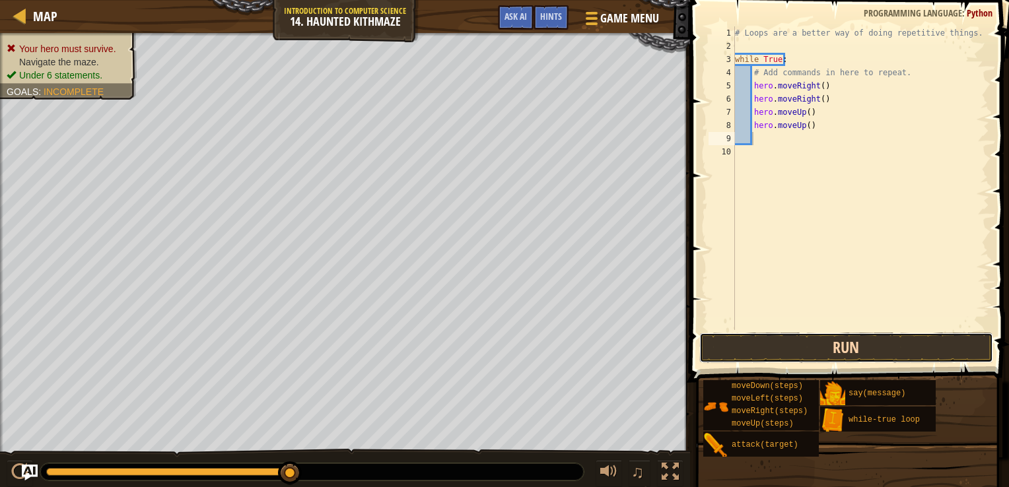
click at [779, 350] on button "Run" at bounding box center [846, 348] width 294 height 30
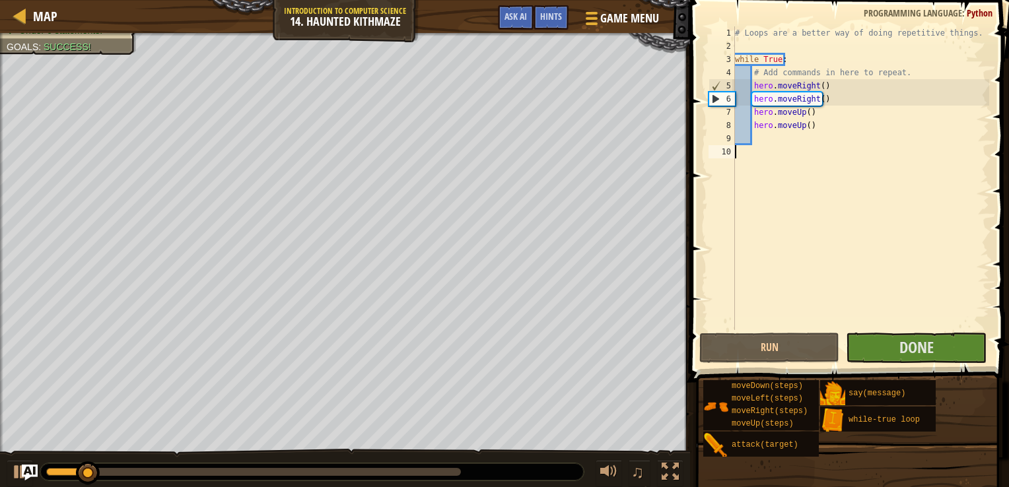
click at [913, 318] on div "# Loops are a better way of doing repetitive things. while True : # Add command…" at bounding box center [861, 191] width 258 height 330
click at [914, 335] on button "Done" at bounding box center [916, 348] width 140 height 30
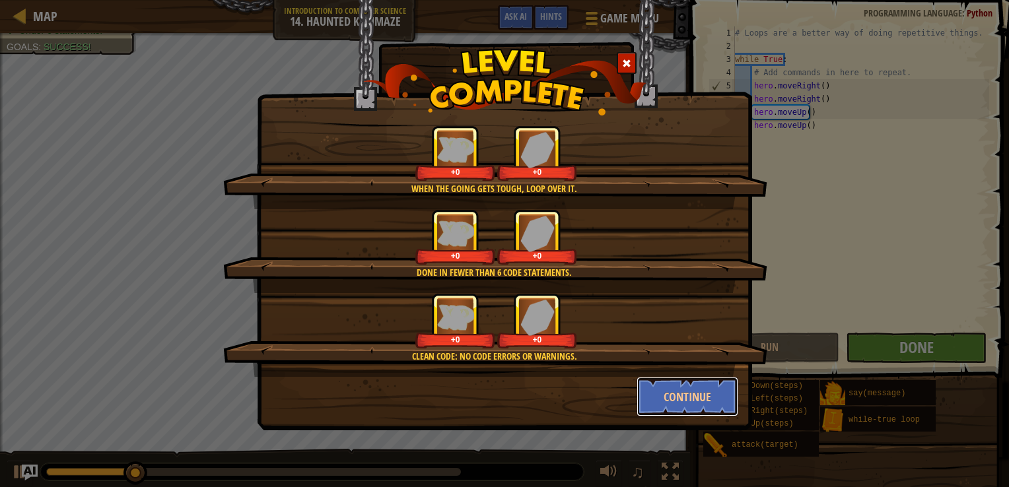
drag, startPoint x: 650, startPoint y: 392, endPoint x: 642, endPoint y: 381, distance: 13.6
click at [650, 386] on button "Continue" at bounding box center [688, 397] width 102 height 40
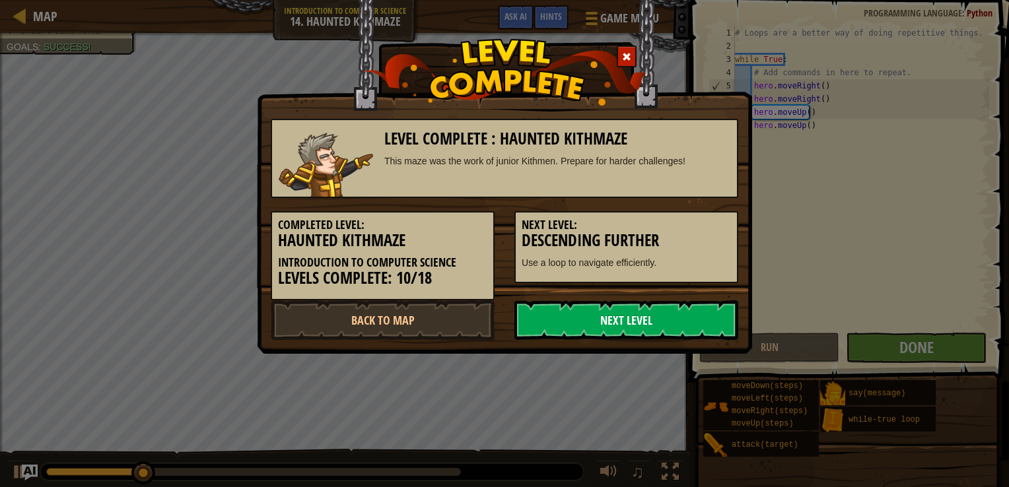
click at [646, 337] on link "Next Level" at bounding box center [626, 320] width 224 height 40
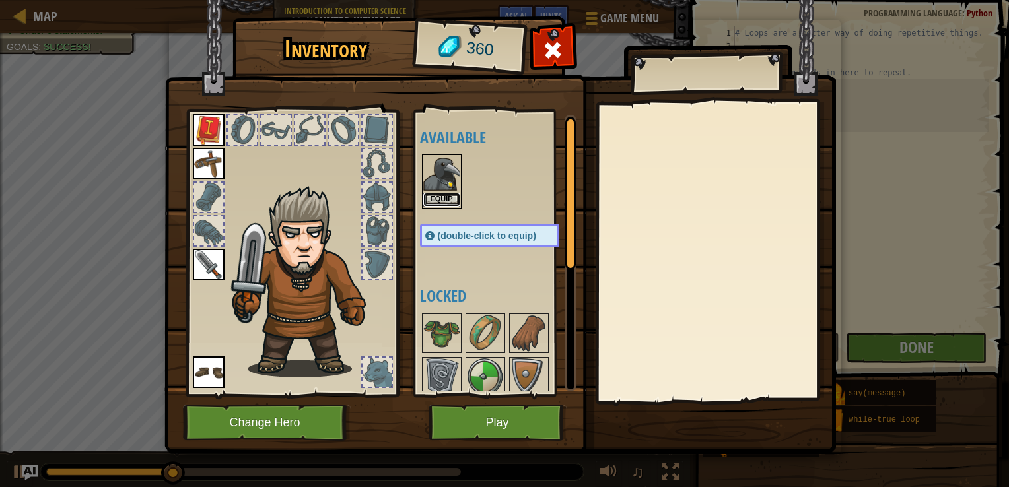
click at [442, 200] on button "Equip" at bounding box center [441, 200] width 37 height 14
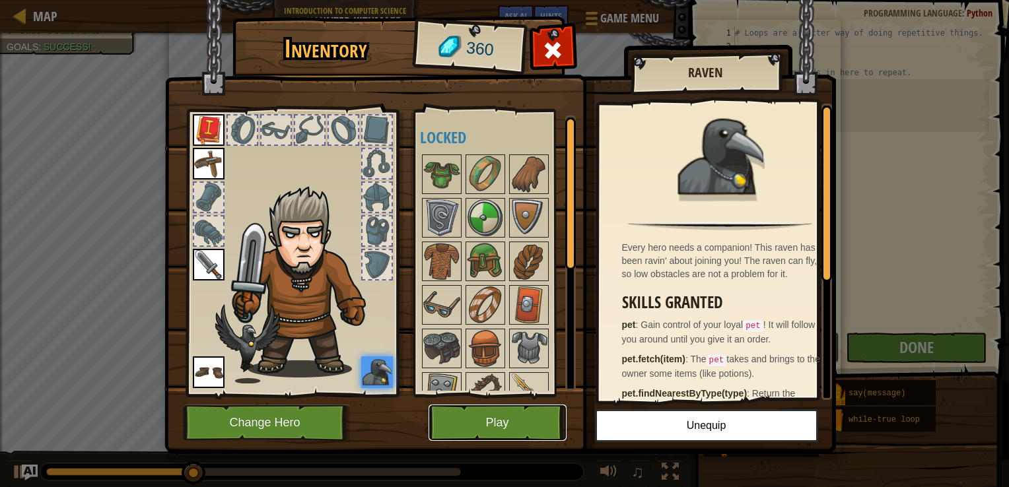
click at [504, 431] on button "Play" at bounding box center [498, 423] width 138 height 36
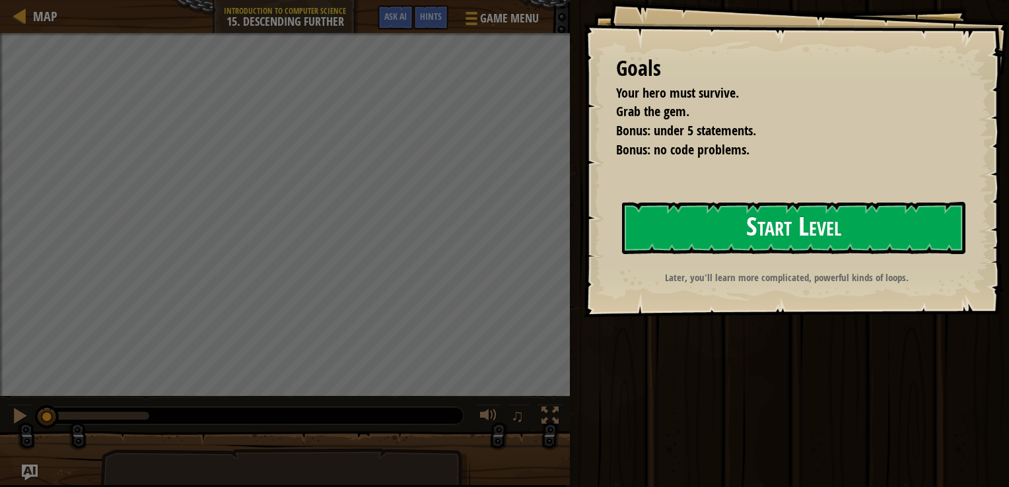
click at [689, 213] on button "Start Level" at bounding box center [793, 228] width 343 height 52
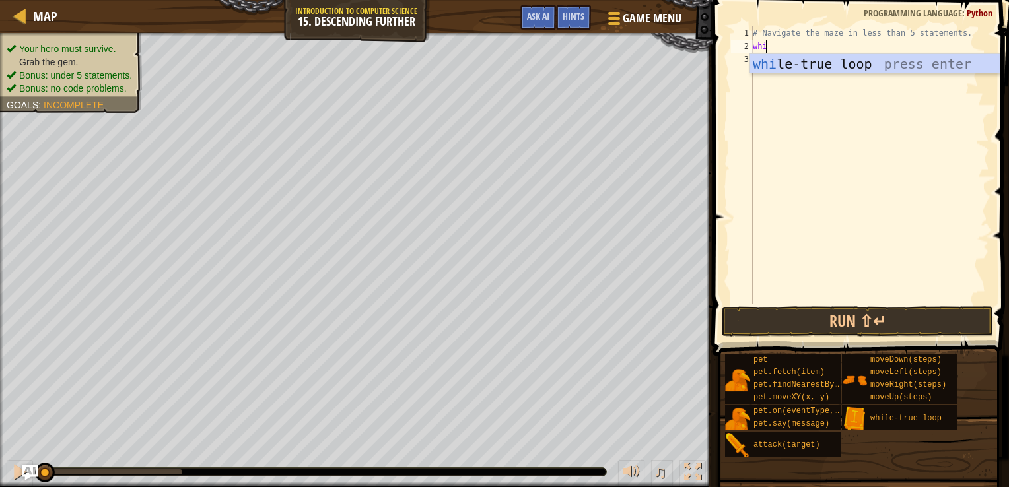
scroll to position [6, 0]
type textarea "while"
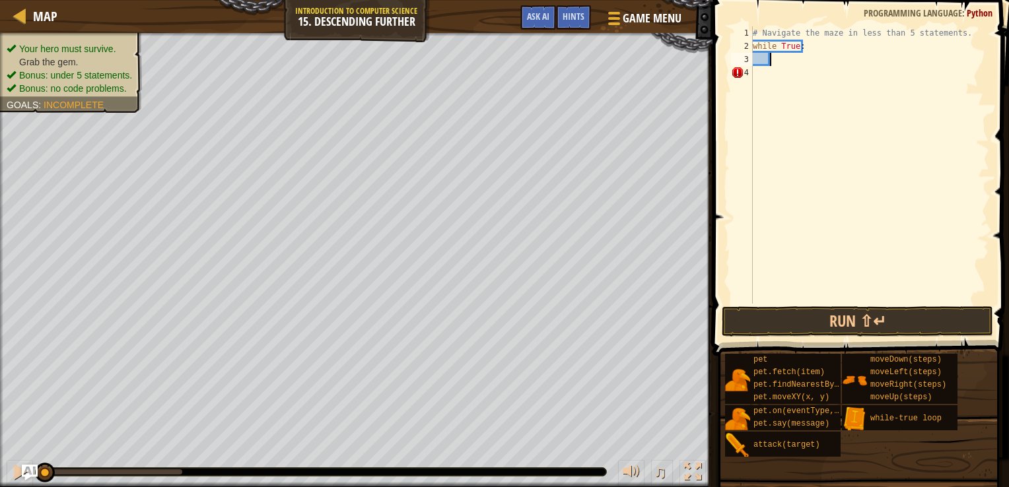
scroll to position [6, 1]
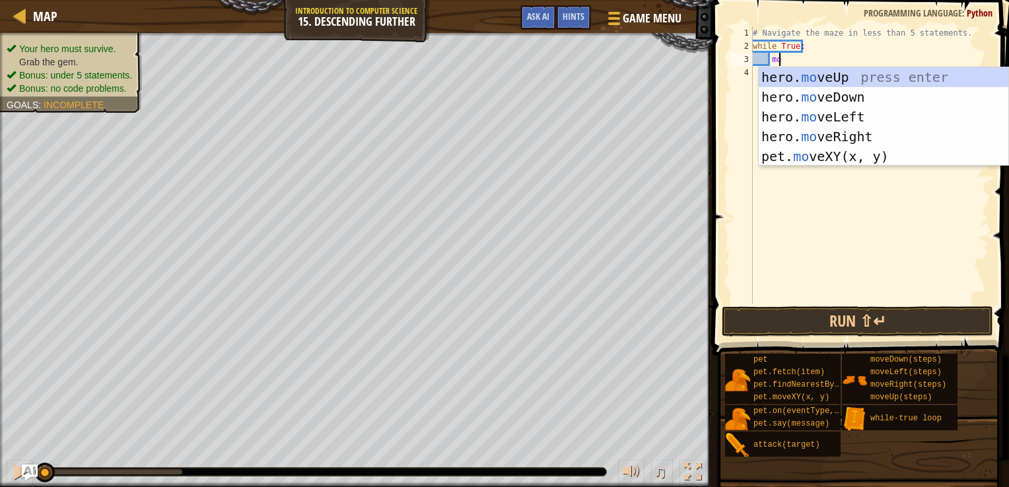
type textarea "mov"
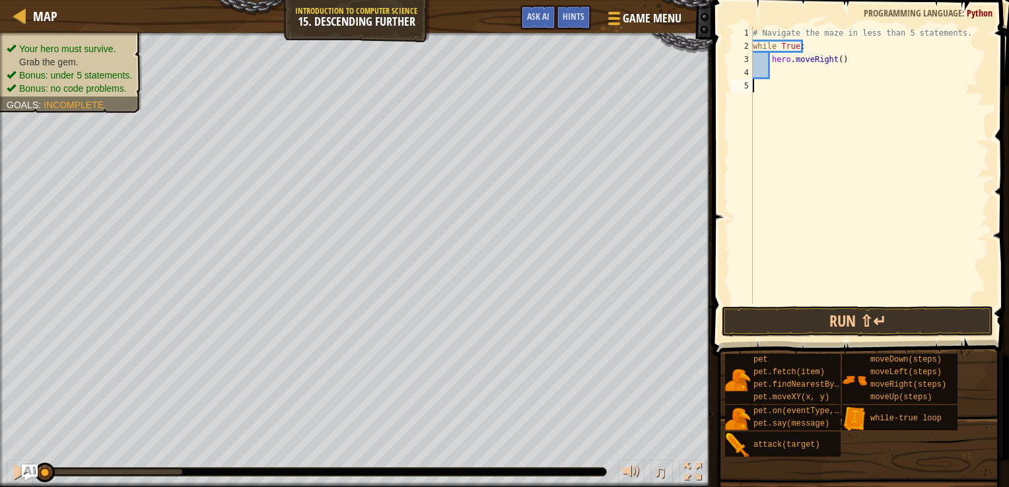
scroll to position [6, 0]
click at [838, 62] on div "# Navigate the maze in less than 5 statements. while True : hero . moveRight ( )" at bounding box center [869, 178] width 239 height 304
click at [837, 60] on div "# Navigate the maze in less than 5 statements. while True : hero . moveRight ( )" at bounding box center [869, 178] width 239 height 304
type textarea "hero.moveRight(2)"
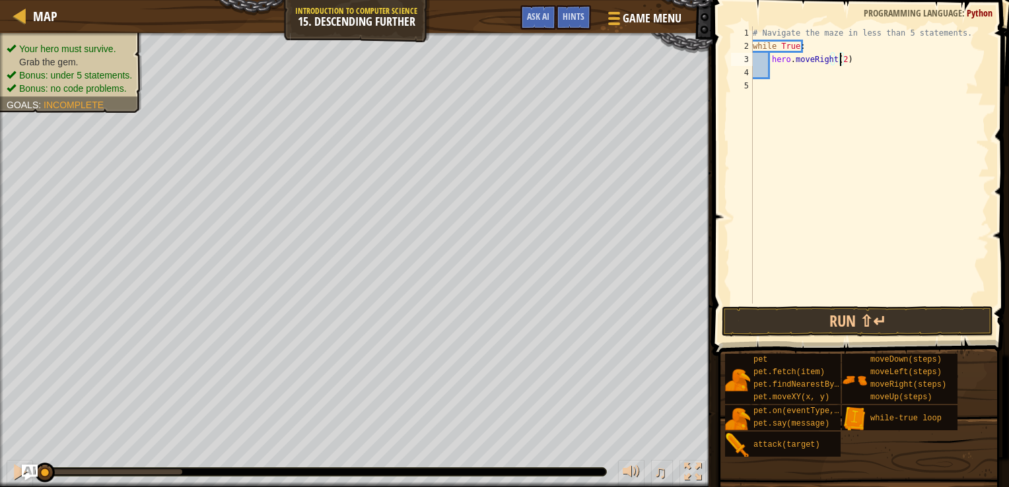
click at [840, 65] on div "# Navigate the maze in less than 5 statements. while True : hero . moveRight ( …" at bounding box center [869, 178] width 239 height 304
click at [840, 81] on div "# Navigate the maze in less than 5 statements. while True : hero . moveRight ( …" at bounding box center [869, 178] width 239 height 304
click at [837, 73] on div "# Navigate the maze in less than 5 statements. while True : hero . moveRight ( …" at bounding box center [869, 178] width 239 height 304
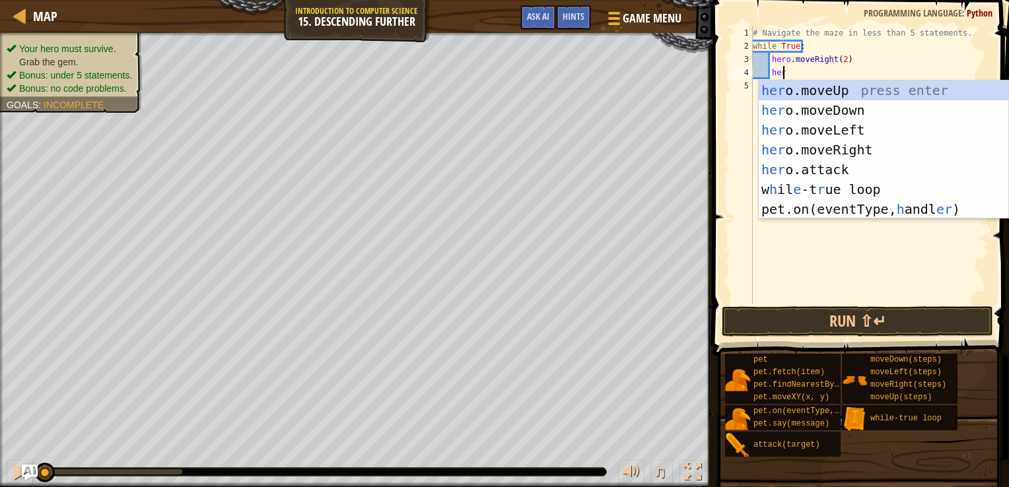
scroll to position [6, 2]
type textarea "hero"
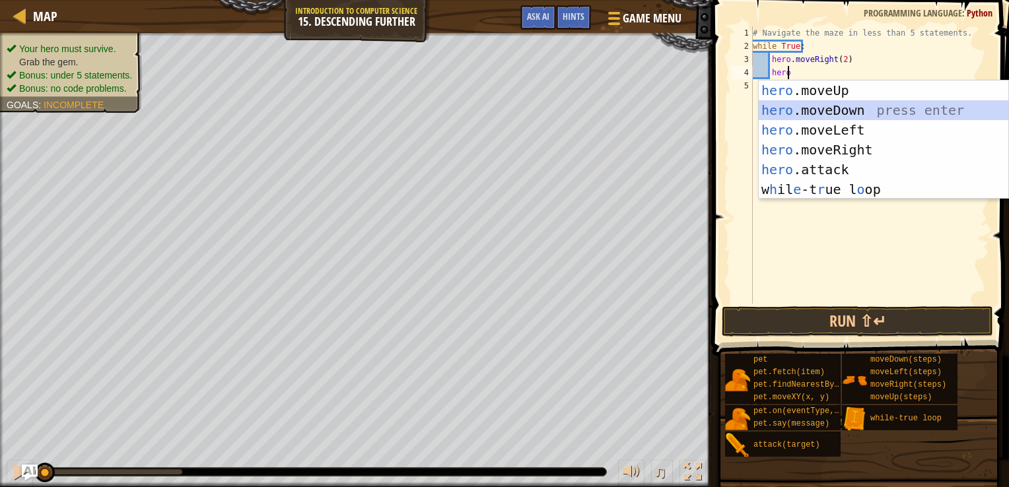
scroll to position [6, 0]
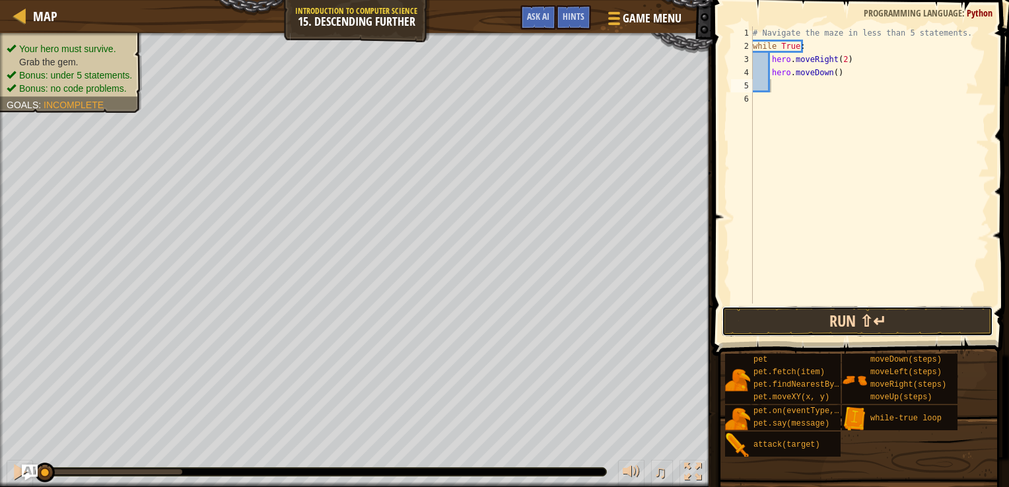
click at [900, 320] on button "Run ⇧↵" at bounding box center [858, 321] width 272 height 30
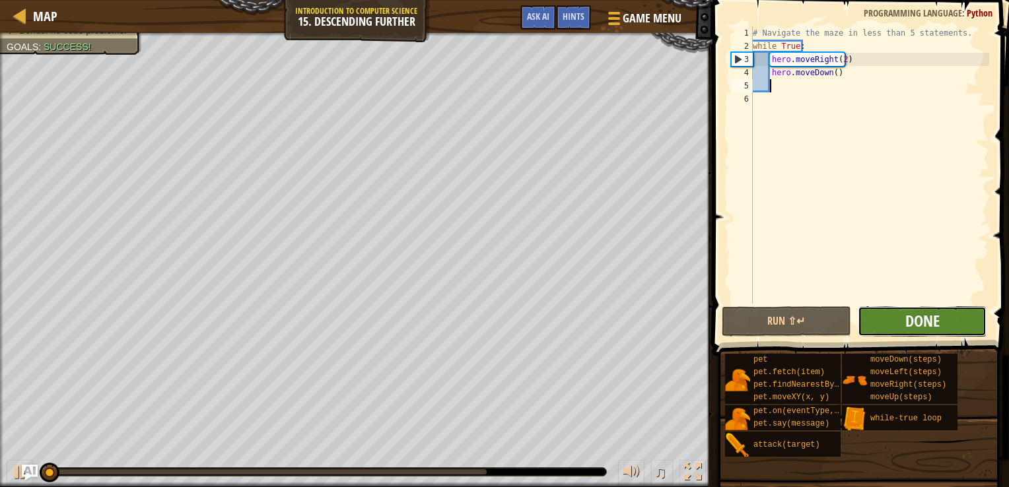
drag, startPoint x: 900, startPoint y: 320, endPoint x: 909, endPoint y: 320, distance: 8.6
click at [909, 320] on button "Done" at bounding box center [922, 321] width 129 height 30
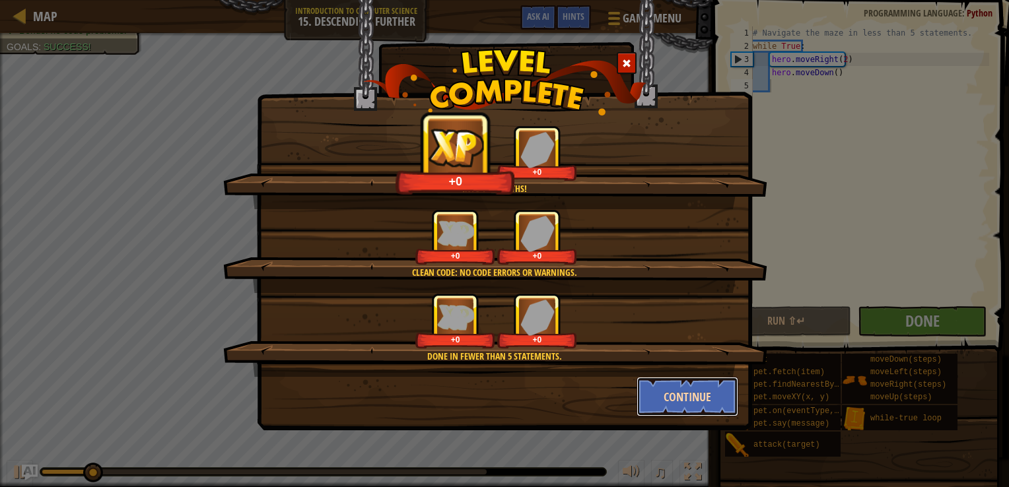
click at [693, 402] on button "Continue" at bounding box center [688, 397] width 102 height 40
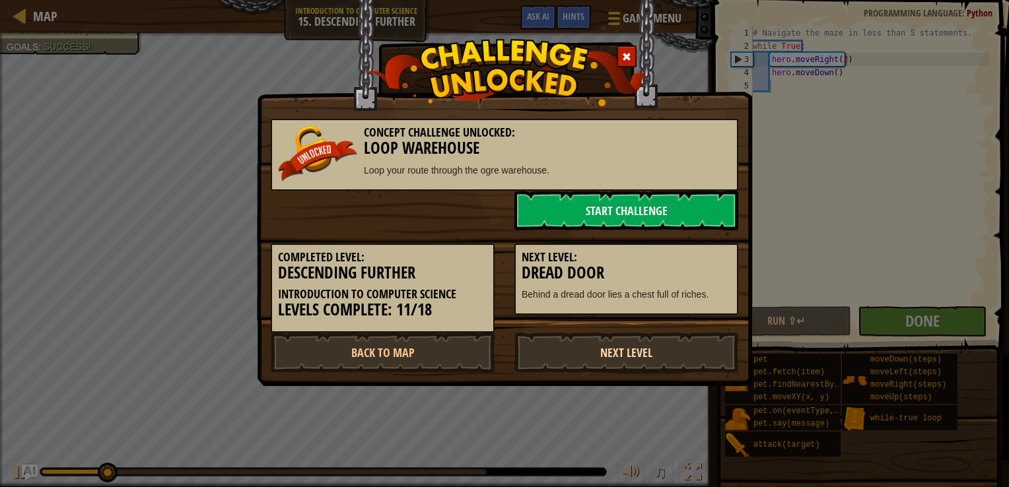
click at [666, 351] on link "Next Level" at bounding box center [626, 353] width 224 height 40
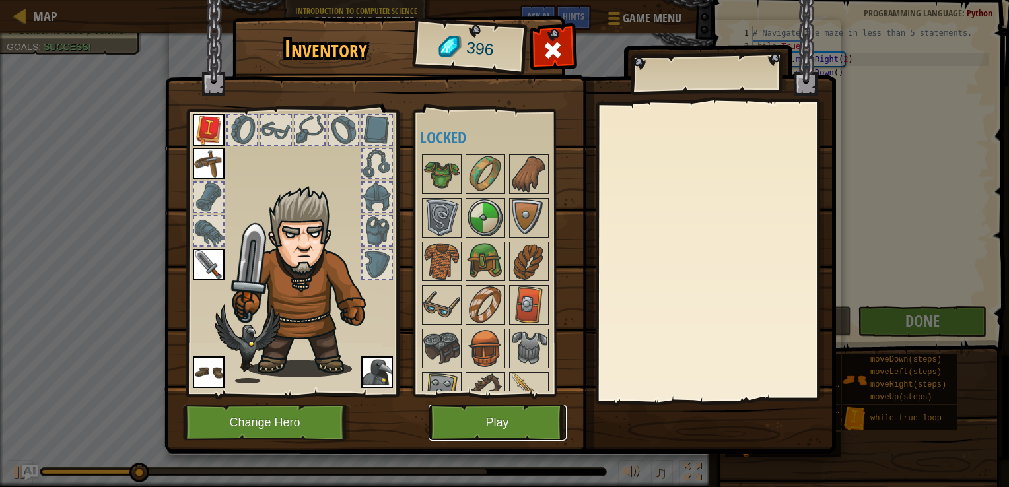
click at [503, 430] on button "Play" at bounding box center [498, 423] width 138 height 36
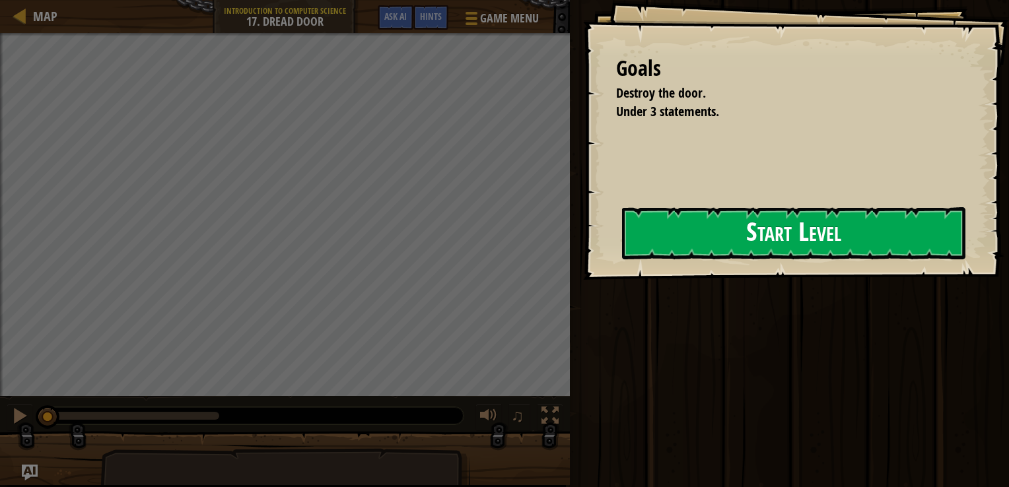
click at [724, 213] on button "Start Level" at bounding box center [793, 233] width 343 height 52
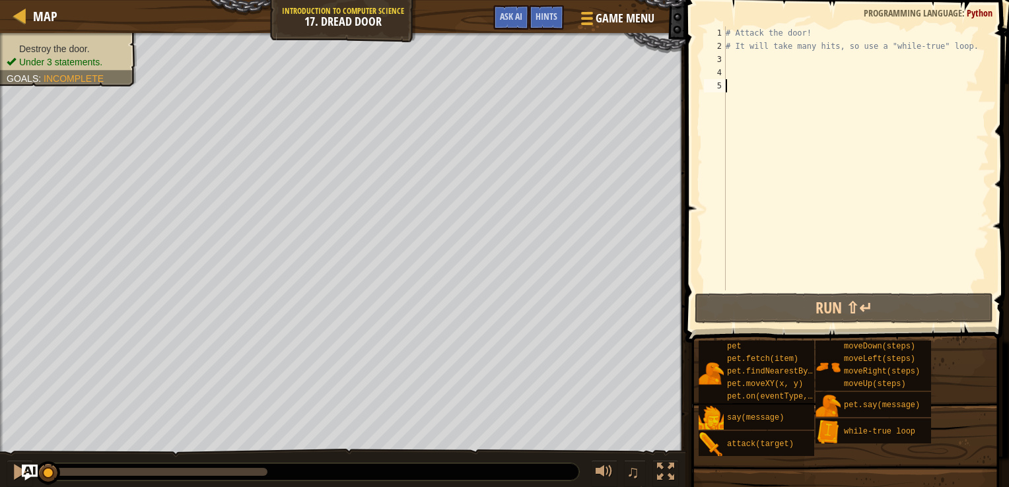
click at [753, 63] on div "# Attack the door! # It will take many hits, so use a "while-true" loop." at bounding box center [856, 171] width 266 height 291
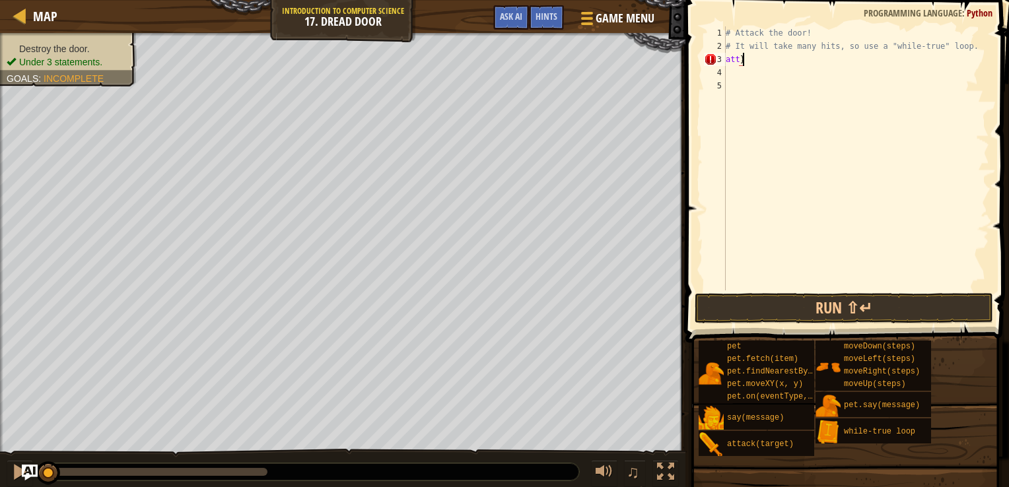
scroll to position [6, 0]
type textarea "a"
type textarea "hero.attack("Door")"
click at [816, 308] on button "Run ⇧↵" at bounding box center [844, 308] width 298 height 30
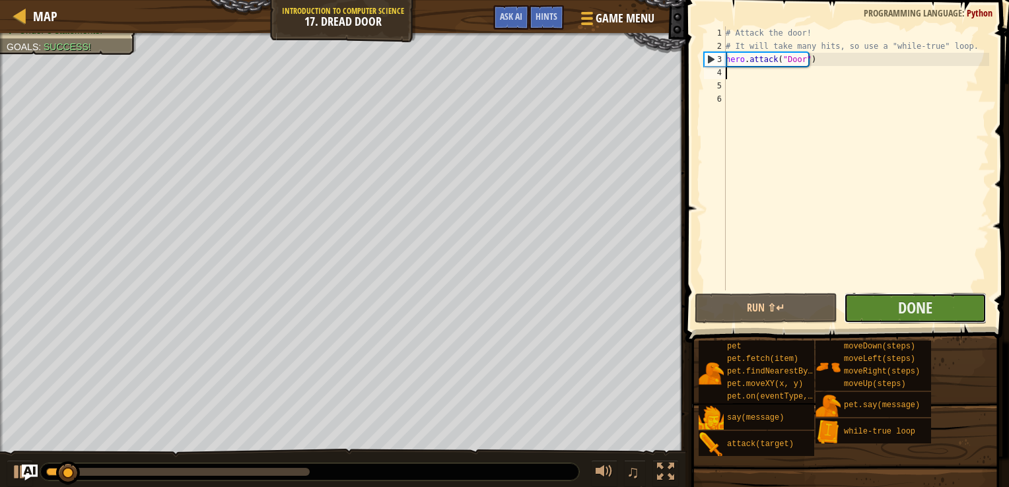
click at [889, 310] on button "Done" at bounding box center [915, 308] width 143 height 30
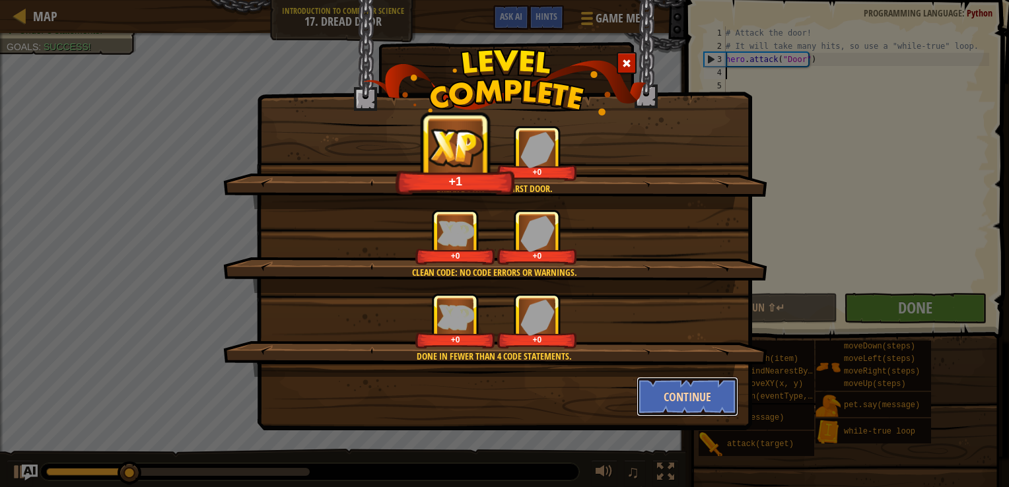
click at [687, 405] on button "Continue" at bounding box center [688, 397] width 102 height 40
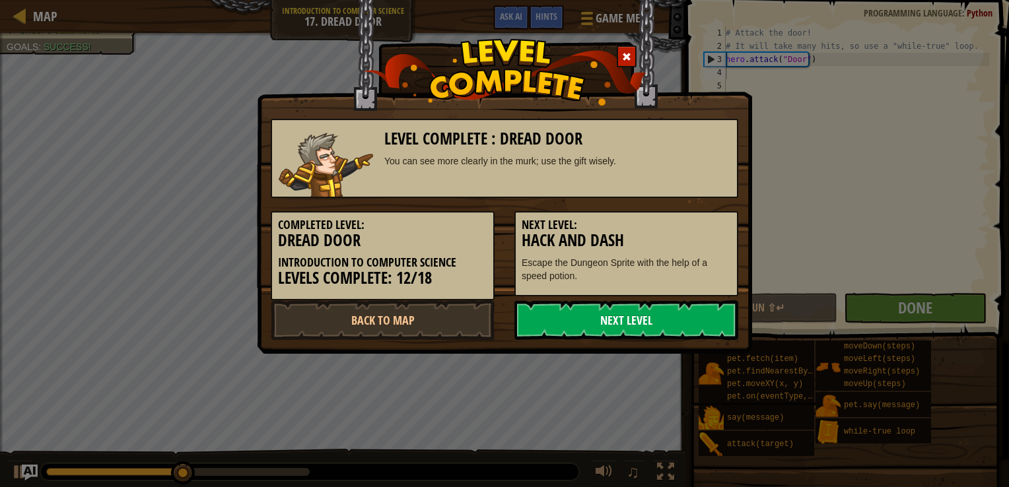
click at [647, 328] on link "Next Level" at bounding box center [626, 320] width 224 height 40
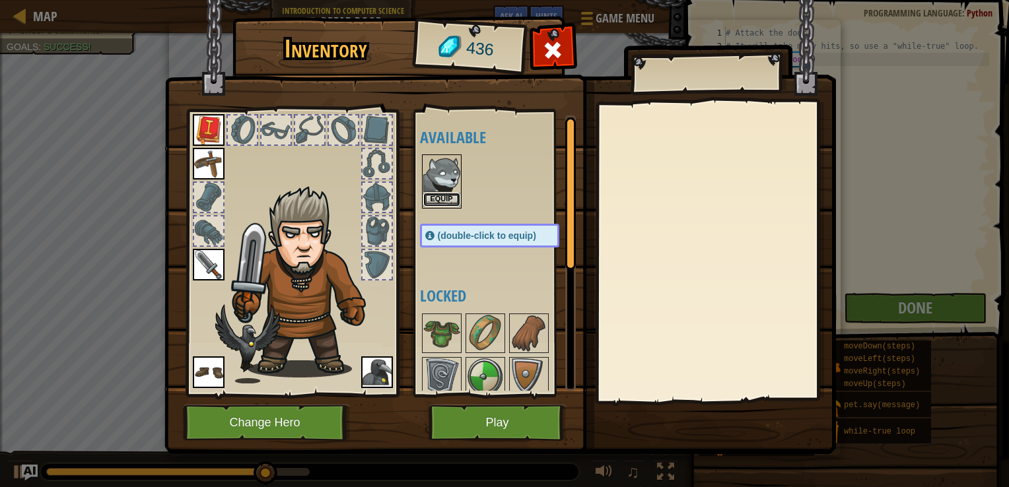
click at [440, 200] on button "Equip" at bounding box center [441, 200] width 37 height 14
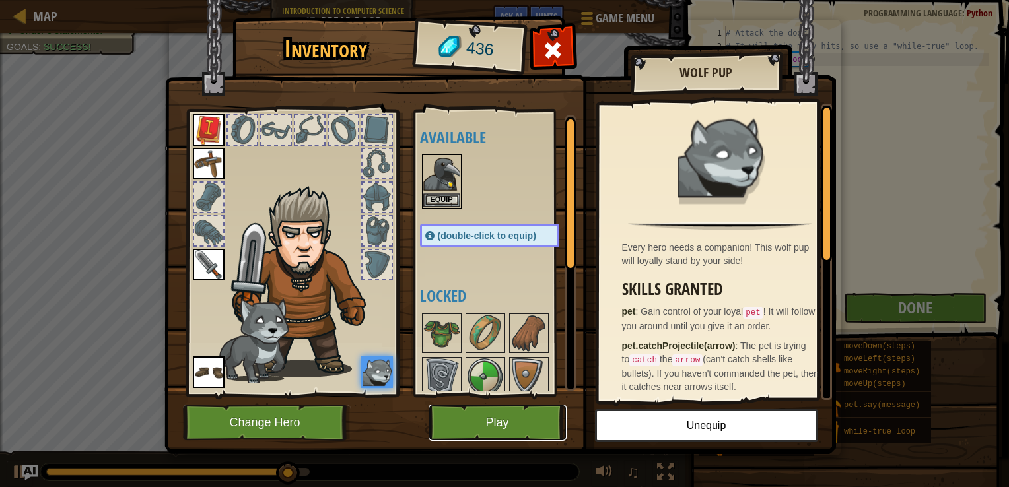
click at [473, 418] on button "Play" at bounding box center [498, 423] width 138 height 36
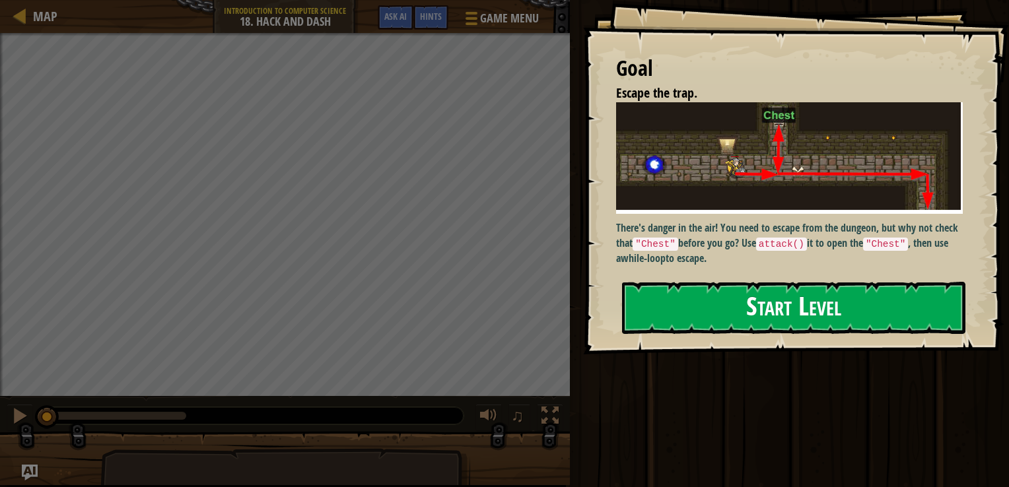
click at [693, 298] on button "Start Level" at bounding box center [793, 308] width 343 height 52
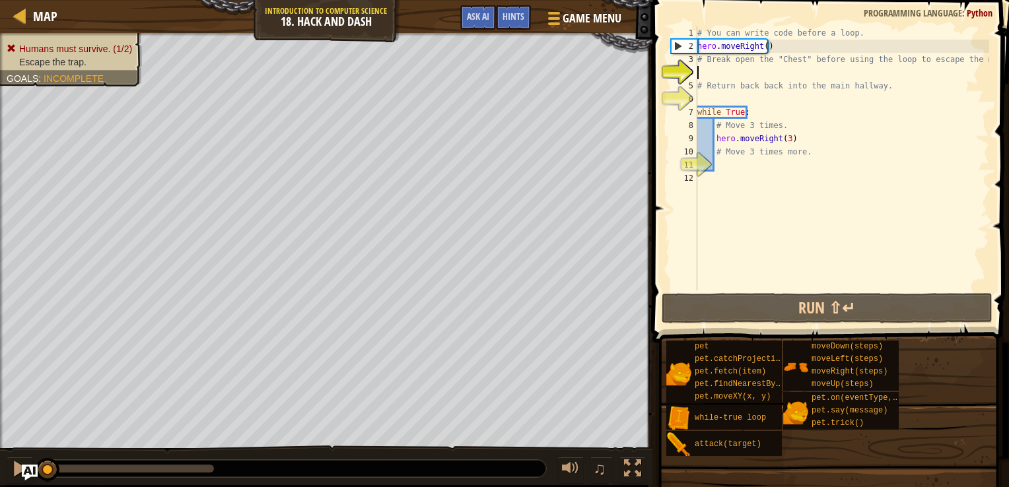
click at [723, 164] on div "# You can write code before a loop. hero . moveRight ( ) # Break open the "Ches…" at bounding box center [842, 171] width 294 height 291
click at [738, 99] on div "# You can write code before a loop. hero . moveRight ( ) # Break open the "Ches…" at bounding box center [842, 171] width 294 height 291
click at [757, 72] on div "# You can write code before a loop. hero . moveRight ( ) # Break open the "Ches…" at bounding box center [842, 171] width 294 height 291
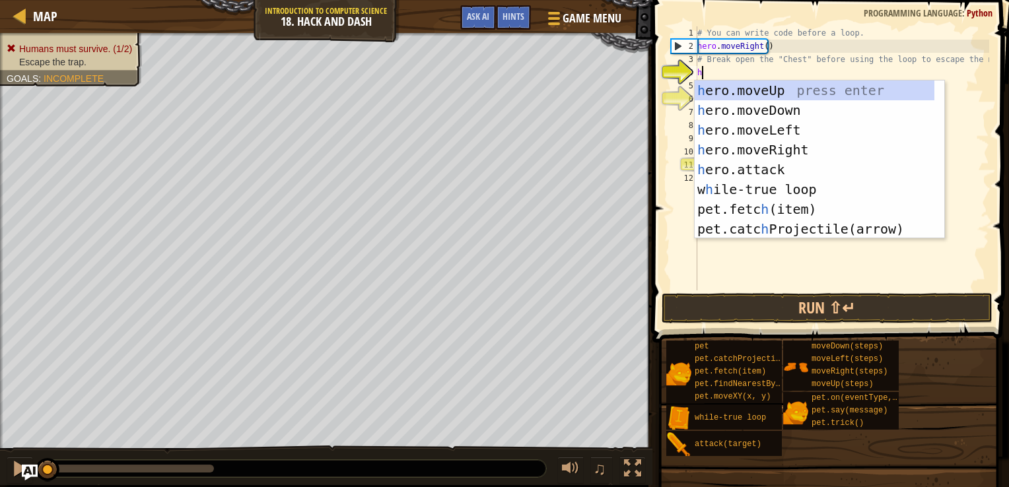
scroll to position [6, 0]
type textarea "her"
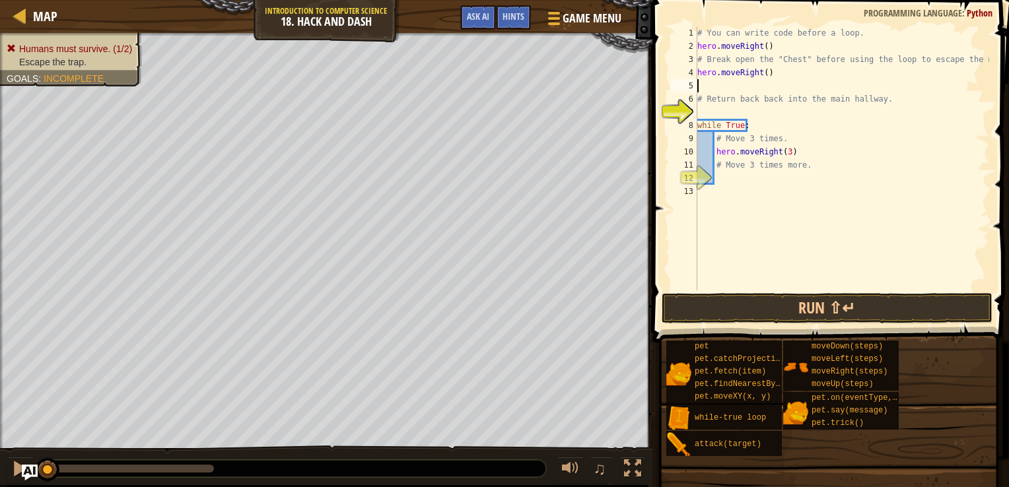
type textarea "hero.moveRight()"
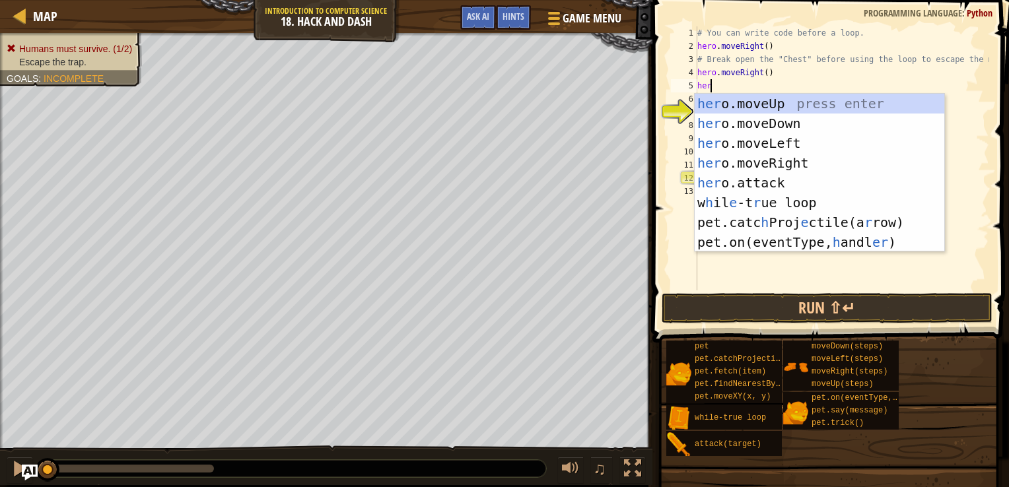
type textarea "hero"
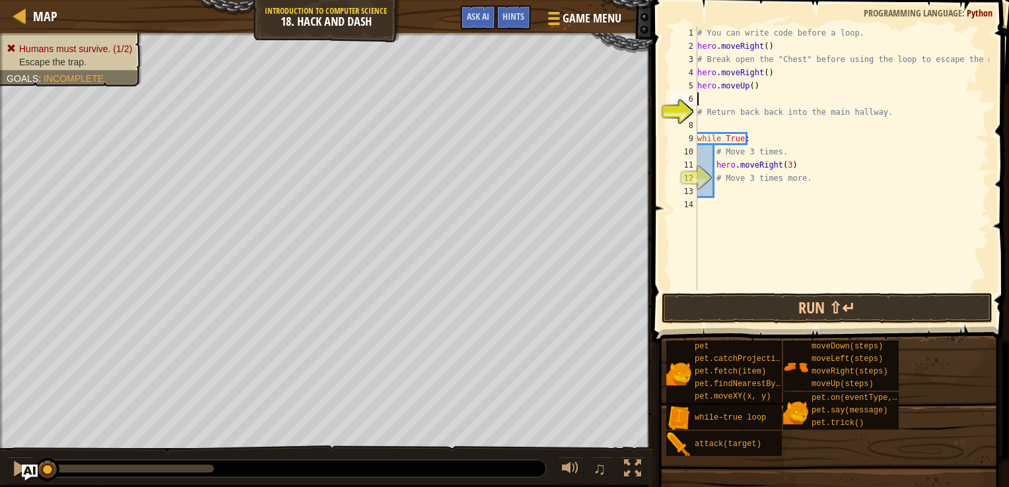
type textarea "# Return back back into the main hallway."
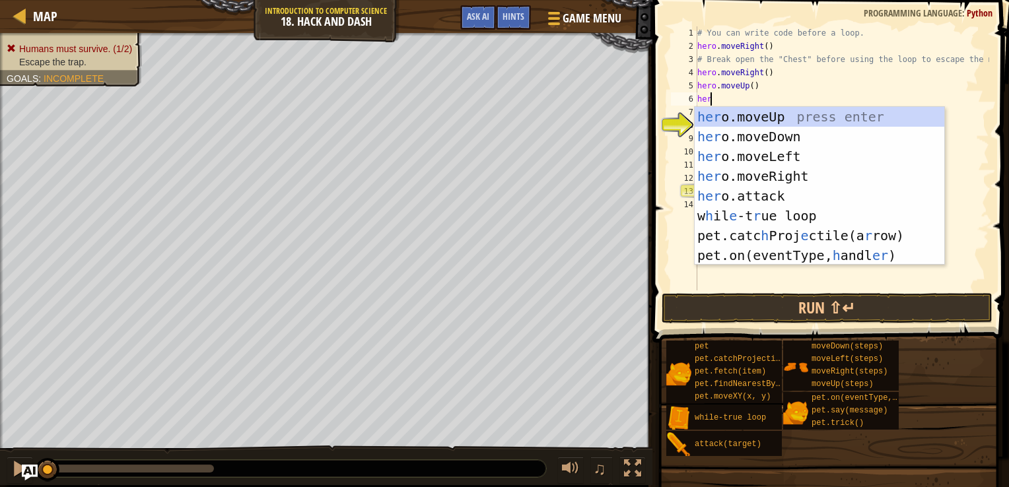
type textarea "hero"
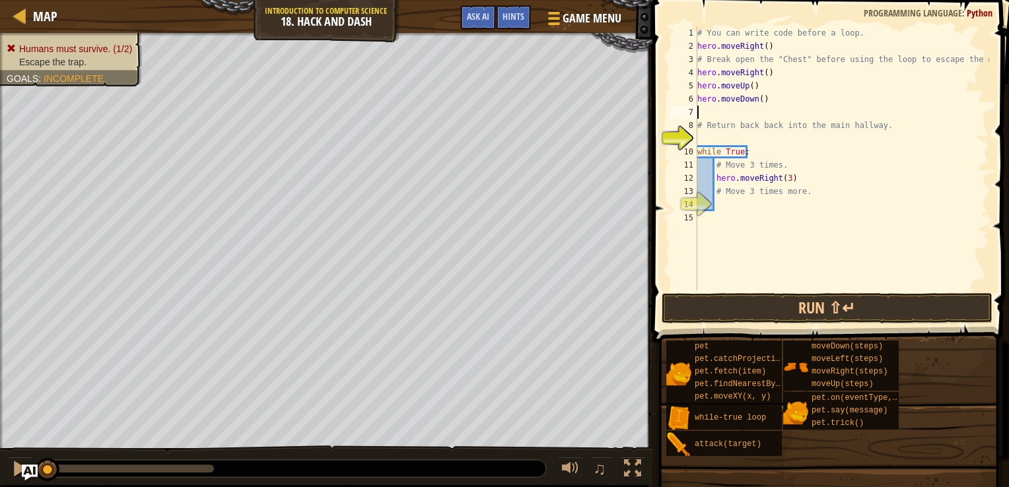
type textarea "hero.moveDown()"
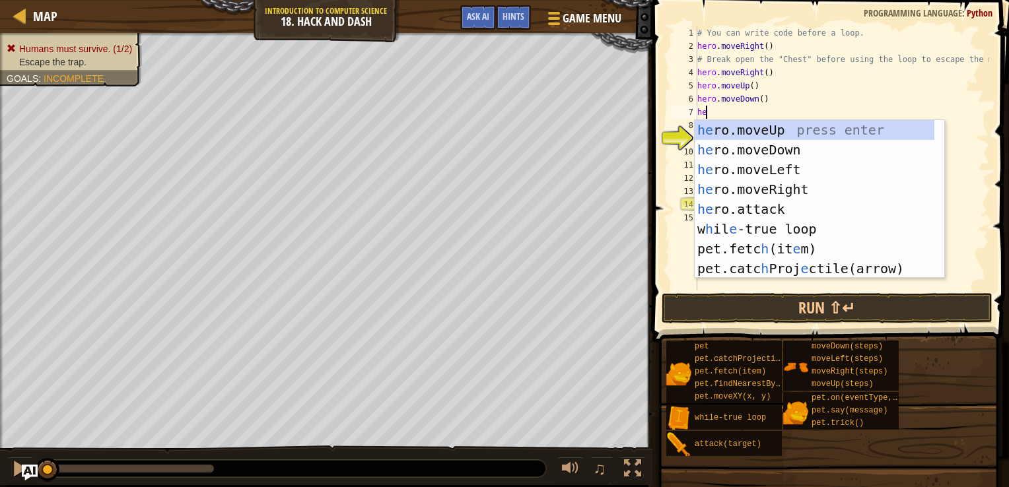
type textarea "hero"
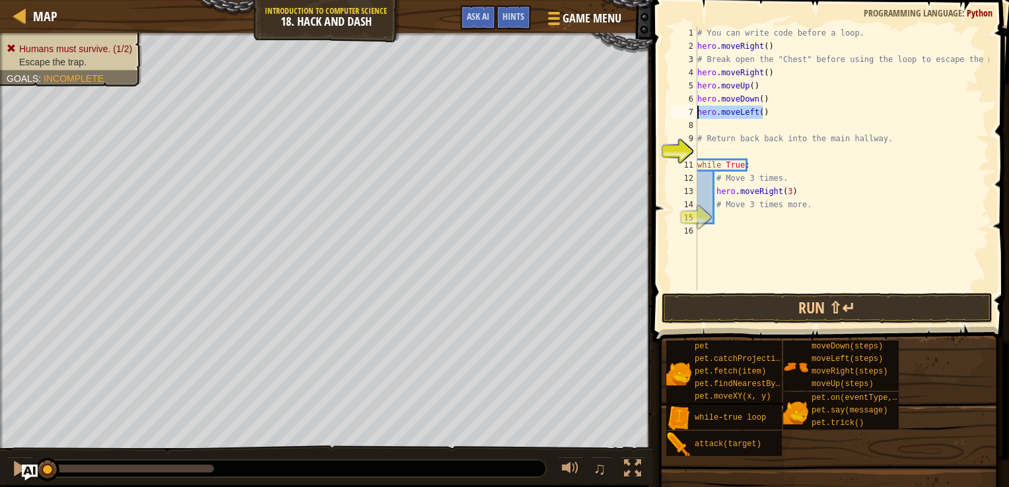
drag, startPoint x: 772, startPoint y: 114, endPoint x: 692, endPoint y: 118, distance: 80.0
click at [692, 118] on div "1 2 3 4 5 6 7 8 9 10 11 12 13 14 15 16 # You can write code before a loop. hero…" at bounding box center [828, 158] width 321 height 264
type textarea "hero.moveLeft()"
click at [804, 186] on div "# You can write code before a loop. hero . moveRight ( ) # Break open the "Ches…" at bounding box center [842, 171] width 294 height 291
type textarea "hero.moveRight(3)"
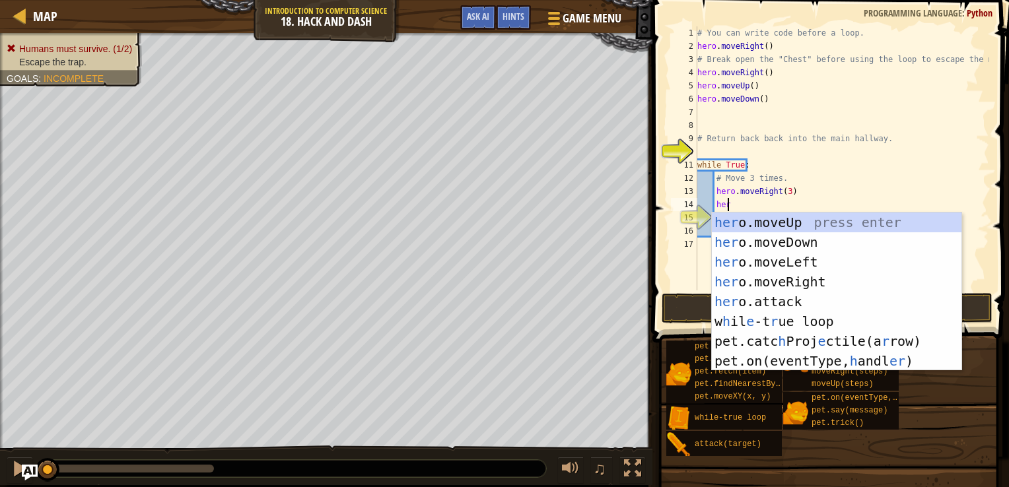
scroll to position [6, 2]
type textarea "hero"
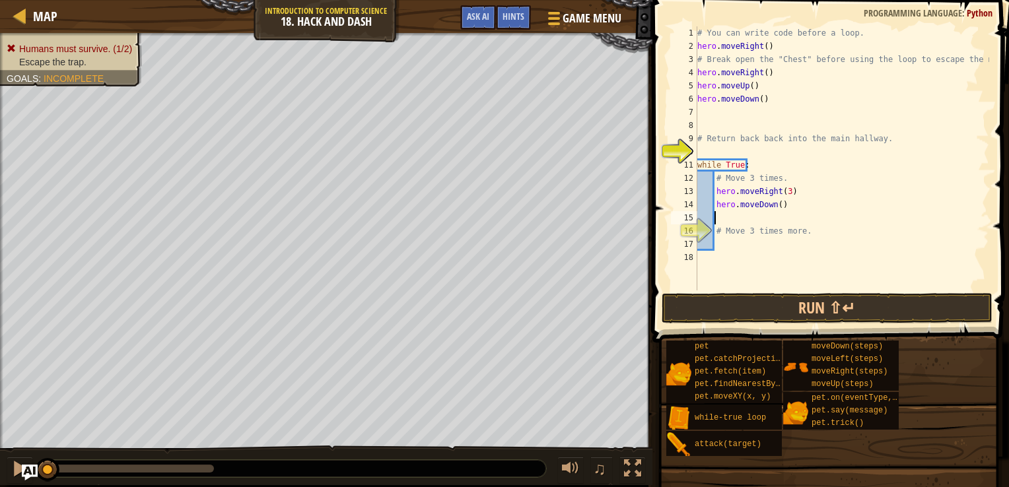
scroll to position [6, 0]
click at [774, 211] on div "# You can write code before a loop. hero . moveRight ( ) # Break open the "Ches…" at bounding box center [842, 171] width 294 height 291
click at [775, 208] on div "# You can write code before a loop. hero . moveRight ( ) # Break open the "Ches…" at bounding box center [842, 171] width 294 height 291
click at [778, 310] on button "Run ⇧↵" at bounding box center [827, 308] width 331 height 30
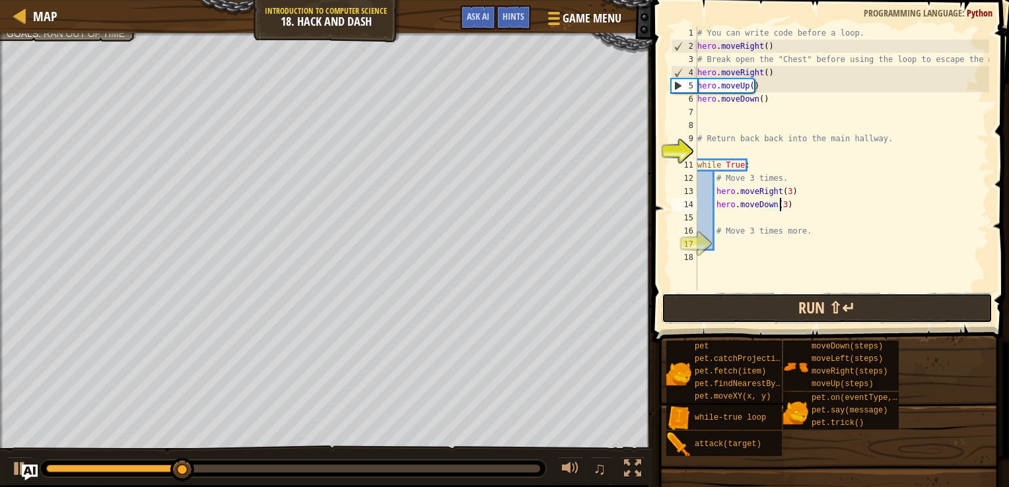
click at [740, 317] on button "Run ⇧↵" at bounding box center [827, 308] width 331 height 30
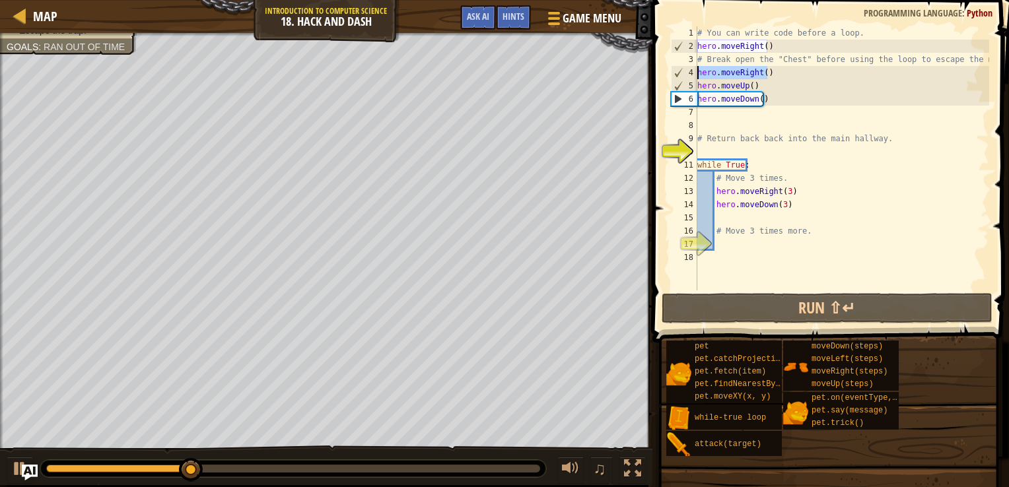
drag, startPoint x: 774, startPoint y: 73, endPoint x: 691, endPoint y: 73, distance: 82.5
click at [691, 73] on div "hero.moveDown(3) 1 2 3 4 5 6 7 8 9 10 11 12 13 14 15 16 17 18 # You can write c…" at bounding box center [828, 158] width 321 height 264
type textarea "hero.moveRight()"
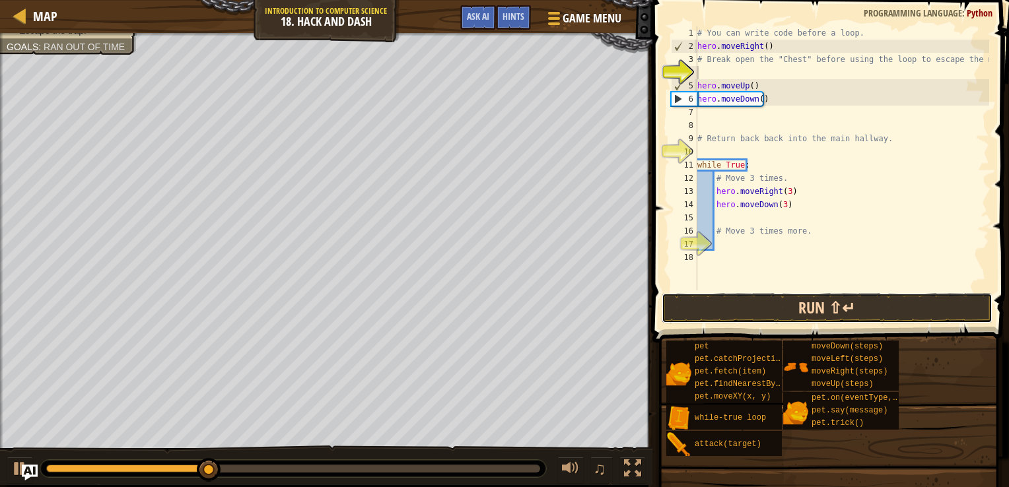
click at [773, 297] on button "Run ⇧↵" at bounding box center [827, 308] width 331 height 30
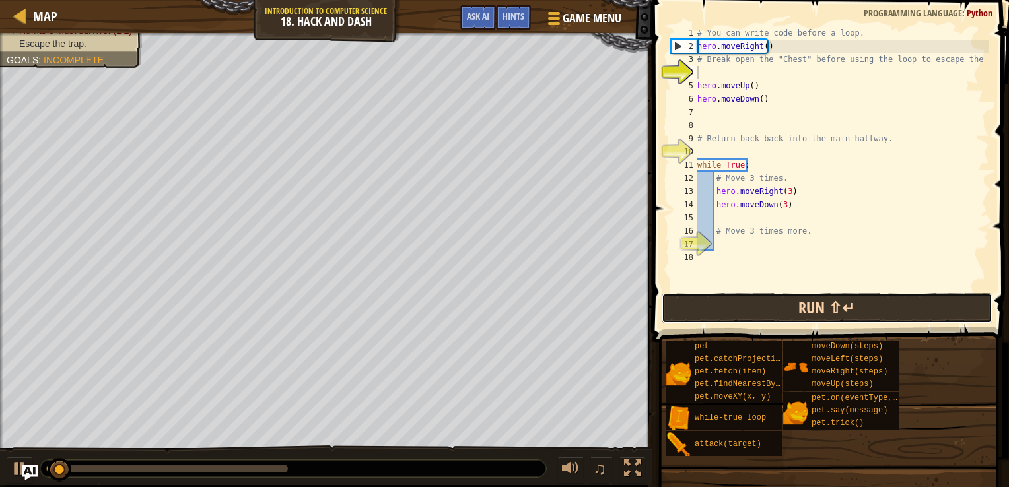
click at [841, 308] on button "Run ⇧↵" at bounding box center [827, 308] width 331 height 30
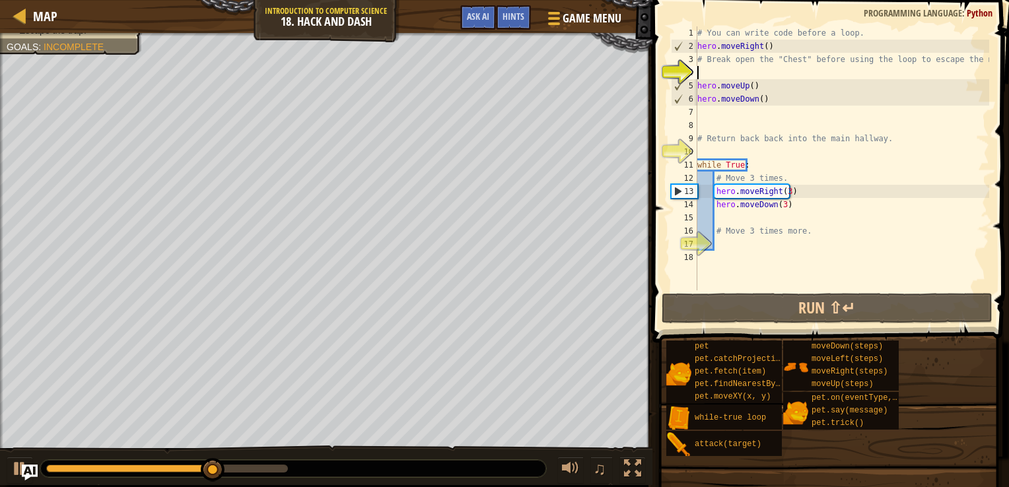
click at [769, 82] on div "# You can write code before a loop. hero . moveRight ( ) # Break open the "Ches…" at bounding box center [842, 171] width 294 height 291
type textarea "hero.moveUp()"
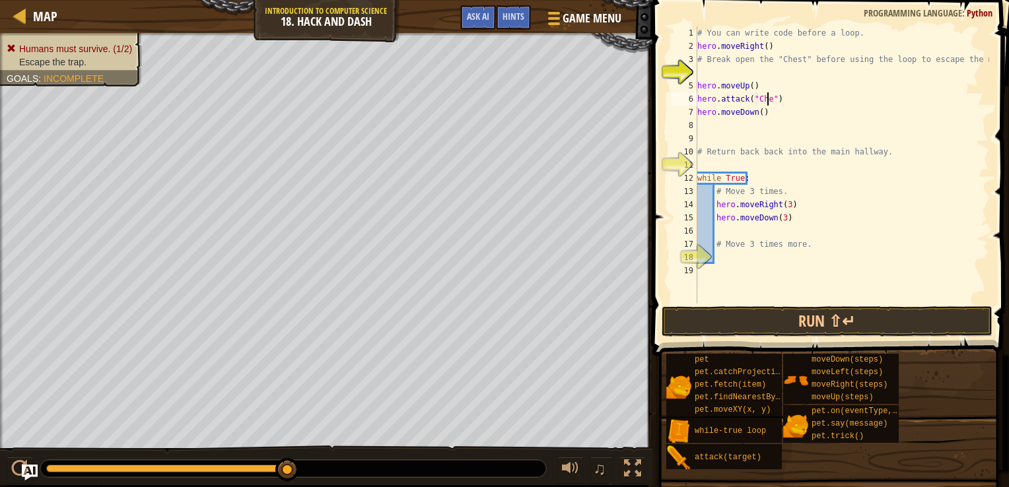
scroll to position [6, 6]
type textarea "hero.attack("Chest")"
click at [779, 318] on button "Run ⇧↵" at bounding box center [827, 321] width 331 height 30
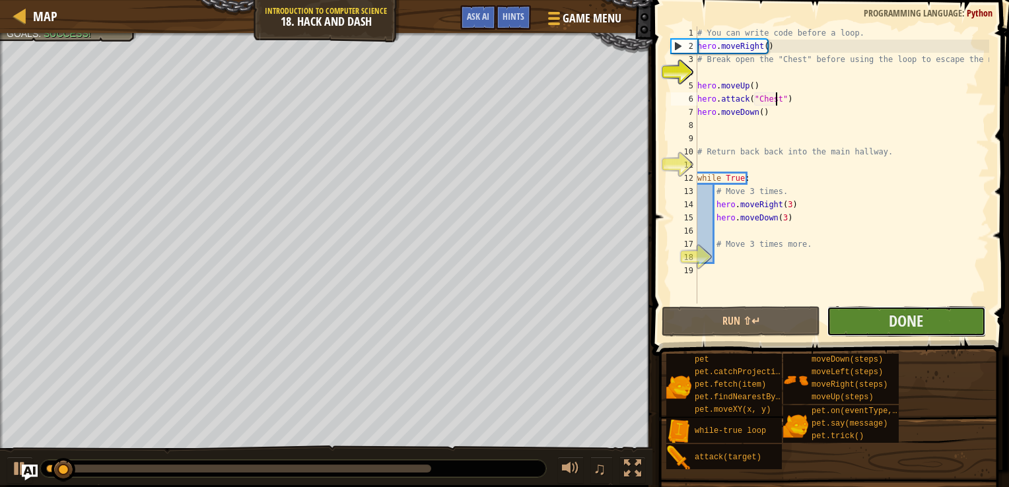
click at [876, 316] on button "Done" at bounding box center [906, 321] width 158 height 30
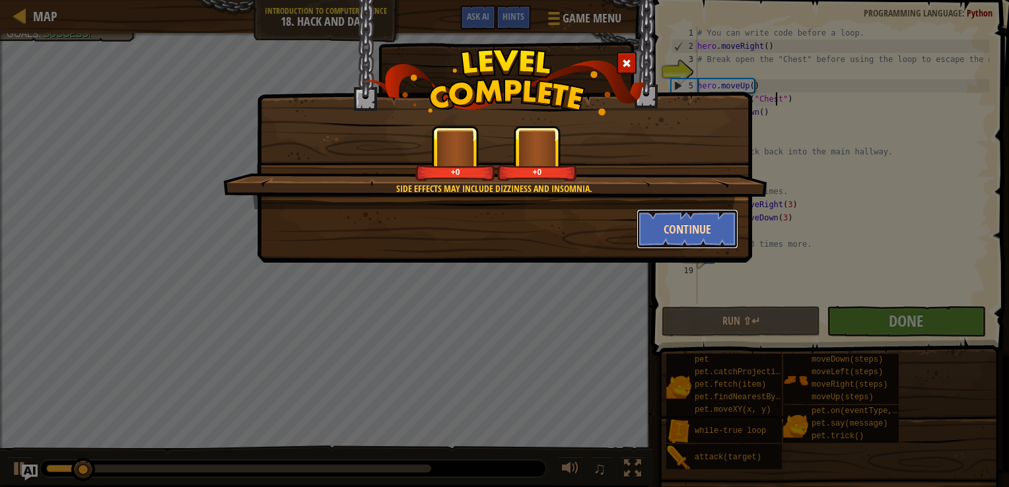
click at [659, 228] on button "Continue" at bounding box center [688, 229] width 102 height 40
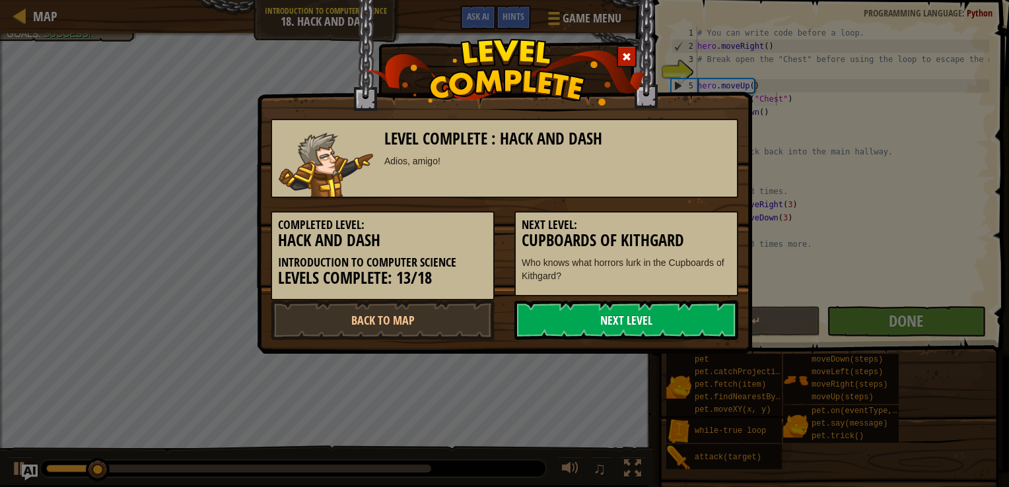
click at [677, 310] on link "Next Level" at bounding box center [626, 320] width 224 height 40
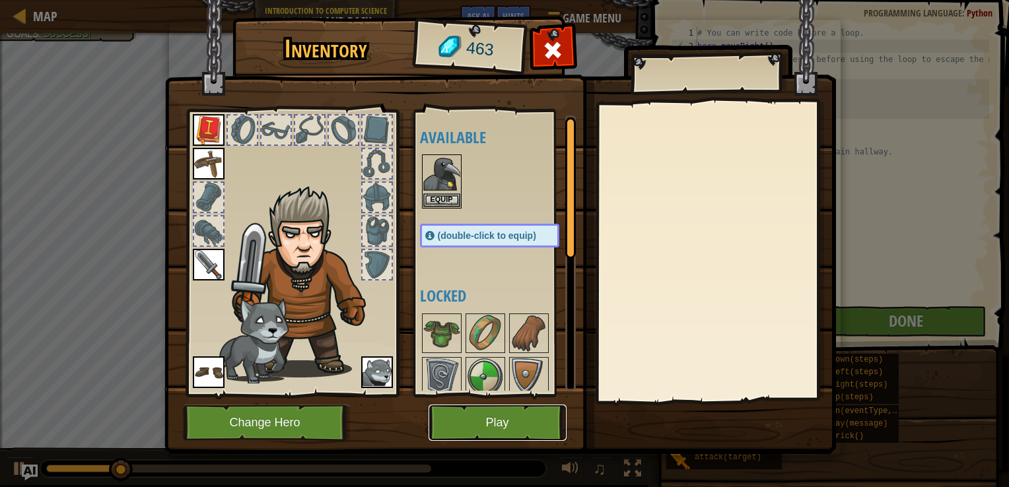
click at [472, 419] on button "Play" at bounding box center [498, 423] width 138 height 36
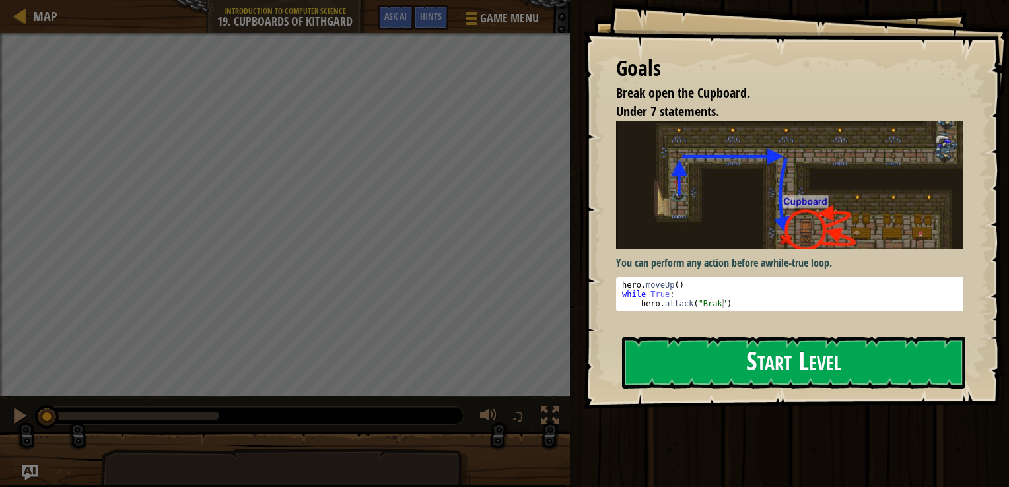
click at [669, 224] on div "Goals Break open the Cupboard. Under 7 statements. You can perform any action b…" at bounding box center [796, 204] width 426 height 409
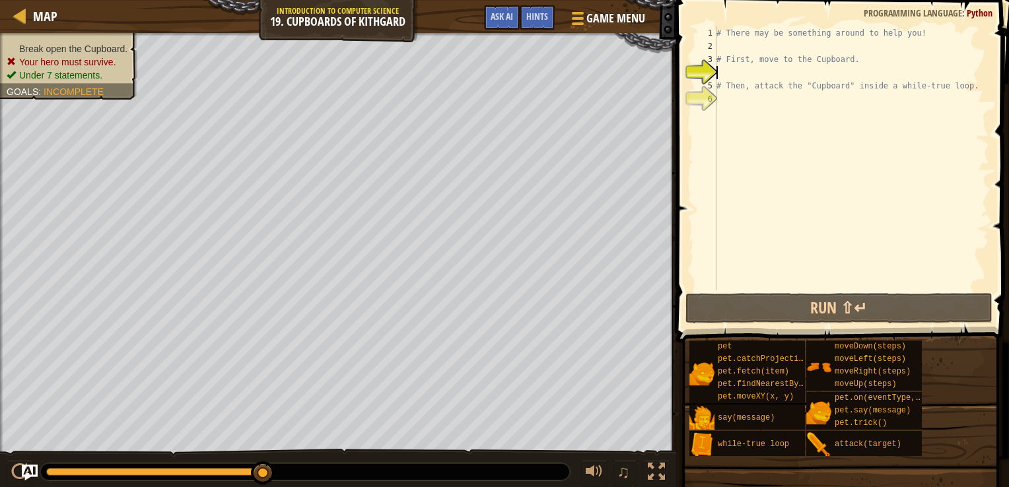
type textarea "m"
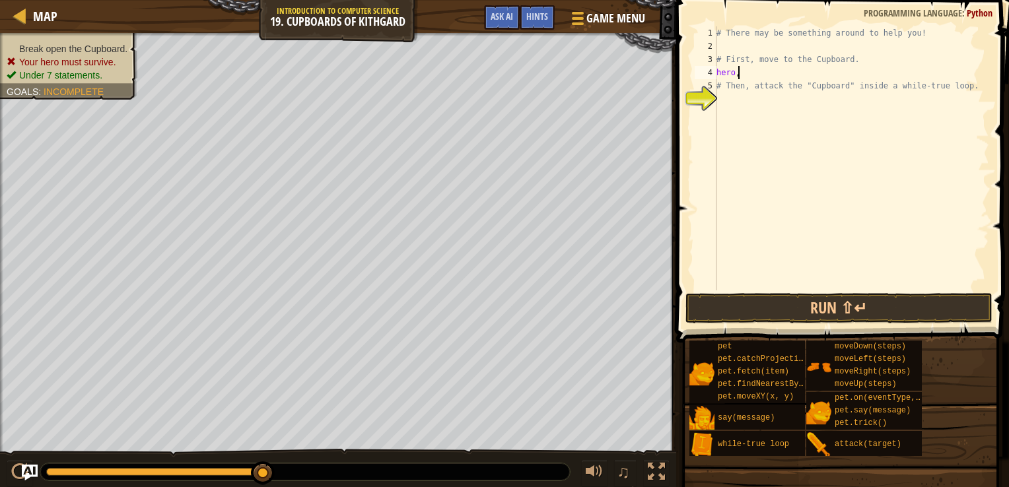
scroll to position [6, 0]
type textarea "hero."
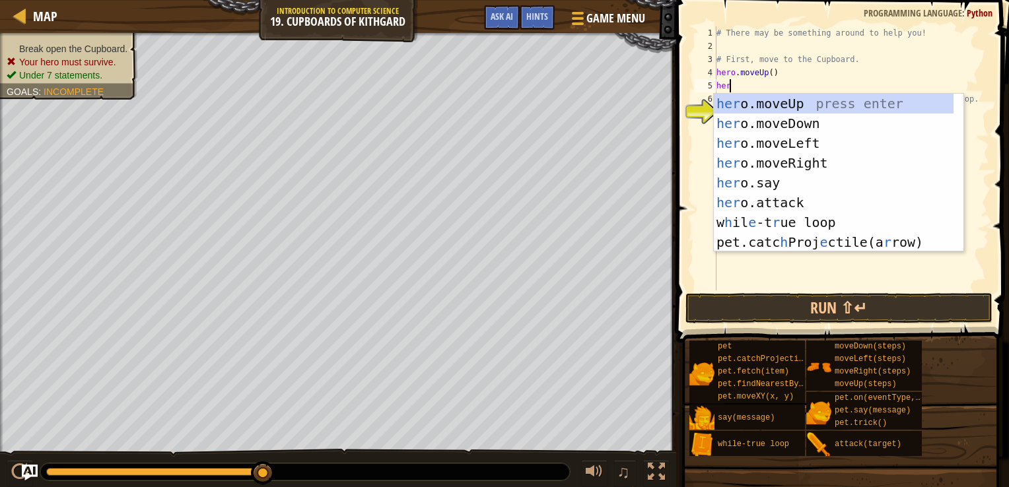
type textarea "hero"
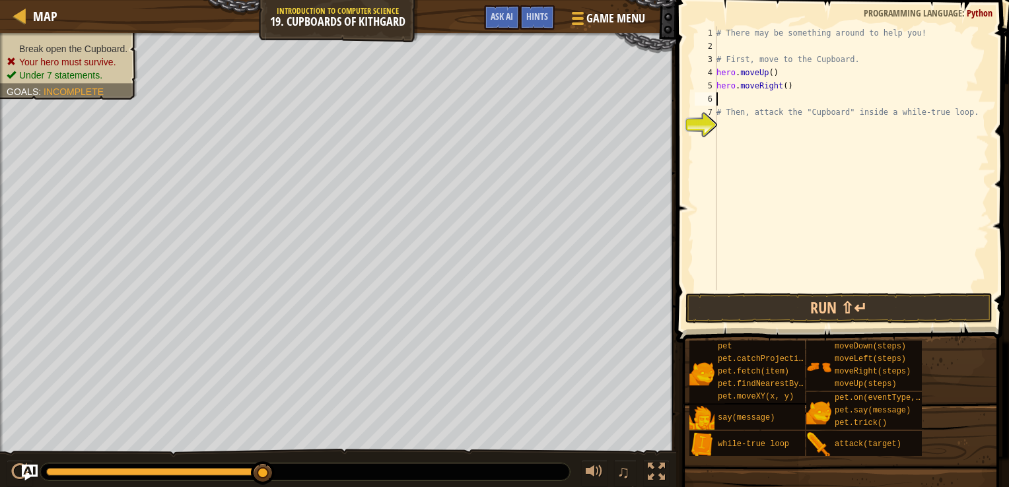
click at [782, 88] on div "# There may be something around to help you! # First, move to the Cupboard. her…" at bounding box center [851, 171] width 275 height 291
type textarea "hero.moveRight(2)"
click at [782, 96] on div "# There may be something around to help you! # First, move to the Cupboard. her…" at bounding box center [851, 171] width 275 height 291
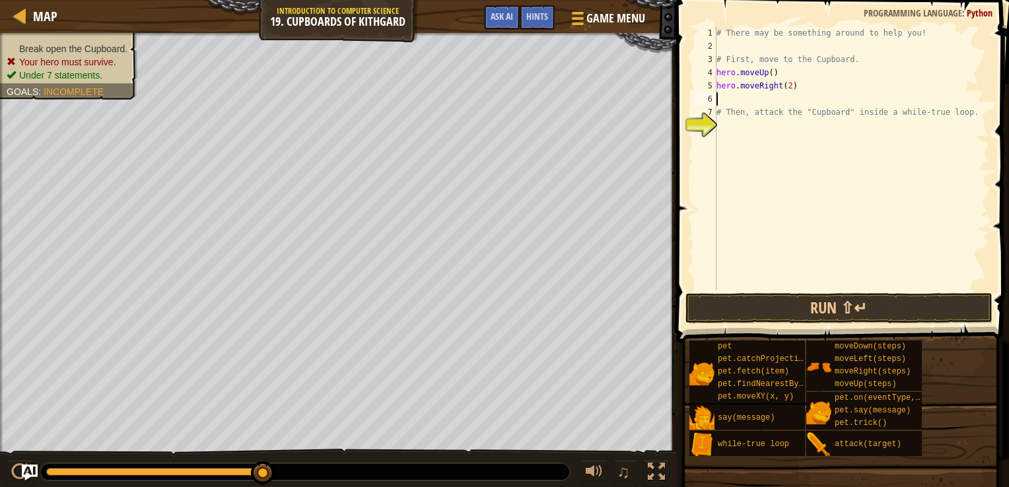
type textarea "e"
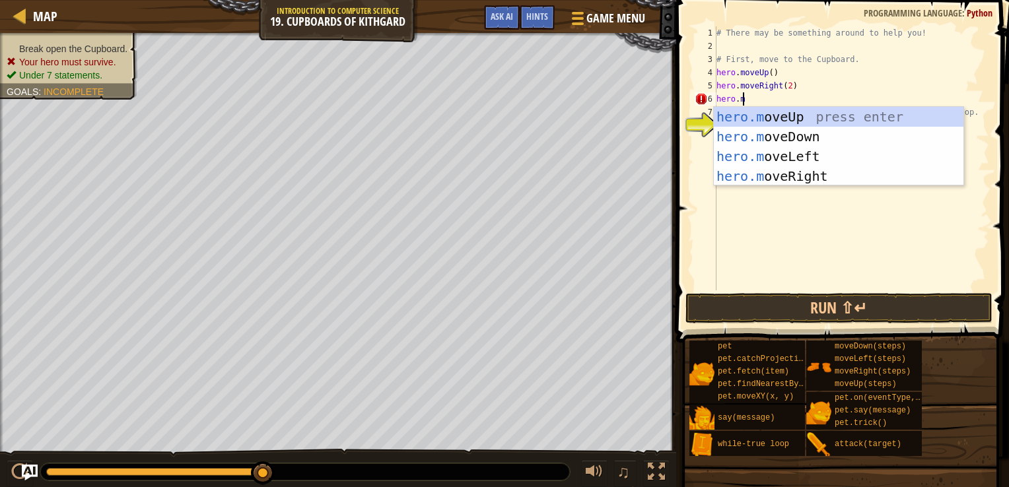
type textarea "[DOMAIN_NAME]"
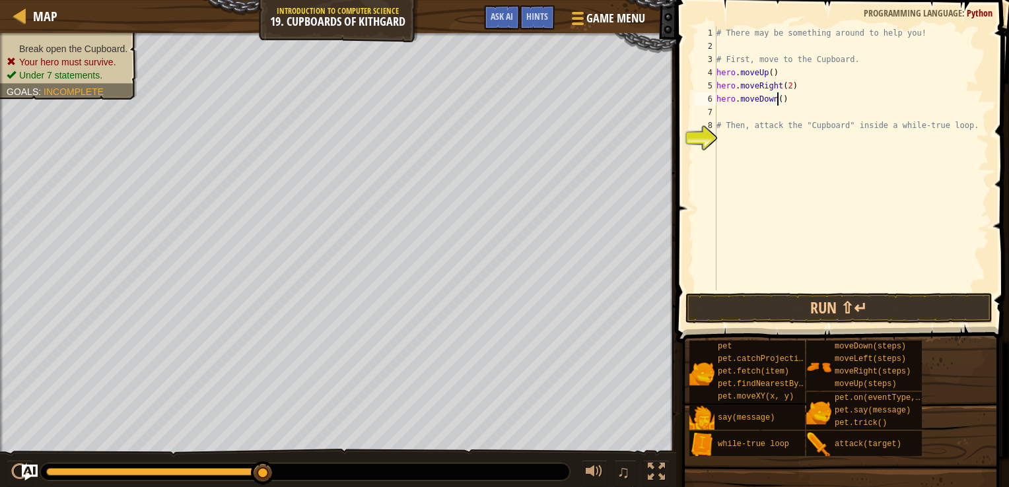
click at [776, 101] on div "# There may be something around to help you! # First, move to the Cupboard. her…" at bounding box center [851, 171] width 275 height 291
drag, startPoint x: 796, startPoint y: 104, endPoint x: 801, endPoint y: 114, distance: 11.2
click at [797, 104] on div "# There may be something around to help you! # First, move to the Cupboard. her…" at bounding box center [851, 171] width 275 height 291
type textarea "hero.moveDown(2)"
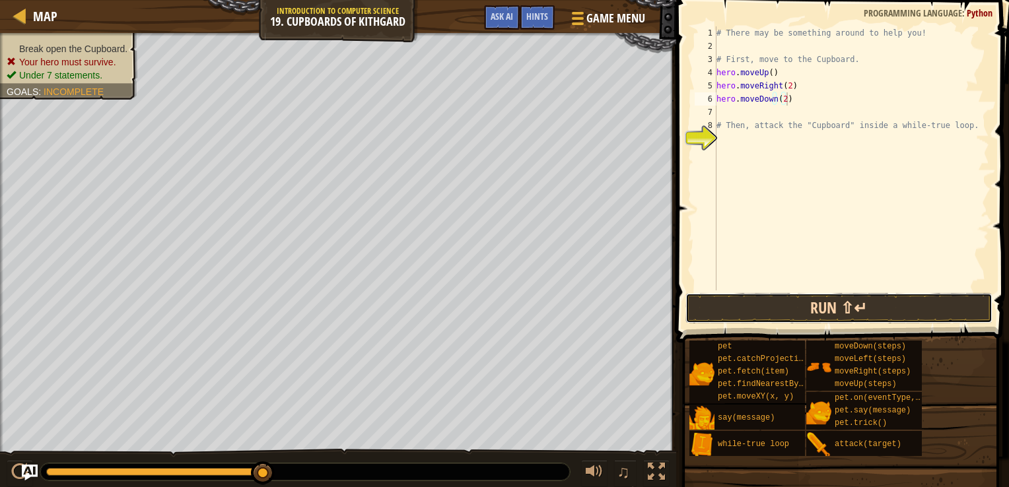
click at [819, 300] on button "Run ⇧↵" at bounding box center [839, 308] width 308 height 30
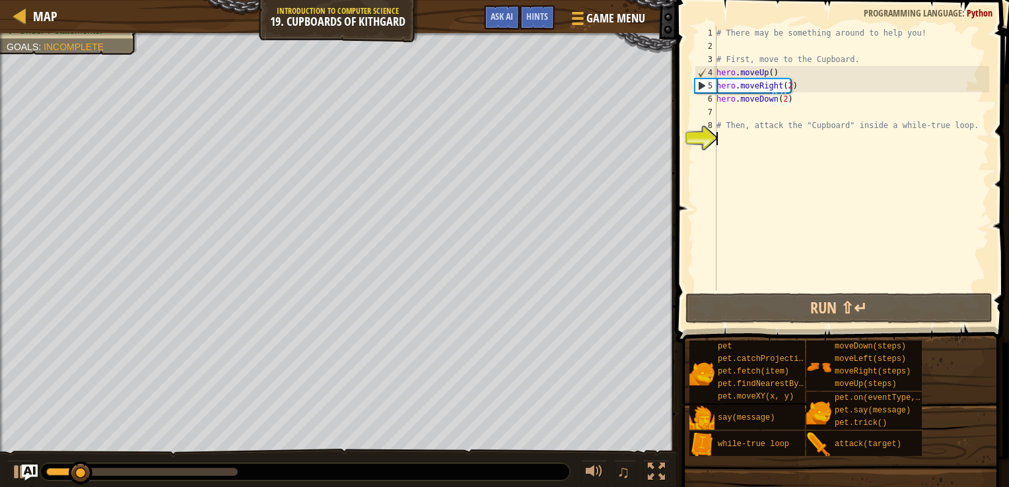
click at [752, 149] on div "# There may be something around to help you! # First, move to the Cupboard. her…" at bounding box center [851, 171] width 275 height 291
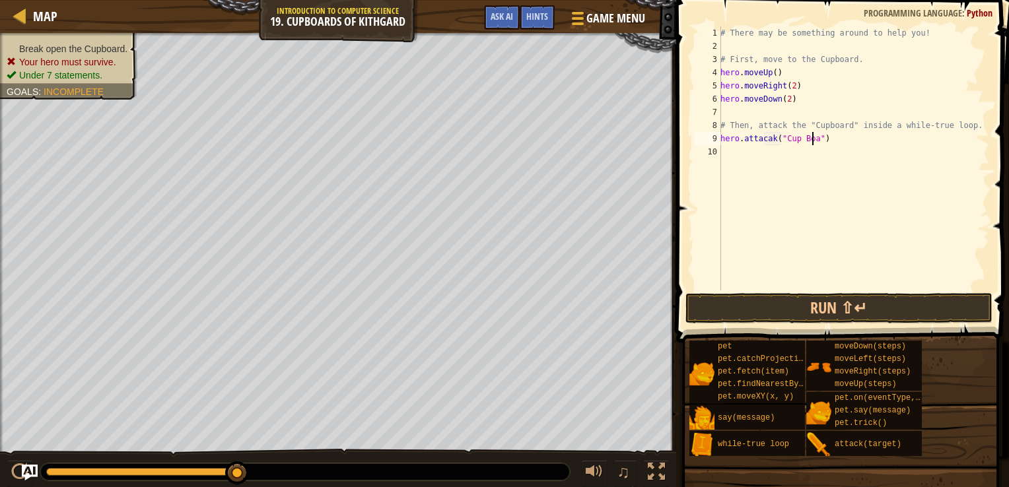
scroll to position [6, 8]
type textarea "hero.attacak("Cup Board")"
click at [720, 305] on button "Run ⇧↵" at bounding box center [839, 308] width 308 height 30
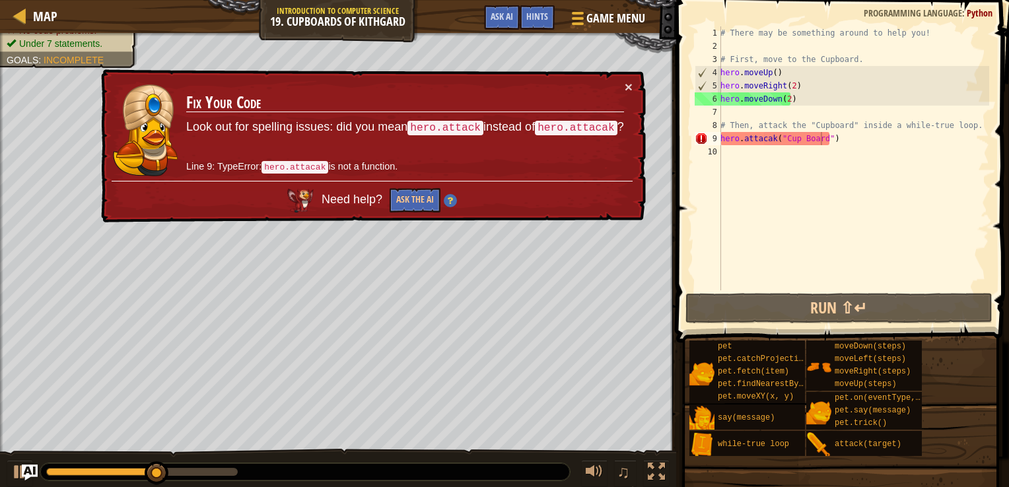
click at [621, 83] on td "Fix Your Code Look out for spelling issues: did you mean hero.attack instead of…" at bounding box center [405, 130] width 439 height 101
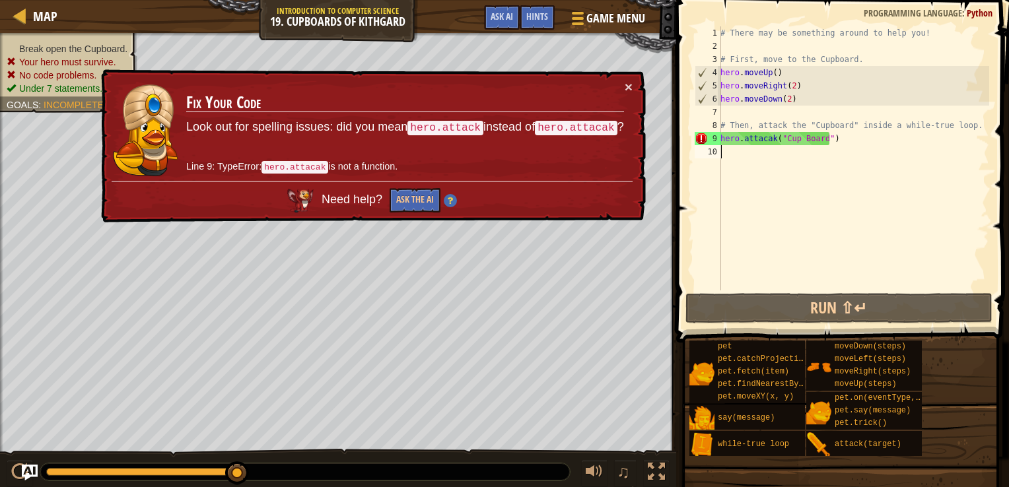
click at [771, 147] on div "# There may be something around to help you! # First, move to the Cupboard. her…" at bounding box center [853, 171] width 271 height 291
click at [769, 139] on div "# There may be something around to help you! # First, move to the Cupboard. her…" at bounding box center [853, 171] width 271 height 291
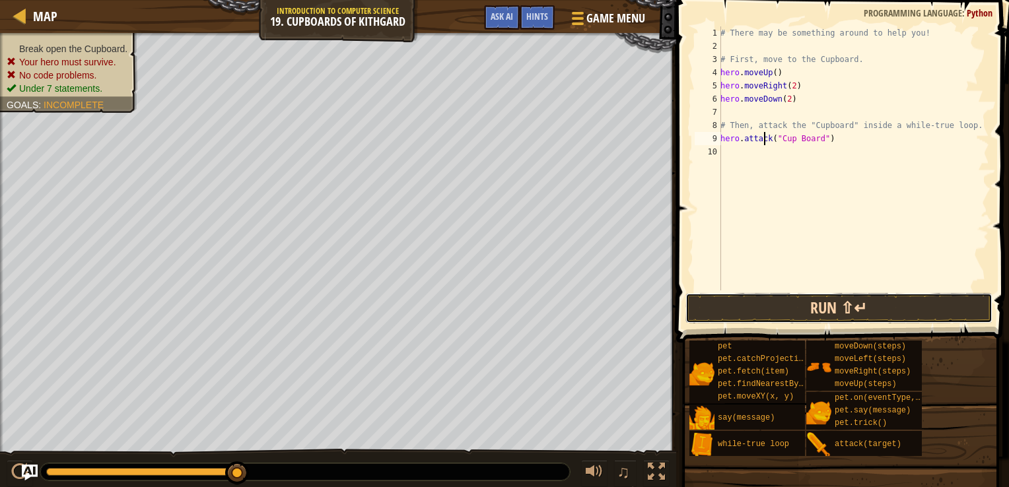
click at [795, 310] on button "Run ⇧↵" at bounding box center [839, 308] width 308 height 30
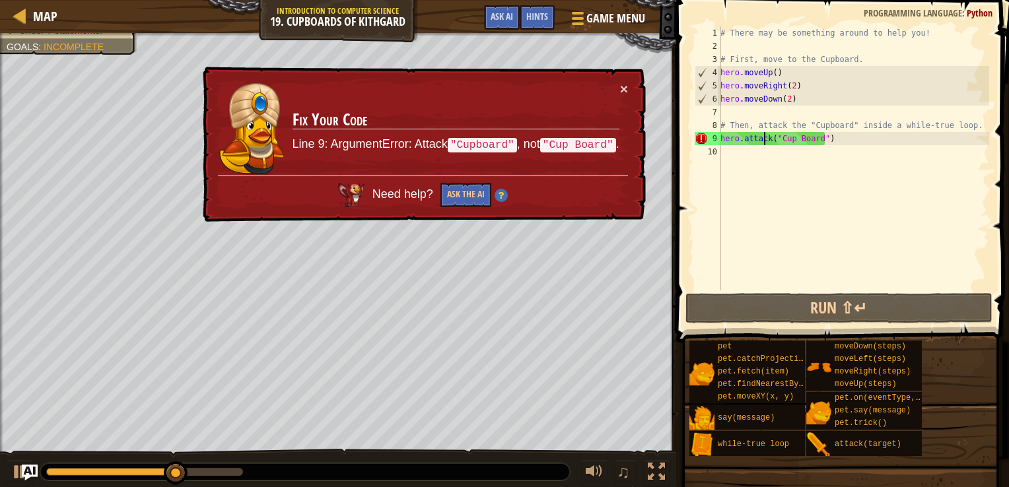
click at [803, 141] on div "# There may be something around to help you! # First, move to the Cupboard. her…" at bounding box center [853, 171] width 271 height 291
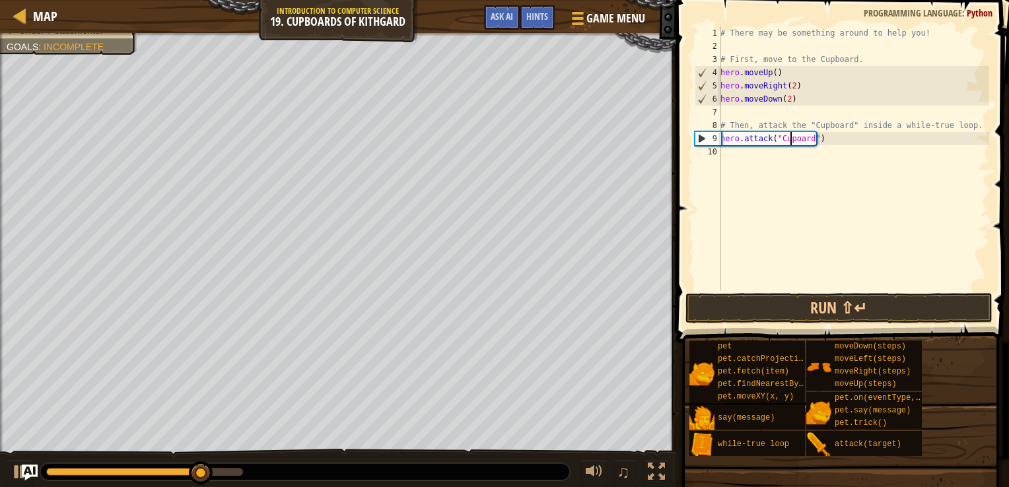
scroll to position [6, 5]
type textarea "hero.attack("Cupboard")"
drag, startPoint x: 787, startPoint y: 326, endPoint x: 778, endPoint y: 327, distance: 8.7
click at [778, 327] on div "Hints Videos hero.attack("Cupboard") 1 2 3 4 5 6 7 8 9 10 # There may be someth…" at bounding box center [840, 240] width 337 height 481
click at [757, 314] on button "Run ⇧↵" at bounding box center [839, 308] width 308 height 30
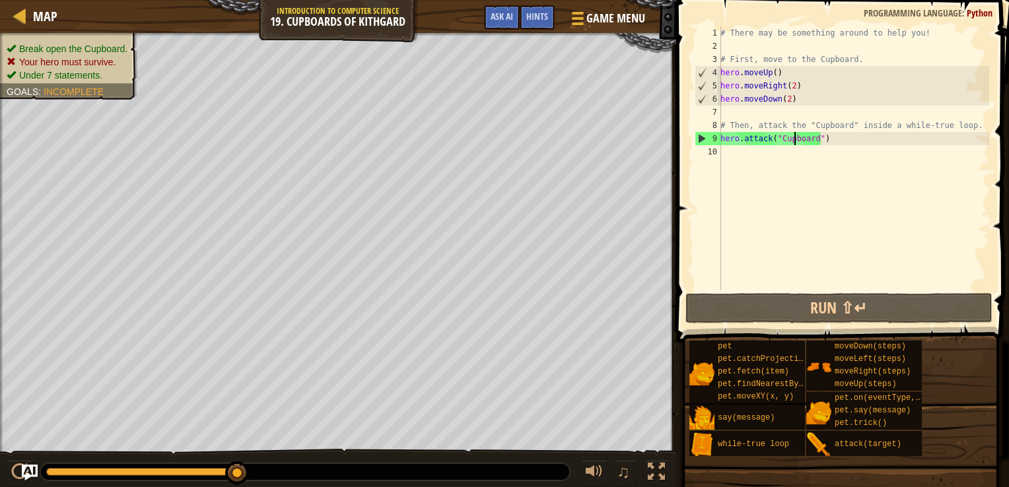
click at [722, 136] on div "# There may be something around to help you! # First, move to the Cupboard. her…" at bounding box center [853, 171] width 271 height 291
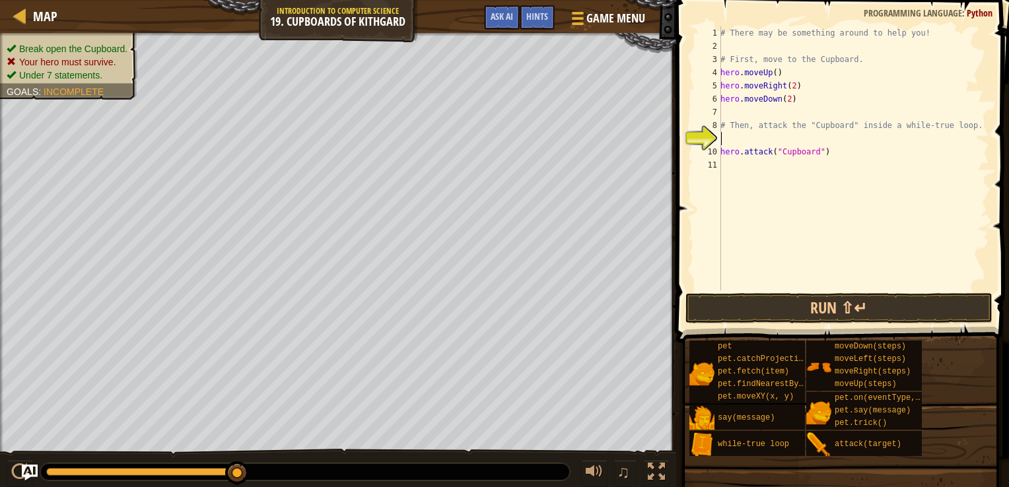
click at [722, 136] on div "# There may be something around to help you! # First, move to the Cupboard. her…" at bounding box center [853, 171] width 271 height 291
type textarea "wh"
type textarea "hero.attack("Cupboard")"
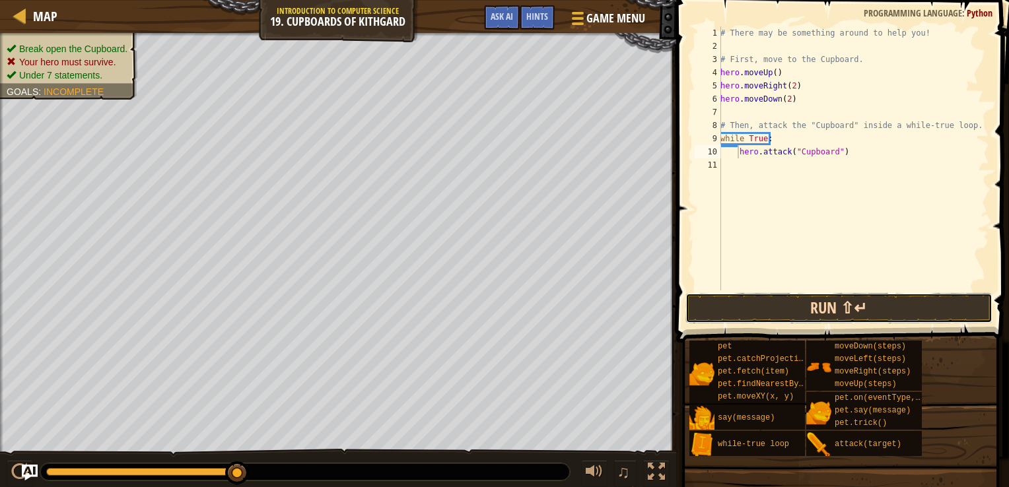
click at [771, 315] on button "Run ⇧↵" at bounding box center [839, 308] width 308 height 30
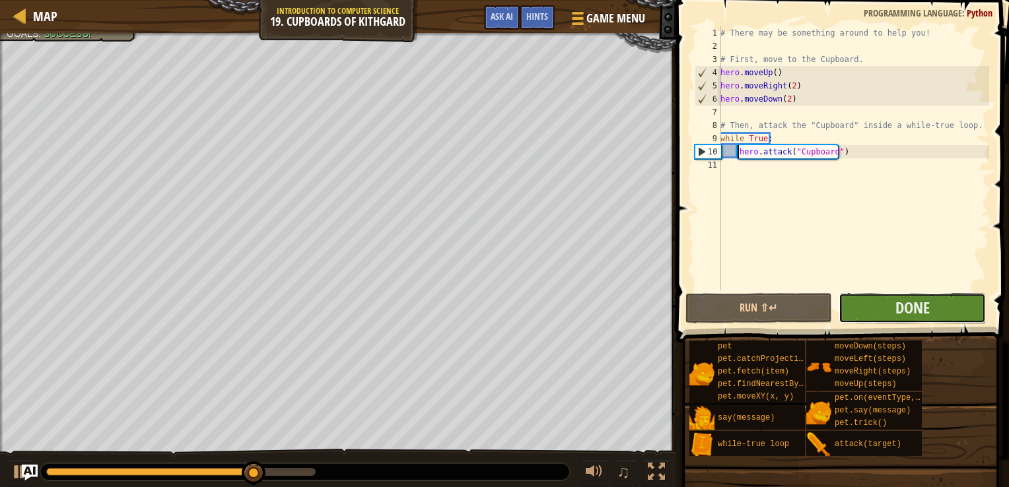
click at [889, 316] on button "Done" at bounding box center [912, 308] width 147 height 30
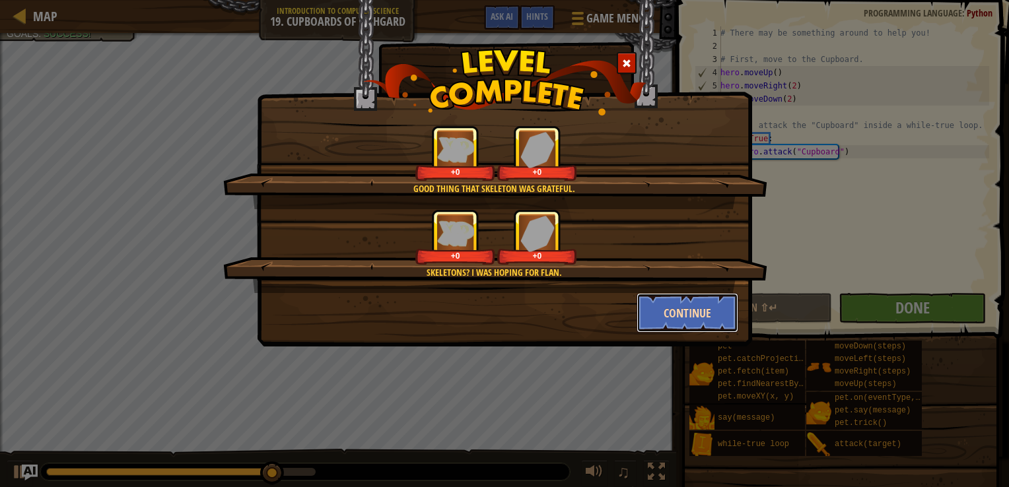
click at [705, 310] on button "Continue" at bounding box center [688, 313] width 102 height 40
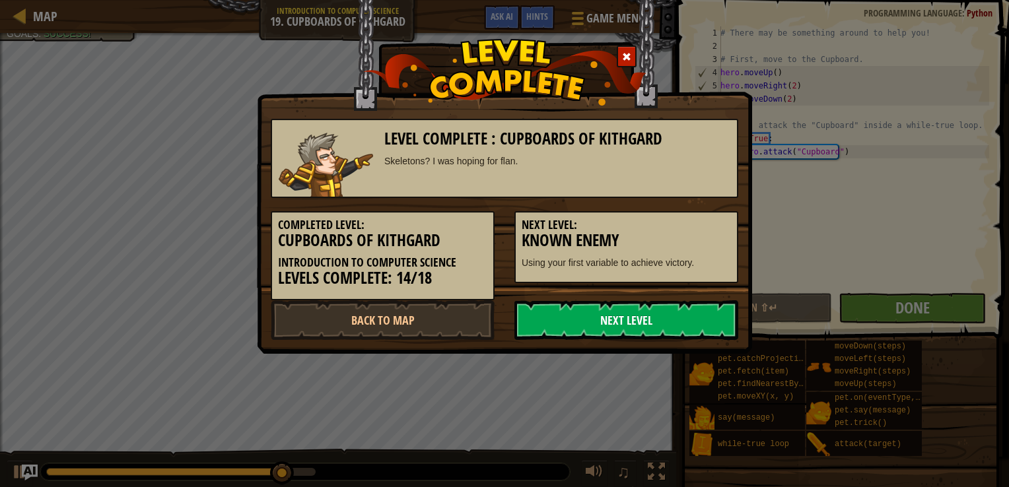
click at [710, 321] on link "Next Level" at bounding box center [626, 320] width 224 height 40
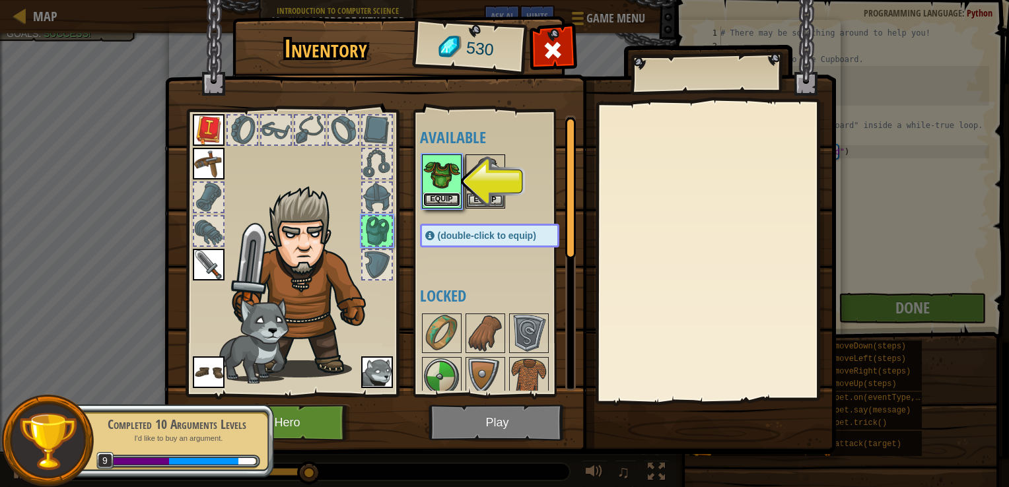
click at [438, 199] on button "Equip" at bounding box center [441, 200] width 37 height 14
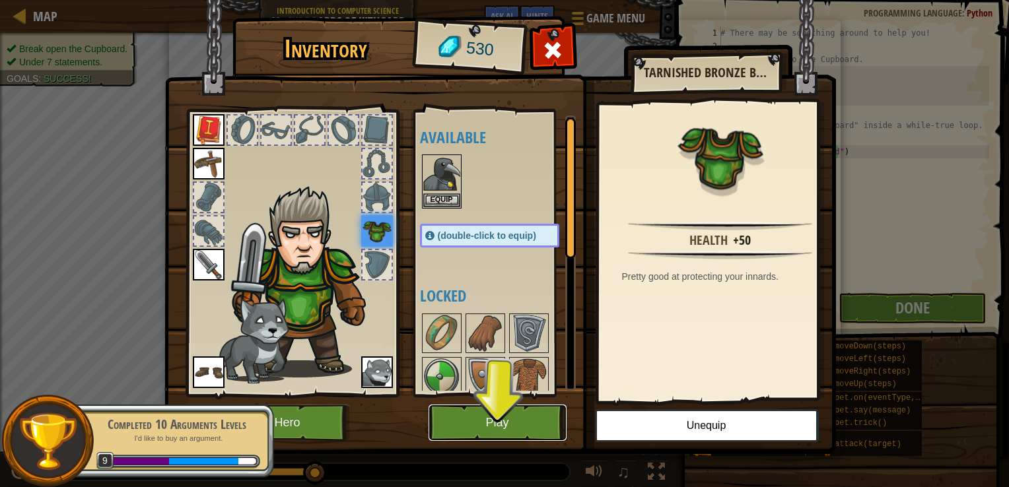
click at [537, 419] on button "Play" at bounding box center [498, 423] width 138 height 36
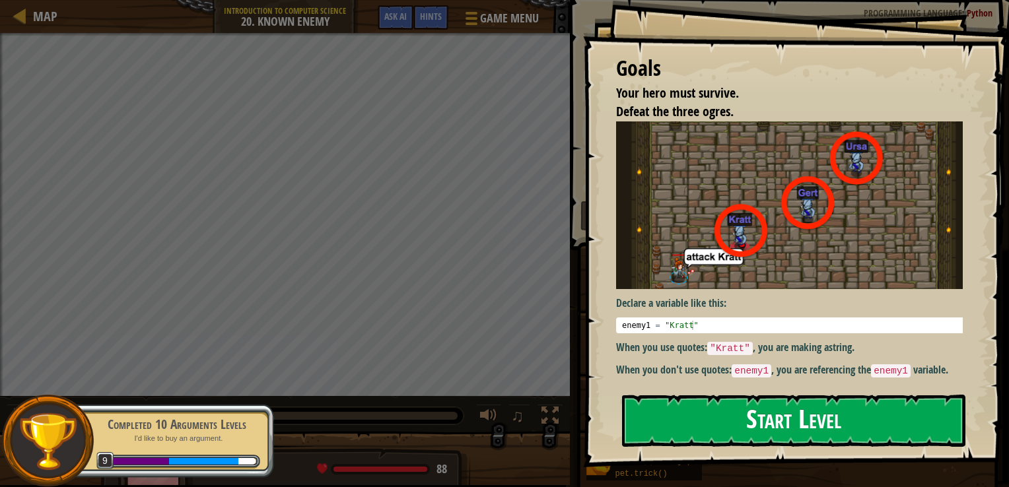
click at [726, 422] on button "Start Level" at bounding box center [793, 421] width 343 height 52
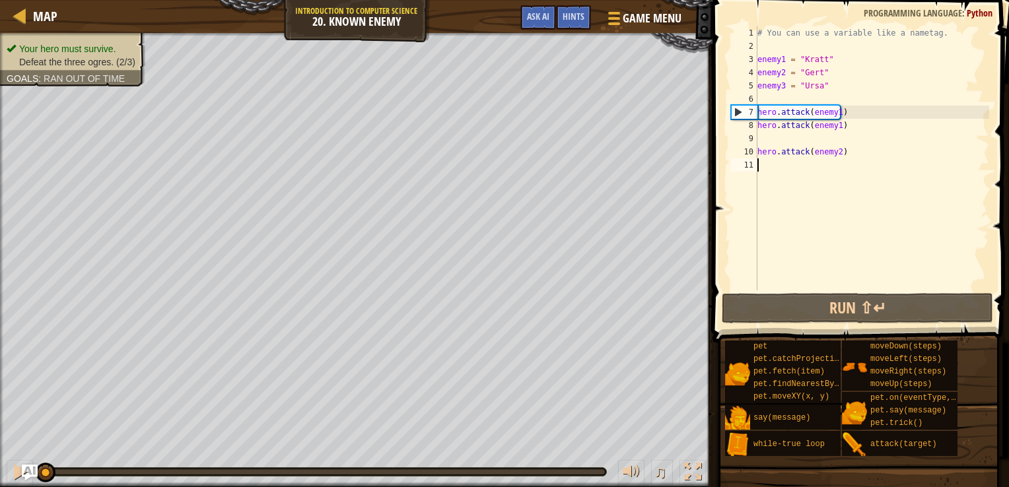
click at [829, 87] on div "# You can use a variable like a nametag. enemy1 = "[PERSON_NAME]" enemy2 = "[PE…" at bounding box center [872, 171] width 234 height 291
type textarea "enemy3 = "Ursa""
click at [845, 133] on div "# You can use a variable like a nametag. enemy1 = "[PERSON_NAME]" enemy2 = "[PE…" at bounding box center [872, 171] width 234 height 291
click at [841, 125] on div "# You can use a variable like a nametag. enemy1 = "[PERSON_NAME]" enemy2 = "[PE…" at bounding box center [872, 171] width 234 height 291
click at [850, 153] on div "# You can use a variable like a nametag. enemy1 = "[PERSON_NAME]" enemy2 = "[PE…" at bounding box center [872, 171] width 234 height 291
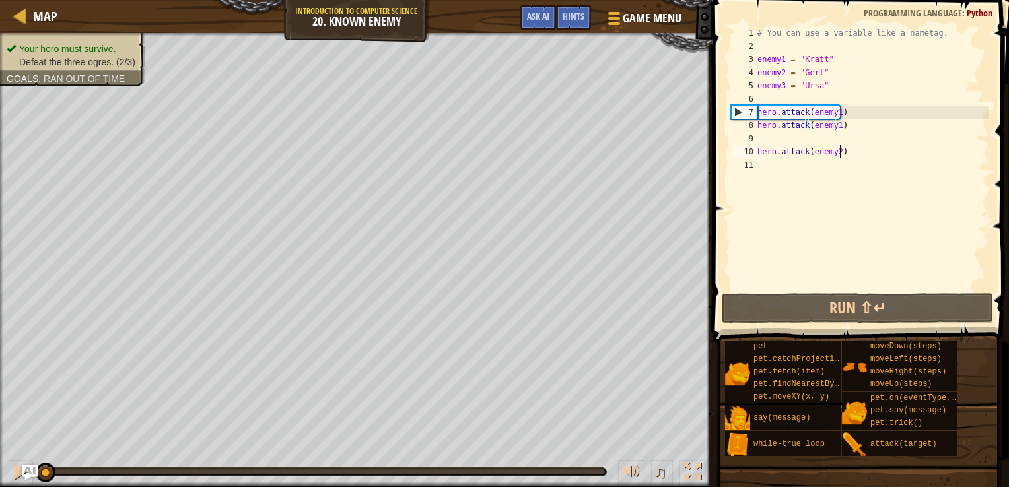
type textarea "hero.attack(enemy2)"
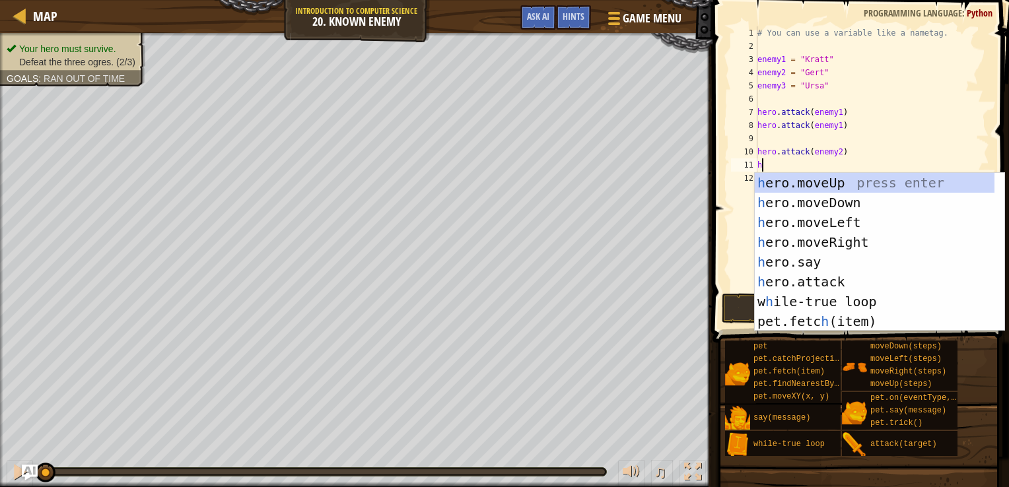
scroll to position [6, 0]
type textarea "her"
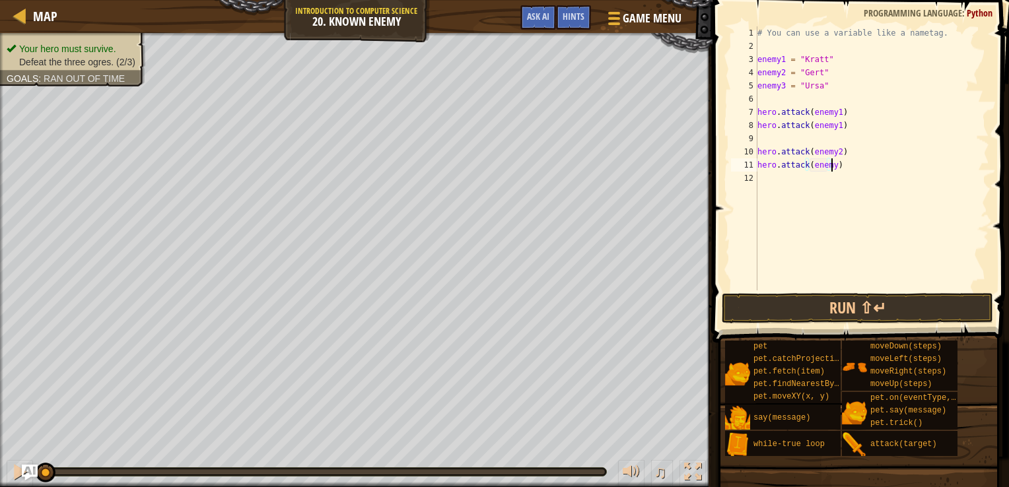
scroll to position [6, 5]
type textarea "hero.attack(enemy2)"
drag, startPoint x: 846, startPoint y: 184, endPoint x: 757, endPoint y: 180, distance: 89.2
click at [757, 180] on div "hero.attack(enemy3) 1 2 3 4 5 6 7 8 9 10 11 12 13 # You can use a variable like…" at bounding box center [858, 158] width 261 height 264
click at [852, 164] on div "# You can use a variable like a nametag. enemy1 = "[PERSON_NAME]" enemy2 = "[PE…" at bounding box center [872, 171] width 234 height 291
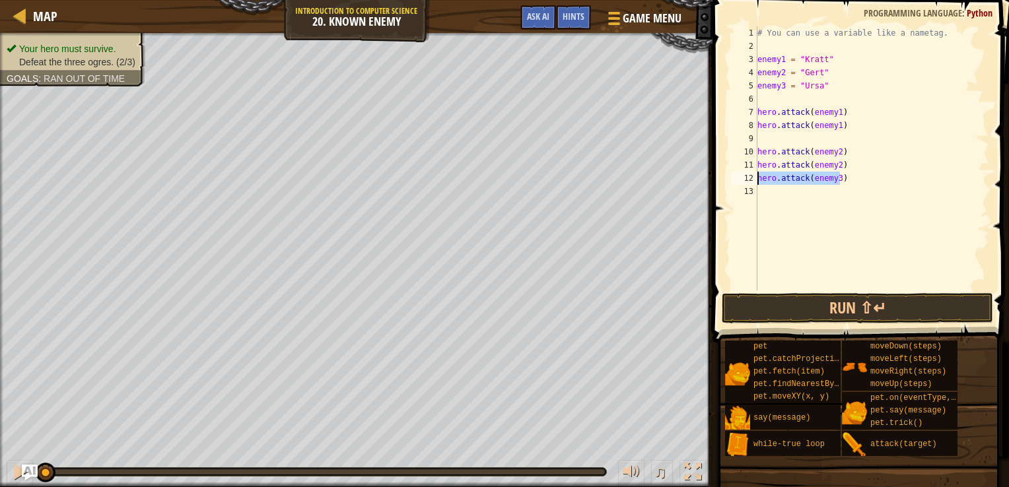
type textarea "hero.attack(enemy2)"
click at [809, 210] on div "# You can use a variable like a nametag. enemy1 = "[PERSON_NAME]" enemy2 = "[PE…" at bounding box center [872, 171] width 234 height 291
type textarea "hero.attack(enemy3)"
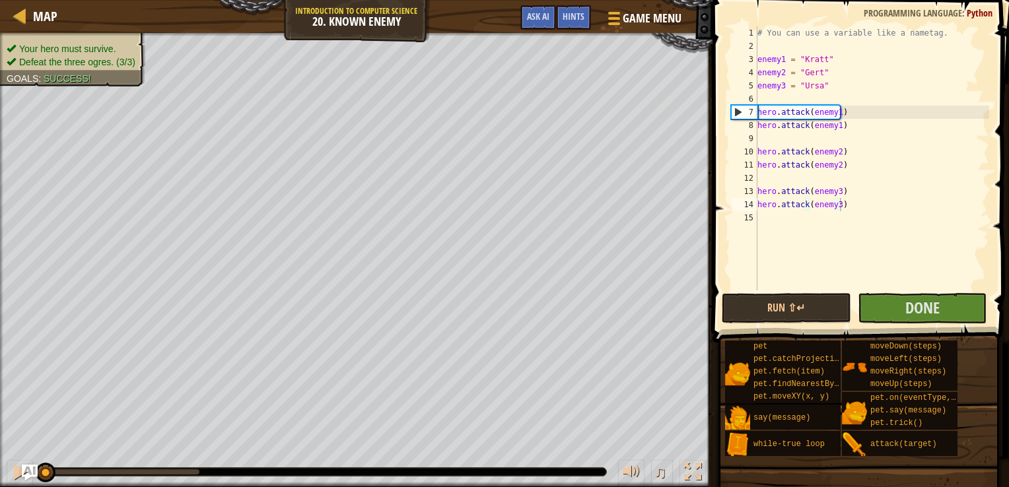
click at [855, 311] on div "Run ⇧↵ Submit Done" at bounding box center [858, 308] width 272 height 30
click at [874, 306] on button "Done" at bounding box center [922, 308] width 129 height 30
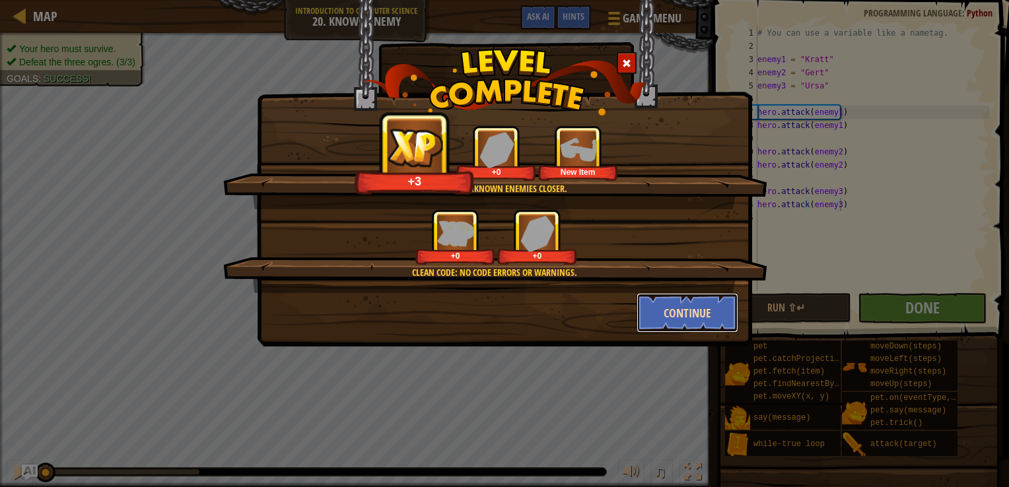
click at [726, 312] on button "Continue" at bounding box center [688, 313] width 102 height 40
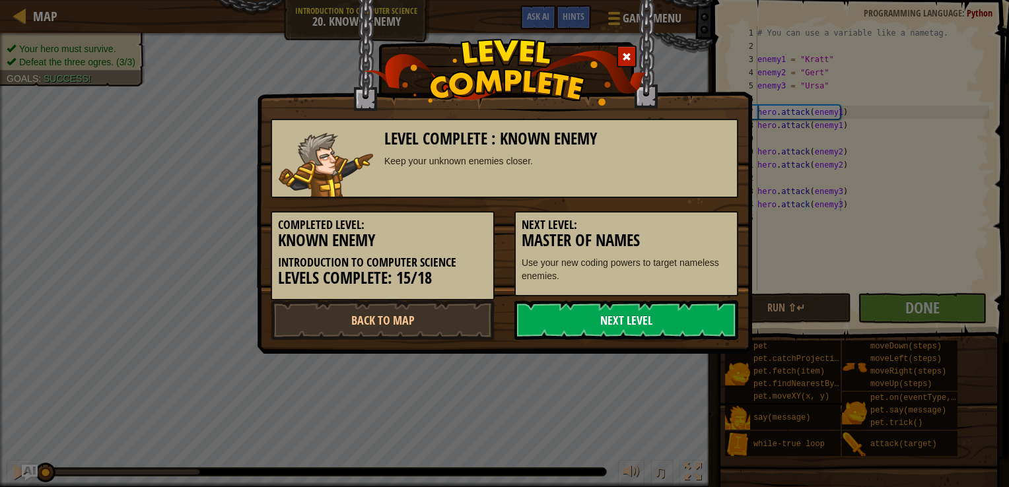
click at [724, 328] on link "Next Level" at bounding box center [626, 320] width 224 height 40
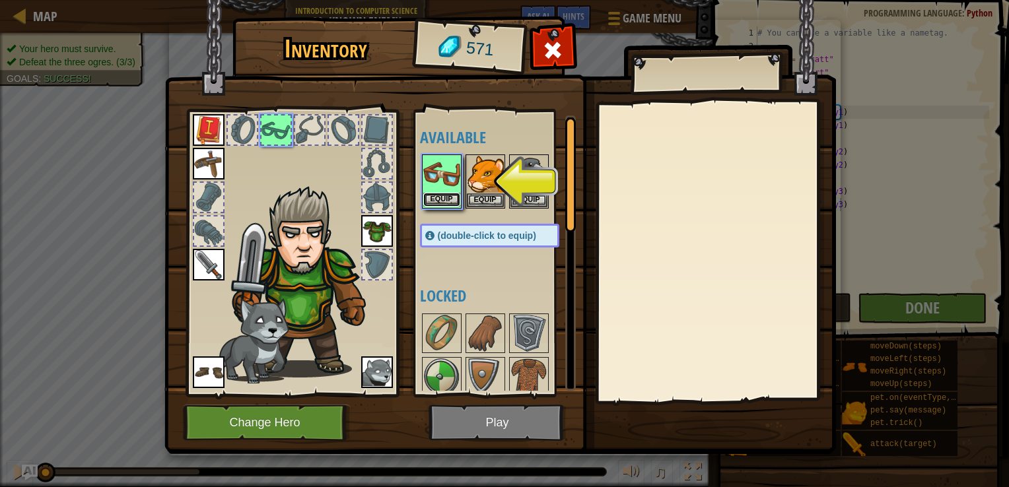
click at [444, 197] on button "Equip" at bounding box center [441, 200] width 37 height 14
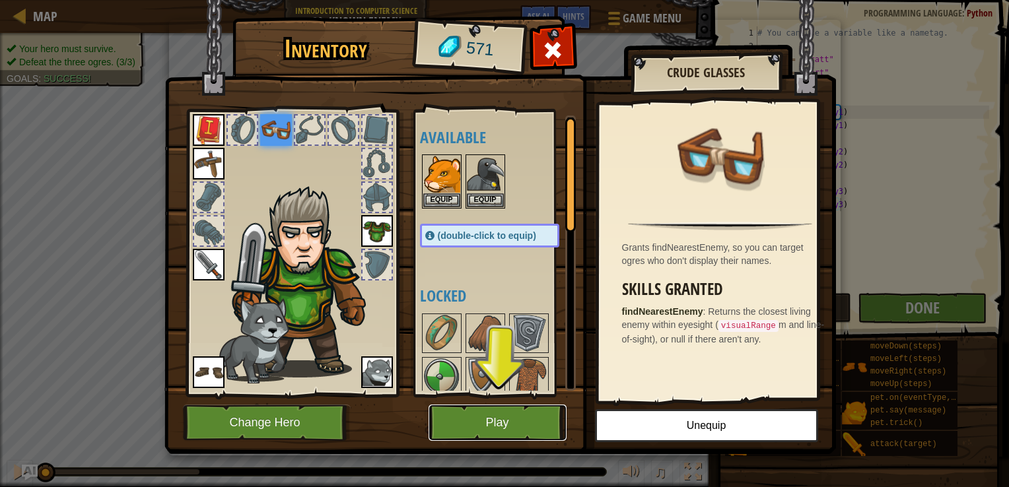
click at [484, 436] on button "Play" at bounding box center [498, 423] width 138 height 36
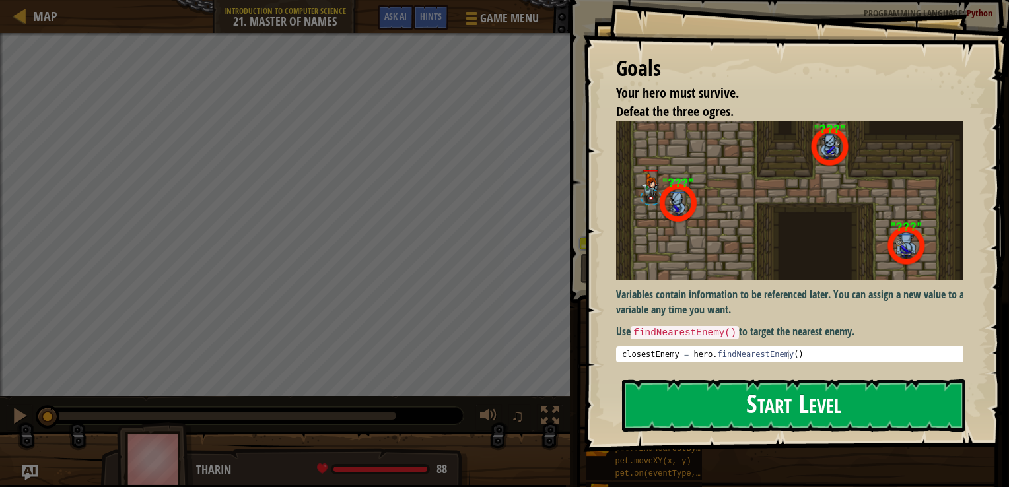
click at [718, 403] on button "Start Level" at bounding box center [793, 406] width 343 height 52
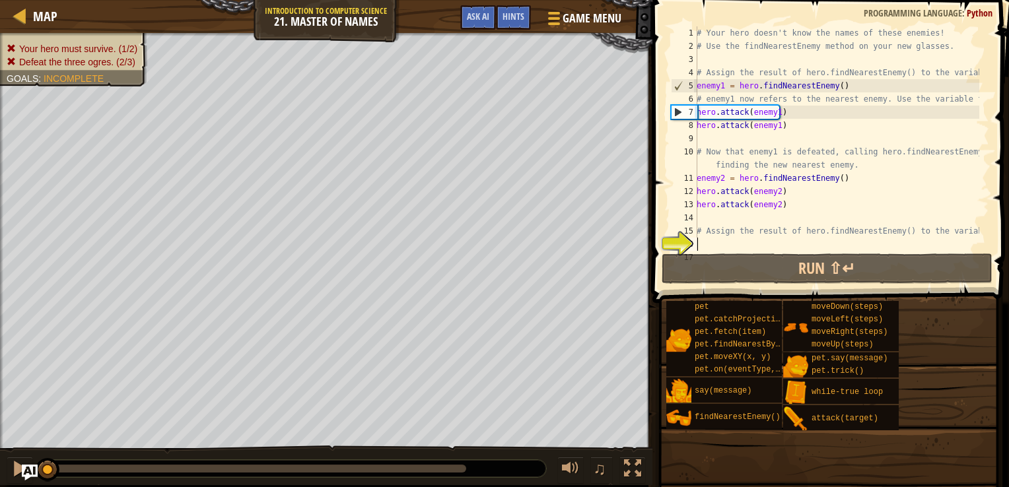
scroll to position [26, 0]
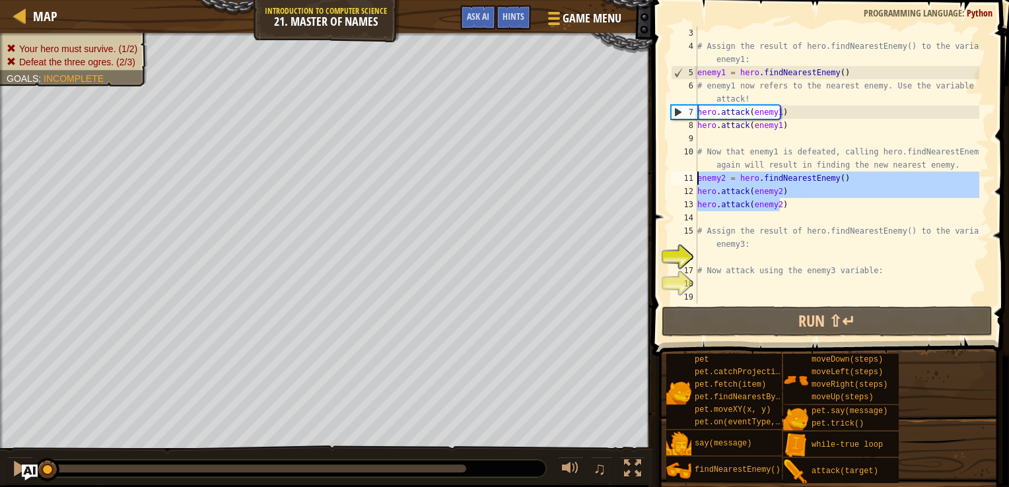
drag, startPoint x: 788, startPoint y: 199, endPoint x: 691, endPoint y: 178, distance: 100.0
click at [691, 178] on div "3 4 5 6 7 8 9 10 11 12 13 14 15 16 17 18 19 # Assign the result of hero.findNea…" at bounding box center [828, 164] width 321 height 277
type textarea "enemy2 = hero.findNearestEnemy() hero.attack(enemy2)"
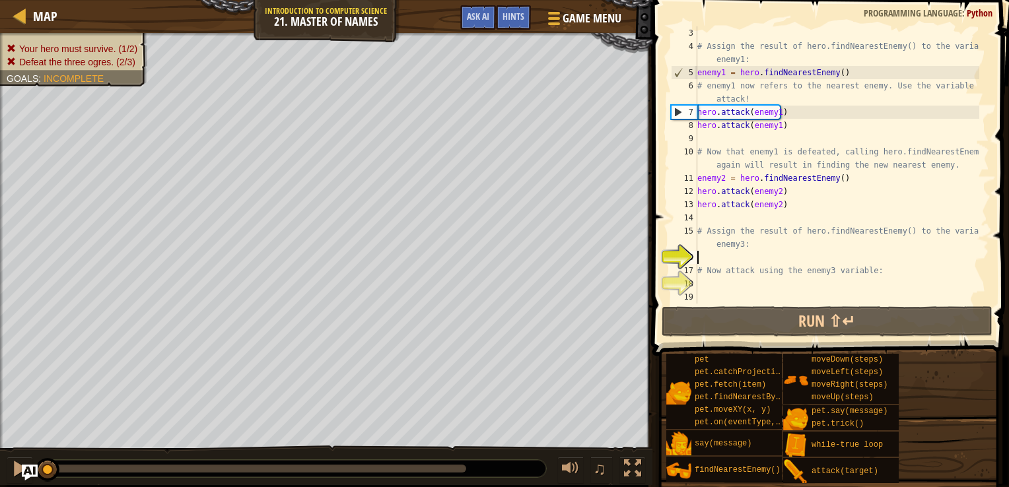
click at [734, 259] on div "# Assign the result of hero.findNearestEnemy() to the variable enemy1: enemy1 =…" at bounding box center [837, 178] width 285 height 304
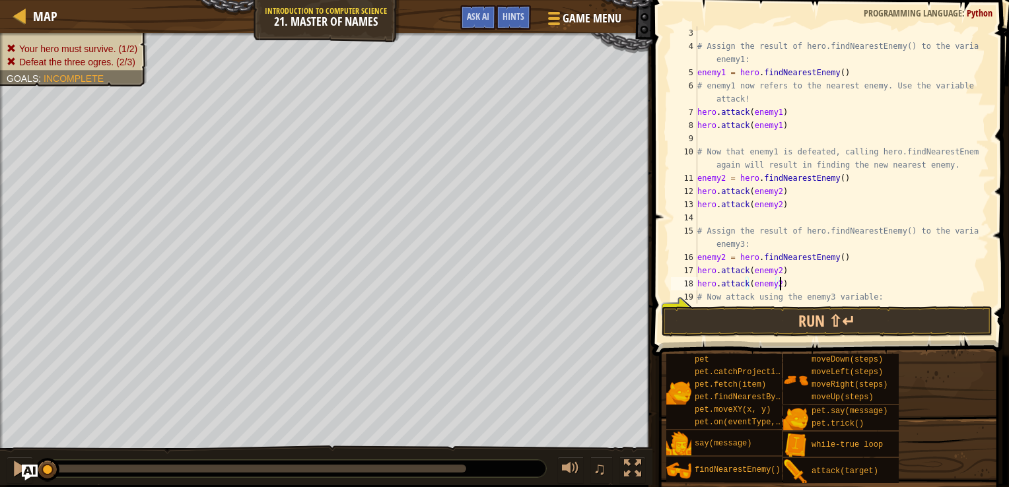
scroll to position [53, 0]
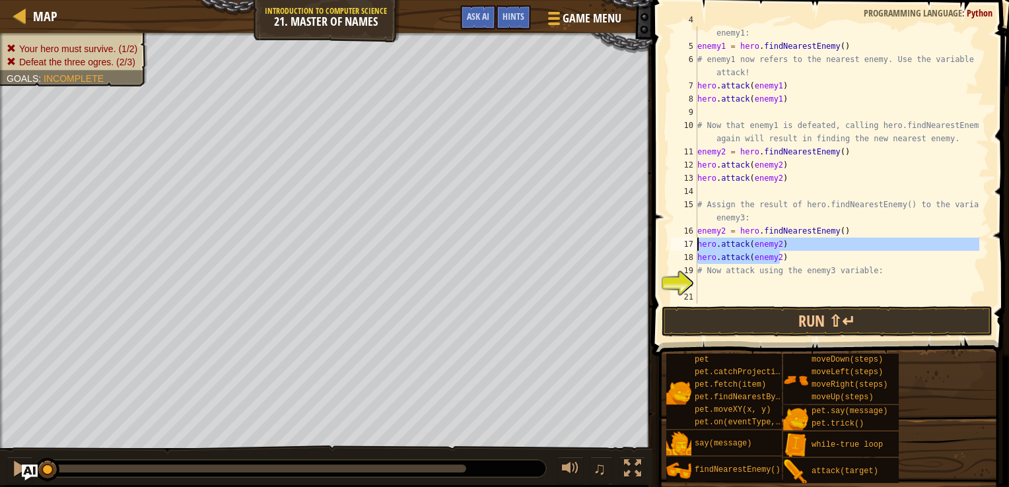
drag, startPoint x: 785, startPoint y: 258, endPoint x: 692, endPoint y: 242, distance: 94.4
click at [692, 242] on div "hero.attack(enemy2) 4 5 6 7 8 9 10 11 12 13 14 15 16 17 18 19 20 21 # Assign th…" at bounding box center [828, 164] width 321 height 277
type textarea "hero.attack(enemy2) hero.attack(enemy2)"
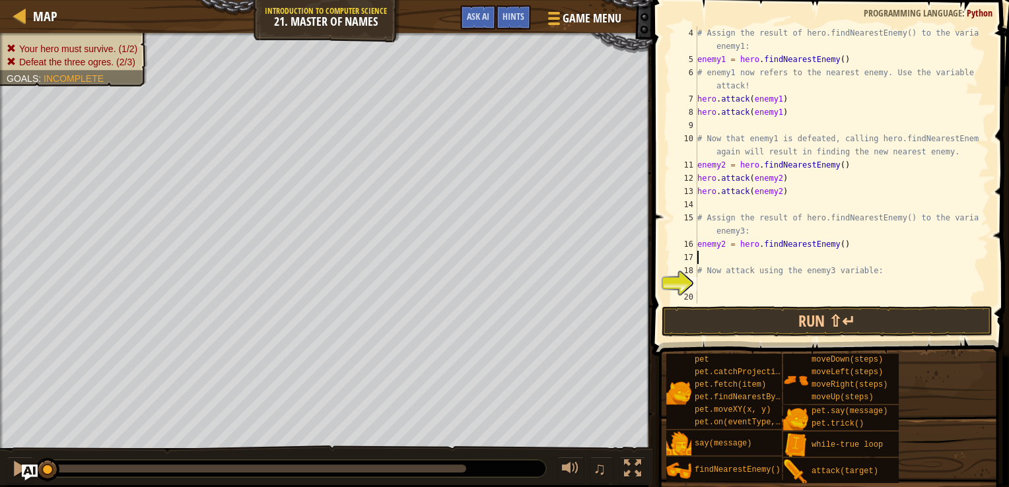
click at [731, 289] on div "# Assign the result of hero.findNearestEnemy() to the variable enemy1: enemy1 =…" at bounding box center [837, 184] width 285 height 317
click at [721, 248] on div "# Assign the result of hero.findNearestEnemy() to the variable enemy1: enemy1 =…" at bounding box center [837, 184] width 285 height 317
click at [775, 259] on div "# Assign the result of hero.findNearestEnemy() to the variable enemy1: enemy1 =…" at bounding box center [837, 184] width 285 height 317
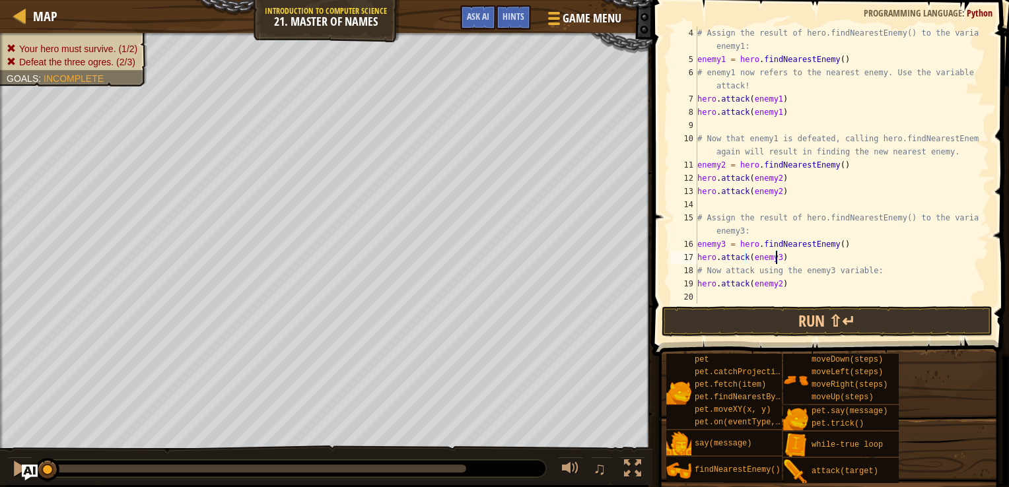
click at [774, 287] on div "# Assign the result of hero.findNearestEnemy() to the variable enemy1: enemy1 =…" at bounding box center [837, 184] width 285 height 317
type textarea "hero.attack(enemy3)"
click at [807, 320] on button "Run ⇧↵" at bounding box center [827, 321] width 331 height 30
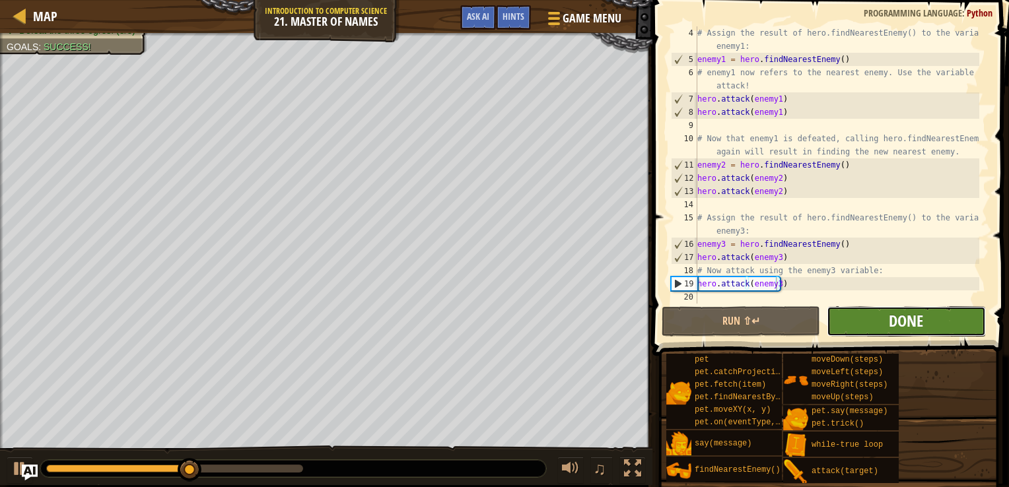
click at [907, 317] on span "Done" at bounding box center [906, 320] width 34 height 21
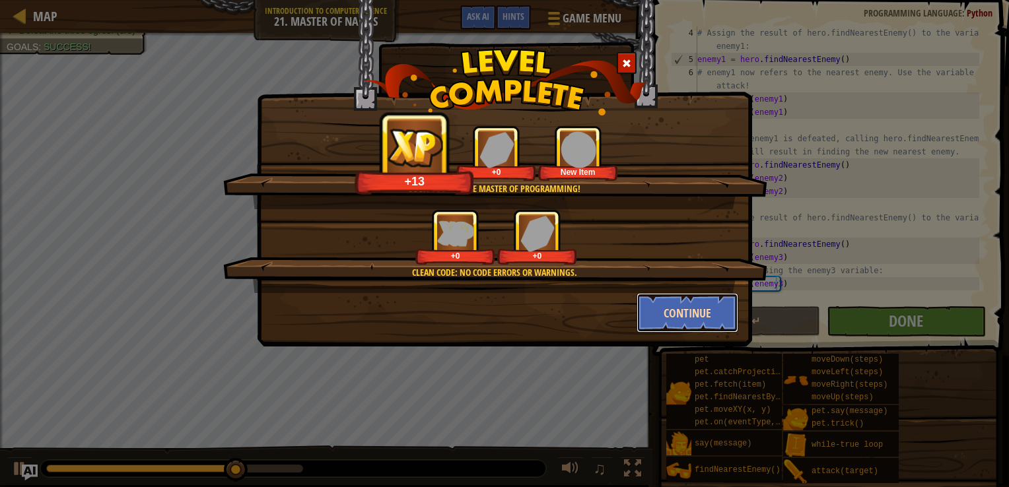
click at [679, 302] on button "Continue" at bounding box center [688, 313] width 102 height 40
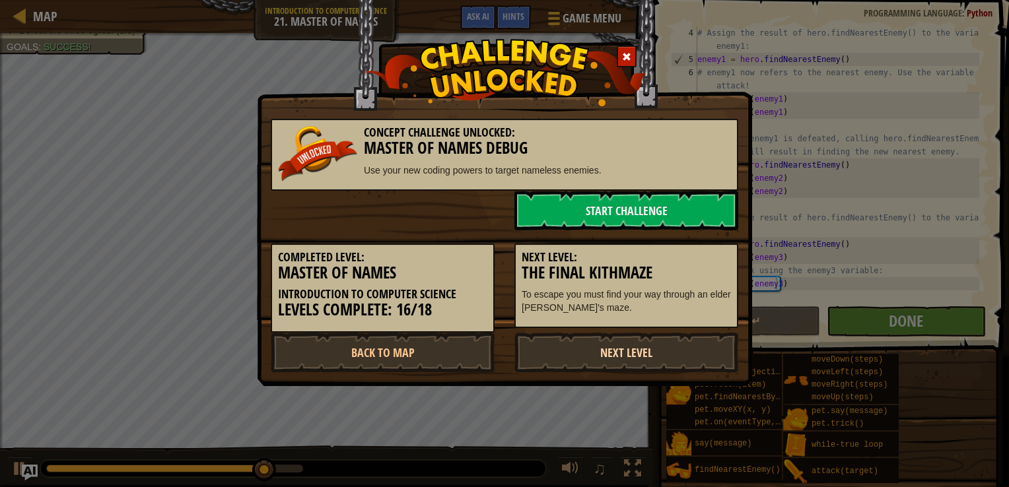
click at [647, 339] on link "Next Level" at bounding box center [626, 353] width 224 height 40
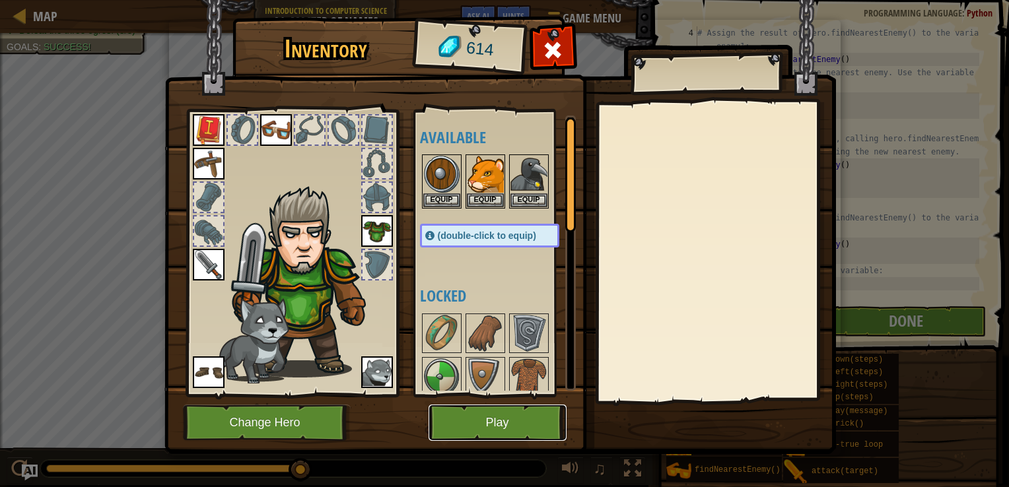
click at [502, 413] on button "Play" at bounding box center [498, 423] width 138 height 36
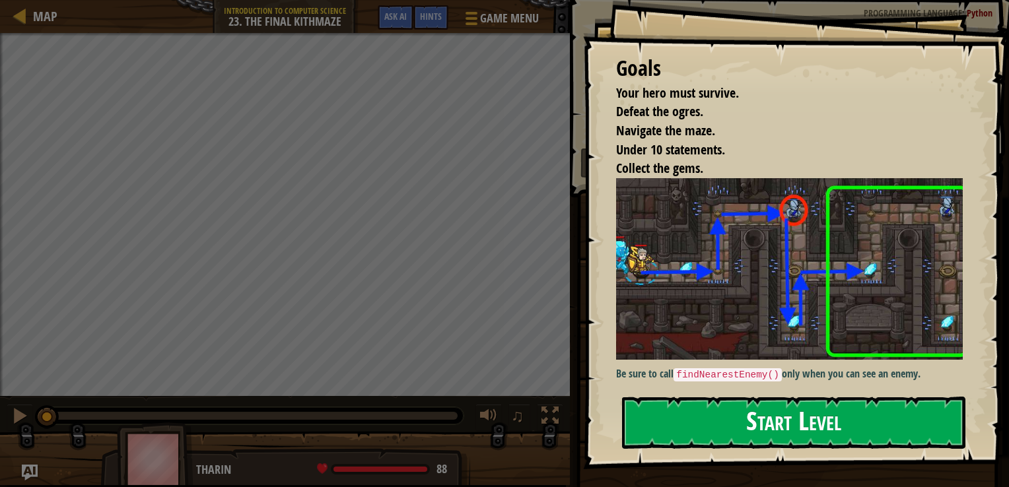
click at [729, 414] on button "Start Level" at bounding box center [793, 423] width 343 height 52
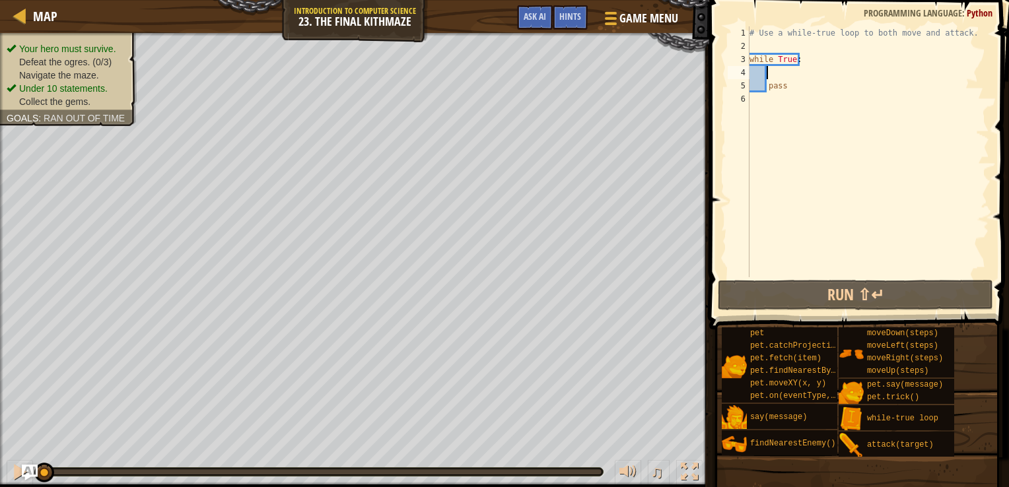
click at [790, 77] on div "# Use a while-true loop to both move and attack. while True : pass" at bounding box center [868, 164] width 242 height 277
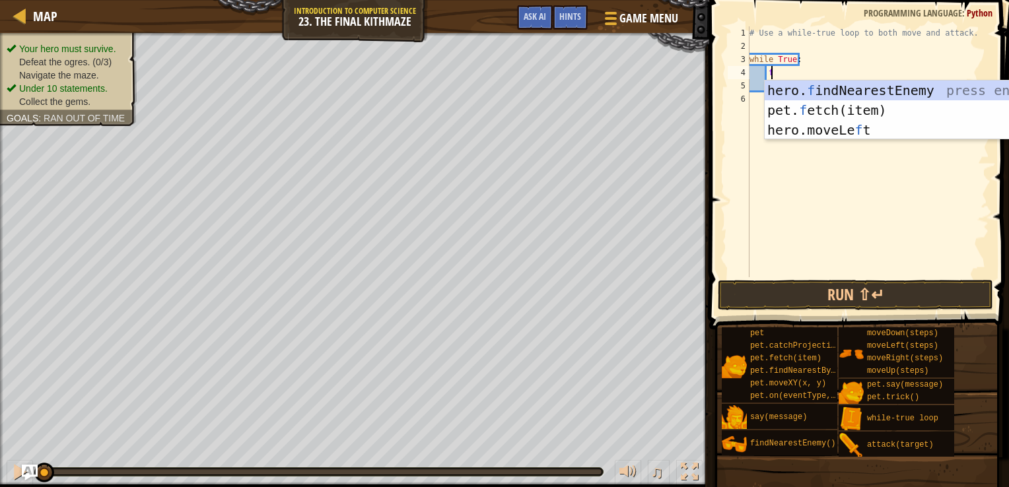
scroll to position [6, 1]
type textarea "fi"
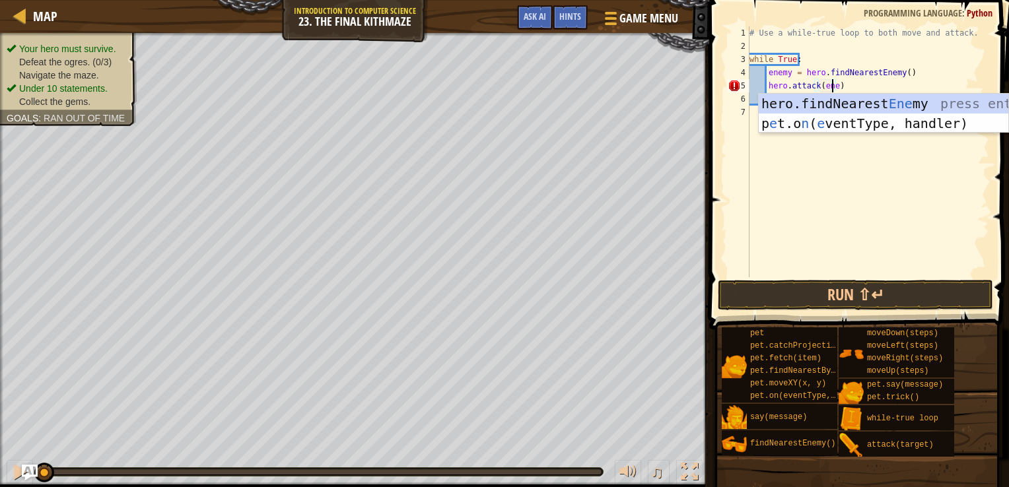
scroll to position [6, 7]
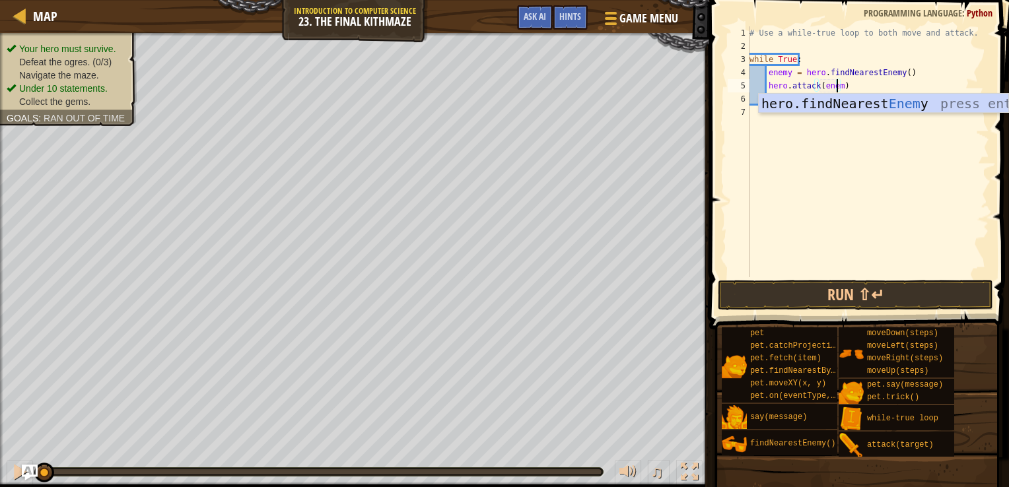
type textarea "hero.attack(enemy)"
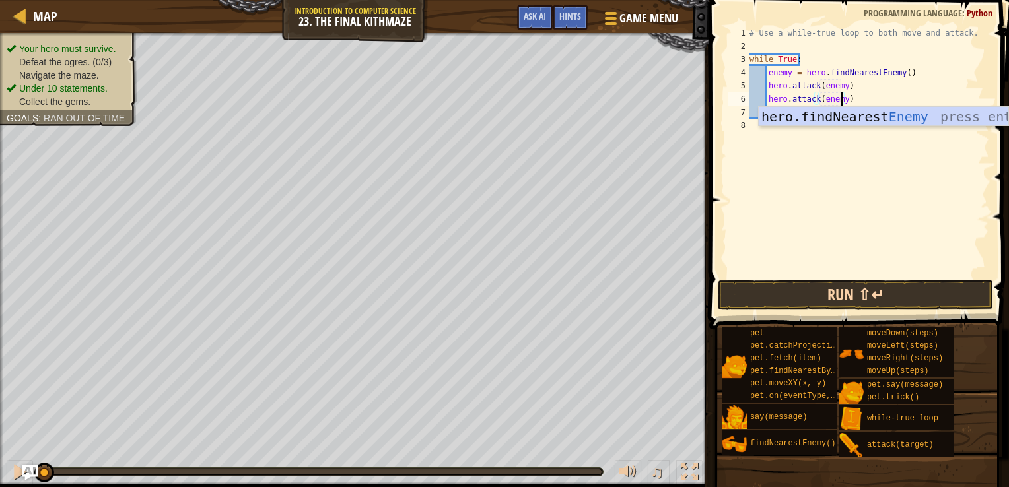
type textarea "hero.attack(enemy)"
click at [863, 297] on button "Run ⇧↵" at bounding box center [855, 295] width 275 height 30
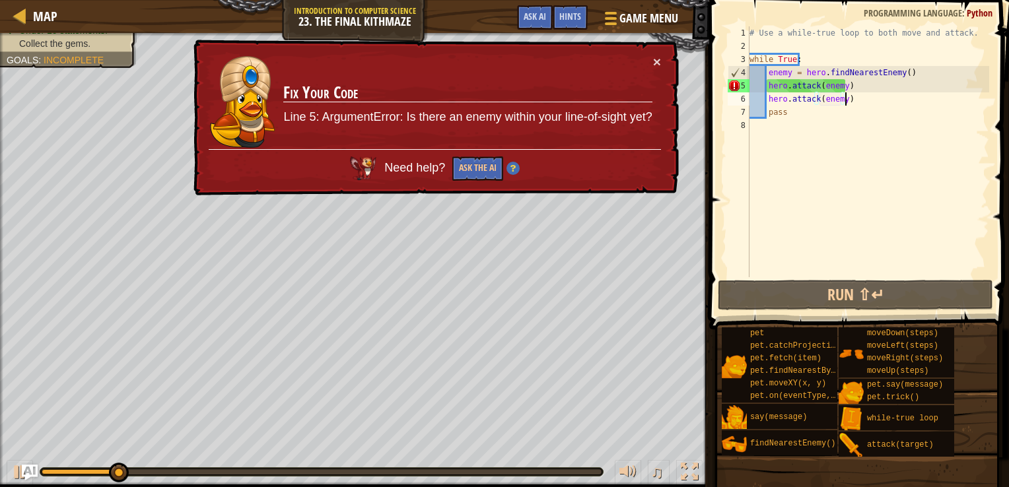
click at [865, 99] on div "# Use a while-true loop to both move and attack. while True : enemy = hero . fi…" at bounding box center [868, 164] width 242 height 277
click at [864, 82] on div "# Use a while-true loop to both move and attack. while True : enemy = hero . fi…" at bounding box center [868, 164] width 242 height 277
click at [653, 60] on button "×" at bounding box center [657, 62] width 8 height 14
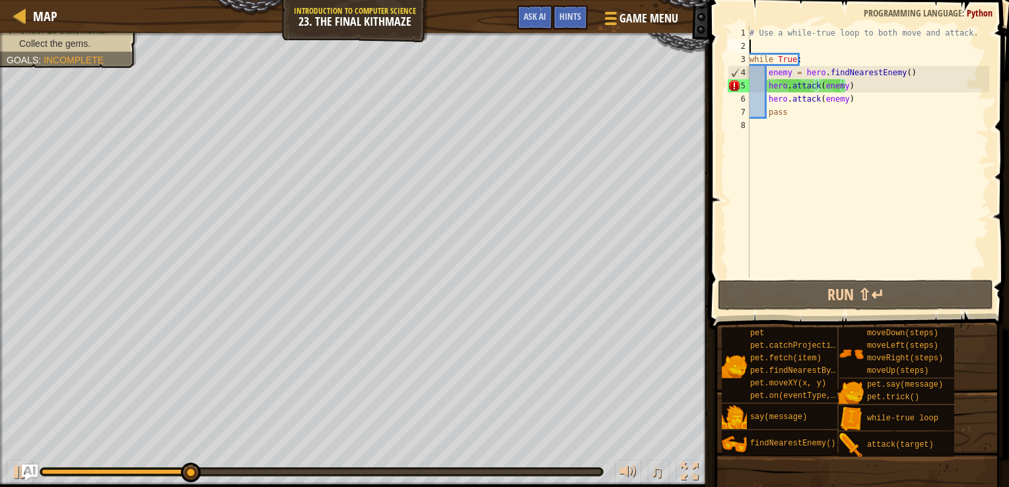
click at [782, 40] on div "# Use a while-true loop to both move and attack. while True : enemy = hero . fi…" at bounding box center [868, 164] width 242 height 277
click at [853, 61] on div "# Use a while-true loop to both move and attack. while True : enemy = hero . fi…" at bounding box center [868, 164] width 242 height 277
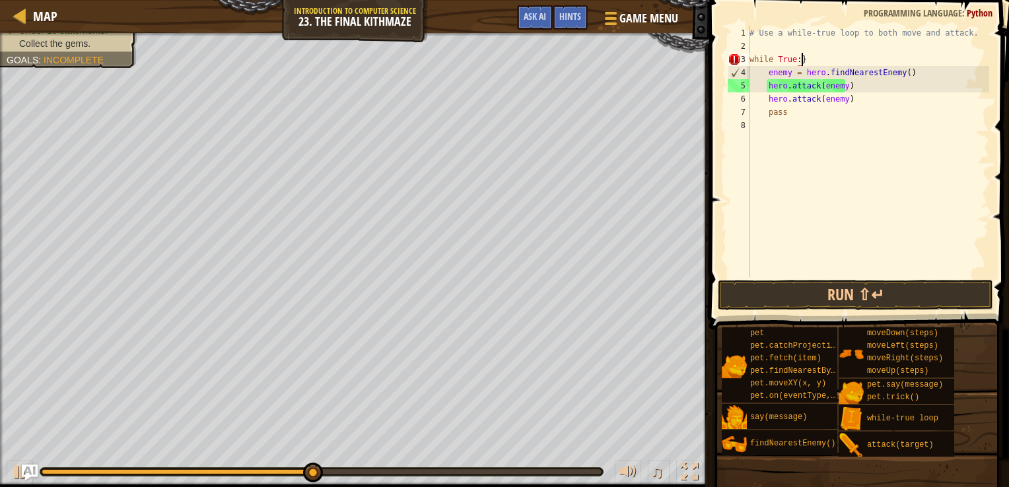
type textarea "while True:"
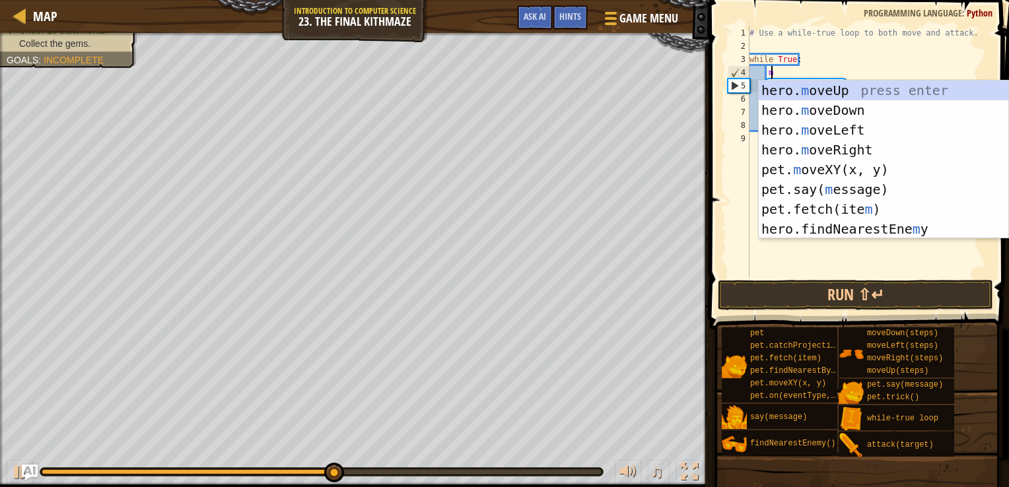
scroll to position [6, 1]
type textarea "mo"
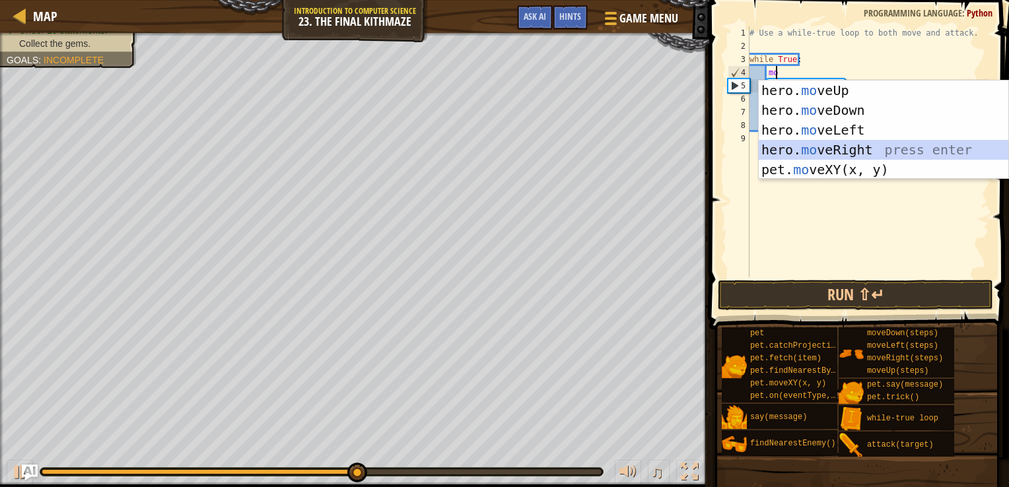
scroll to position [6, 0]
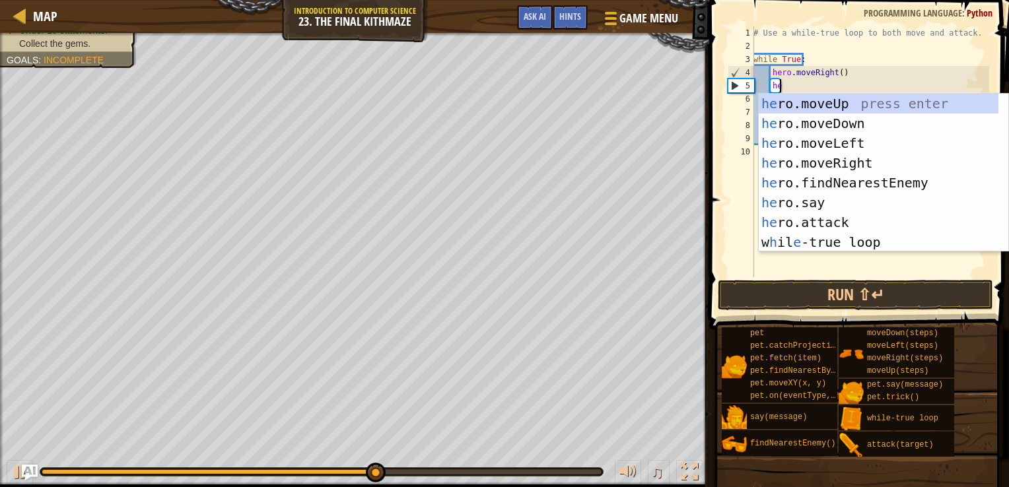
type textarea "heo"
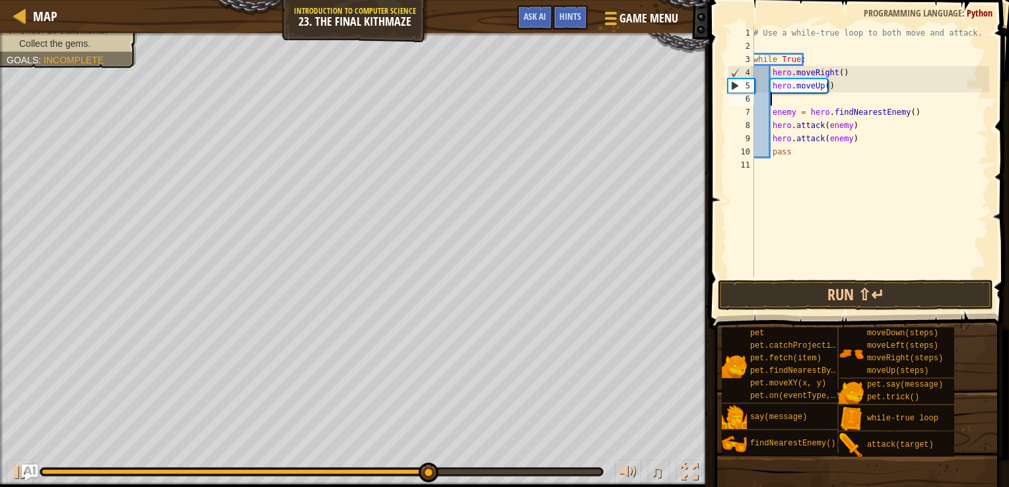
scroll to position [6, 1]
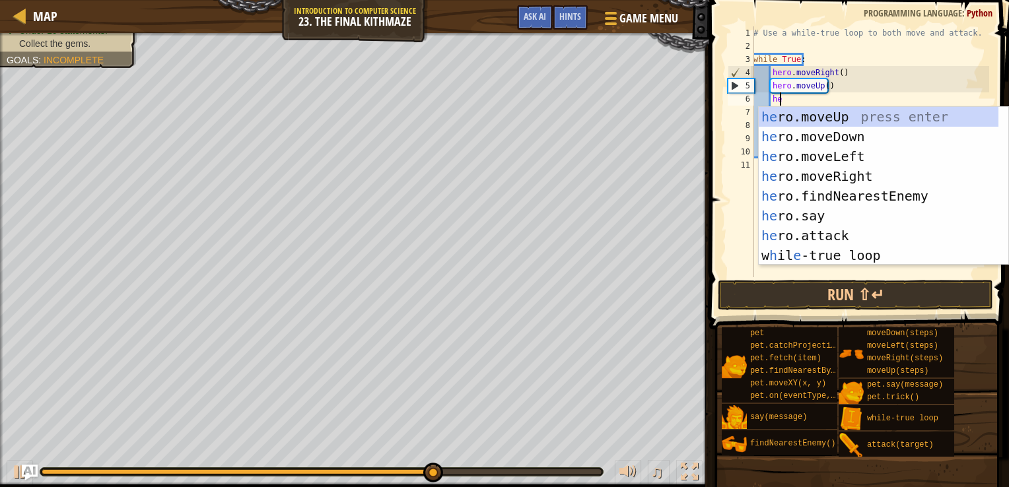
type textarea "h"
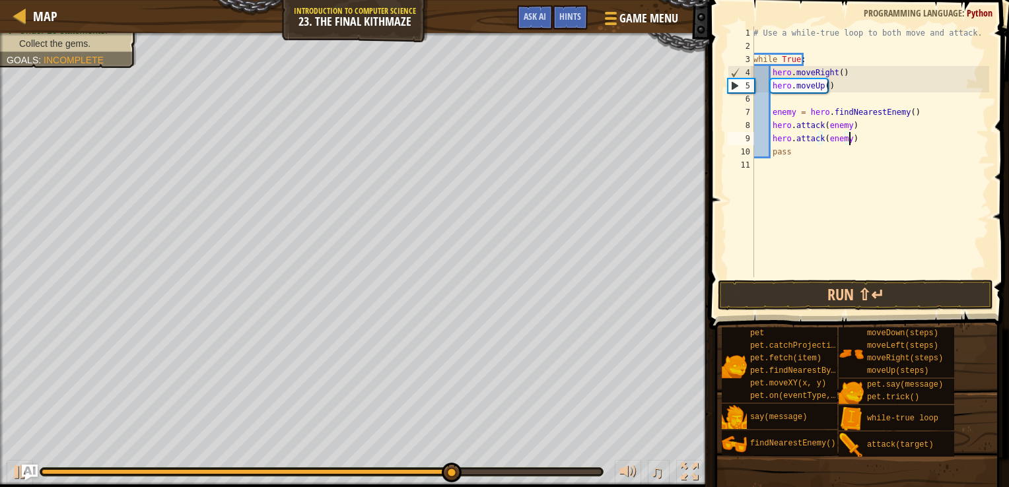
click at [858, 143] on div "# Use a while-true loop to both move and attack. while True : hero . moveRight …" at bounding box center [870, 164] width 238 height 277
type textarea "hero.attack(enemy)"
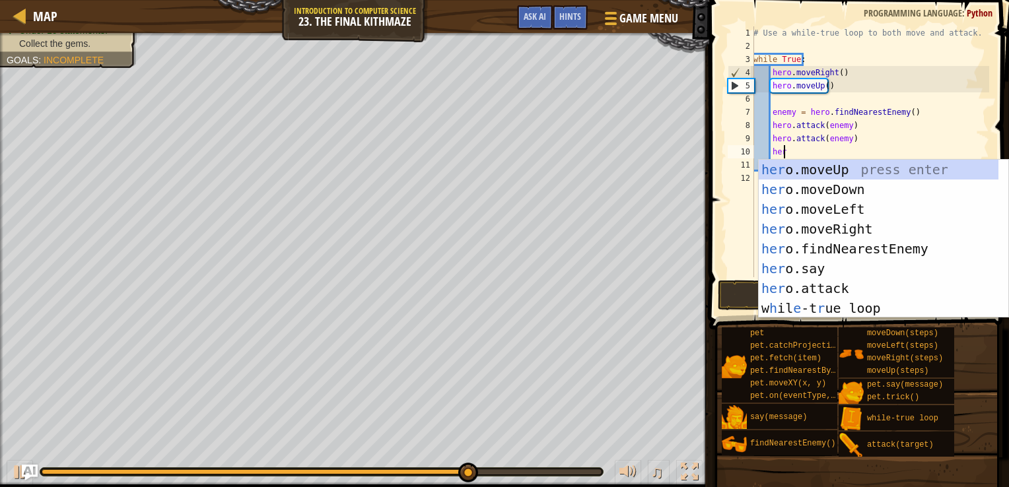
scroll to position [6, 2]
type textarea "hero."
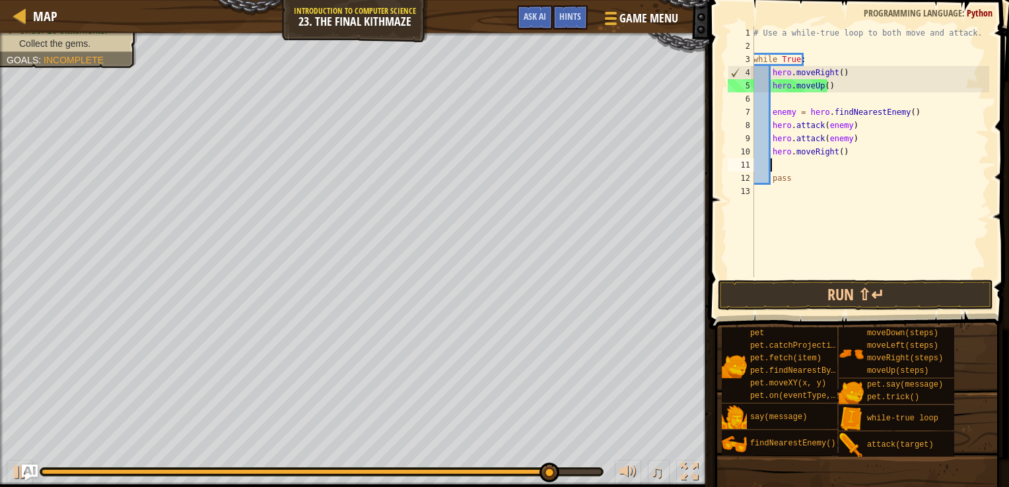
scroll to position [6, 0]
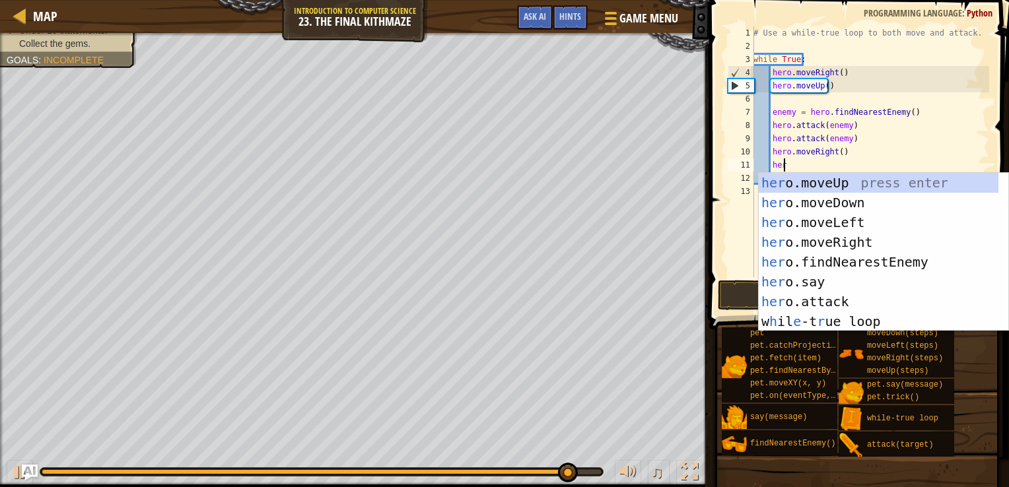
type textarea "hero"
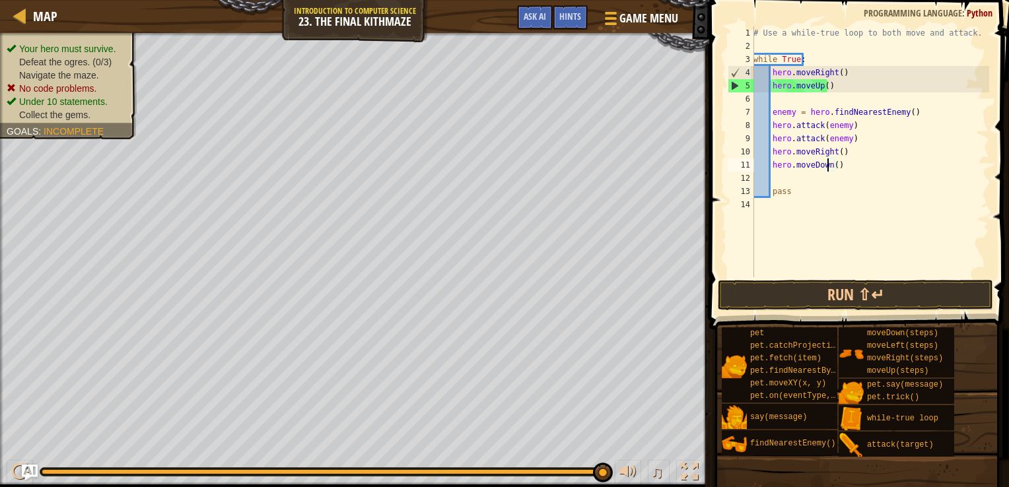
click at [829, 168] on div "# Use a while-true loop to both move and attack. while True : hero . moveRight …" at bounding box center [870, 164] width 238 height 277
type textarea "hero.moveDown(2)"
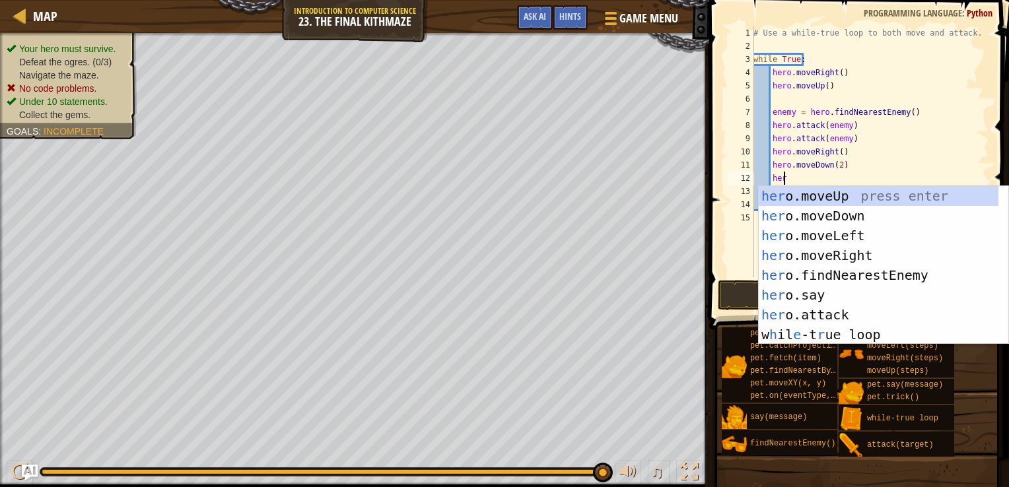
type textarea "hero"
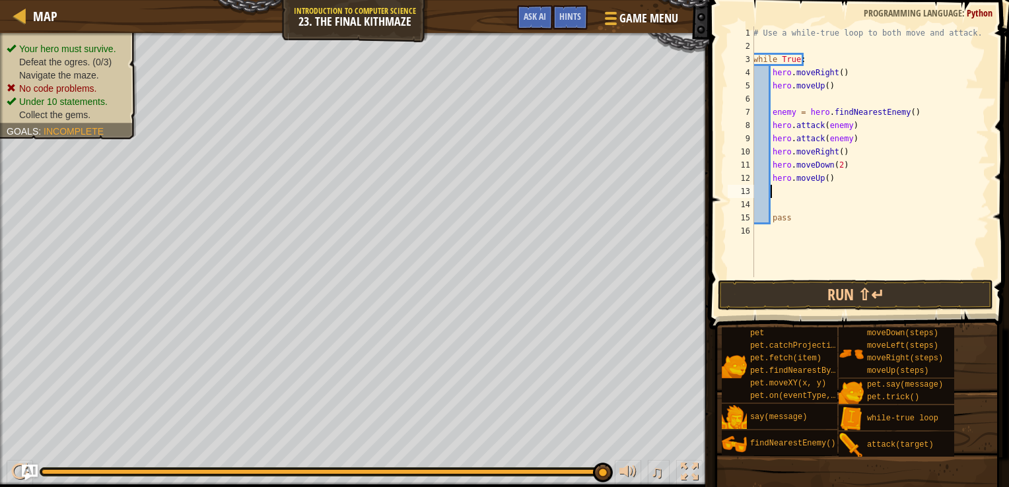
click at [813, 98] on div "# Use a while-true loop to both move and attack. while True : hero . moveRight …" at bounding box center [870, 164] width 238 height 277
click at [801, 100] on div "# Use a while-true loop to both move and attack. while True : hero . moveRight …" at bounding box center [870, 164] width 238 height 277
type textarea "hero.moveUp()"
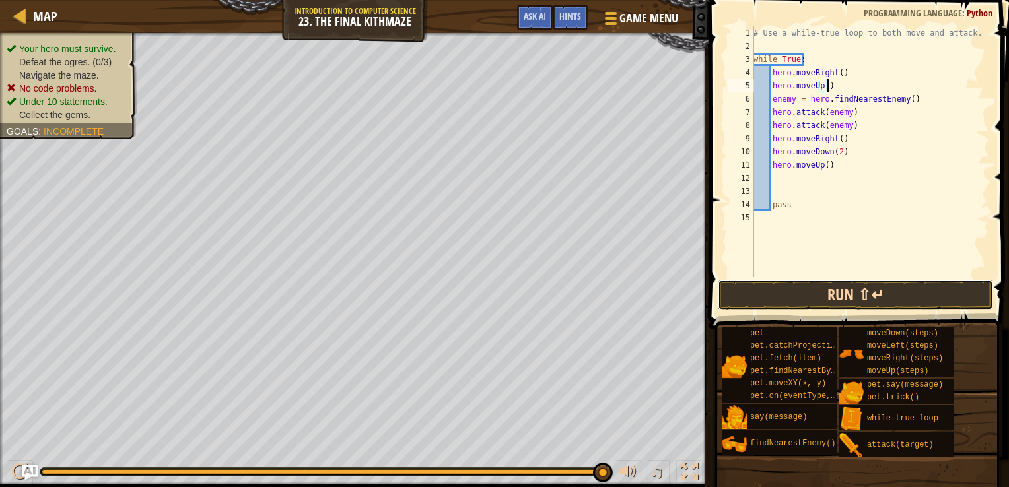
click at [864, 297] on button "Run ⇧↵" at bounding box center [855, 295] width 275 height 30
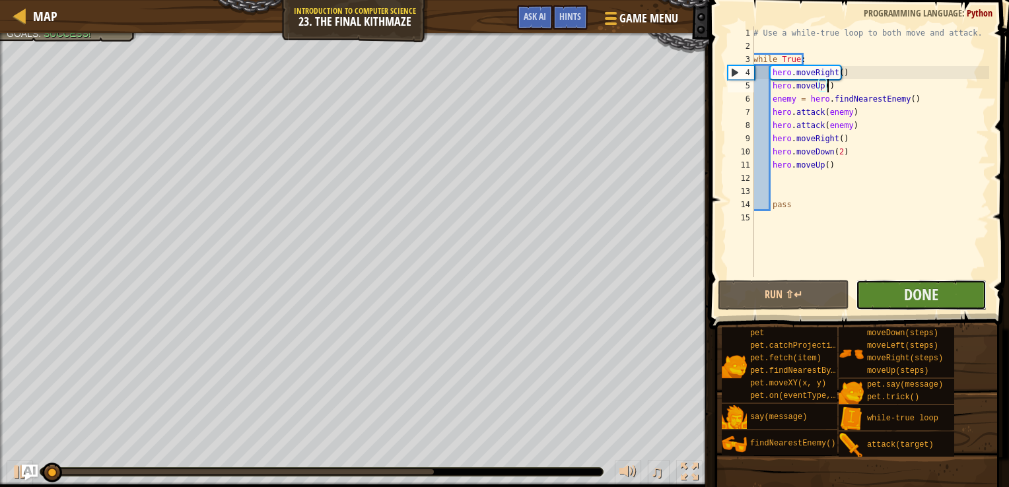
click at [877, 298] on button "Done" at bounding box center [921, 295] width 131 height 30
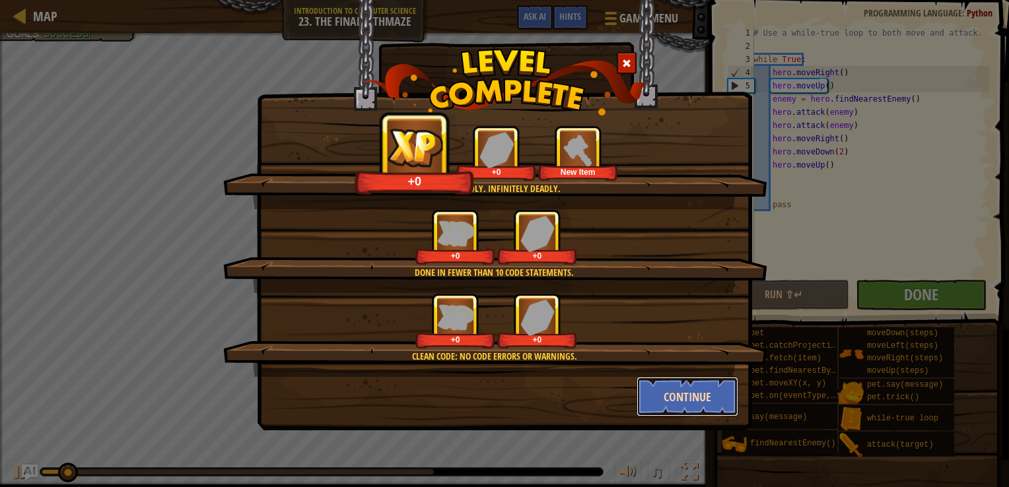
click at [702, 399] on button "Continue" at bounding box center [688, 397] width 102 height 40
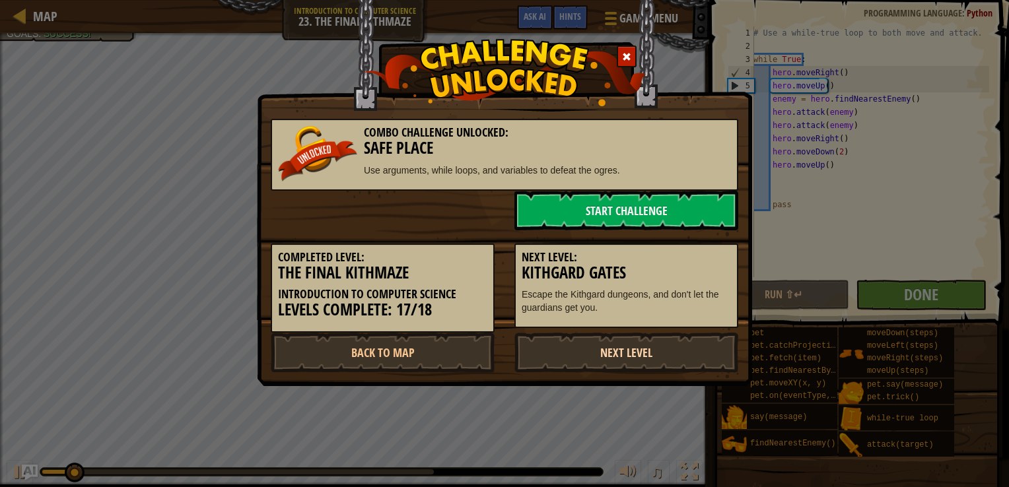
click at [605, 364] on link "Next Level" at bounding box center [626, 353] width 224 height 40
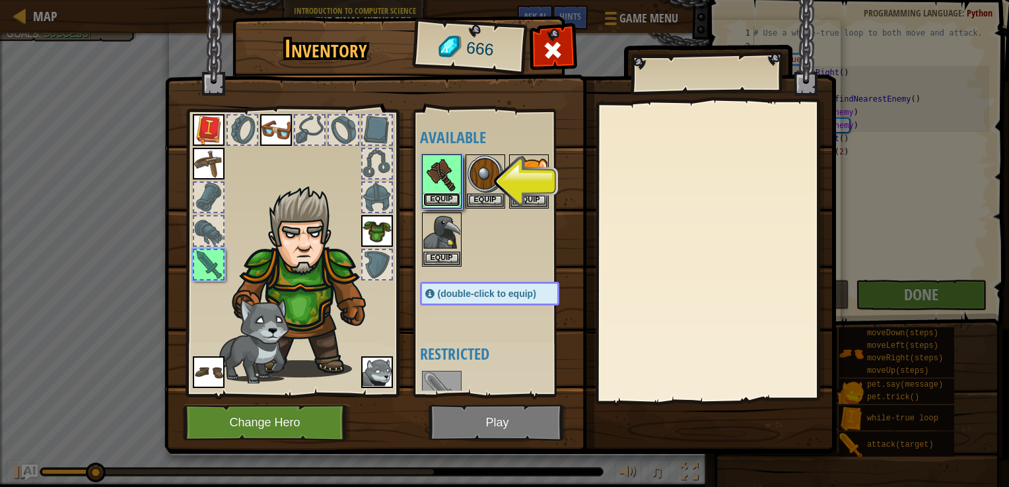
click at [451, 193] on button "Equip" at bounding box center [441, 200] width 37 height 14
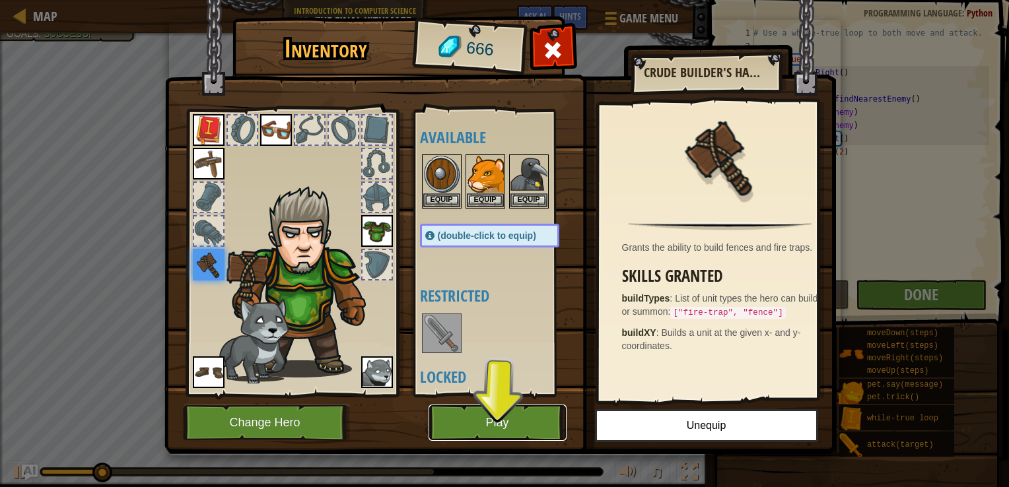
click at [530, 434] on button "Play" at bounding box center [498, 423] width 138 height 36
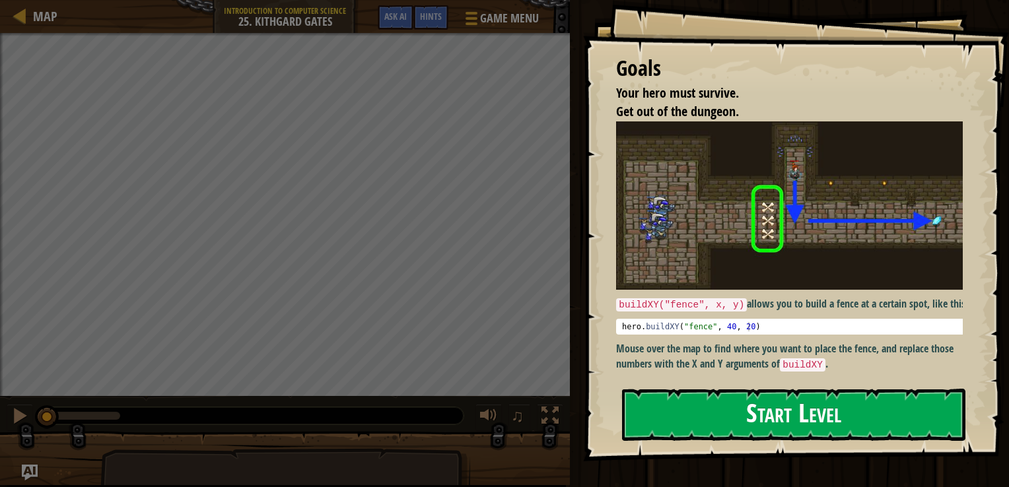
click at [786, 400] on button "Start Level" at bounding box center [793, 415] width 343 height 52
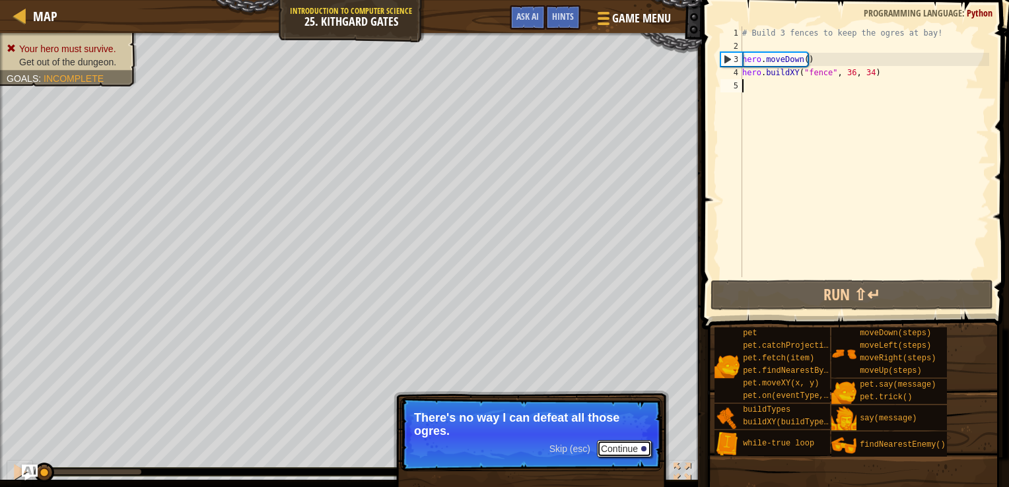
click at [639, 452] on button "Continue" at bounding box center [624, 448] width 55 height 17
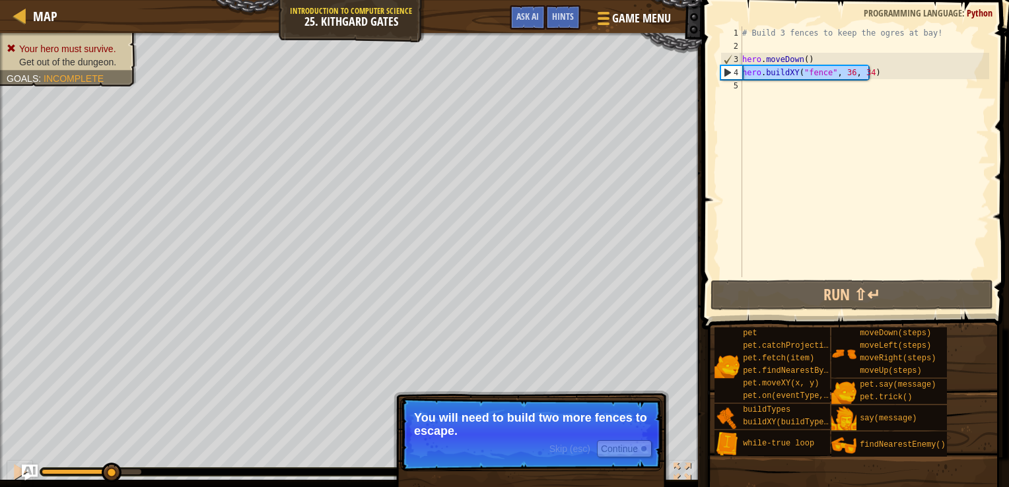
drag, startPoint x: 879, startPoint y: 66, endPoint x: 742, endPoint y: 75, distance: 137.6
click at [742, 75] on div "# Build 3 fences to keep the ogres at bay! hero . moveDown ( ) hero . buildXY (…" at bounding box center [865, 164] width 250 height 277
type textarea "hero.buildXY("fence", 36, 34)"
click at [766, 99] on div "# Build 3 fences to keep the ogres at bay! hero . moveDown ( ) hero . buildXY (…" at bounding box center [865, 164] width 250 height 277
paste textarea "hero.buildXY("fence", 36, 34)"
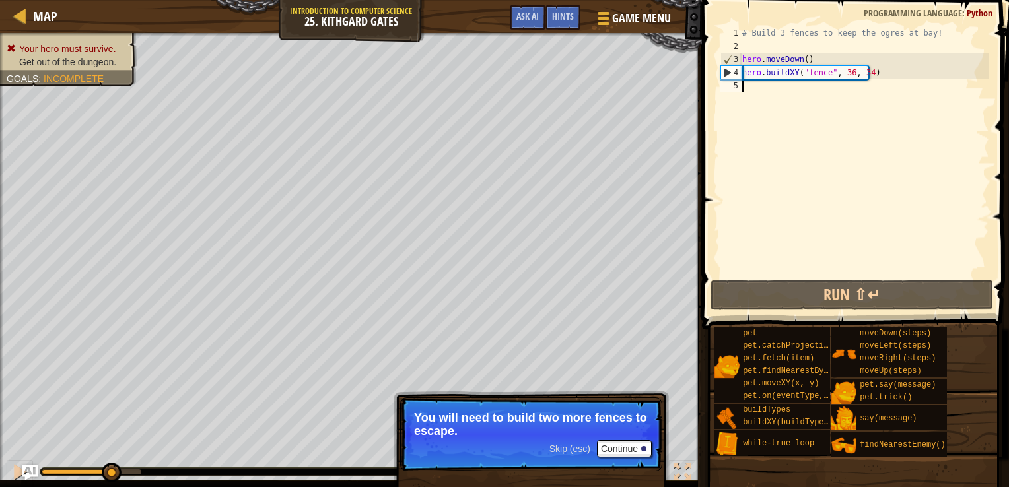
type textarea "hero.buildXY("fence", 36, 34)"
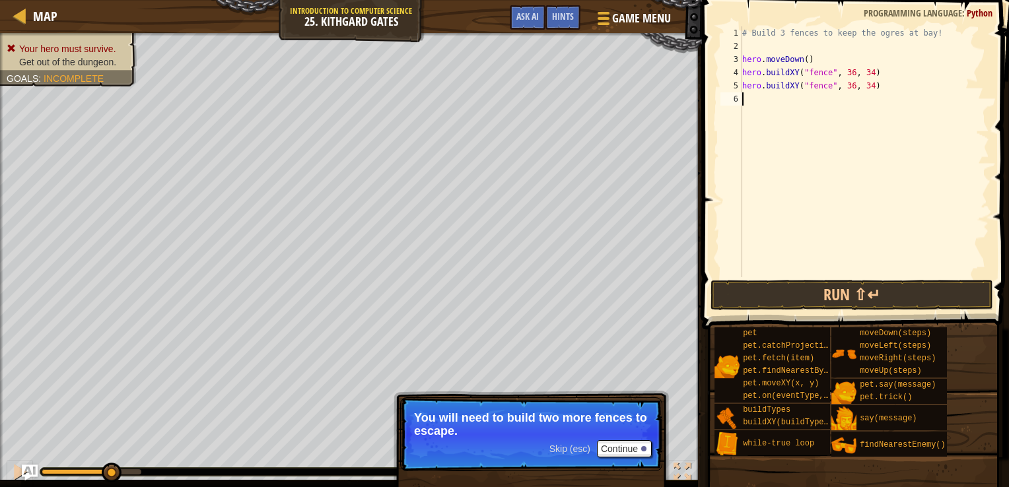
click at [761, 117] on div "# Build 3 fences to keep the ogres at bay! hero . moveDown ( ) hero . buildXY (…" at bounding box center [865, 164] width 250 height 277
paste textarea "hero.buildXY("fence", 36, 34)"
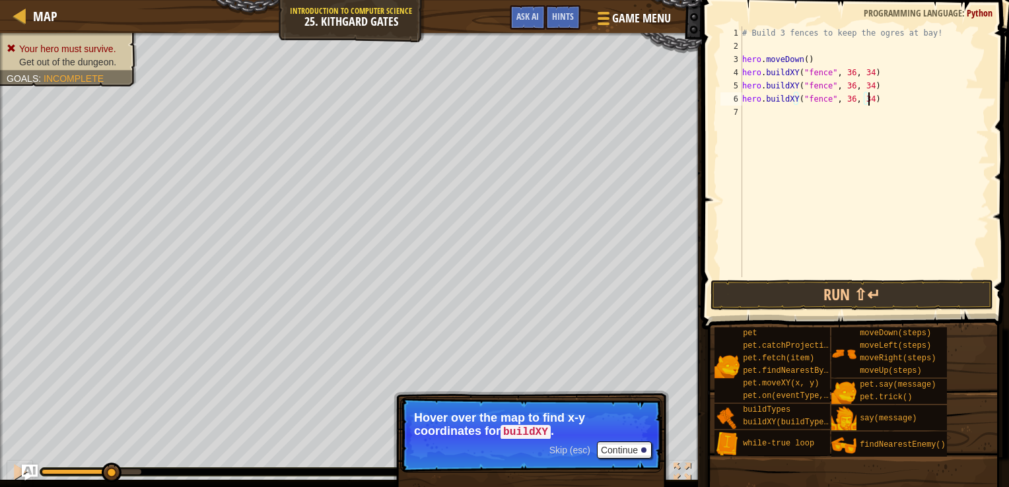
click at [863, 90] on div "# Build 3 fences to keep the ogres at bay! hero . moveDown ( ) hero . buildXY (…" at bounding box center [865, 164] width 250 height 277
type textarea "hero.buildXY("fence", 36, 27)"
click at [954, 300] on button "Run ⇧↵" at bounding box center [851, 295] width 283 height 30
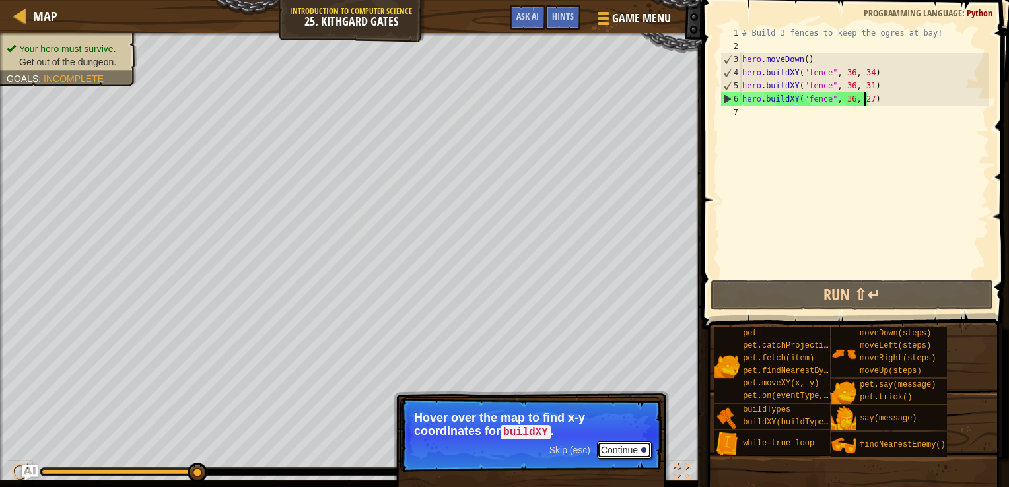
click at [623, 450] on button "Continue" at bounding box center [624, 450] width 55 height 17
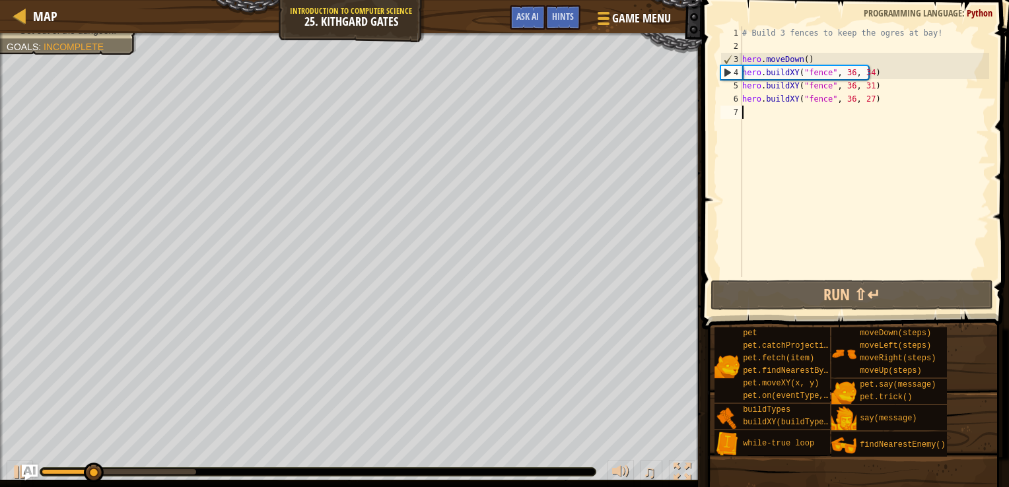
click at [840, 114] on div "# Build 3 fences to keep the ogres at bay! hero . moveDown ( ) hero . buildXY (…" at bounding box center [865, 164] width 250 height 277
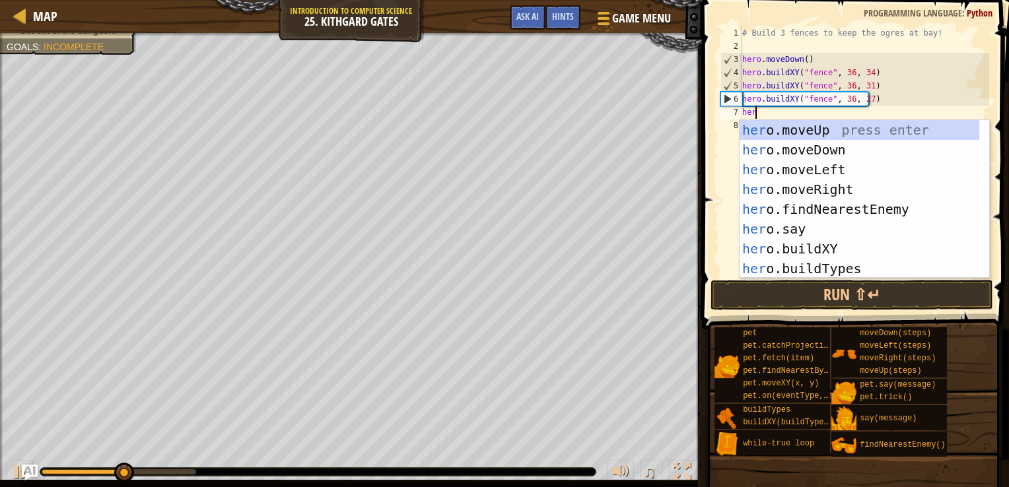
scroll to position [6, 0]
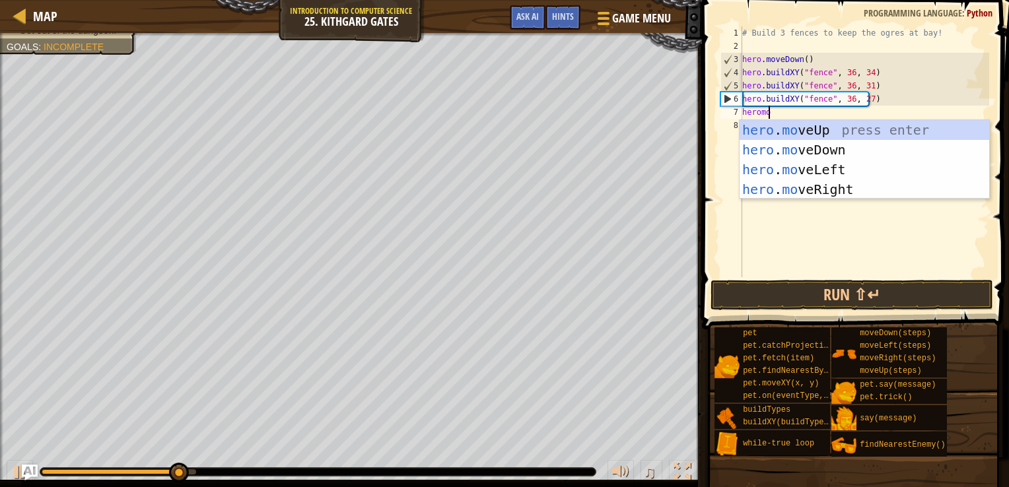
type textarea "heromove"
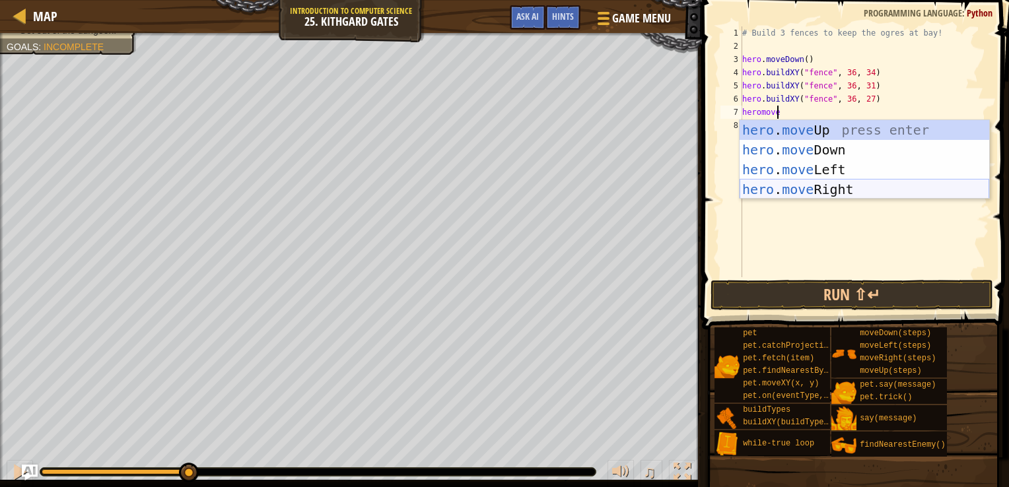
click at [844, 197] on div "hero . move Up press enter hero . move Down press enter hero . move Left press …" at bounding box center [865, 179] width 250 height 119
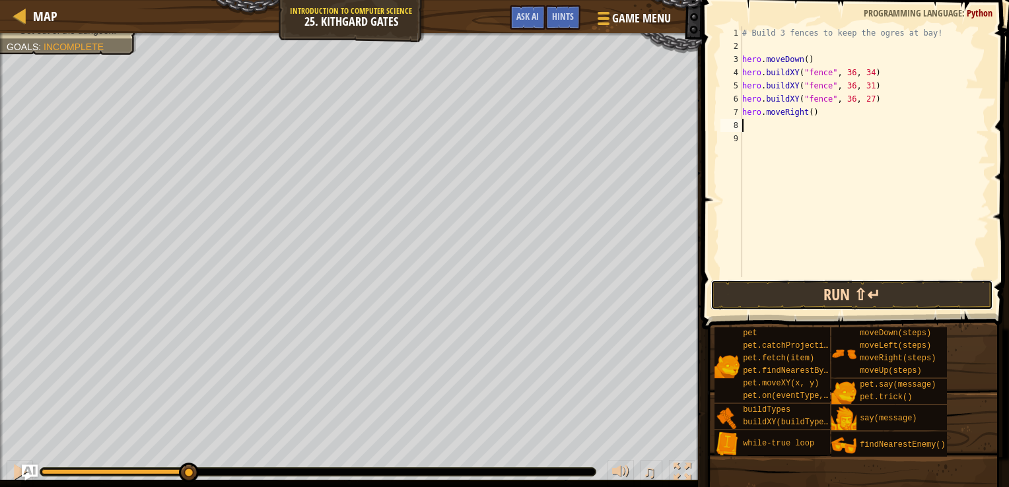
click at [835, 292] on button "Run ⇧↵" at bounding box center [851, 295] width 283 height 30
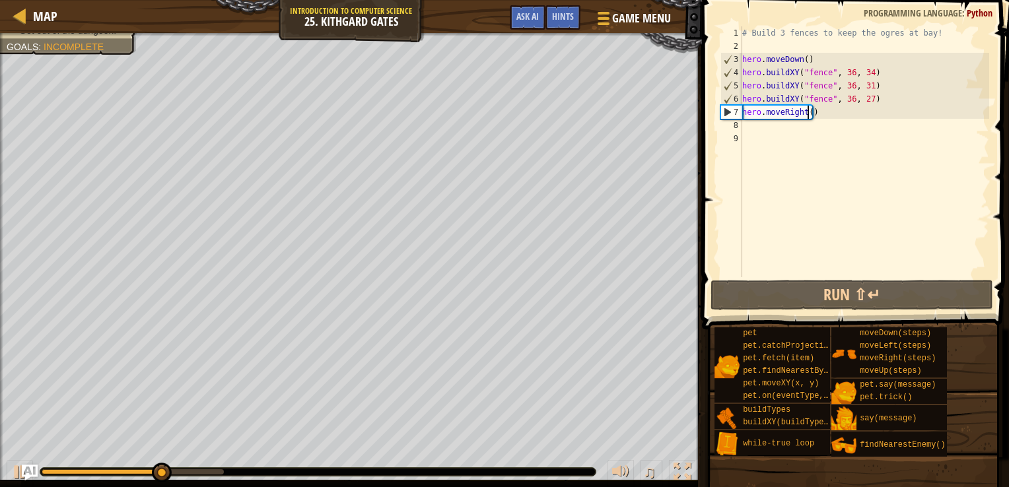
click at [807, 115] on div "# Build 3 fences to keep the ogres at bay! hero . moveDown ( ) hero . buildXY (…" at bounding box center [865, 164] width 250 height 277
click at [897, 102] on div "# Build 3 fences to keep the ogres at bay! hero . moveDown ( ) hero . buildXY (…" at bounding box center [865, 164] width 250 height 277
type textarea "hero.buildXY("fence", 36, 27)"
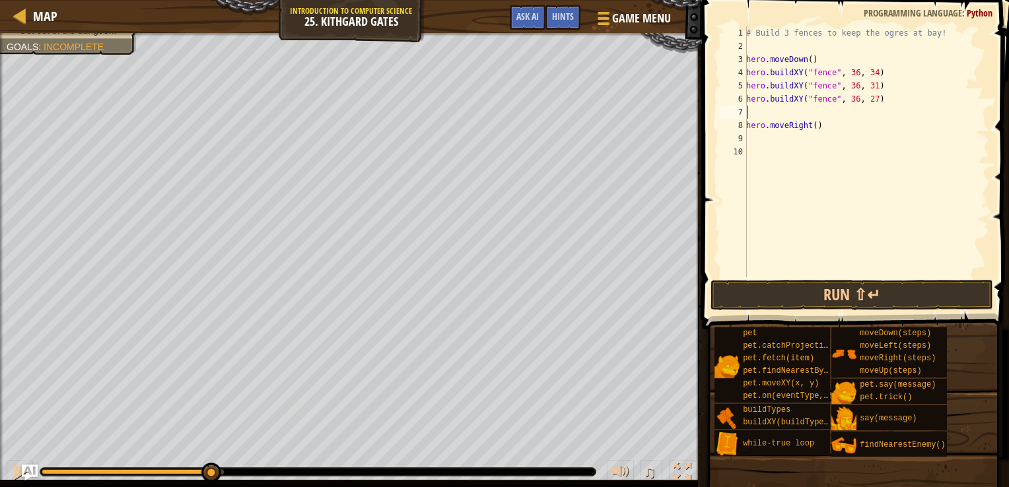
click at [847, 108] on div "# Build 3 fences to keep the ogres at bay! hero . moveDown ( ) hero . buildXY (…" at bounding box center [866, 164] width 246 height 277
type textarea "w"
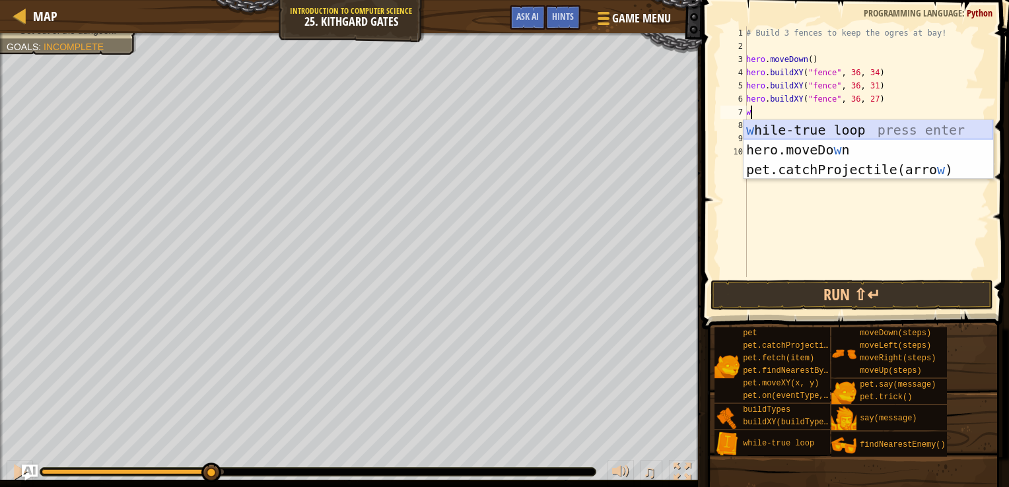
click at [841, 128] on div "w [PERSON_NAME]-true loop press enter hero.moveDo w n press enter pet.catchProj…" at bounding box center [868, 169] width 250 height 99
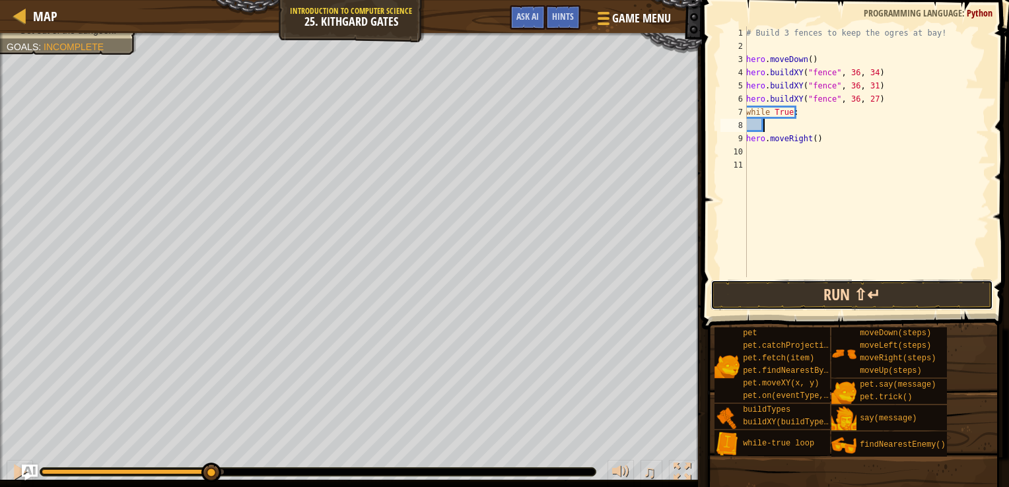
click at [841, 292] on button "Run ⇧↵" at bounding box center [851, 295] width 283 height 30
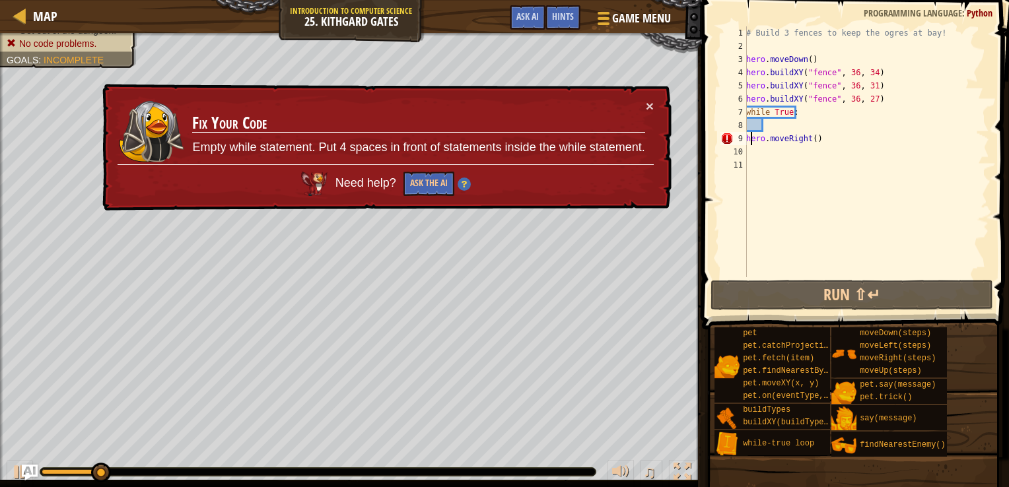
click at [750, 135] on div "# Build 3 fences to keep the ogres at bay! hero . moveDown ( ) hero . buildXY (…" at bounding box center [866, 164] width 246 height 277
click at [749, 138] on div "# Build 3 fences to keep the ogres at bay! hero . moveDown ( ) hero . buildXY (…" at bounding box center [866, 164] width 246 height 277
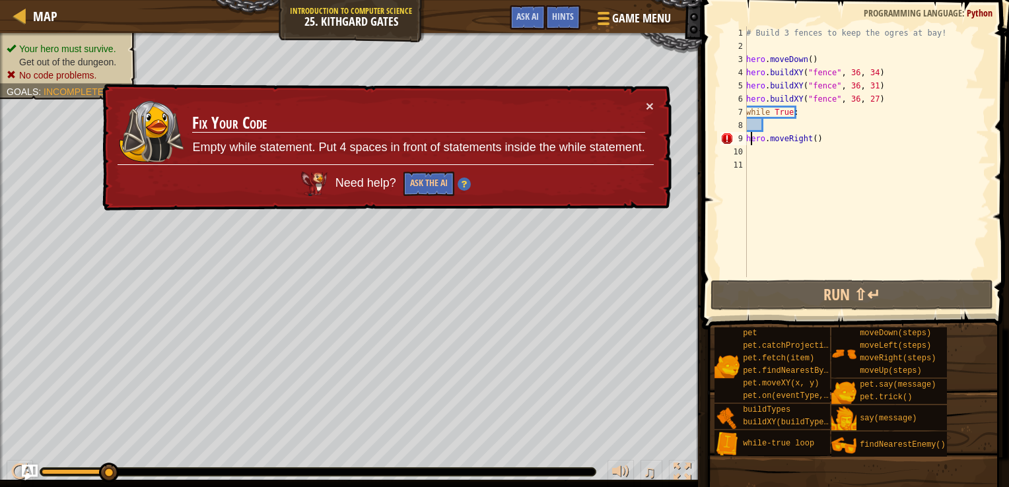
click at [748, 143] on div "# Build 3 fences to keep the ogres at bay! hero . moveDown ( ) hero . buildXY (…" at bounding box center [866, 164] width 246 height 277
type textarea "hero.moveRight()"
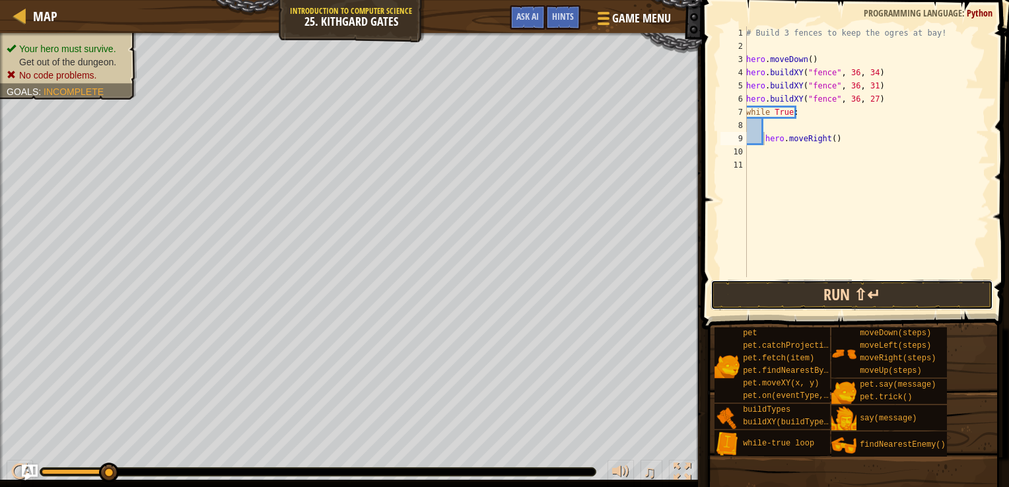
click at [871, 309] on button "Run ⇧↵" at bounding box center [851, 295] width 283 height 30
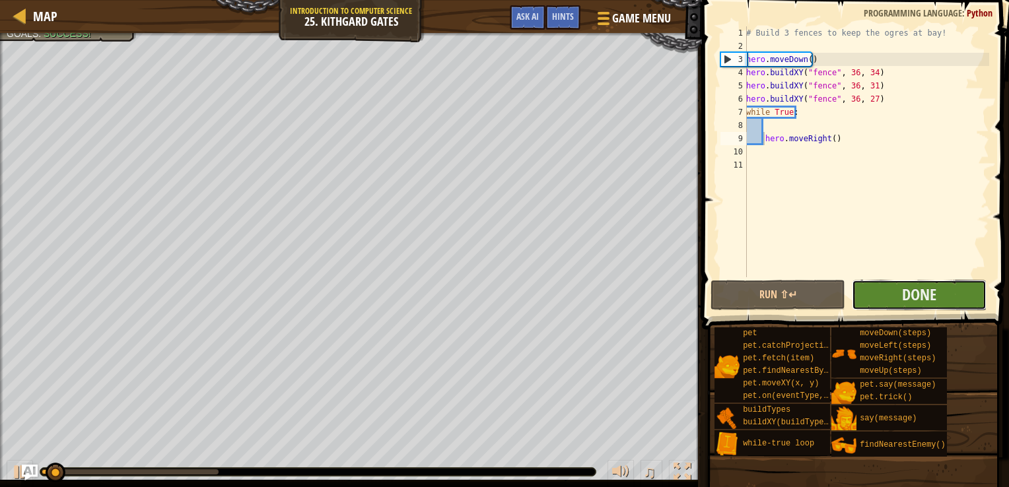
click at [879, 292] on button "Done" at bounding box center [919, 295] width 135 height 30
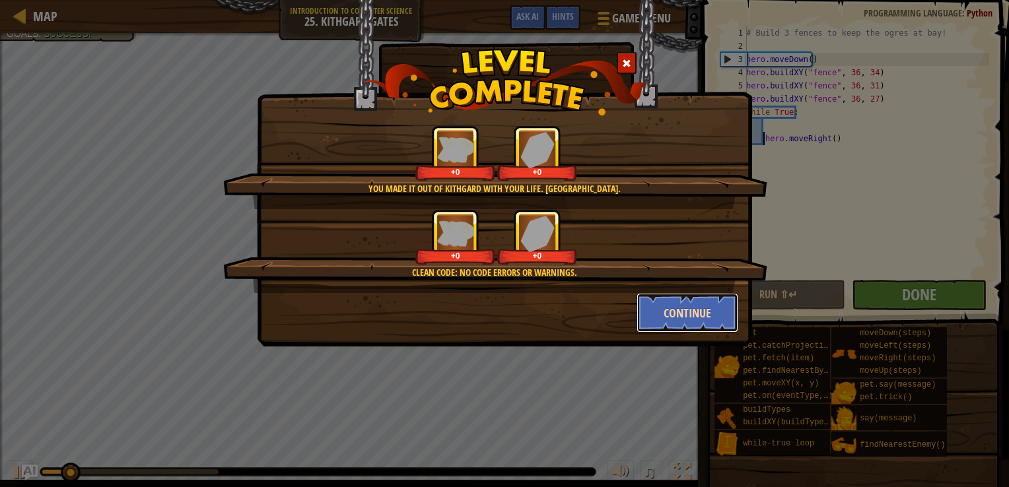
click at [699, 320] on button "Continue" at bounding box center [688, 313] width 102 height 40
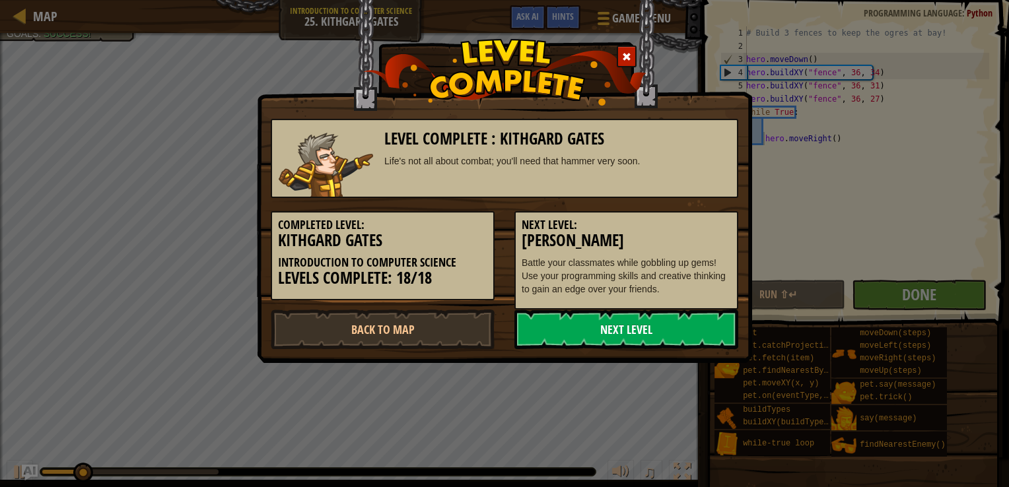
click at [610, 318] on link "Next Level" at bounding box center [626, 330] width 224 height 40
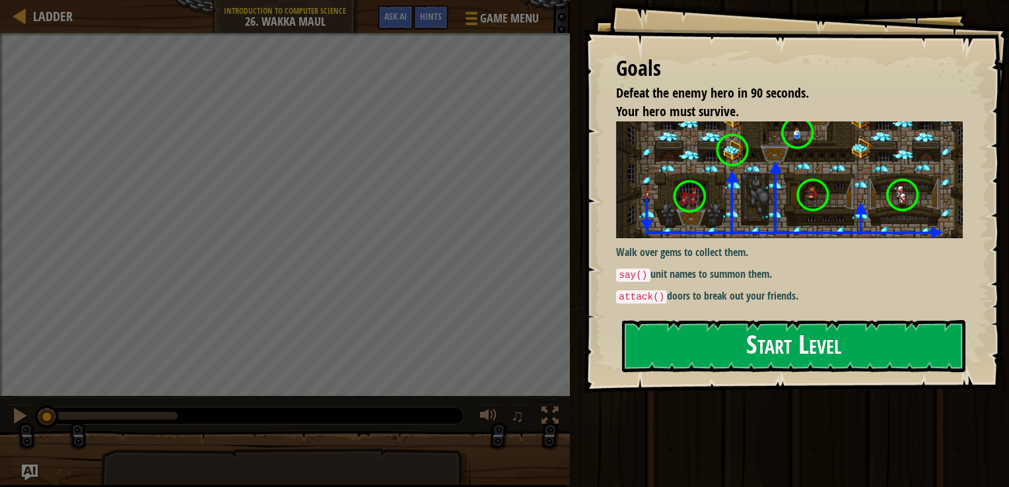
click at [726, 334] on button "Start Level" at bounding box center [793, 346] width 343 height 52
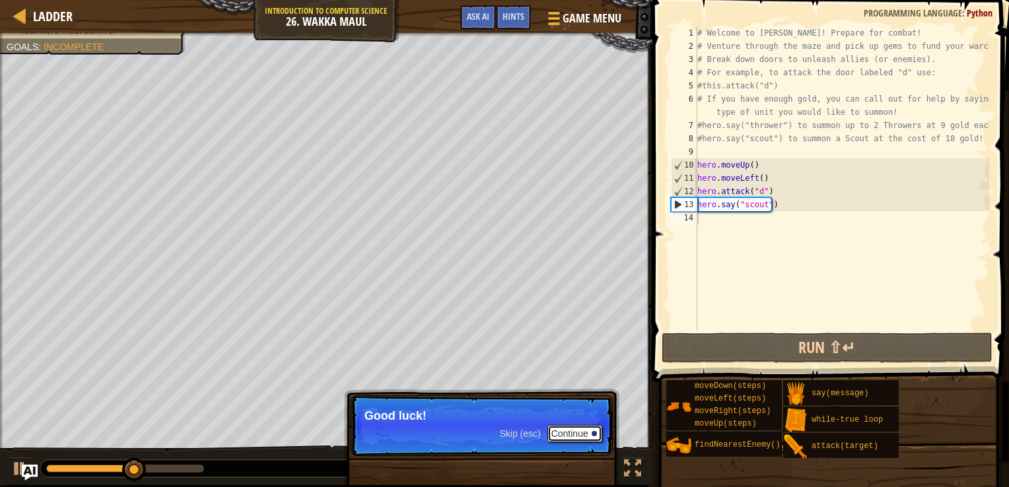
click at [567, 432] on button "Continue" at bounding box center [574, 433] width 55 height 17
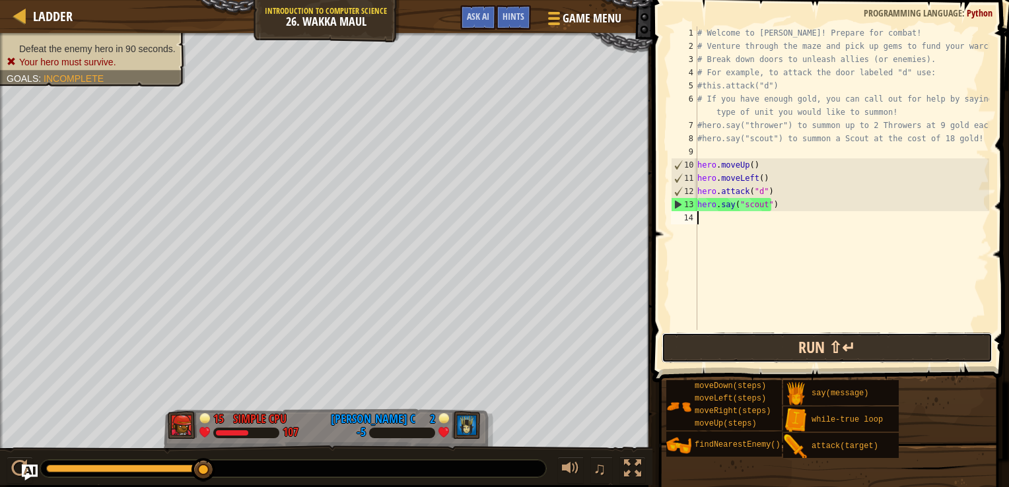
click at [707, 343] on button "Run ⇧↵" at bounding box center [827, 348] width 331 height 30
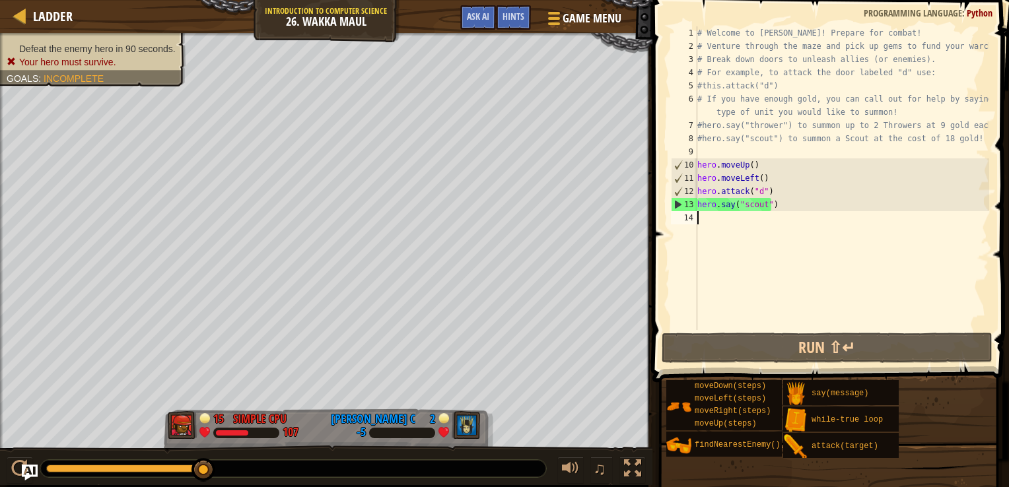
click at [720, 221] on div "# Welcome to [PERSON_NAME]! Prepare for combat! # Venture through the maze and …" at bounding box center [842, 191] width 294 height 330
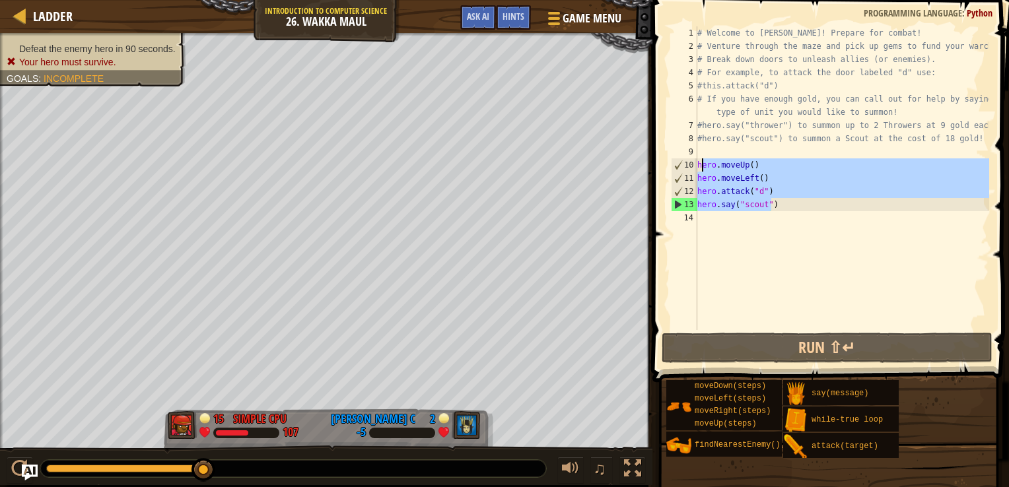
drag, startPoint x: 793, startPoint y: 204, endPoint x: 700, endPoint y: 164, distance: 101.4
click at [700, 164] on div "# Welcome to [PERSON_NAME]! Prepare for combat! # Venture through the maze and …" at bounding box center [842, 191] width 294 height 330
type textarea "hero.moveUp() hero.moveLeft()"
click at [714, 217] on div "# Welcome to [PERSON_NAME]! Prepare for combat! # Venture through the maze and …" at bounding box center [842, 191] width 294 height 330
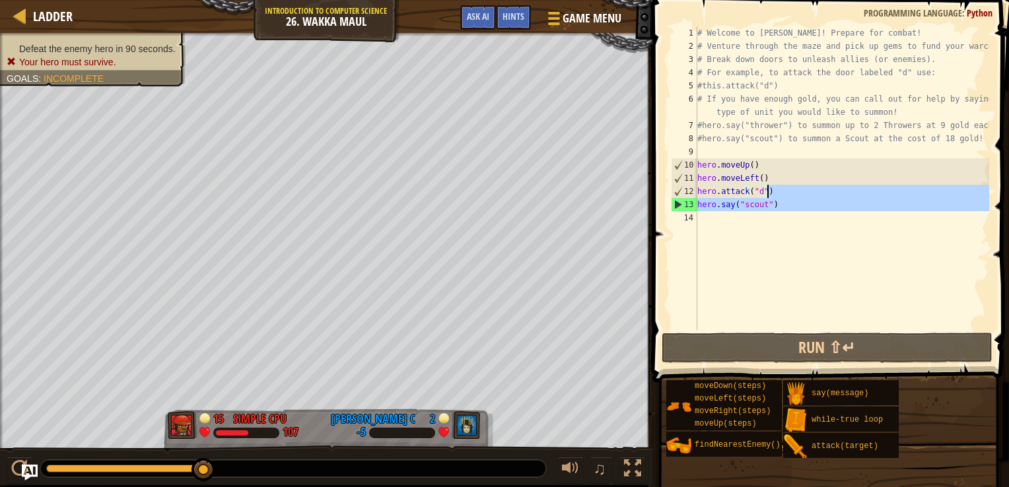
drag, startPoint x: 714, startPoint y: 217, endPoint x: 782, endPoint y: 205, distance: 69.0
click at [782, 205] on div "# Welcome to [PERSON_NAME]! Prepare for combat! # Venture through the maze and …" at bounding box center [842, 191] width 294 height 330
click at [782, 205] on div "# Welcome to [PERSON_NAME]! Prepare for combat! # Venture through the maze and …" at bounding box center [842, 178] width 294 height 304
type textarea "hero.say("scout")"
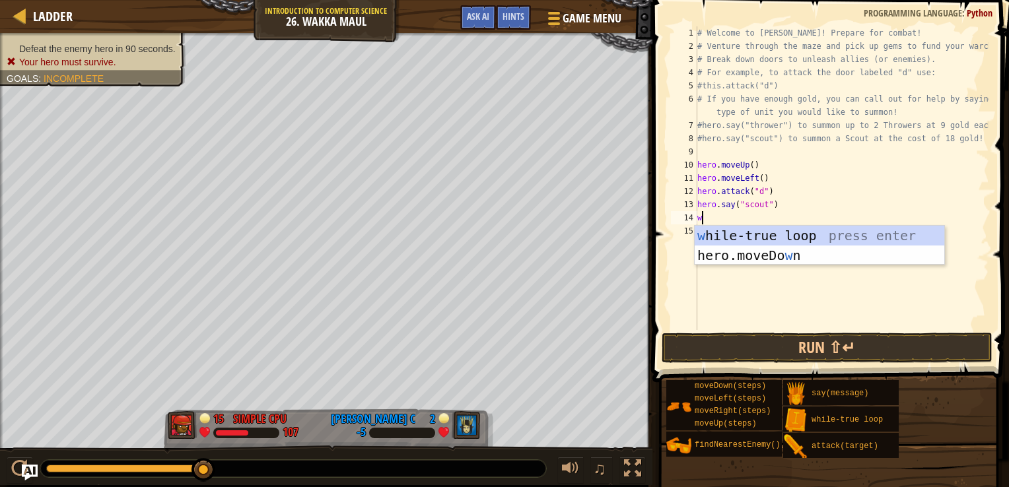
scroll to position [6, 0]
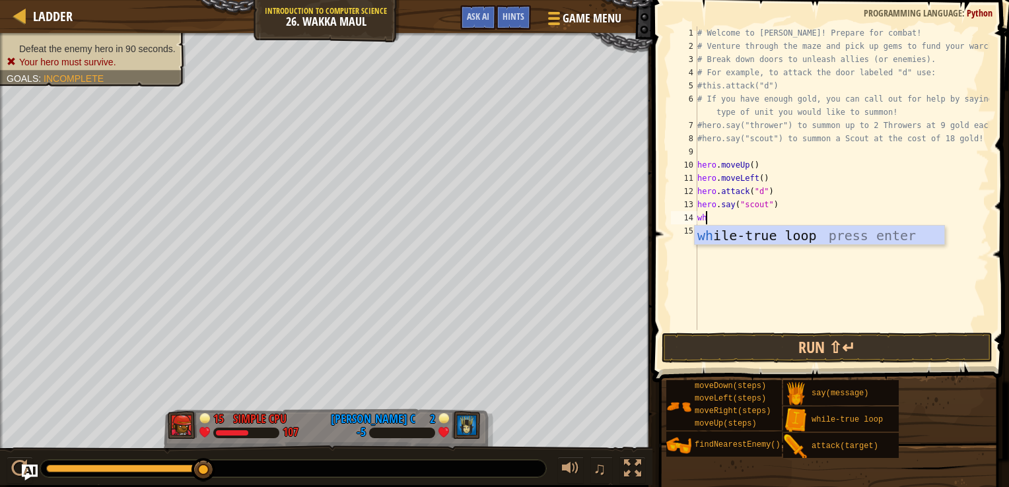
type textarea "wh"
click at [710, 293] on div "# Welcome to [PERSON_NAME]! Prepare for combat! # Venture through the maze and …" at bounding box center [842, 191] width 294 height 330
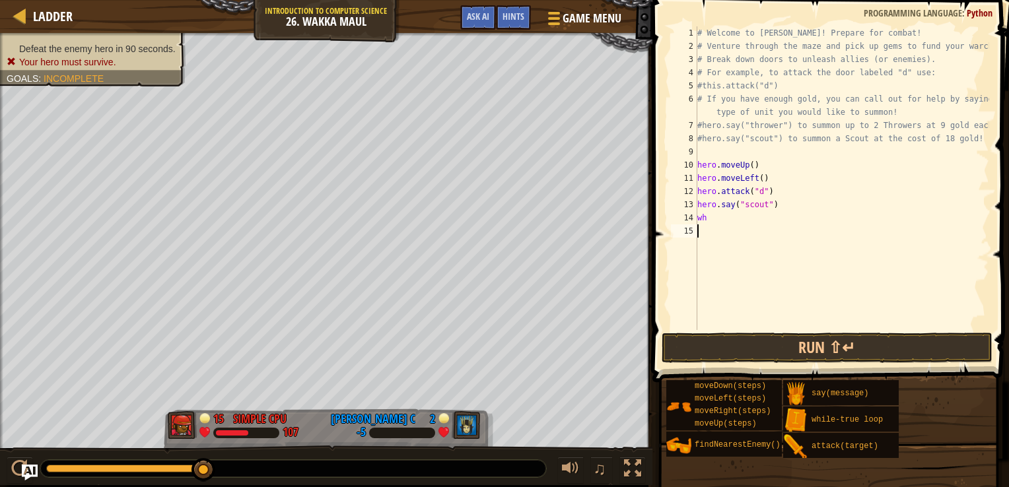
click at [726, 228] on div "# Welcome to [PERSON_NAME]! Prepare for combat! # Venture through the maze and …" at bounding box center [842, 191] width 294 height 330
click at [731, 212] on div "# Welcome to [PERSON_NAME]! Prepare for combat! # Venture through the maze and …" at bounding box center [842, 191] width 294 height 330
type textarea "w"
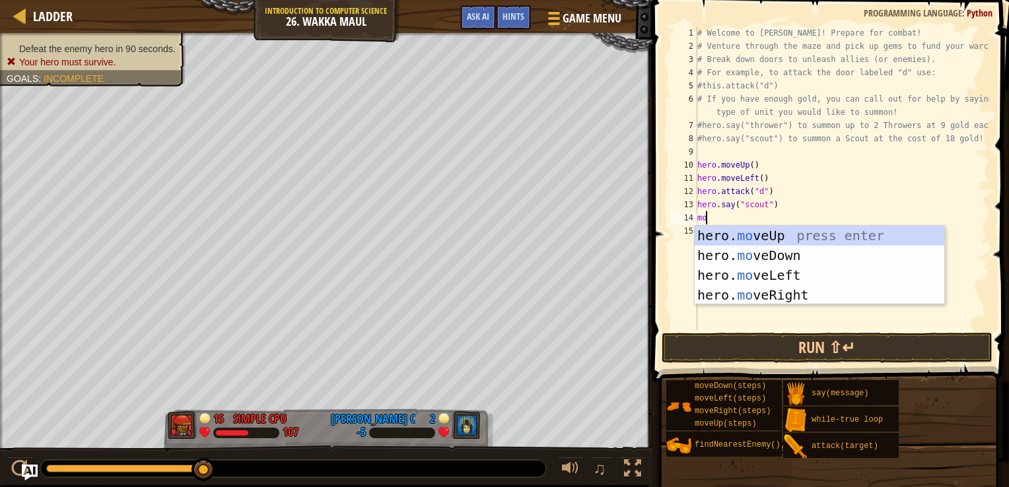
type textarea "m"
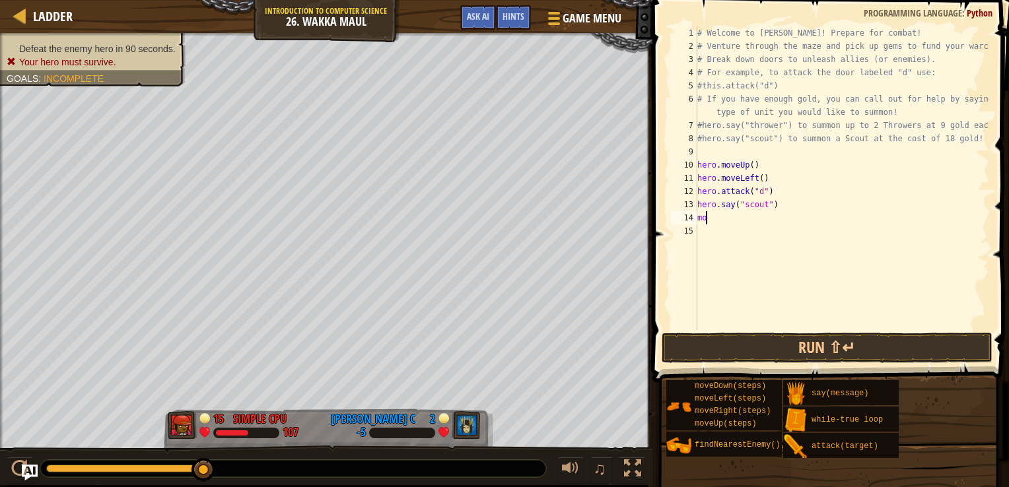
type textarea "m"
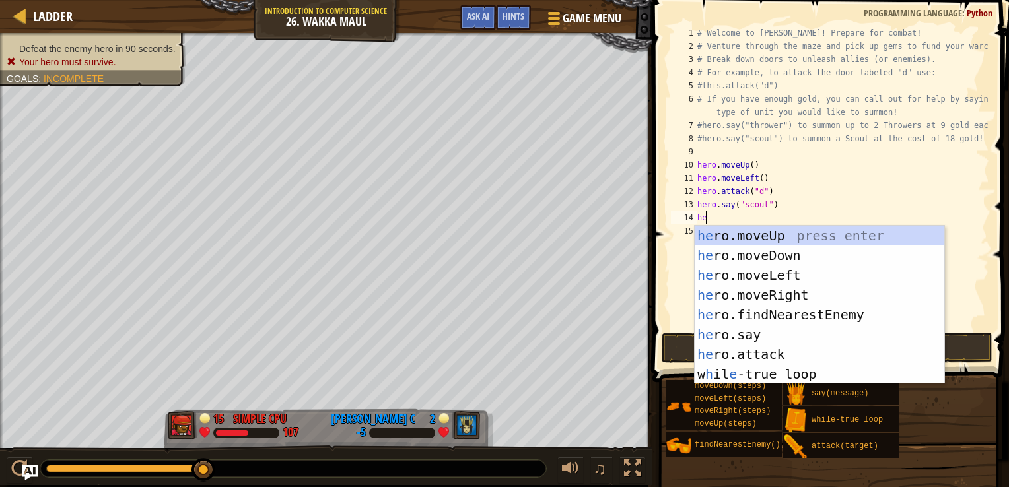
type textarea "hero"
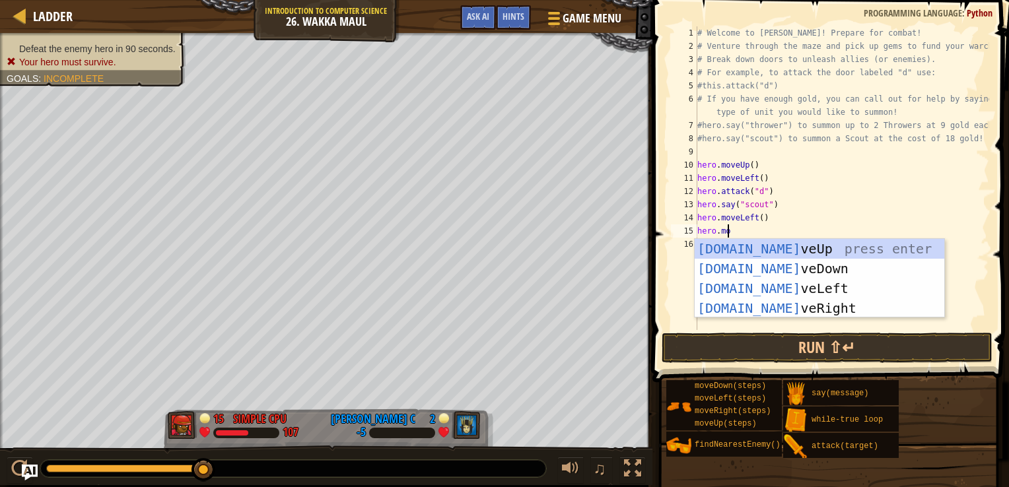
scroll to position [6, 2]
type textarea "hero.move"
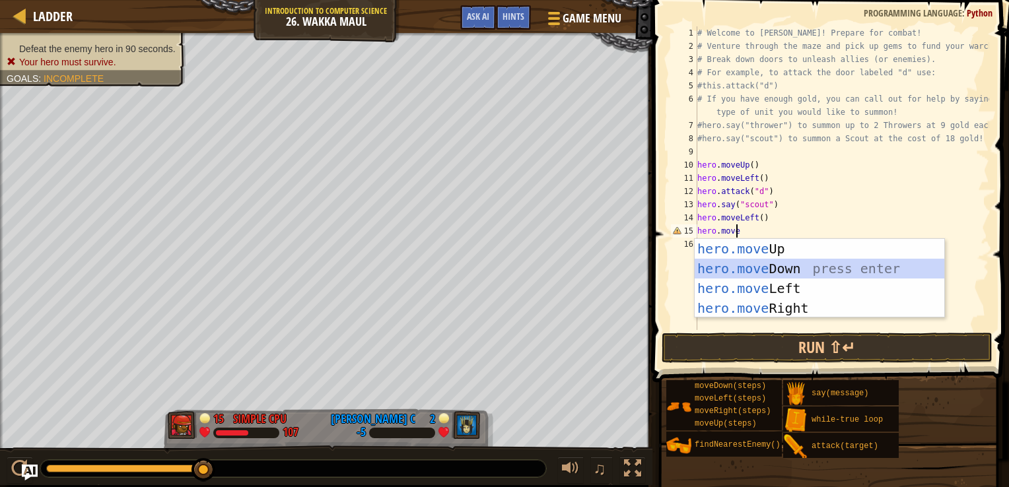
scroll to position [6, 0]
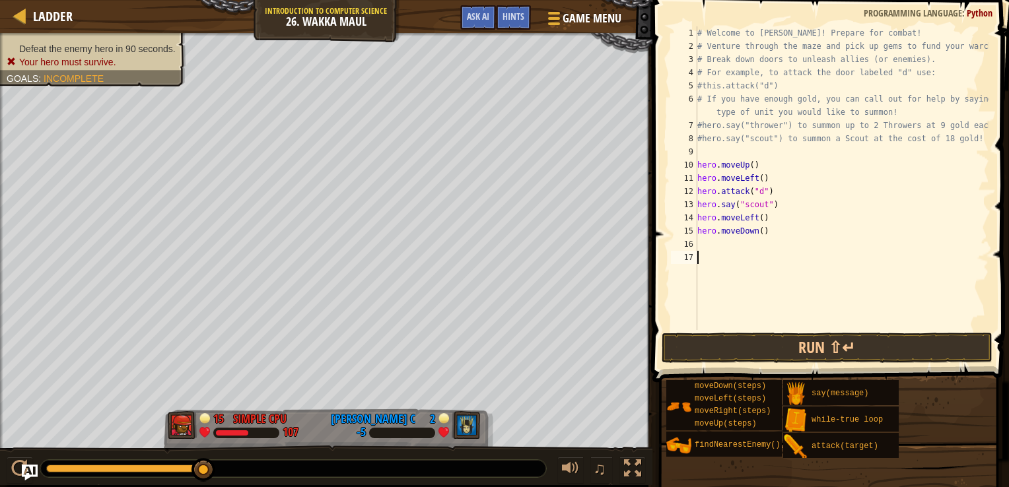
click at [759, 233] on div "# Welcome to [PERSON_NAME]! Prepare for combat! # Venture through the maze and …" at bounding box center [842, 191] width 294 height 330
drag, startPoint x: 775, startPoint y: 188, endPoint x: 683, endPoint y: 189, distance: 91.1
click at [683, 189] on div "hero.moveDown() 1 2 3 4 5 6 7 8 9 10 11 12 13 14 15 16 17 # Welcome to Wakka Ma…" at bounding box center [828, 178] width 321 height 304
type textarea "hero.attack("d")"
click at [750, 247] on div "# Welcome to [PERSON_NAME]! Prepare for combat! # Venture through the maze and …" at bounding box center [842, 191] width 294 height 330
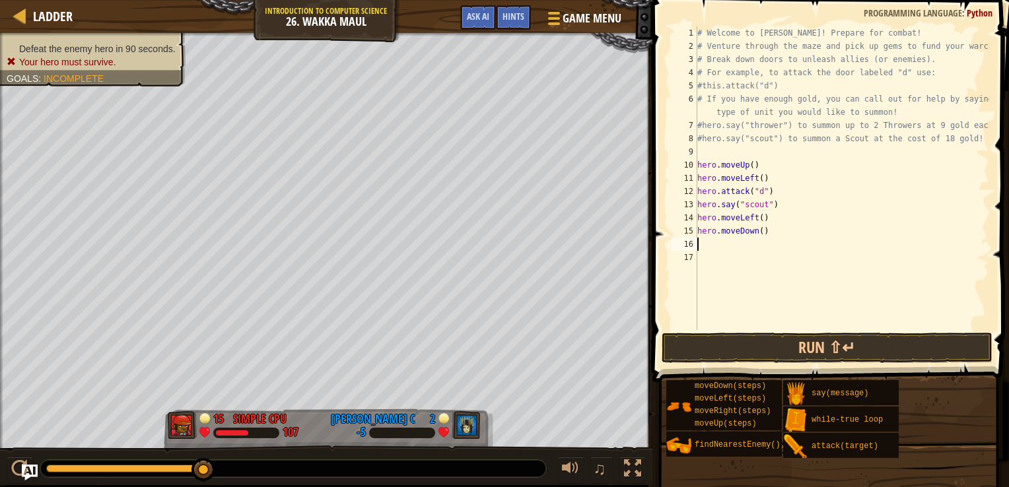
paste textarea "hero.attack("d")"
type textarea "hero.attack("d")"
paste textarea "hero.attack("d")"
click at [758, 215] on div "# Welcome to [PERSON_NAME]! Prepare for combat! # Venture through the maze and …" at bounding box center [842, 191] width 294 height 330
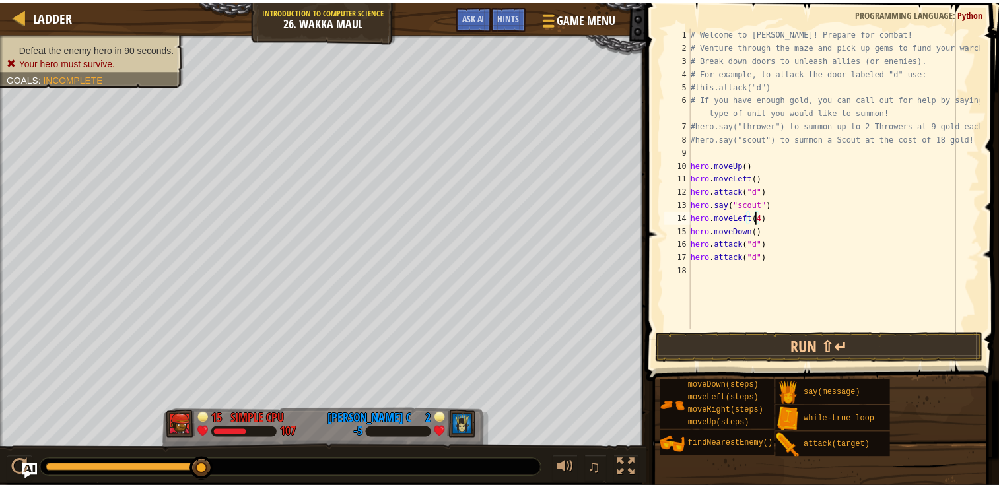
scroll to position [6, 5]
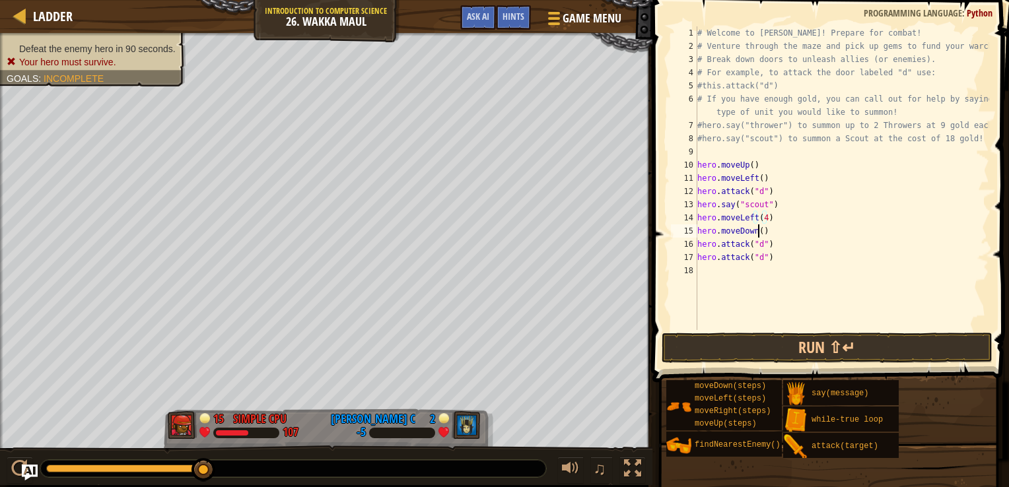
click at [758, 231] on div "# Welcome to [PERSON_NAME]! Prepare for combat! # Venture through the maze and …" at bounding box center [842, 191] width 294 height 330
type textarea "hero.attack("c")"
click at [798, 334] on button "Run ⇧↵" at bounding box center [827, 348] width 331 height 30
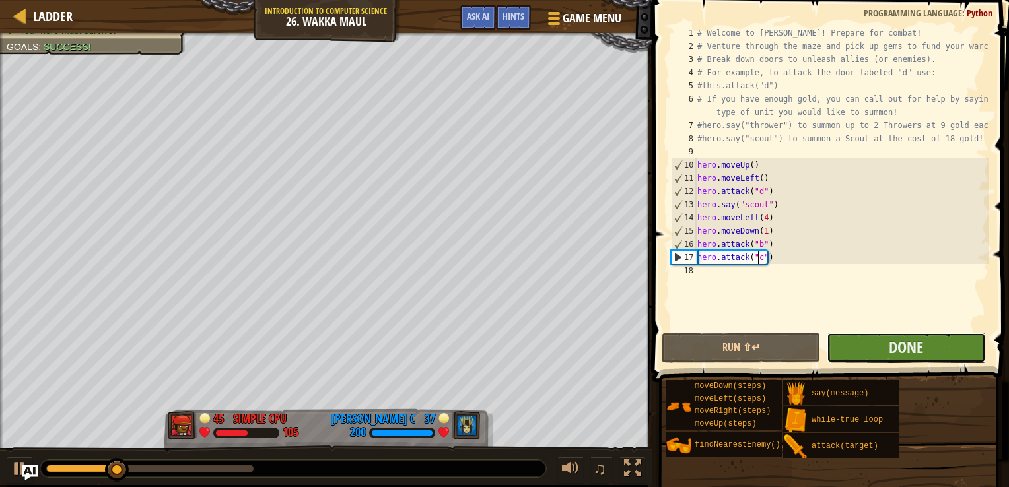
click at [858, 340] on button "Done" at bounding box center [906, 348] width 158 height 30
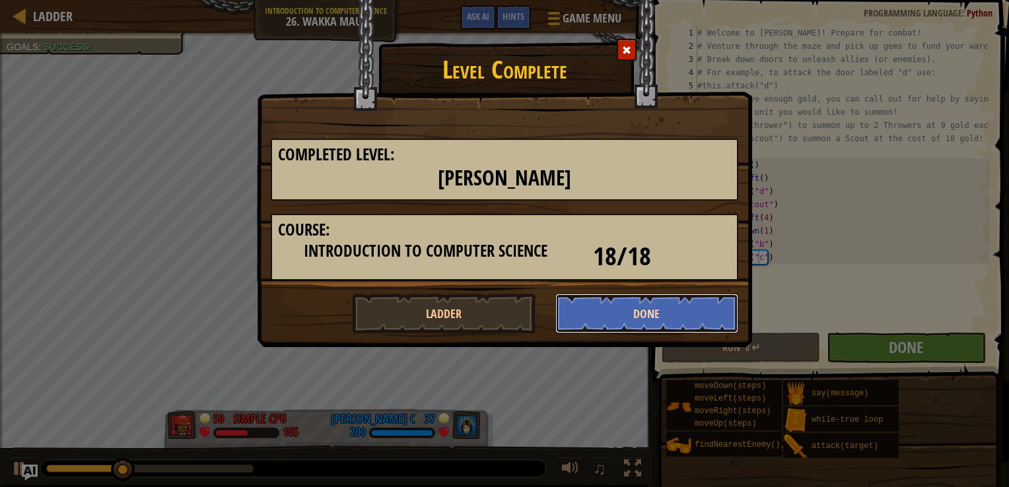
click at [638, 317] on button "Done" at bounding box center [647, 314] width 184 height 40
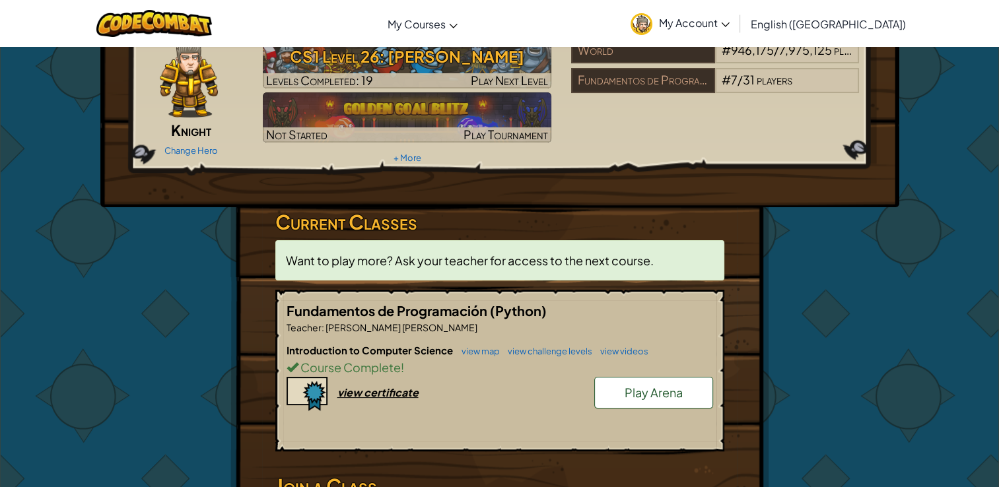
scroll to position [66, 0]
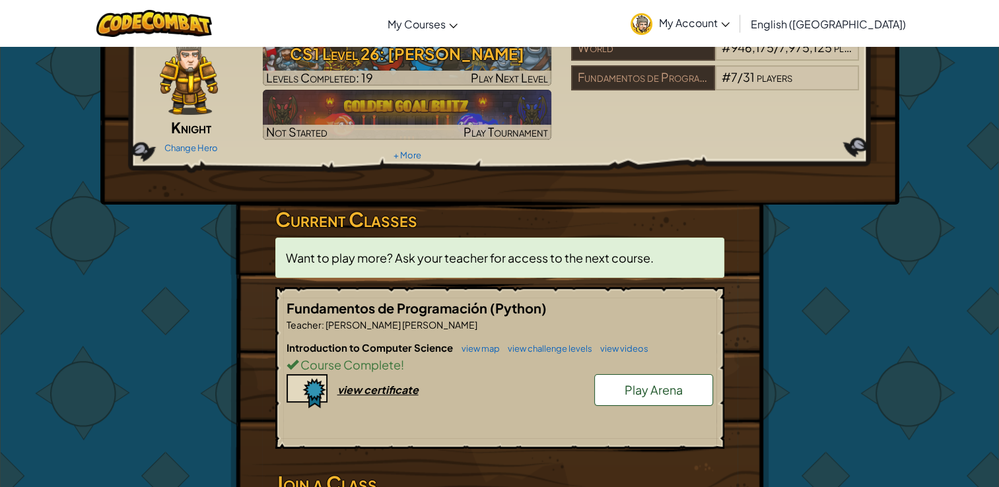
click at [438, 430] on div "Introduction to Computer Science view map view challenge levels view videos Cou…" at bounding box center [500, 390] width 427 height 98
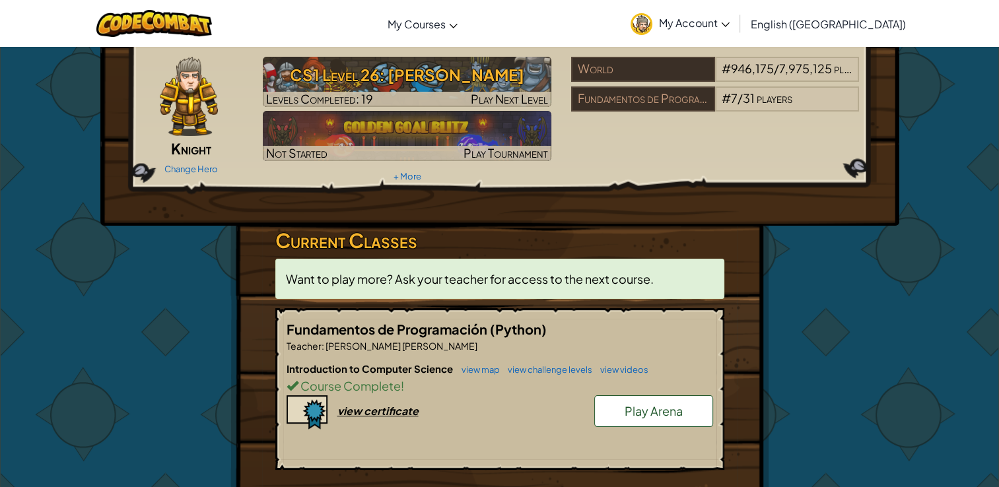
scroll to position [0, 0]
